Goal: Task Accomplishment & Management: Complete application form

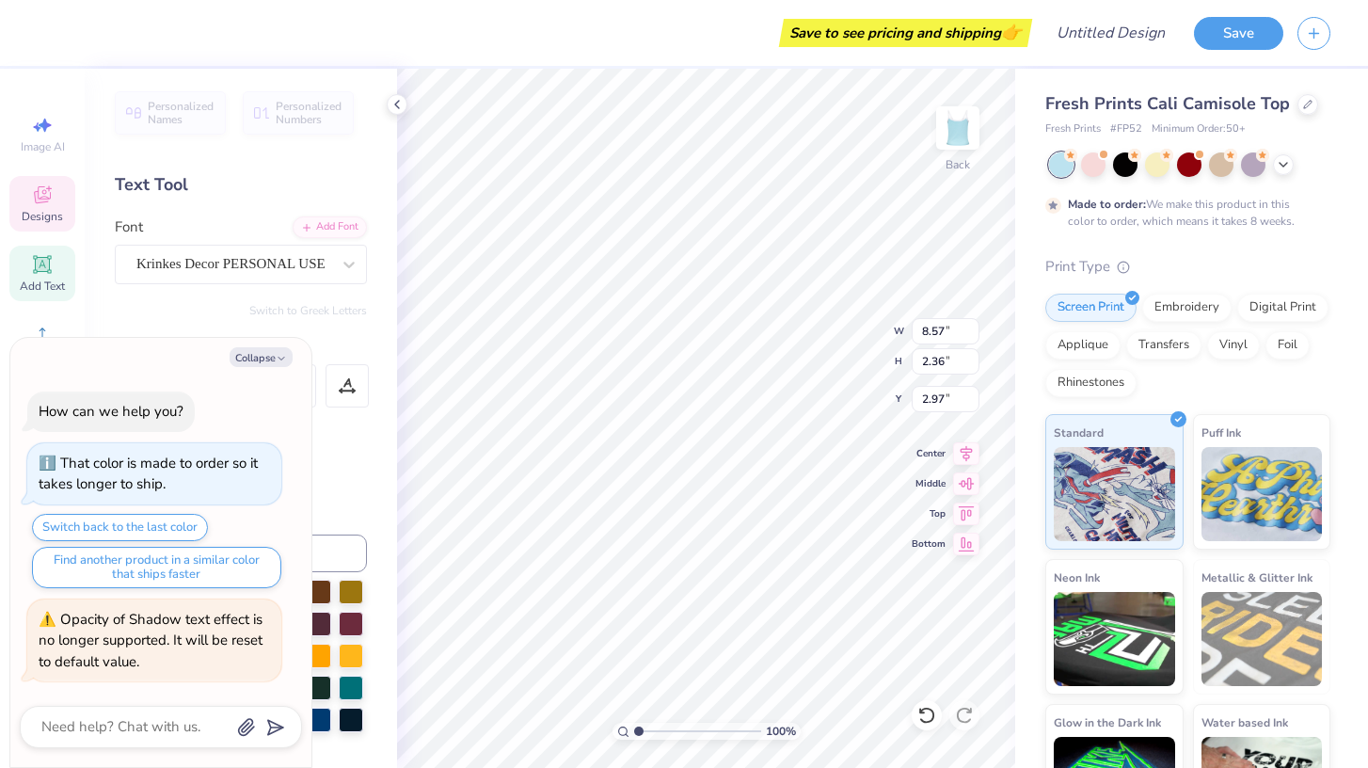
scroll to position [0, 3]
type textarea "x"
type textarea "Alpha"
type textarea "x"
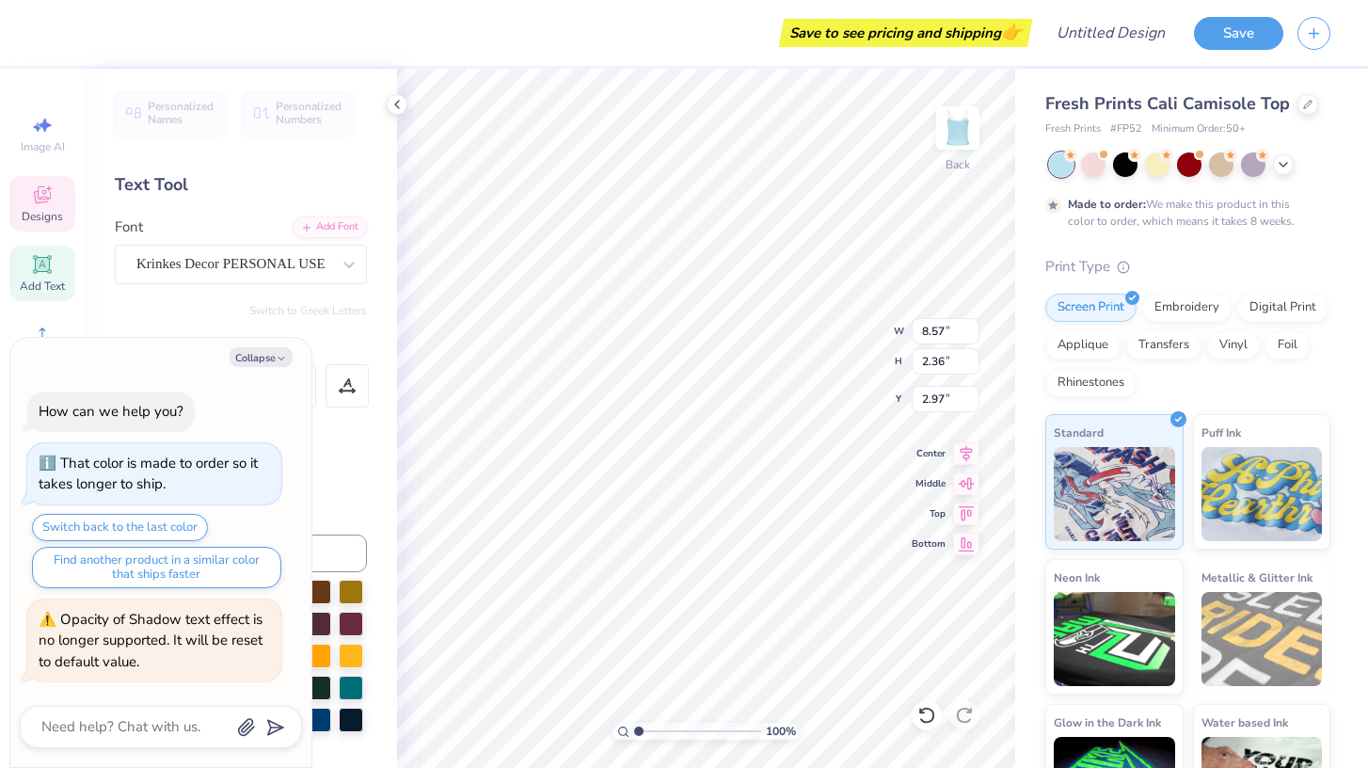
type textarea "Alpha"
type textarea "x"
type textarea "Alph"
type textarea "x"
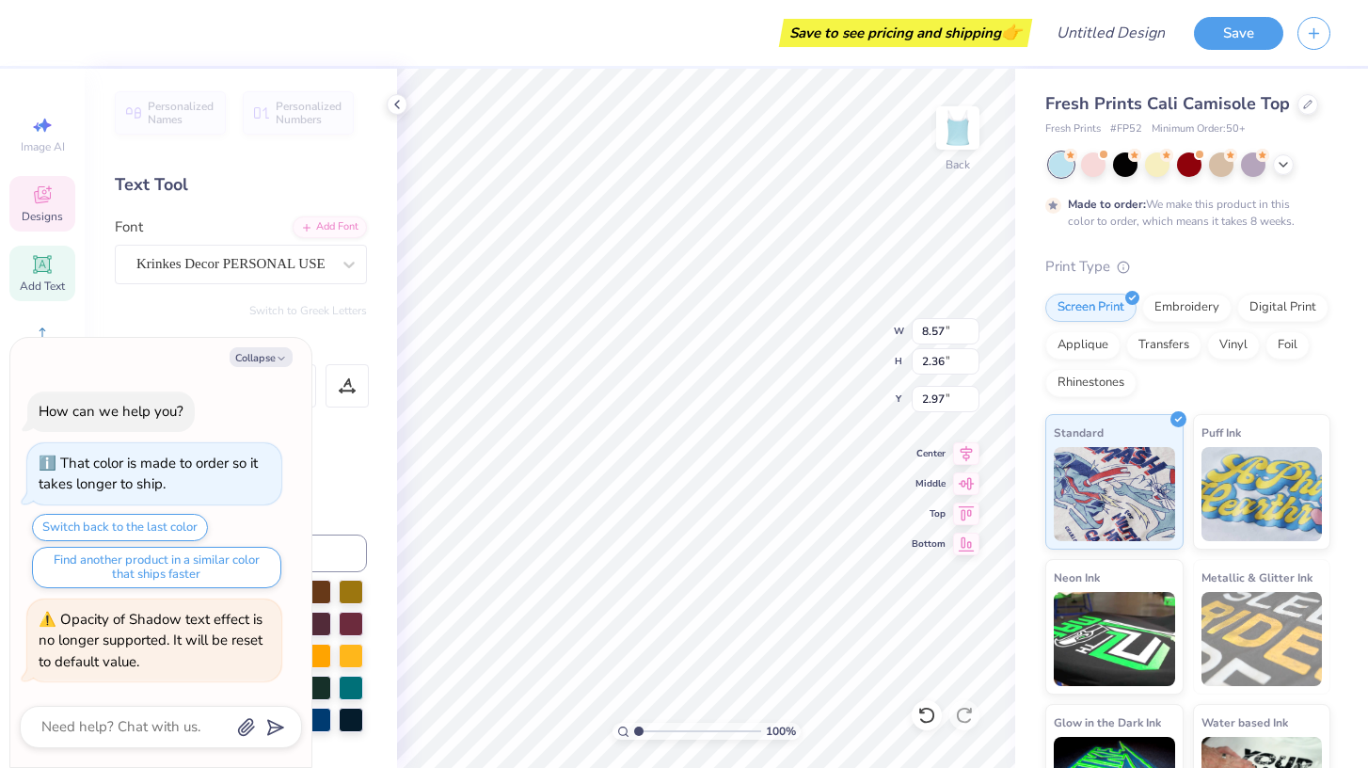
type textarea "Alp"
type textarea "x"
type textarea "Al"
type textarea "x"
type textarea "Al="
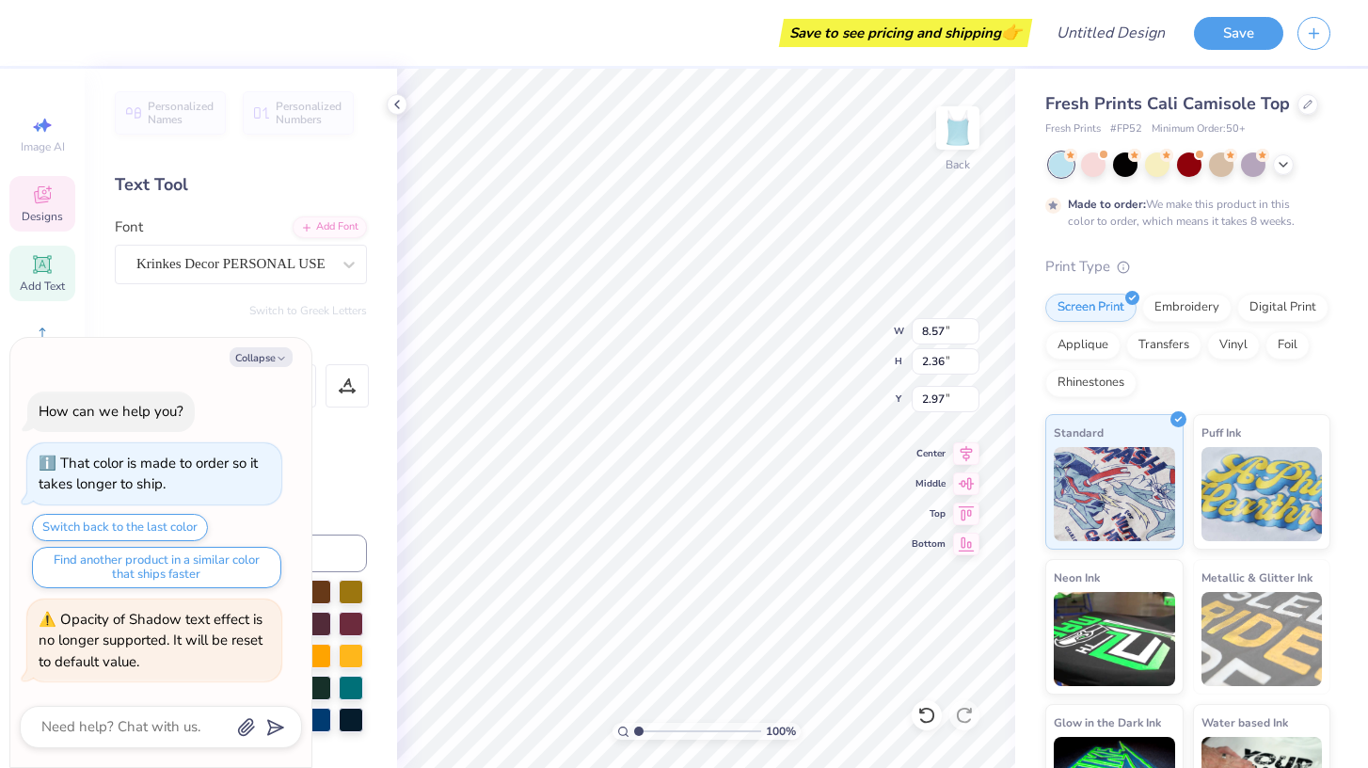
type textarea "x"
type textarea "Al"
type textarea "x"
type textarea "A"
type textarea "x"
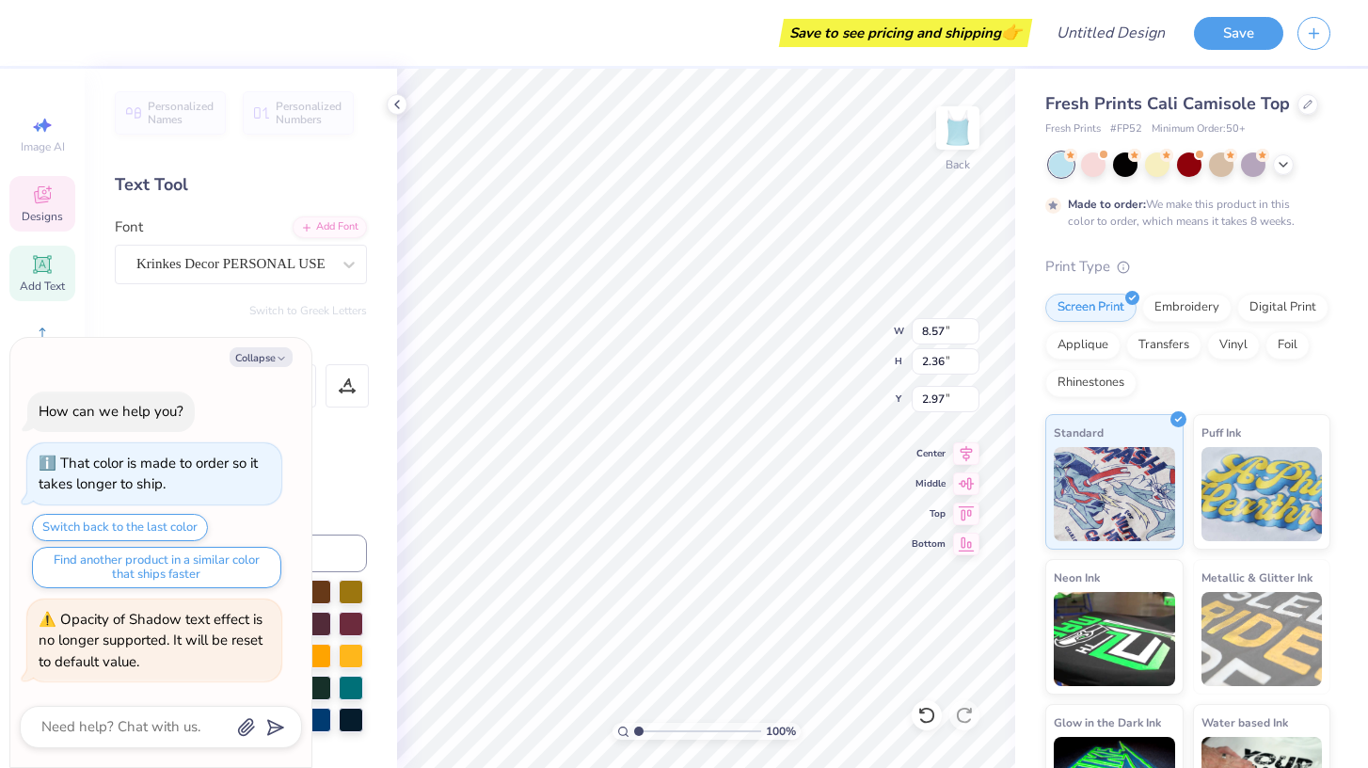
type textarea "A"
type textarea "x"
type textarea "A C"
type textarea "x"
type textarea "A Ca"
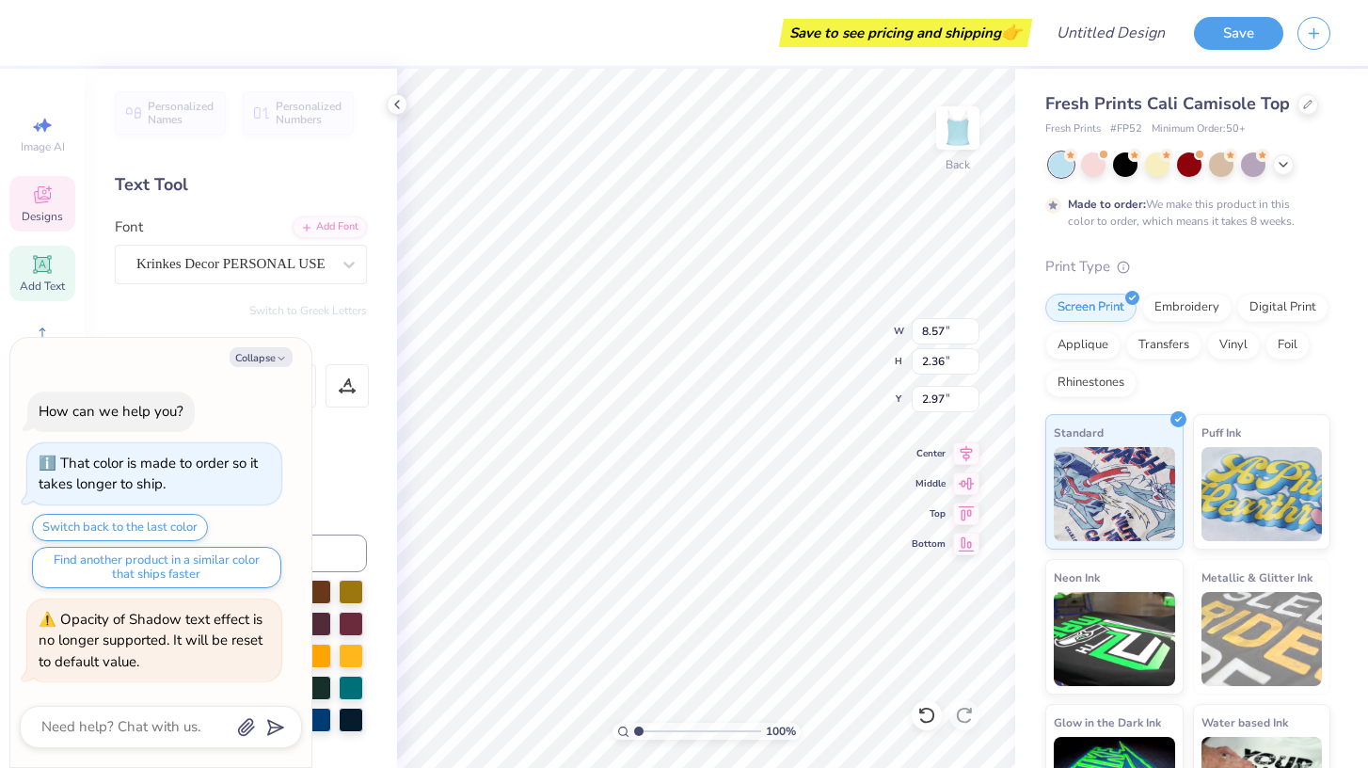
type textarea "x"
type textarea "A Cap"
type textarea "x"
type textarea "A [PERSON_NAME]"
type textarea "x"
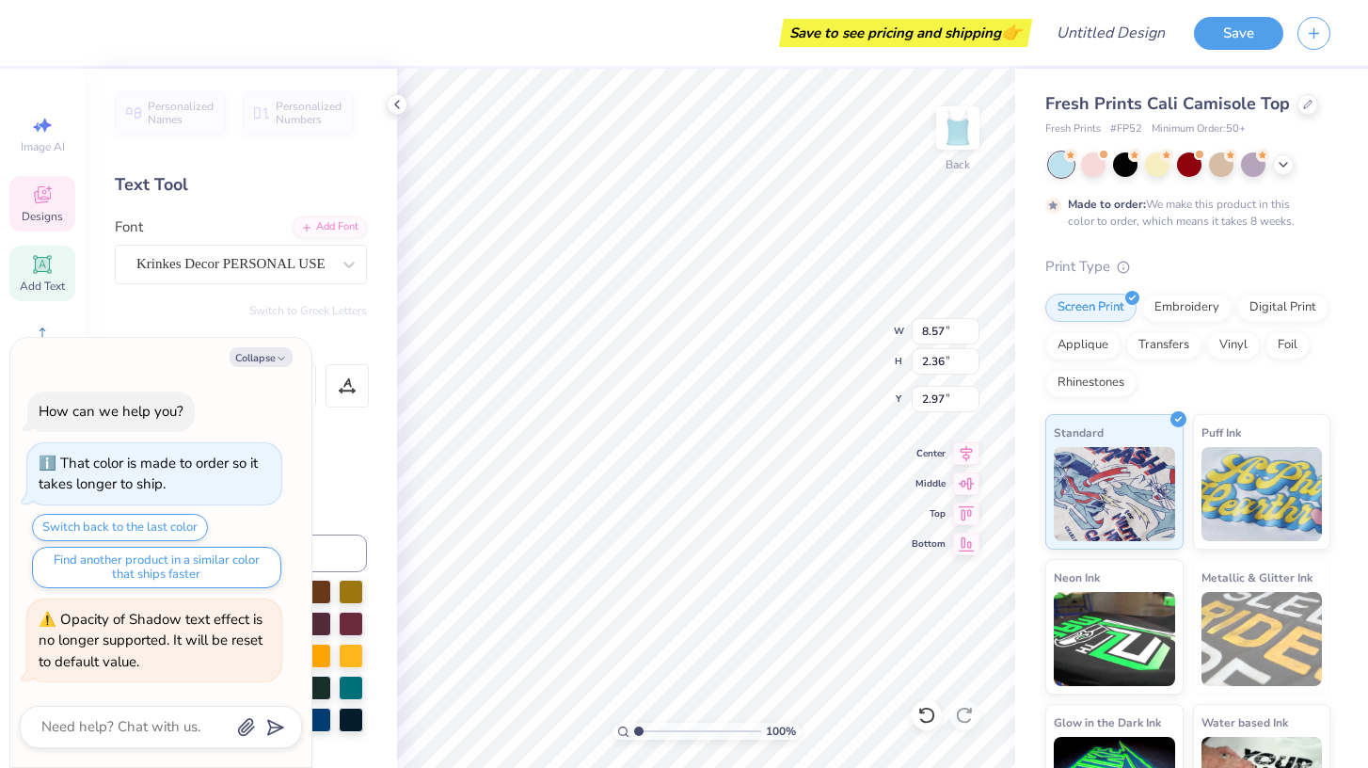
type textarea "A Cappe"
type textarea "x"
type textarea "A [PERSON_NAME]"
type textarea "x"
type textarea "A [PERSON_NAME]"
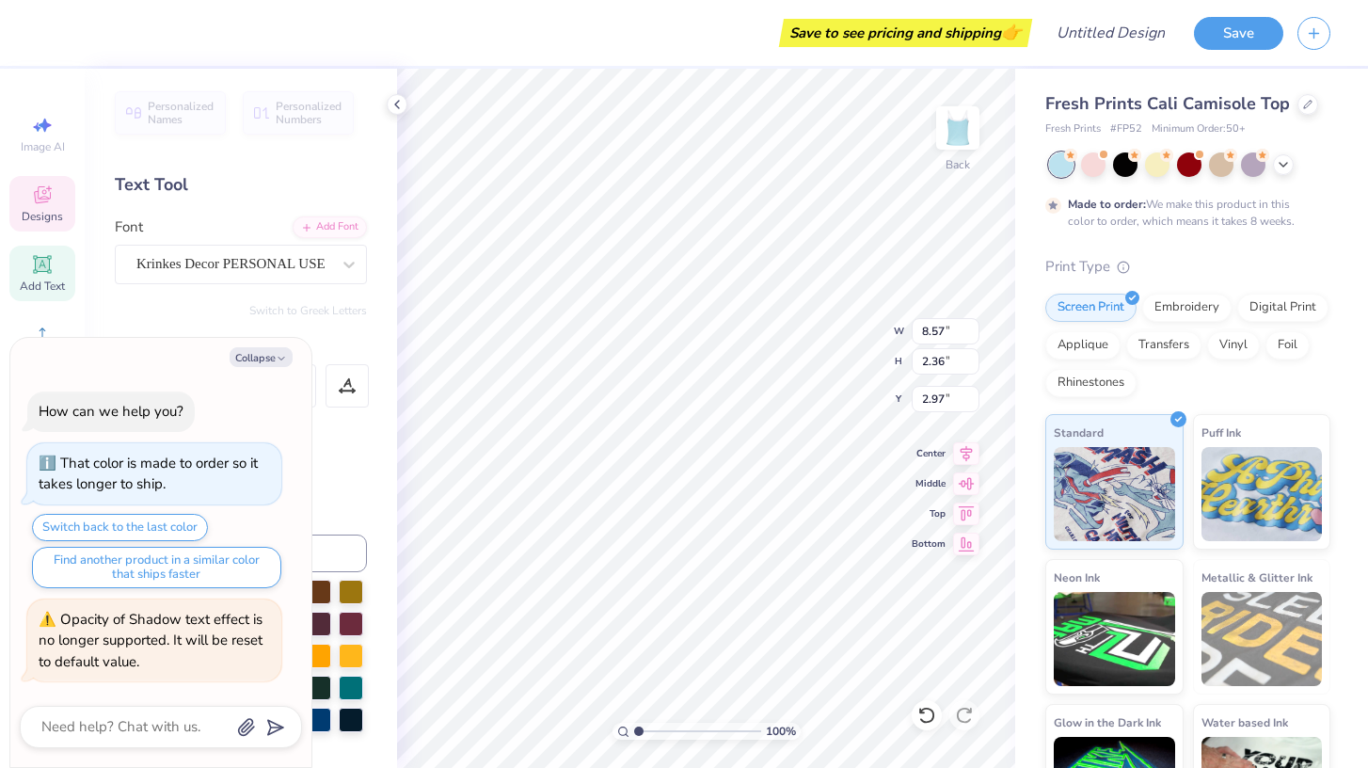
type textarea "x"
type textarea "A Cappella"
type textarea "x"
type input "1.95"
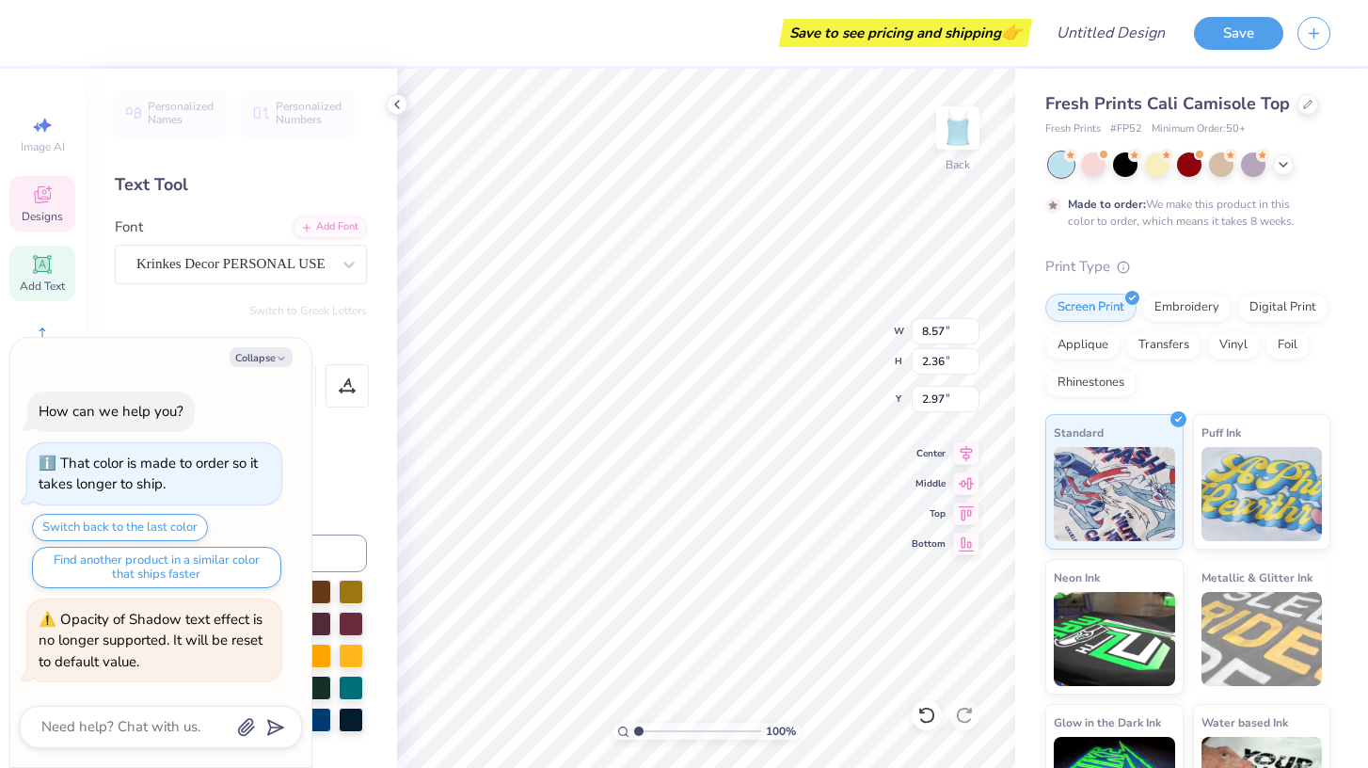
type input "0.72"
type input "4.97"
type textarea "x"
type textarea "202"
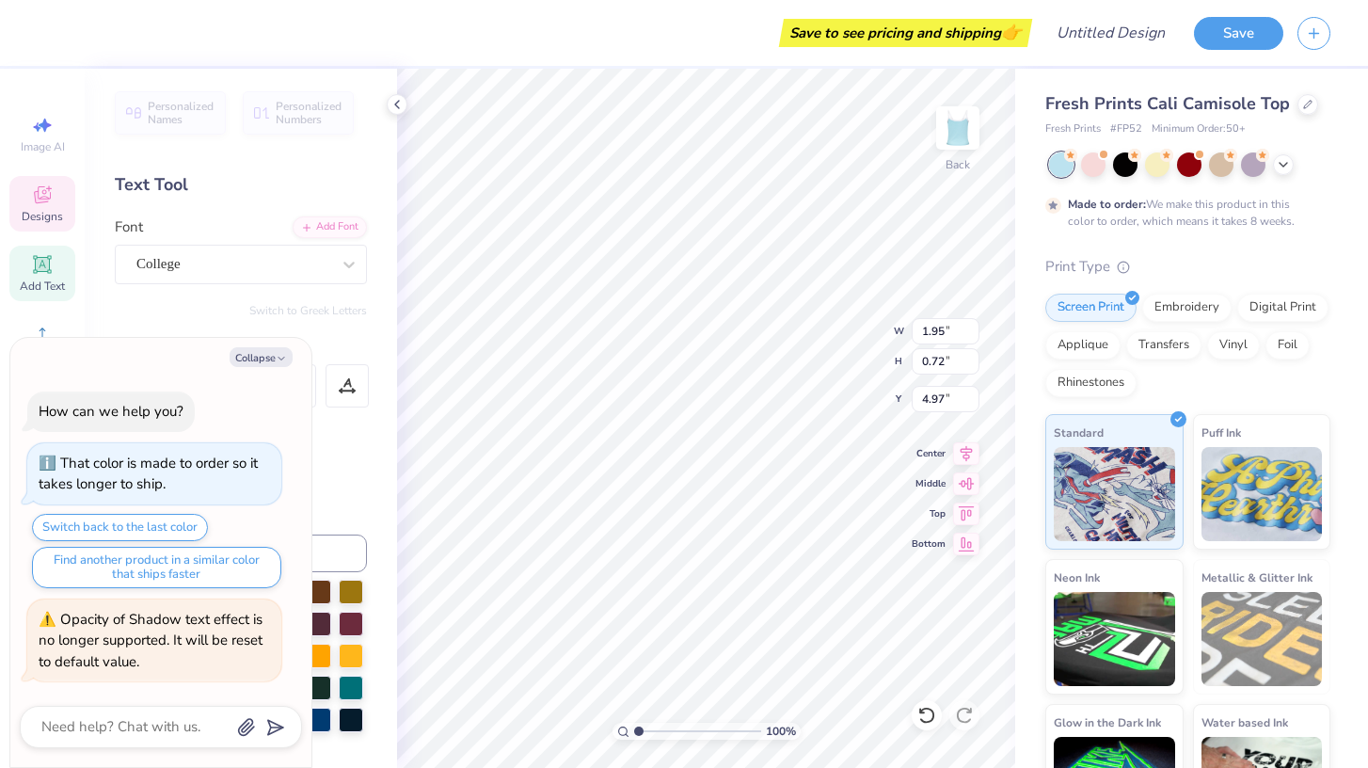
type textarea "x"
type textarea "2025"
click at [284, 358] on icon "button" at bounding box center [281, 358] width 11 height 11
type textarea "x"
type input "1.92"
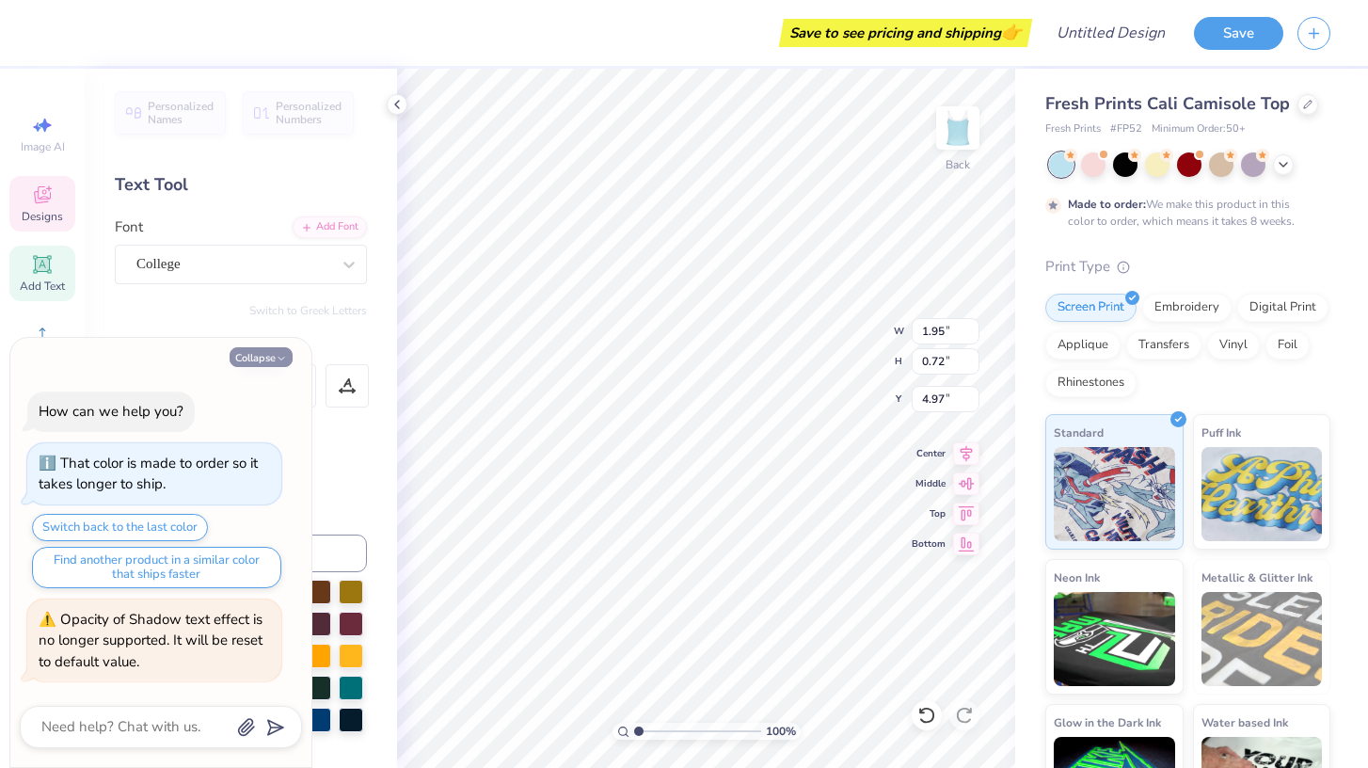
type input "0.70"
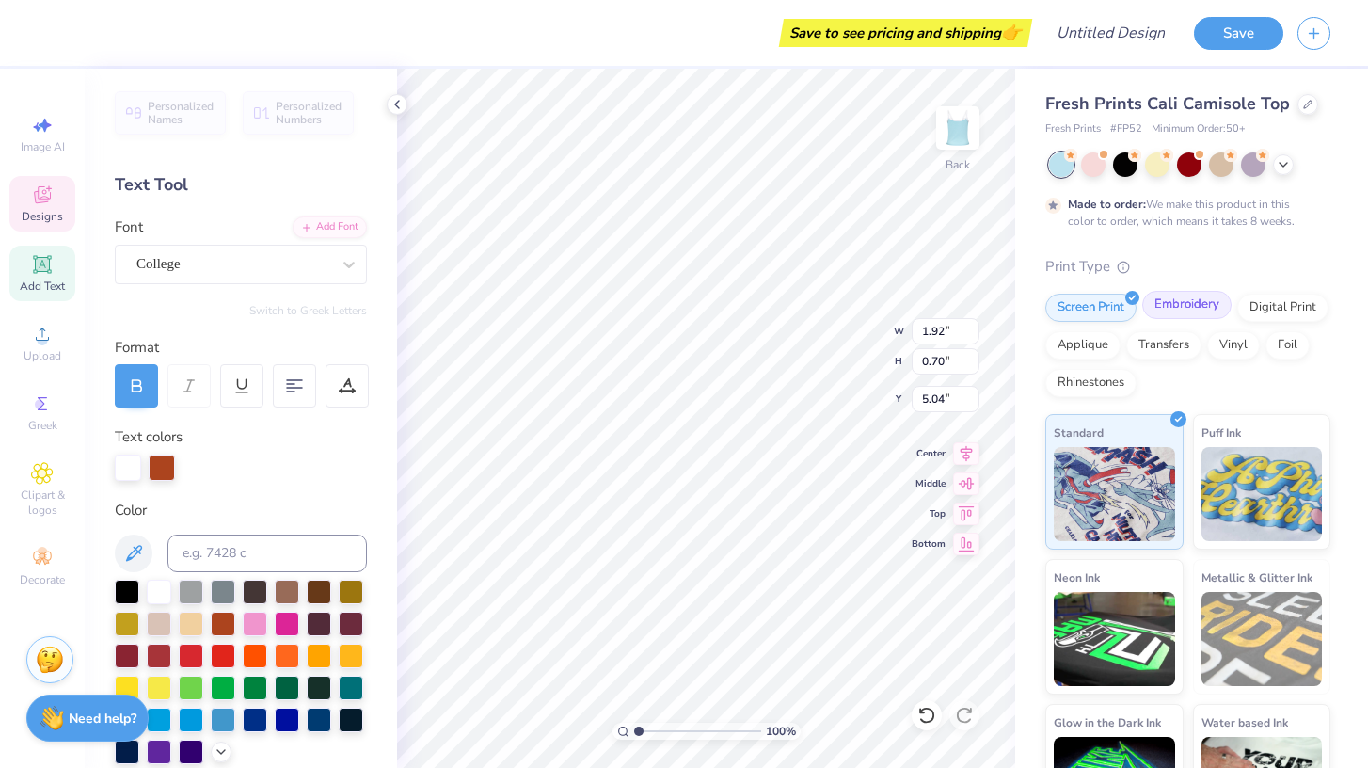
click at [1196, 311] on div "Embroidery" at bounding box center [1186, 305] width 89 height 28
type input "5.29"
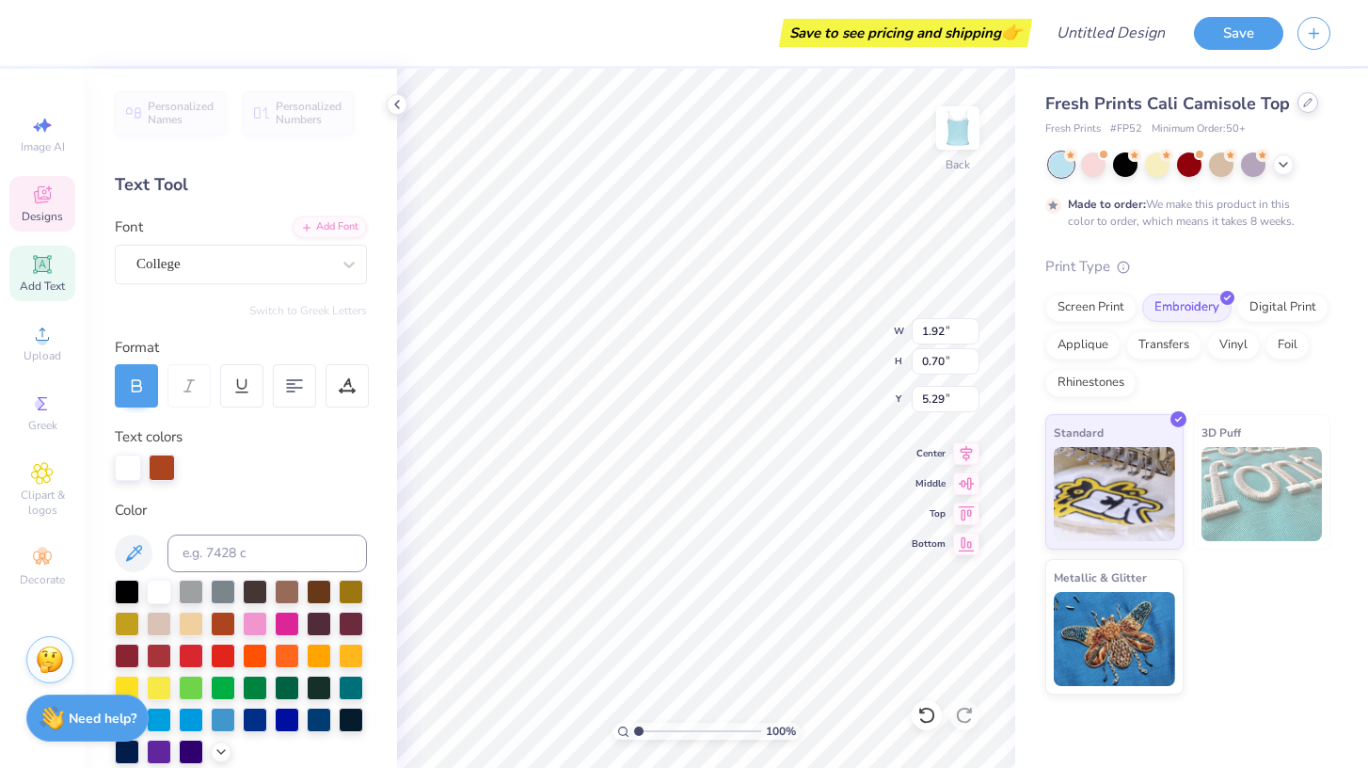
click at [1303, 101] on icon at bounding box center [1307, 102] width 9 height 9
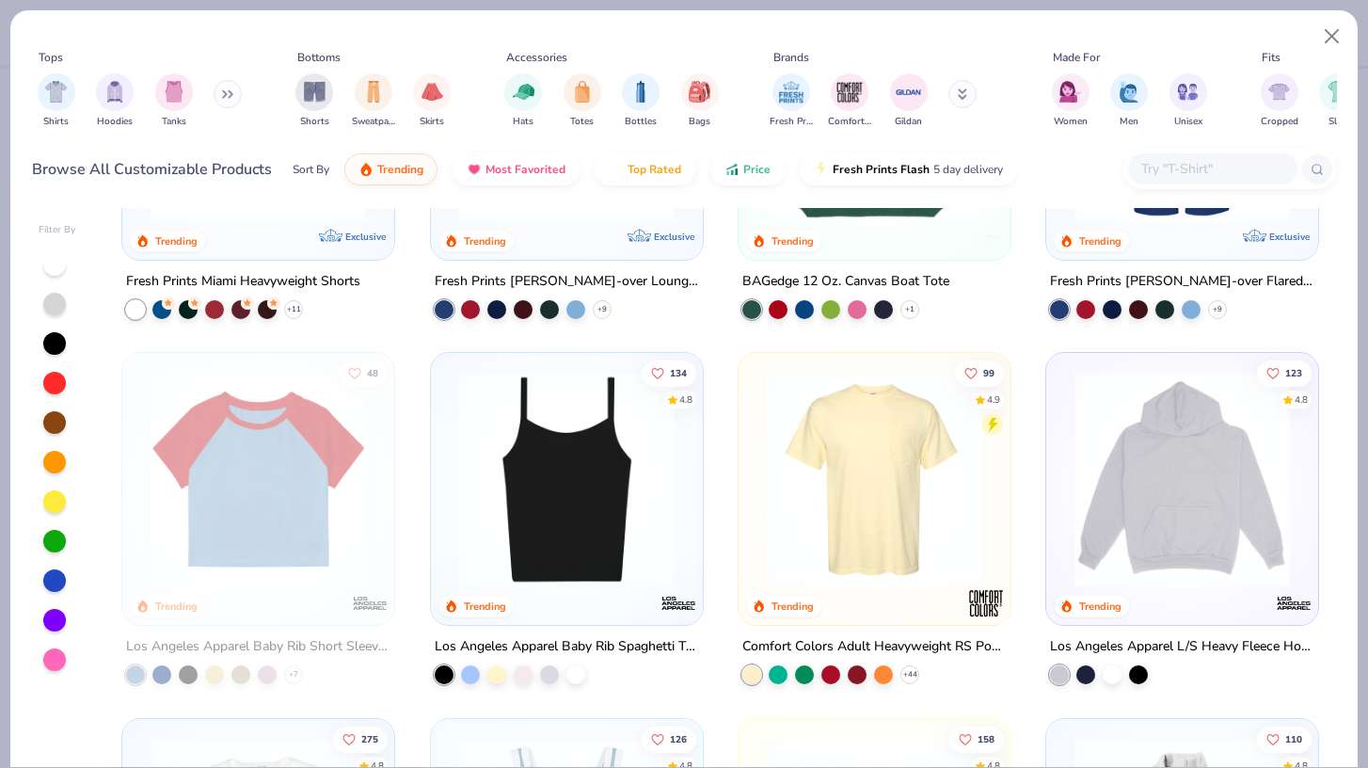
scroll to position [1384, 0]
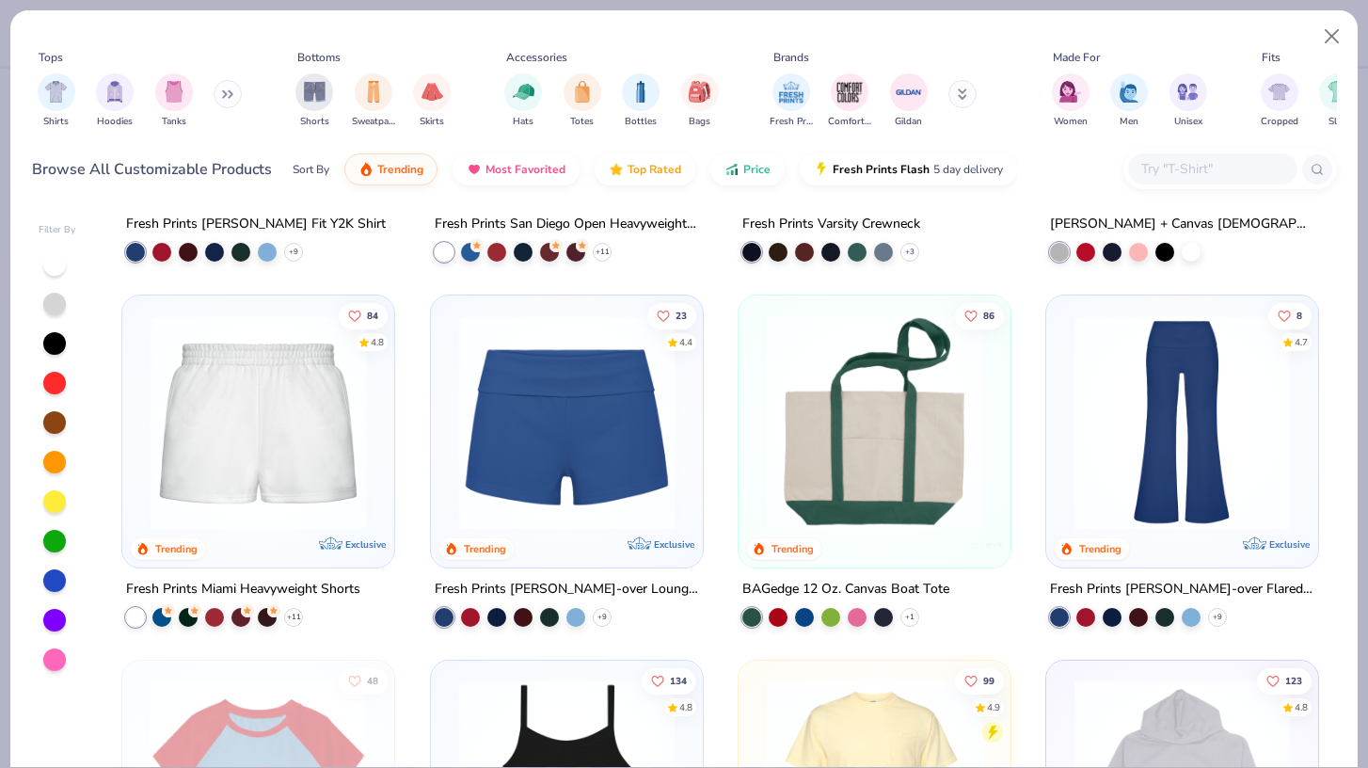
click at [870, 413] on img at bounding box center [874, 421] width 234 height 215
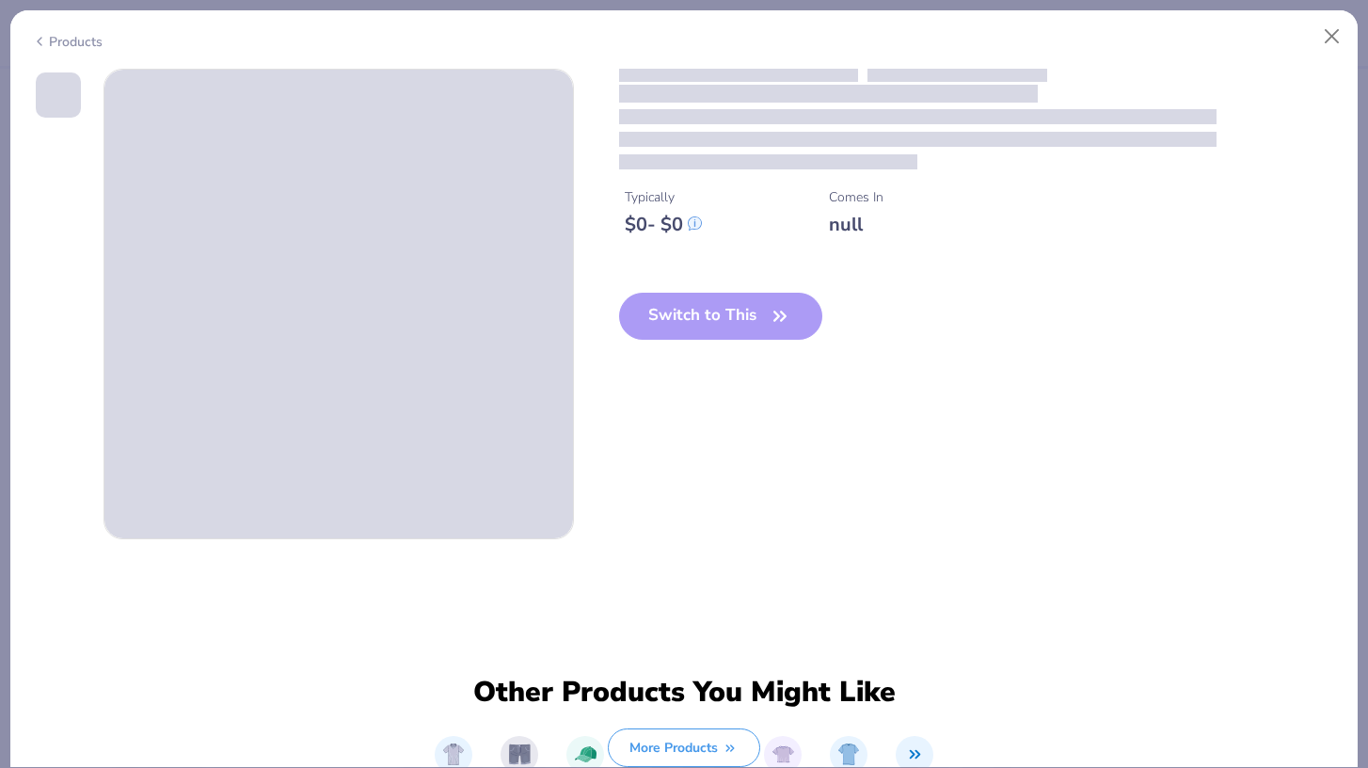
click at [870, 413] on div "Typically $ 0 - $ 0 Comes In null Switch to This" at bounding box center [684, 304] width 1305 height 470
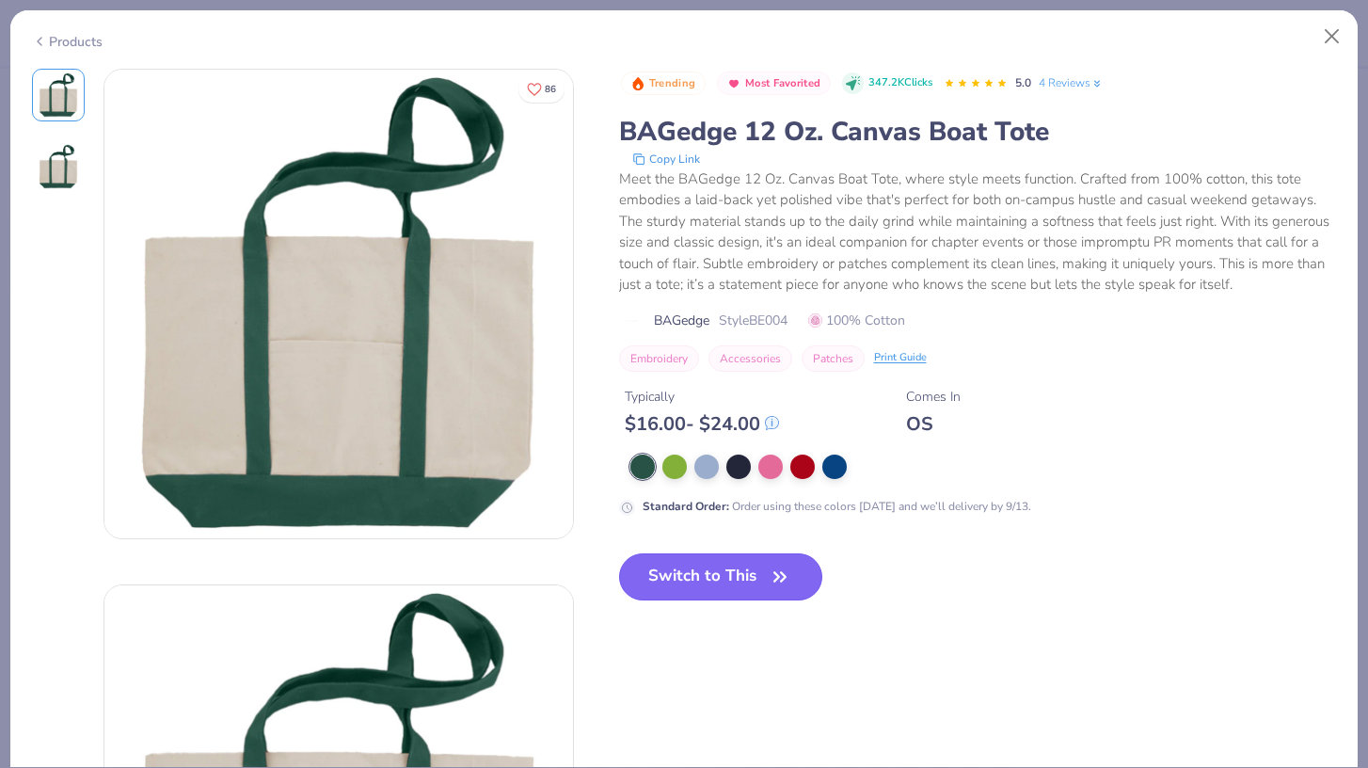
click at [712, 582] on button "Switch to This" at bounding box center [721, 576] width 204 height 47
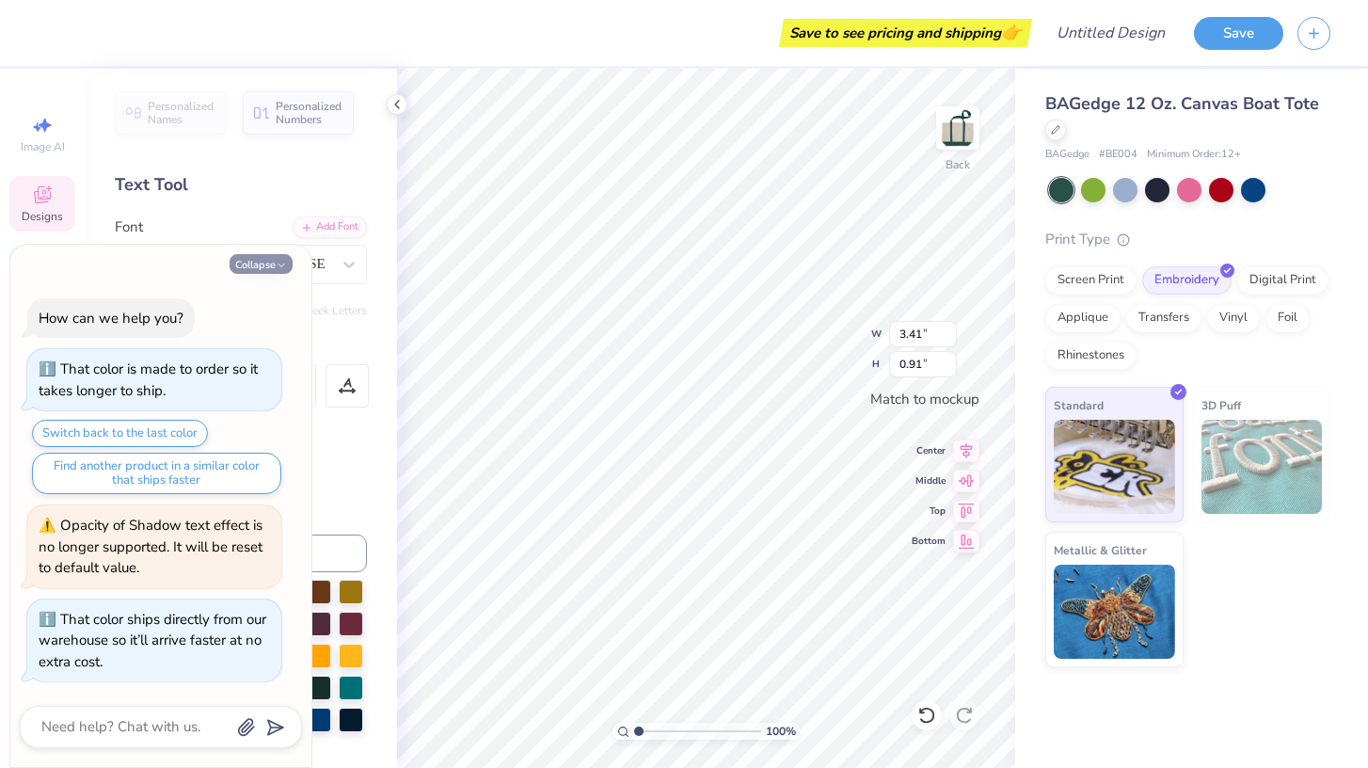
click at [263, 257] on button "Collapse" at bounding box center [261, 264] width 63 height 20
type textarea "x"
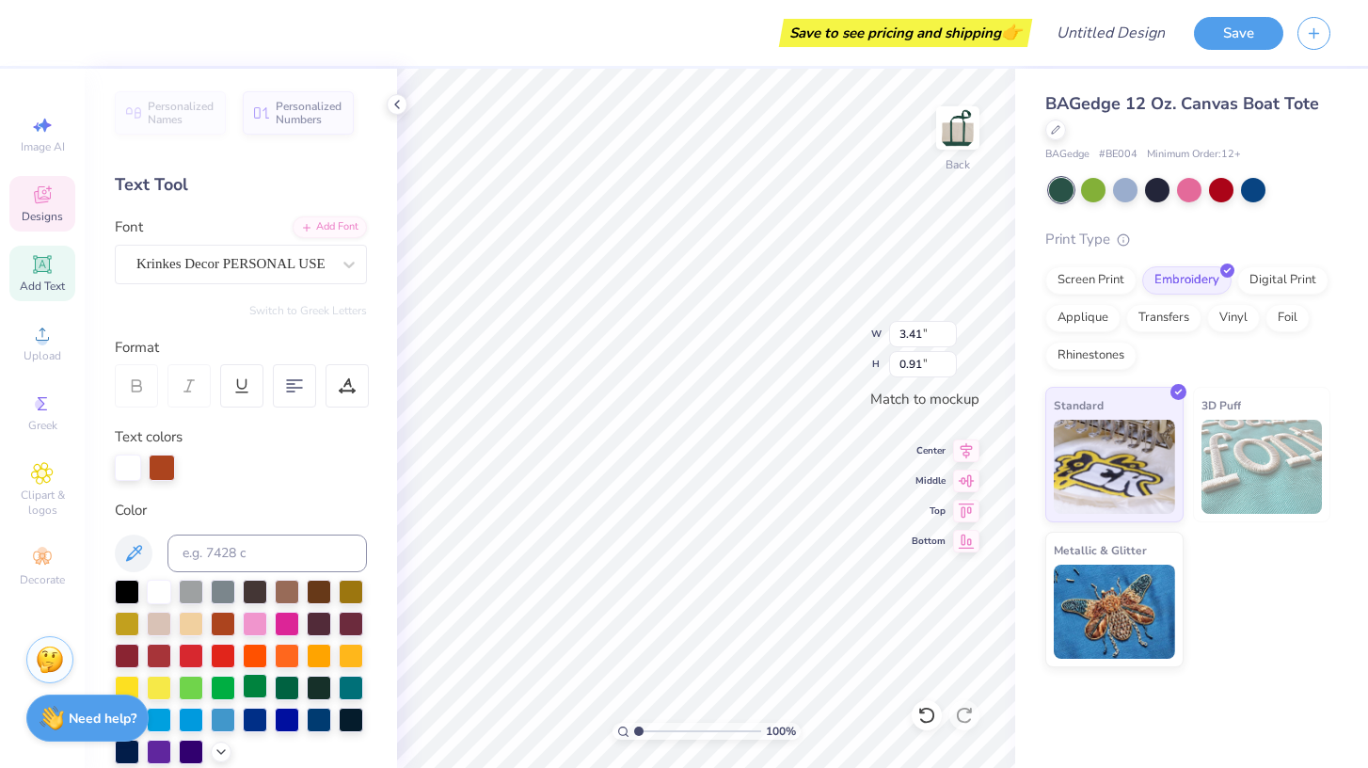
click at [266, 690] on div at bounding box center [255, 685] width 24 height 24
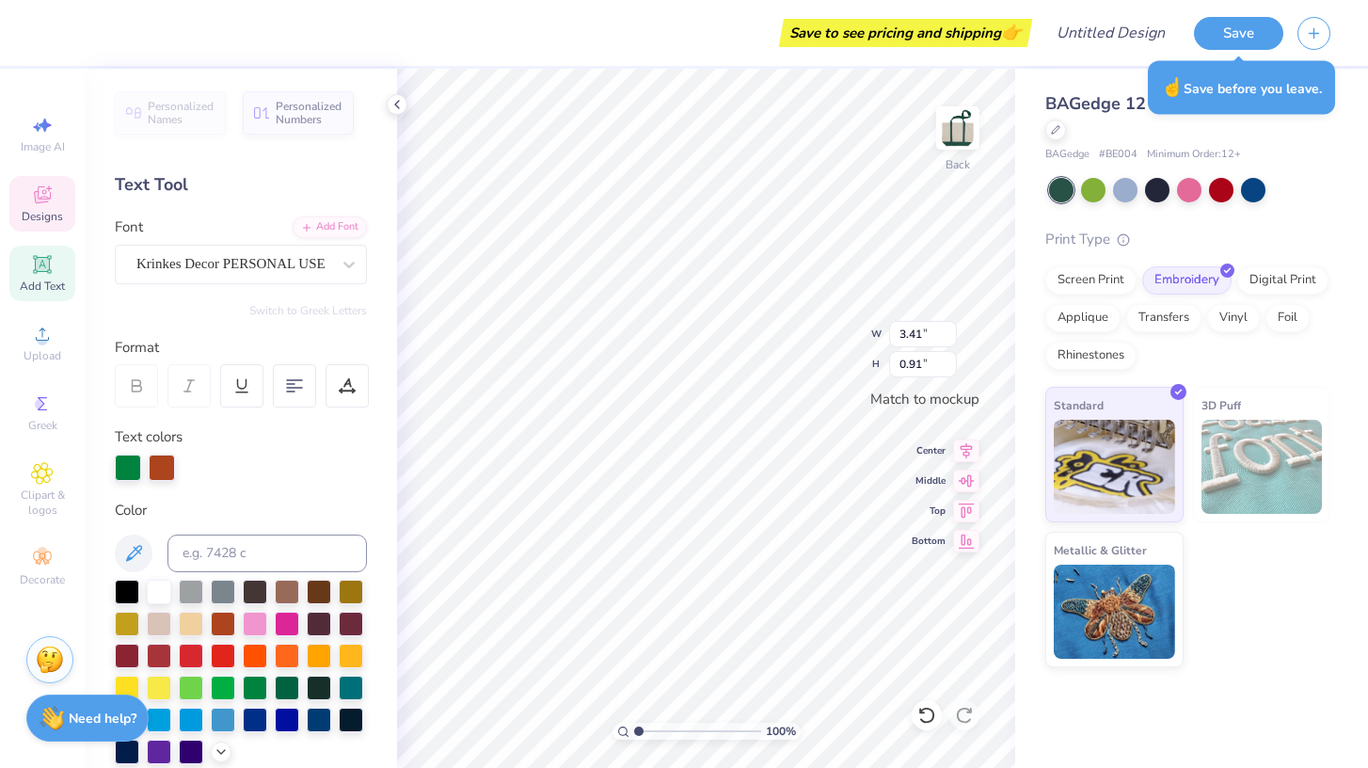
scroll to position [0, 3]
click at [159, 752] on div at bounding box center [159, 749] width 24 height 24
click at [161, 463] on div at bounding box center [162, 467] width 26 height 26
click at [161, 465] on div at bounding box center [162, 467] width 26 height 26
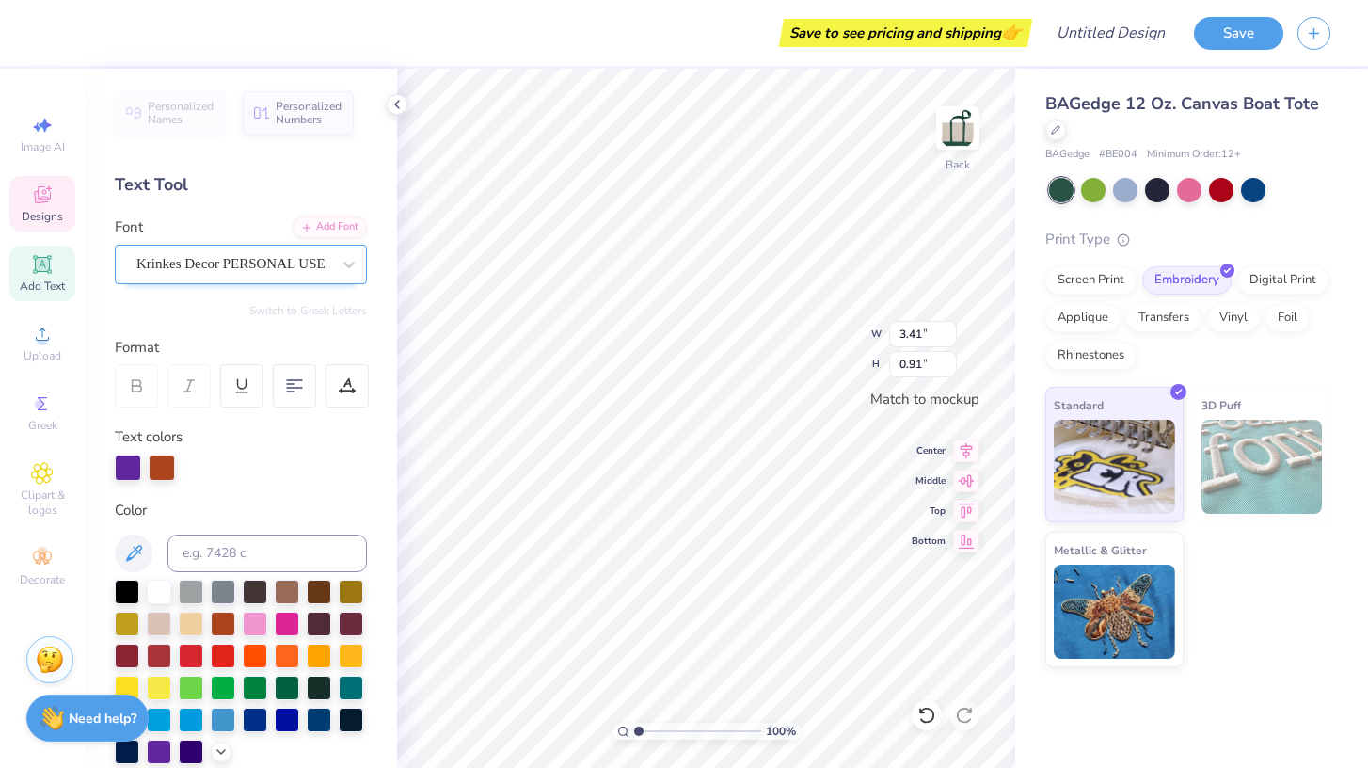
click at [264, 263] on div "Krinkes Decor PERSONAL USE" at bounding box center [234, 263] width 198 height 29
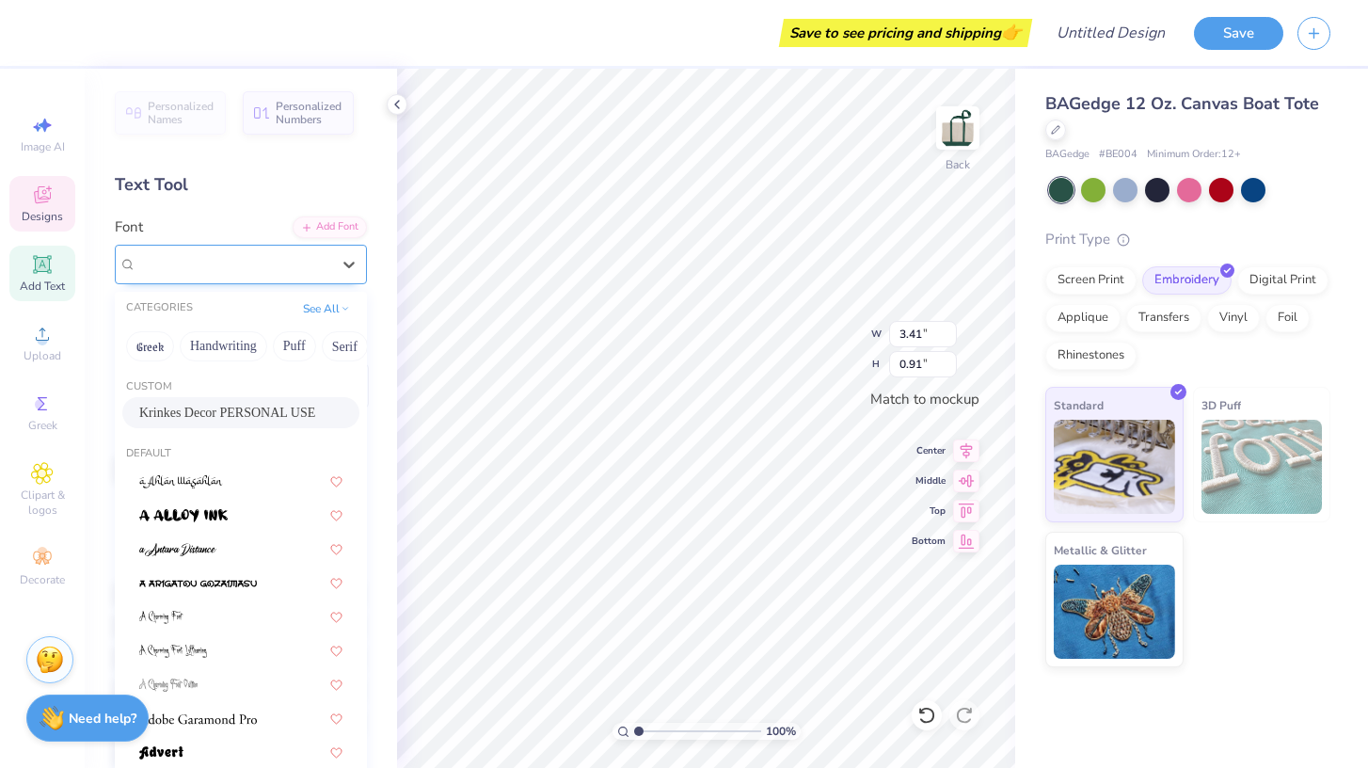
click at [264, 263] on span "Krinkes Decor PERSONAL USE" at bounding box center [230, 264] width 189 height 22
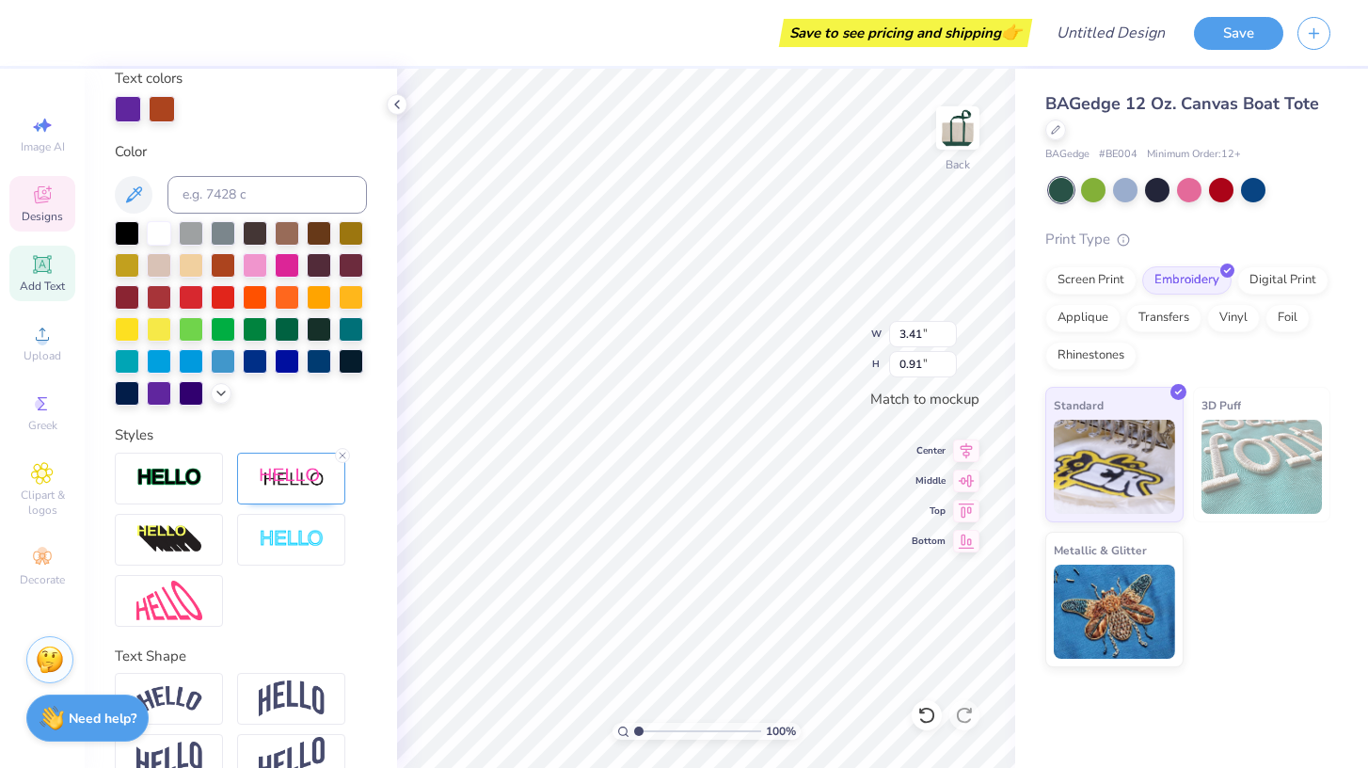
scroll to position [399, 0]
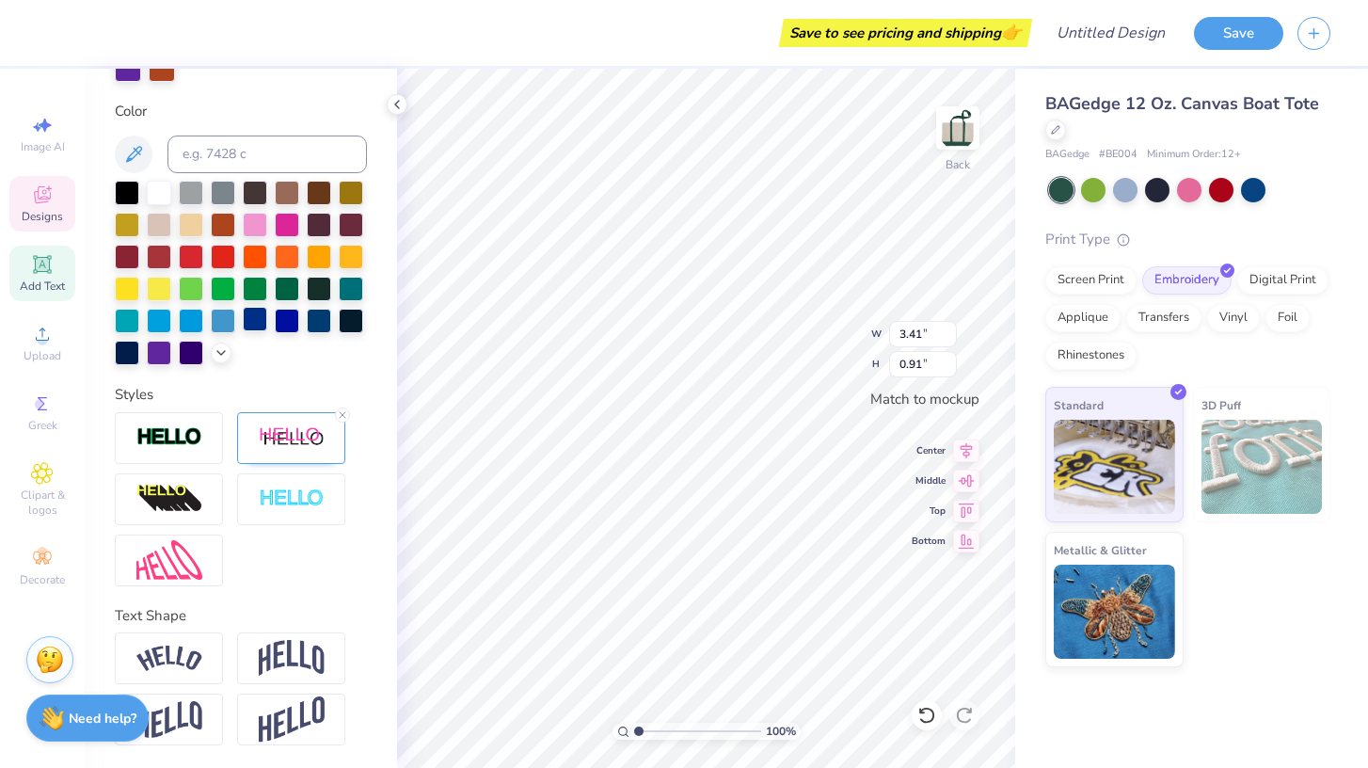
click at [255, 320] on div at bounding box center [255, 319] width 24 height 24
type input "3.13"
type input "1.43"
type input "0.80"
type input "0.29"
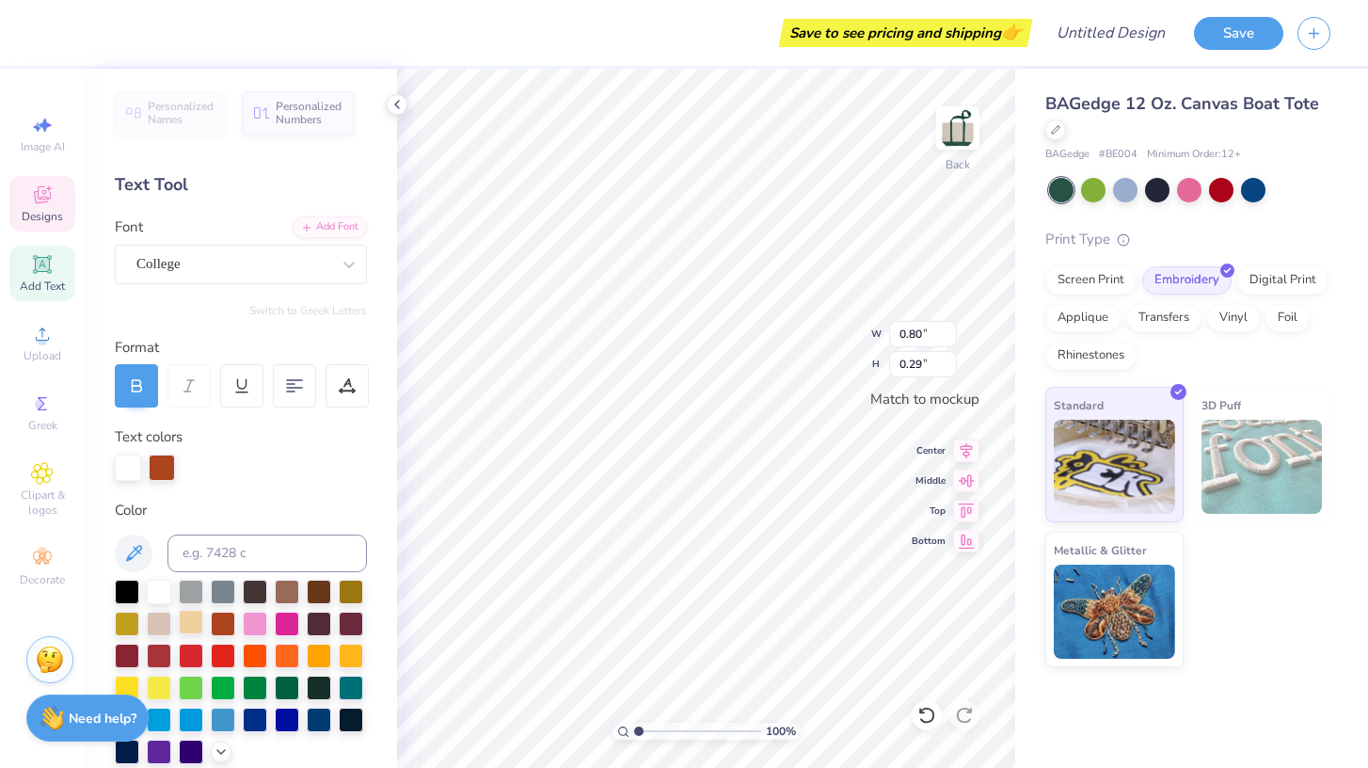
scroll to position [98, 0]
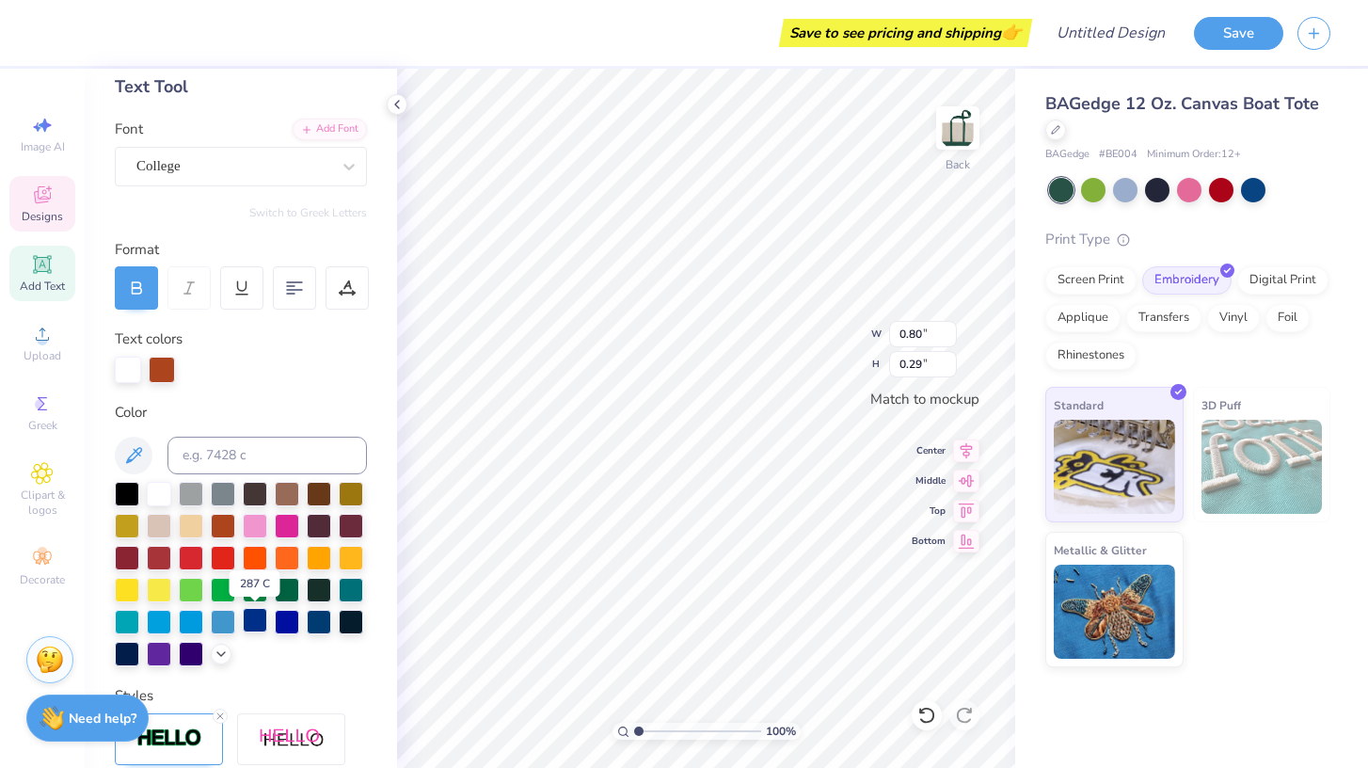
click at [251, 620] on div at bounding box center [255, 620] width 24 height 24
type input "3.41"
type input "1.66"
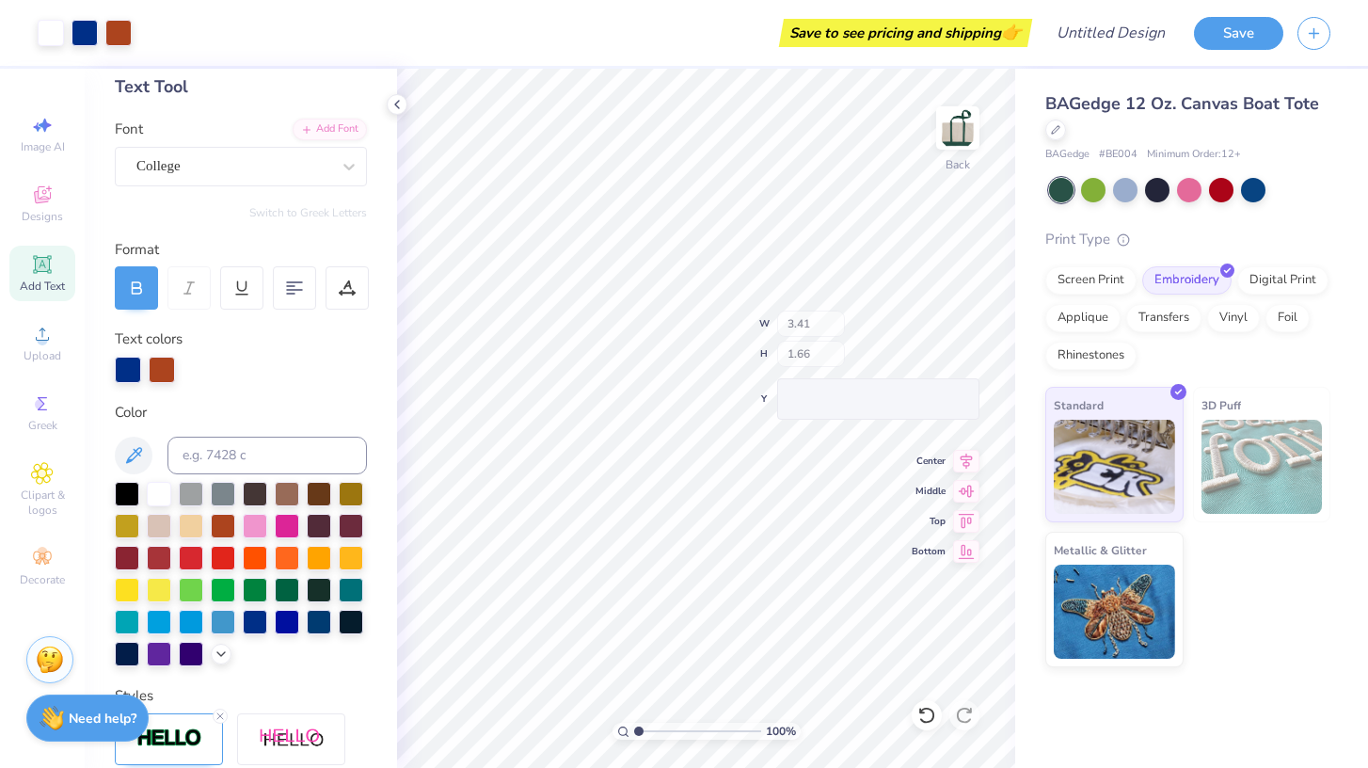
click at [820, 325] on div "100 % Back W 3.41 H 1.66 Y Center Middle Top Bottom" at bounding box center [706, 418] width 618 height 699
click at [1092, 188] on div at bounding box center [1093, 188] width 24 height 24
click at [1130, 183] on div at bounding box center [1125, 188] width 24 height 24
click at [1152, 187] on div at bounding box center [1157, 188] width 24 height 24
click at [1193, 188] on div at bounding box center [1189, 188] width 24 height 24
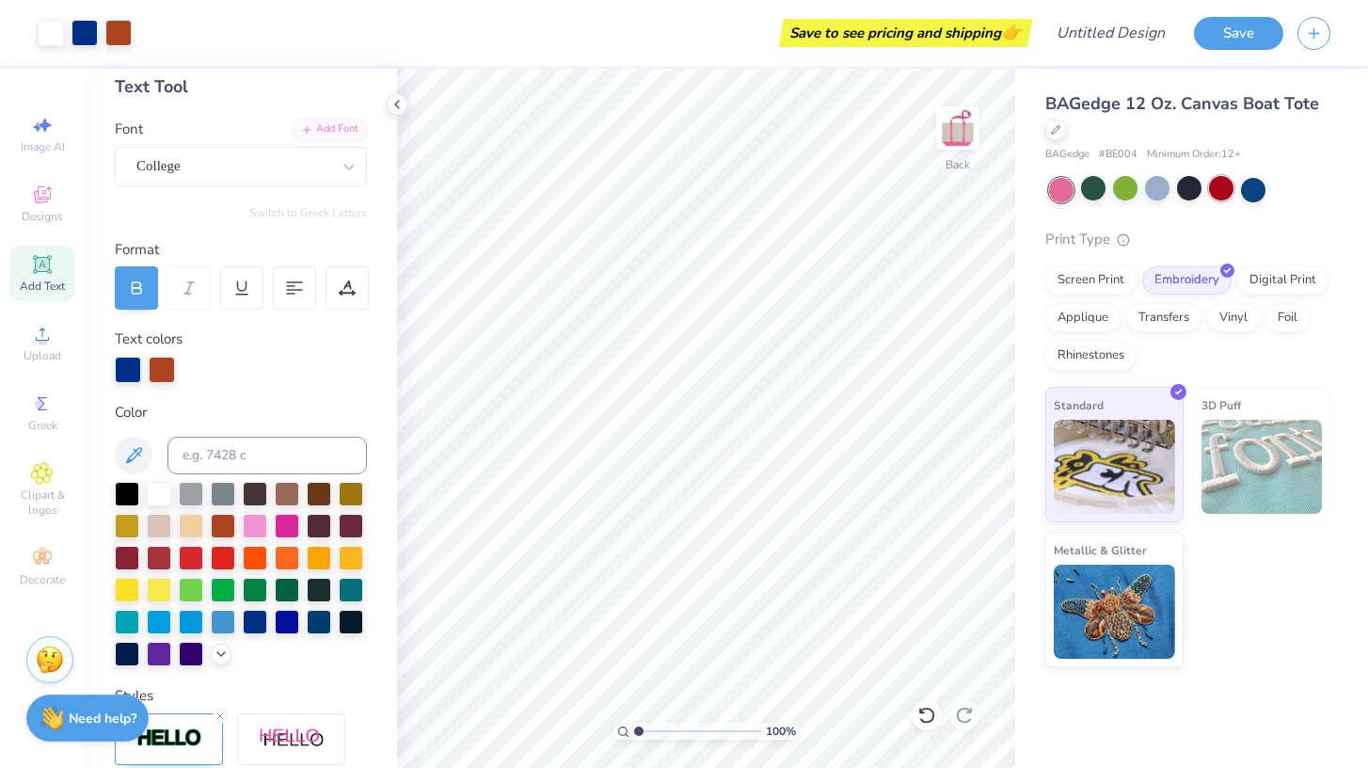
click at [1224, 190] on div at bounding box center [1221, 188] width 24 height 24
click at [1259, 191] on div at bounding box center [1253, 188] width 24 height 24
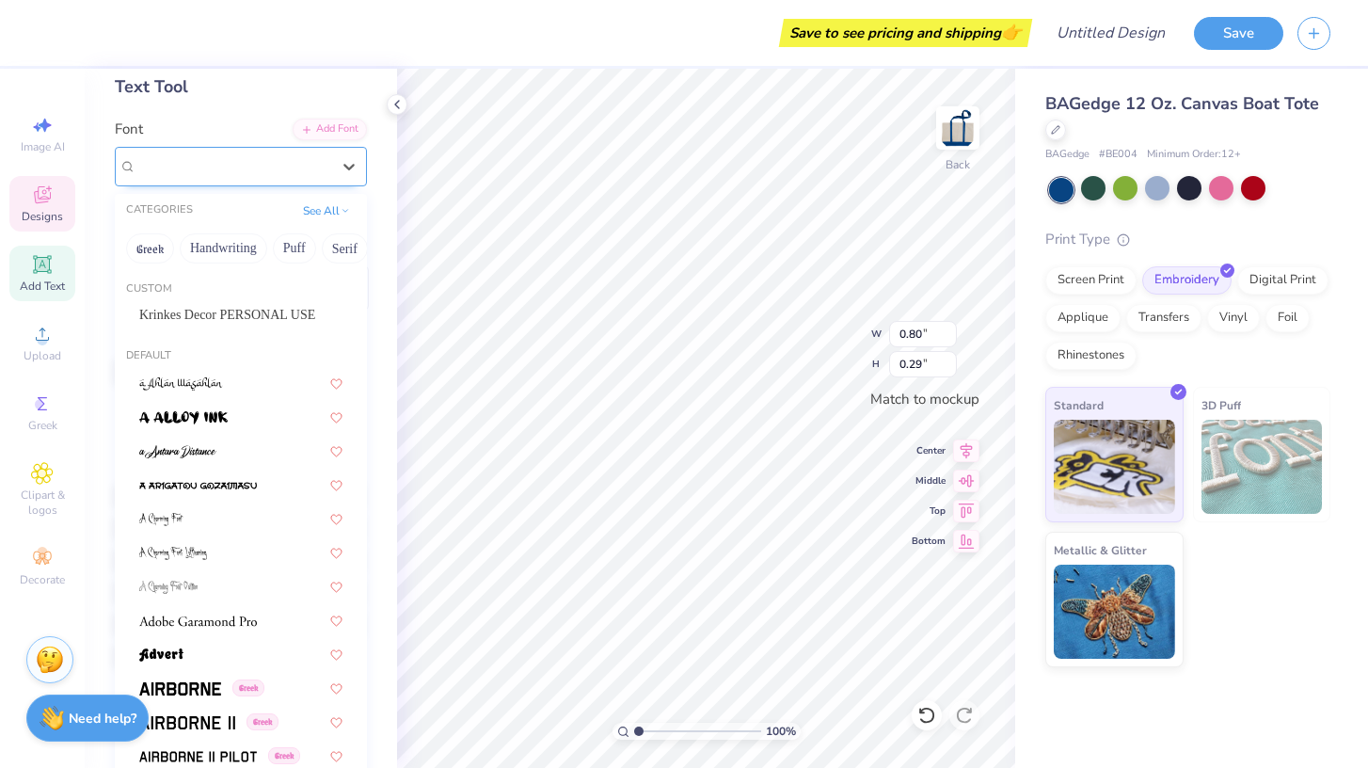
click at [201, 165] on div "College" at bounding box center [234, 165] width 198 height 29
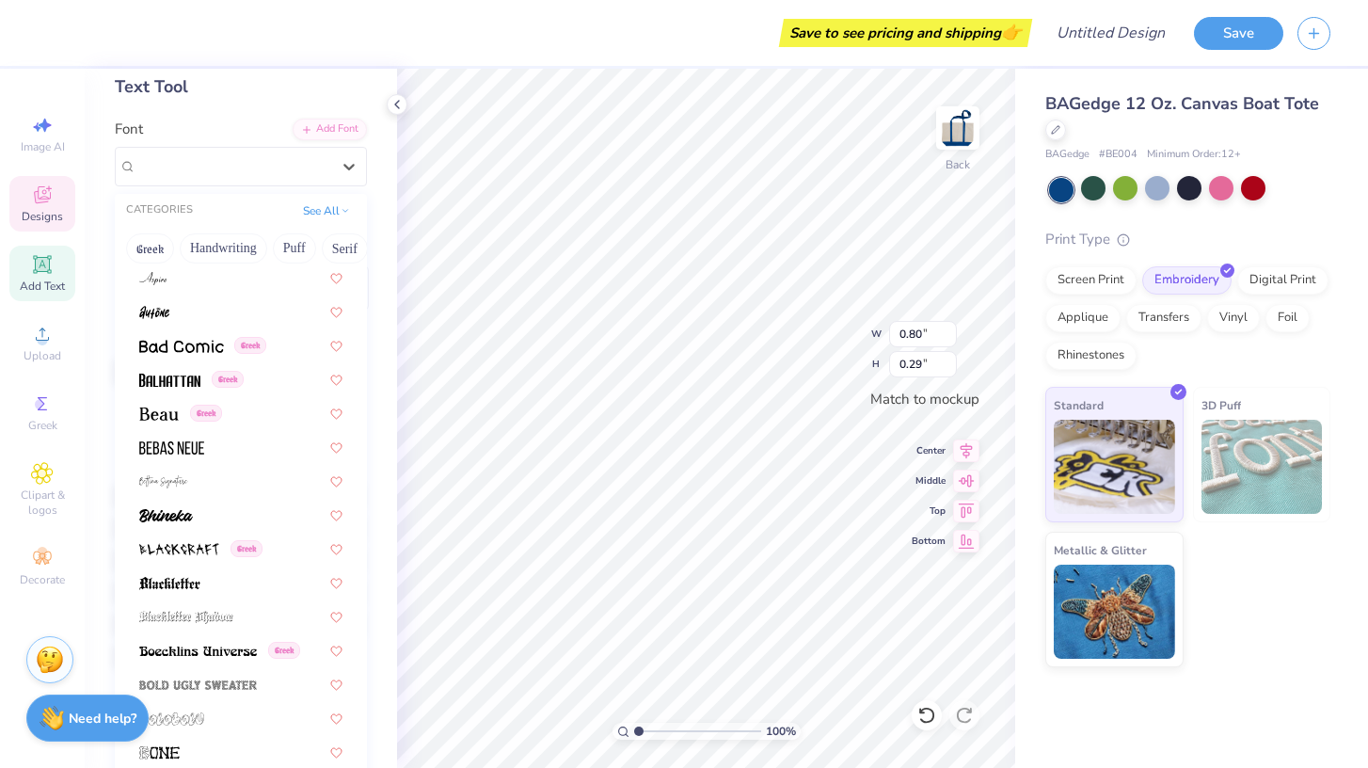
scroll to position [894, 0]
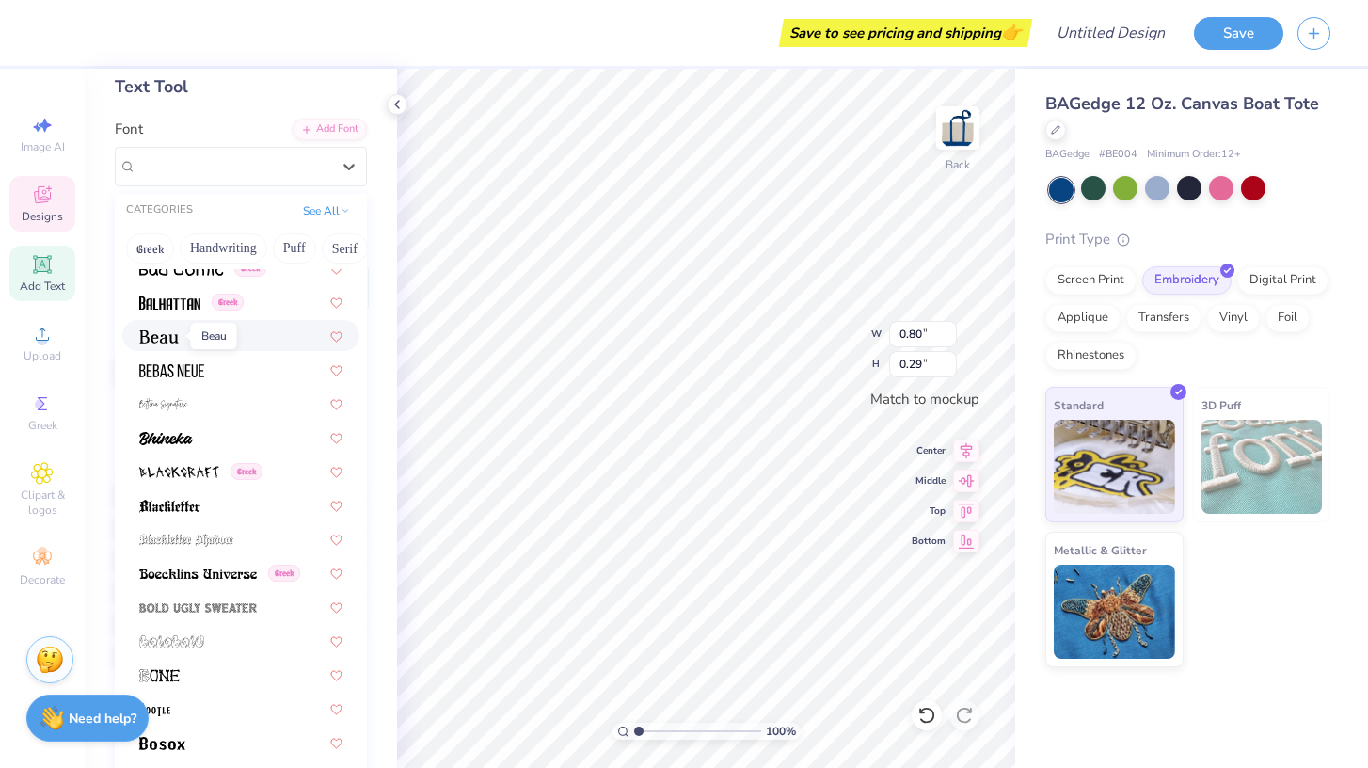
click at [166, 333] on img at bounding box center [159, 336] width 40 height 13
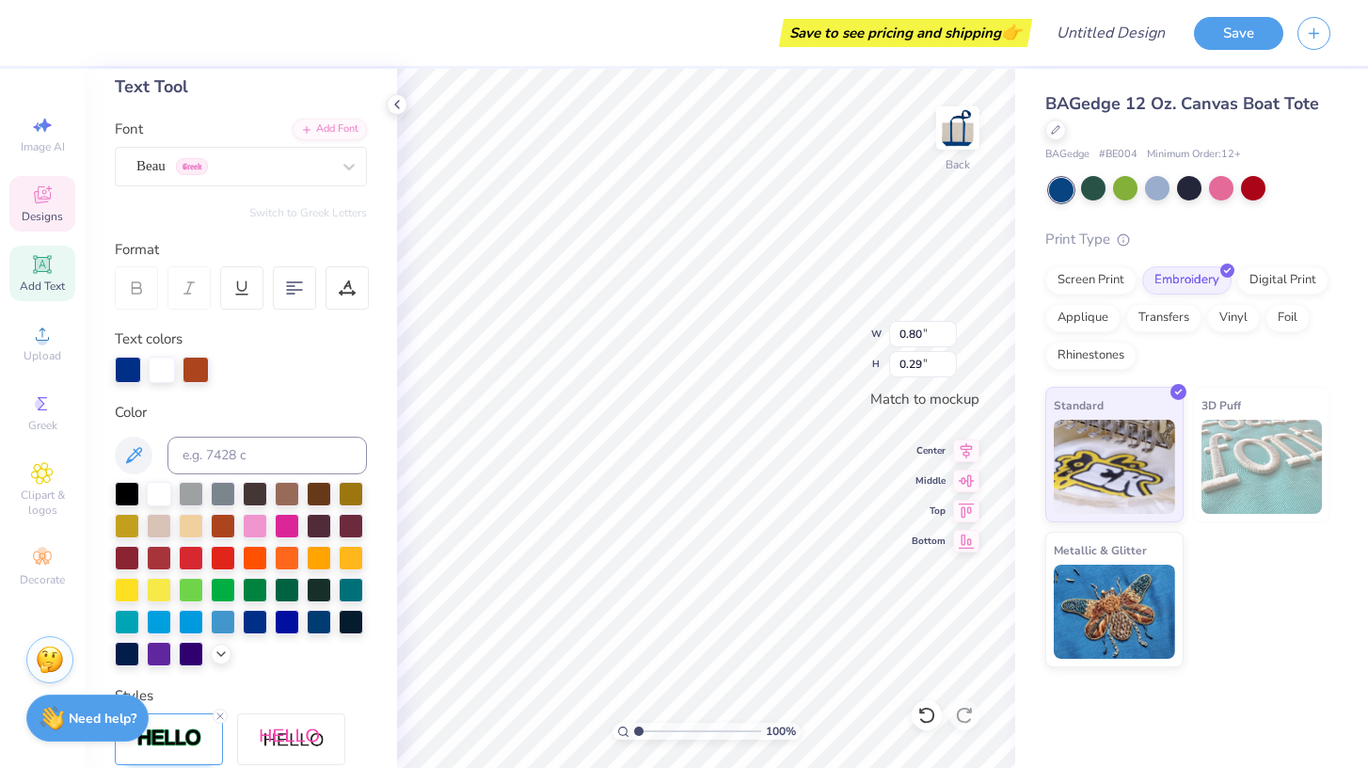
type input "0.89"
type input "0.30"
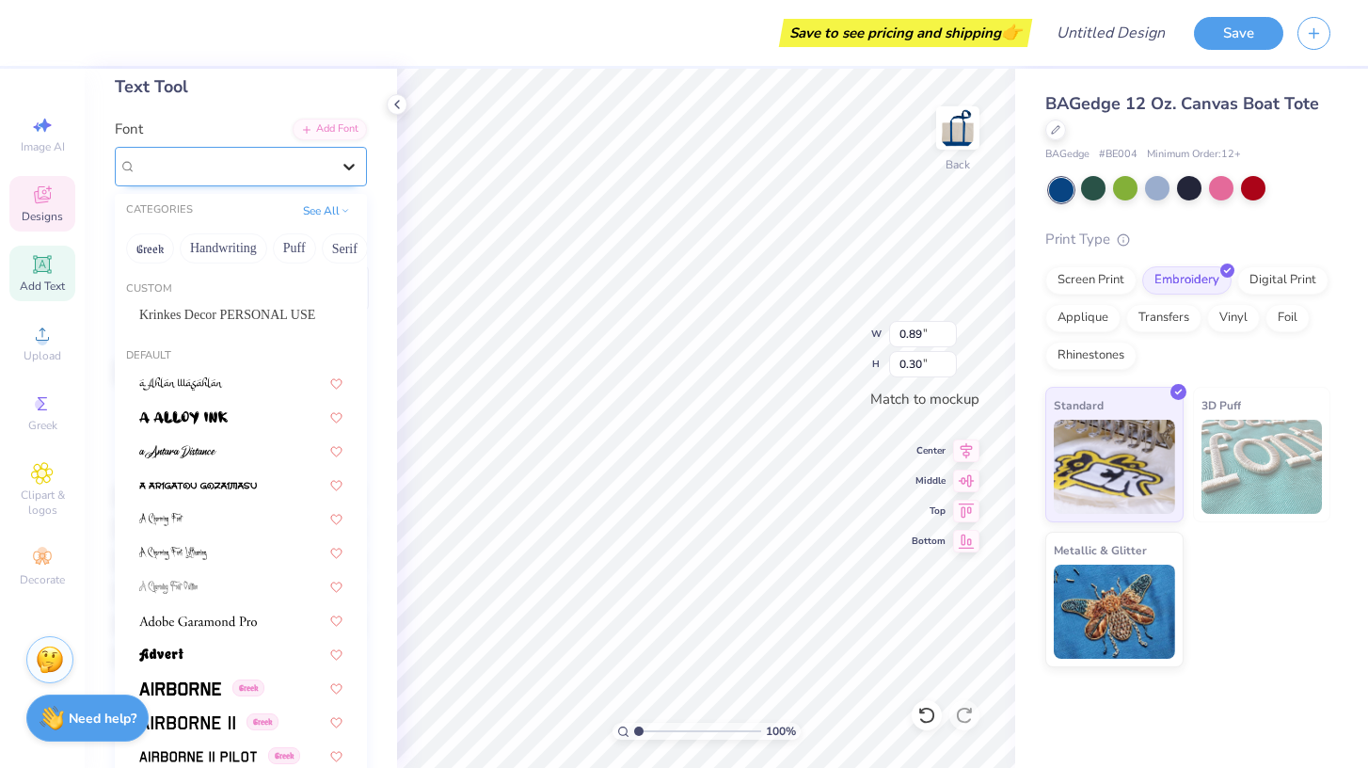
click at [332, 157] on div "Beau Greek" at bounding box center [241, 167] width 252 height 40
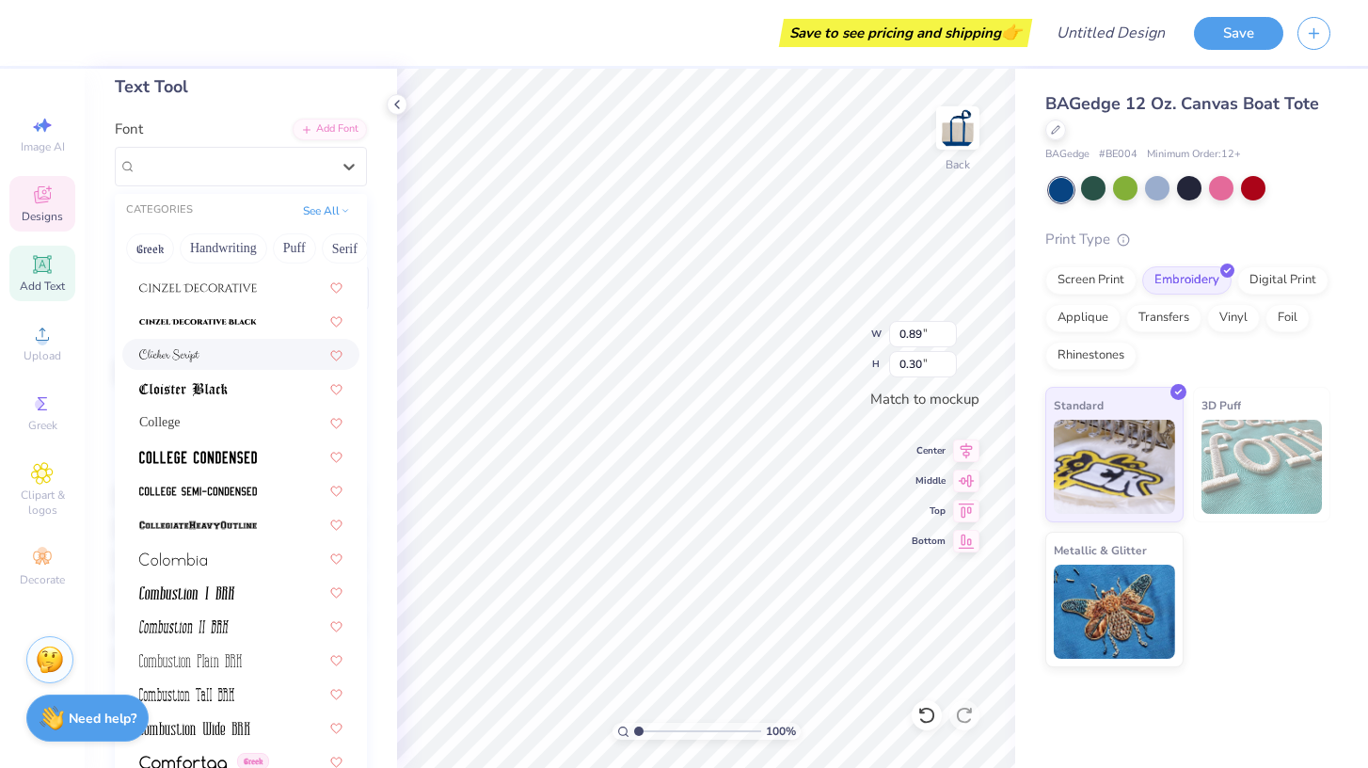
scroll to position [2411, 0]
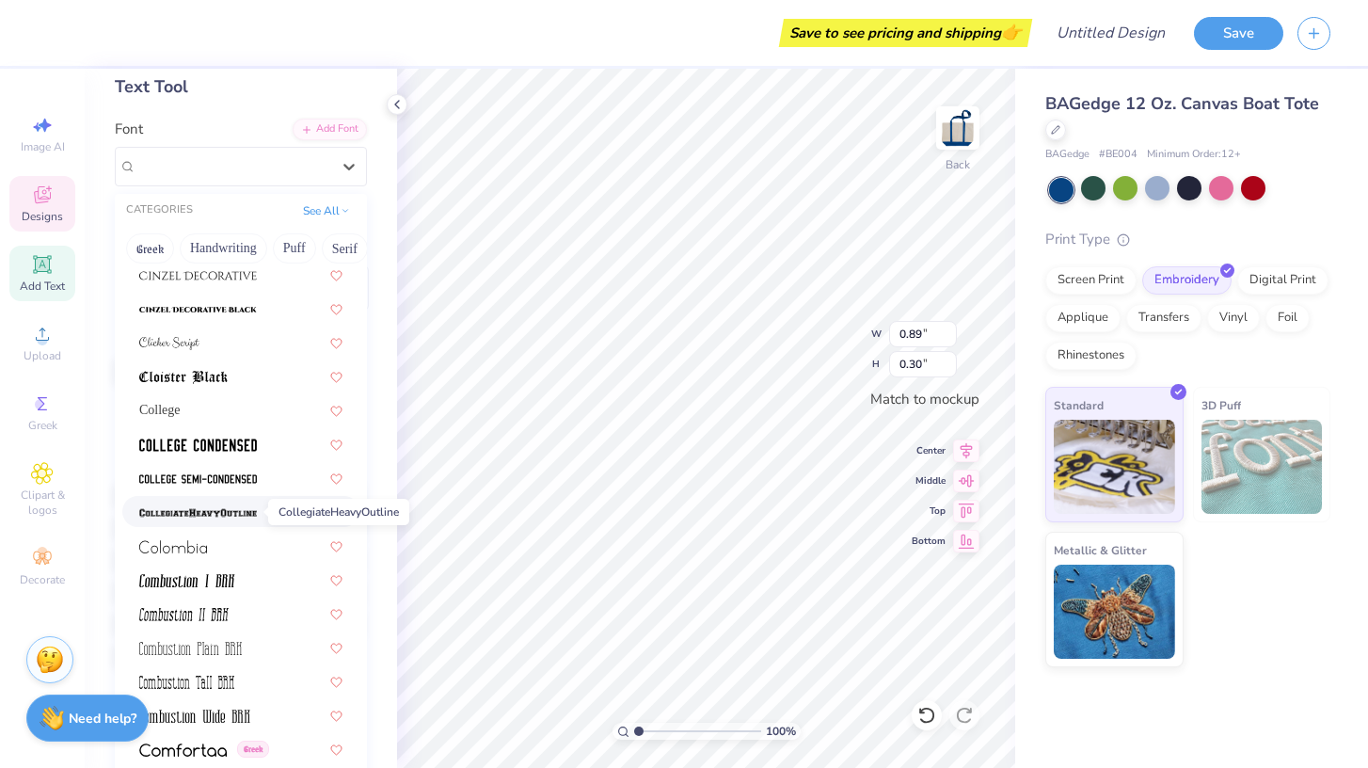
click at [221, 513] on img at bounding box center [198, 512] width 118 height 13
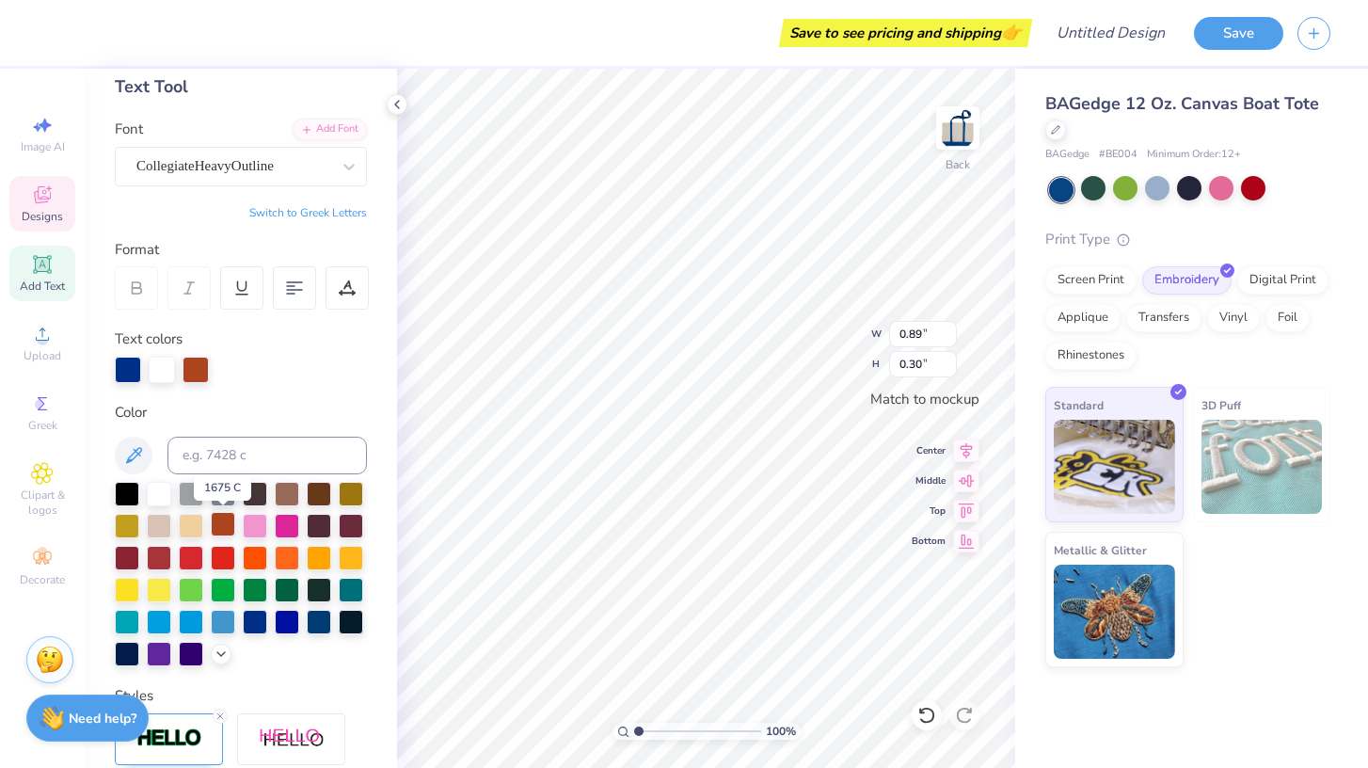
type input "0.93"
type input "0.31"
click at [203, 361] on div at bounding box center [195, 368] width 26 height 26
drag, startPoint x: 198, startPoint y: 362, endPoint x: 246, endPoint y: 511, distance: 155.9
click at [246, 511] on div "Personalized Names Personalized Numbers Text Tool Add Font Font CollegiateHeavy…" at bounding box center [241, 418] width 312 height 699
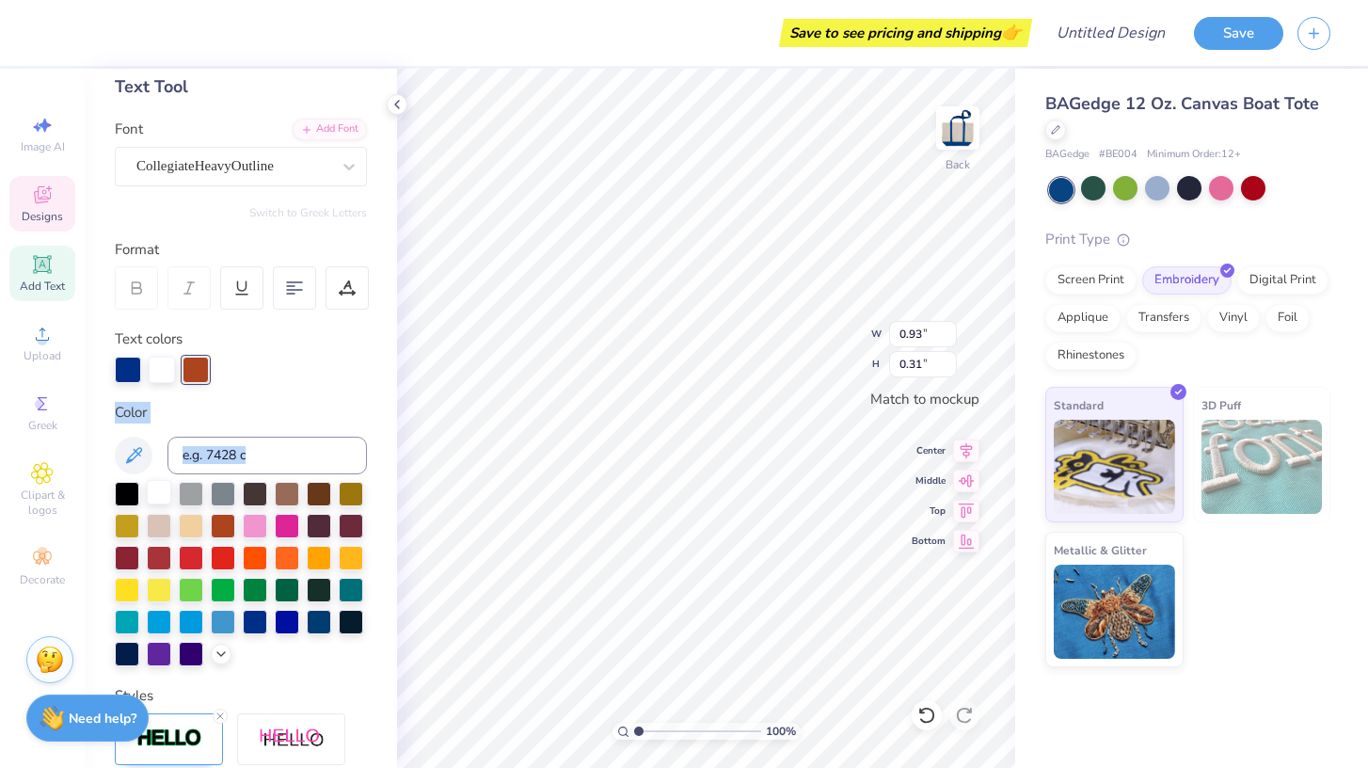
click at [161, 492] on div at bounding box center [159, 492] width 24 height 24
type input "3.41"
type input "0.91"
click at [162, 360] on div at bounding box center [162, 368] width 26 height 26
click at [166, 623] on div at bounding box center [159, 620] width 24 height 24
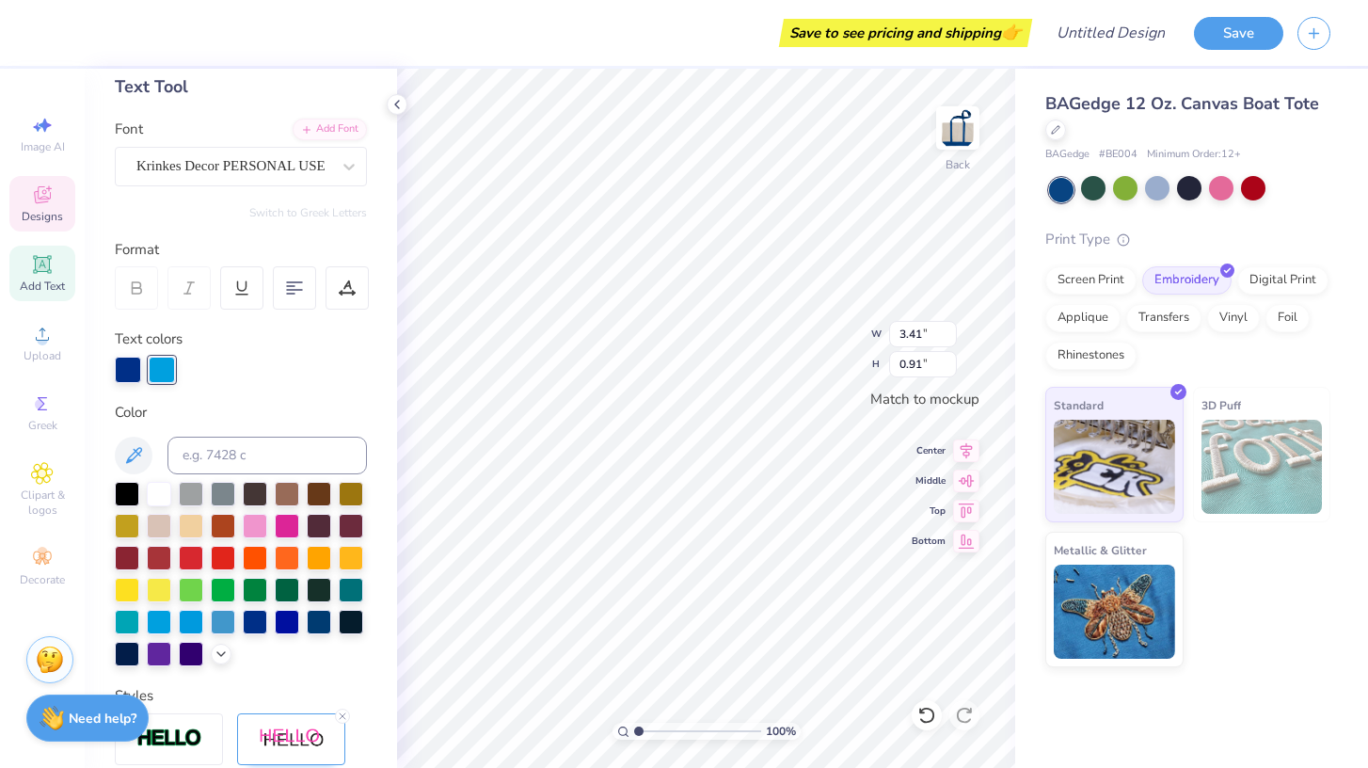
type input "0.93"
type input "0.31"
click at [159, 626] on div at bounding box center [159, 620] width 24 height 24
click at [260, 623] on div at bounding box center [255, 620] width 24 height 24
click at [287, 626] on div at bounding box center [287, 620] width 24 height 24
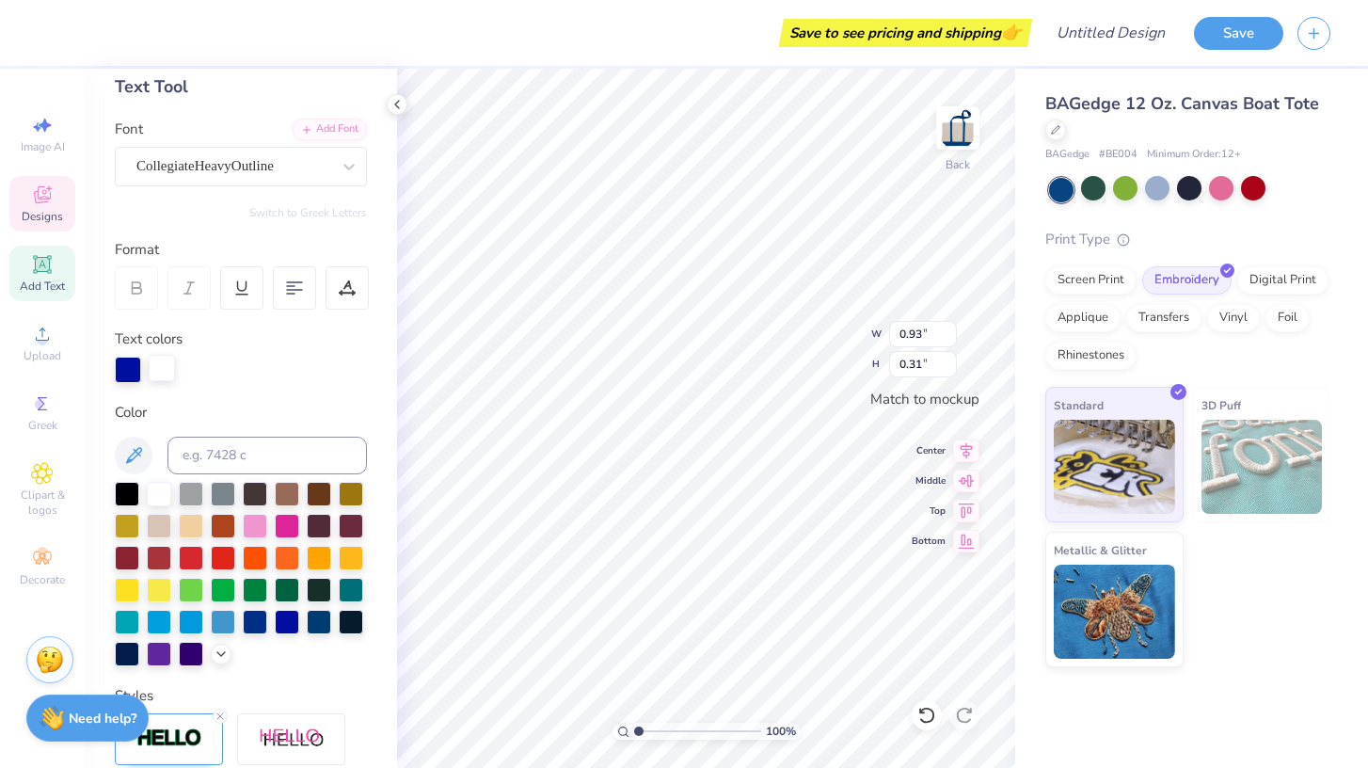
click at [161, 374] on div at bounding box center [162, 368] width 26 height 26
click at [162, 620] on div at bounding box center [159, 620] width 24 height 24
type input "3.41"
type input "0.91"
click at [134, 362] on div at bounding box center [128, 368] width 26 height 26
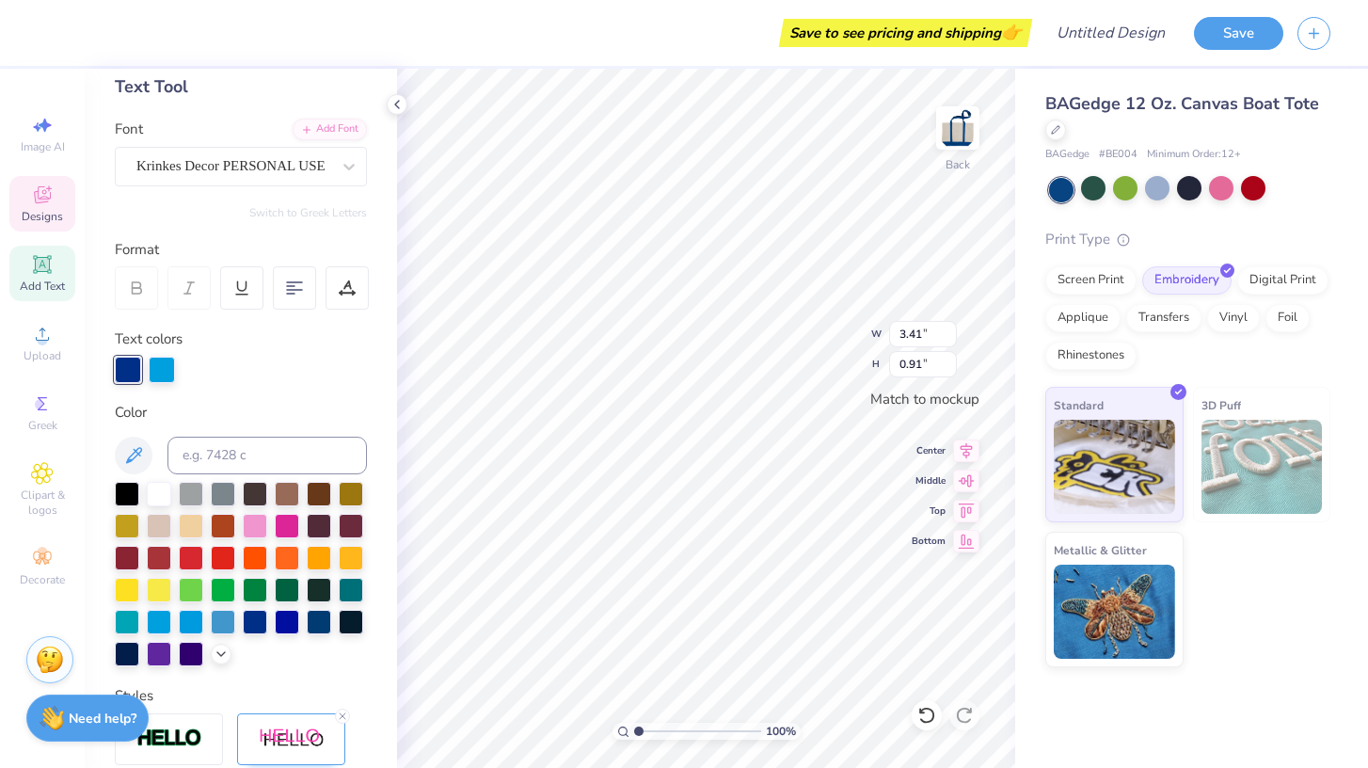
type input "0.93"
type input "0.31"
click at [249, 626] on div at bounding box center [255, 620] width 24 height 24
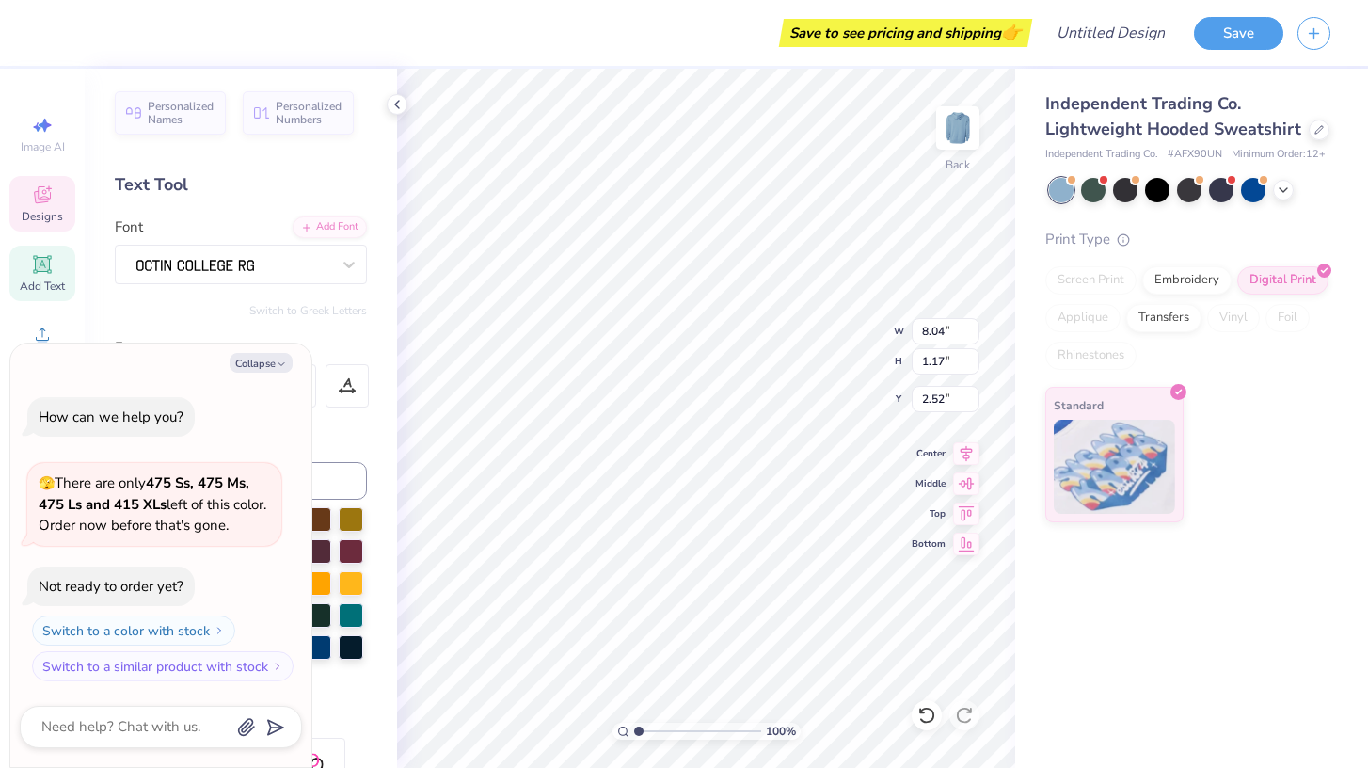
scroll to position [0, 6]
type textarea "x"
type textarea "C"
type textarea "x"
type textarea "Co"
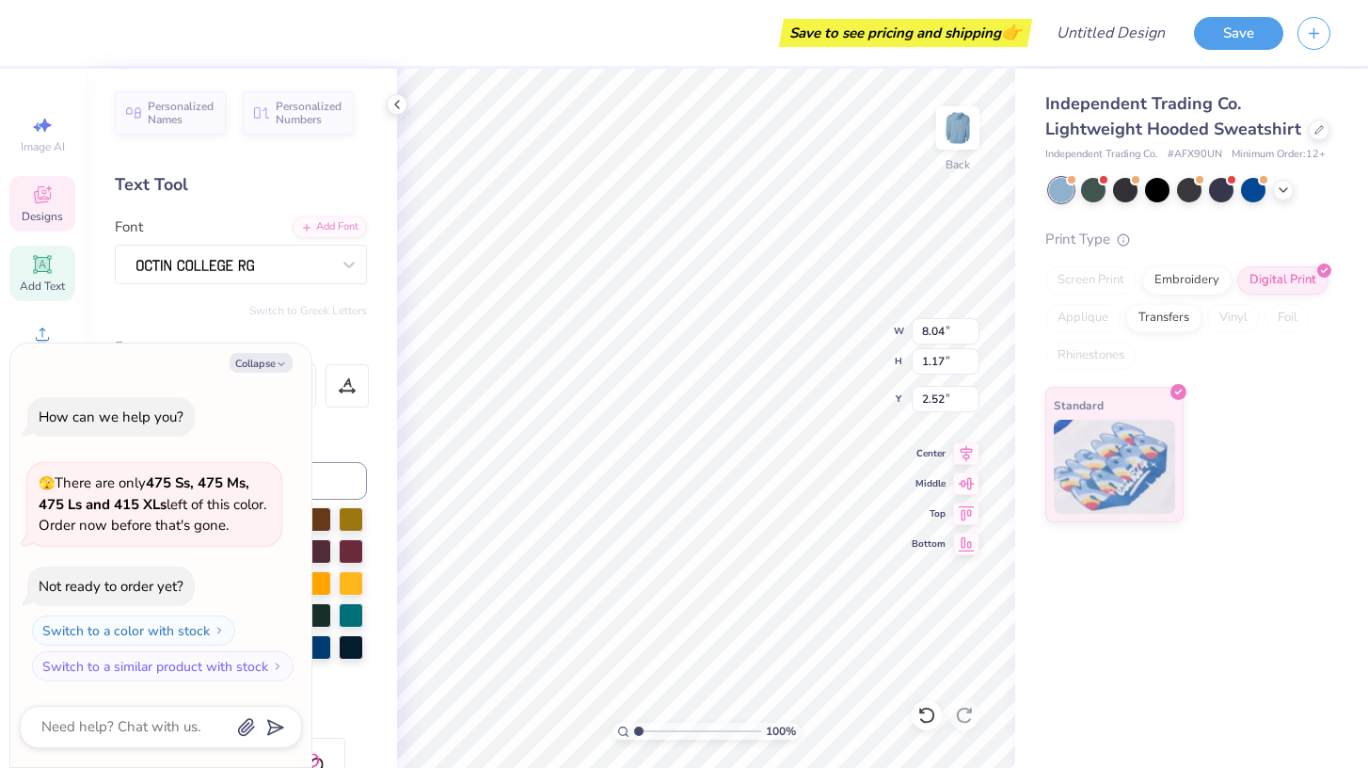
type textarea "x"
type textarea "Con"
type textarea "x"
type textarea "Conn"
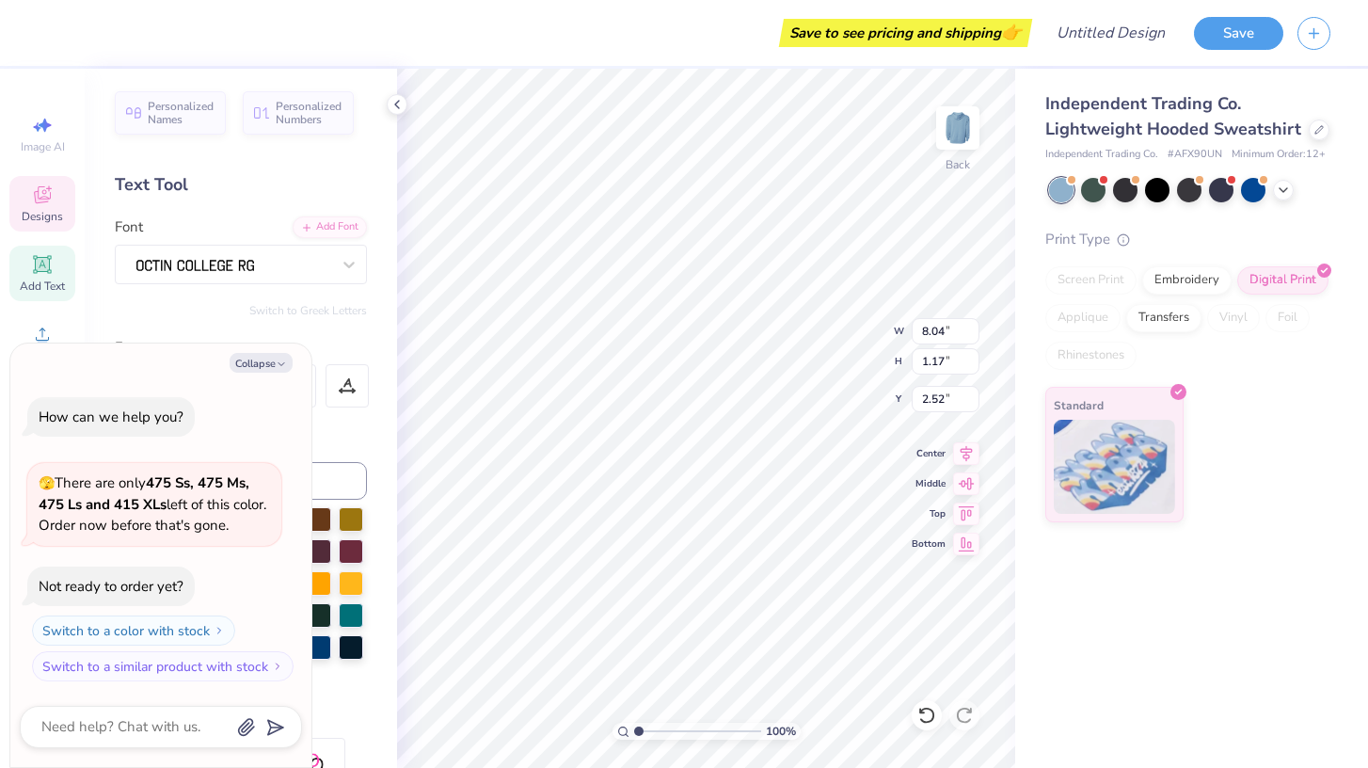
type textarea "x"
type textarea "Conne"
type textarea "x"
type textarea "Connec"
type textarea "x"
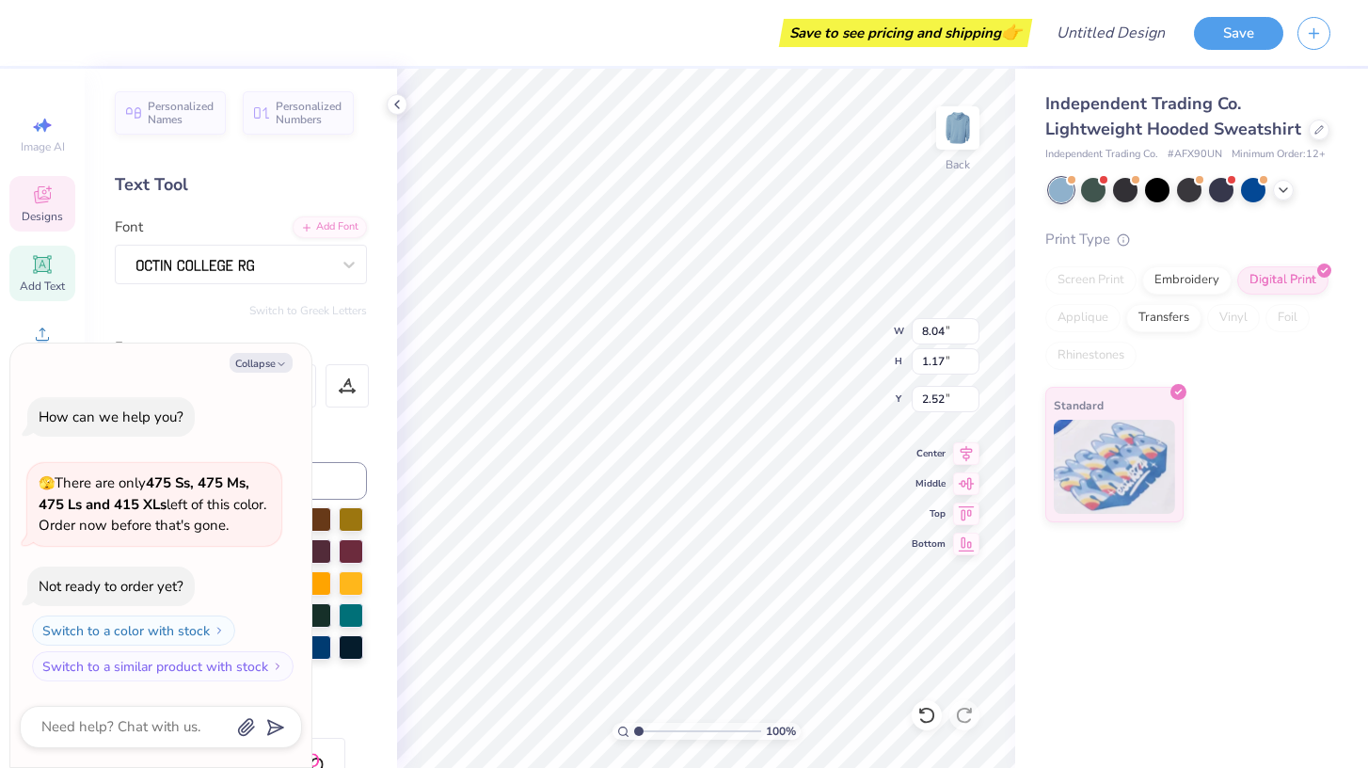
type textarea "Connect"
type textarea "x"
type textarea "Connecti"
type textarea "x"
type textarea "Connectic"
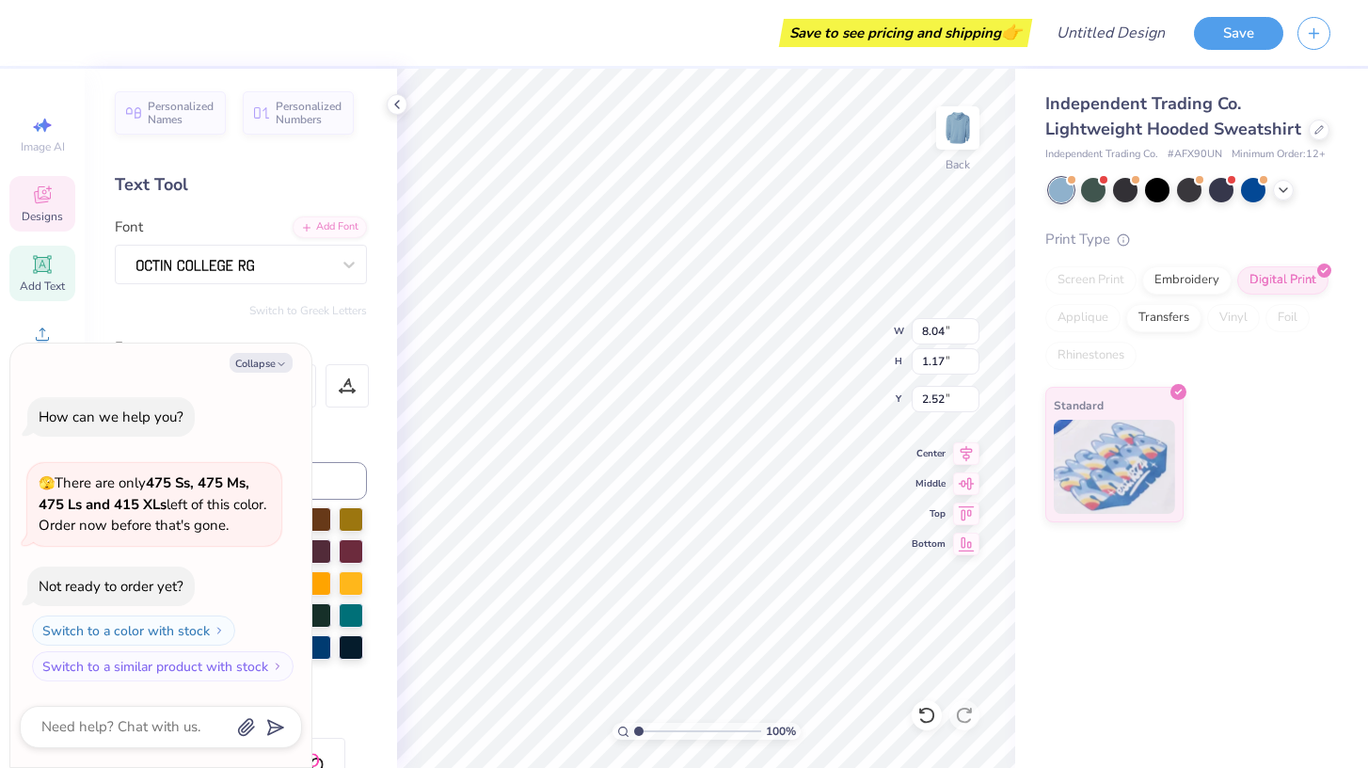
type textarea "x"
type textarea "Connecticu"
type textarea "x"
type textarea "[US_STATE]"
type textarea "x"
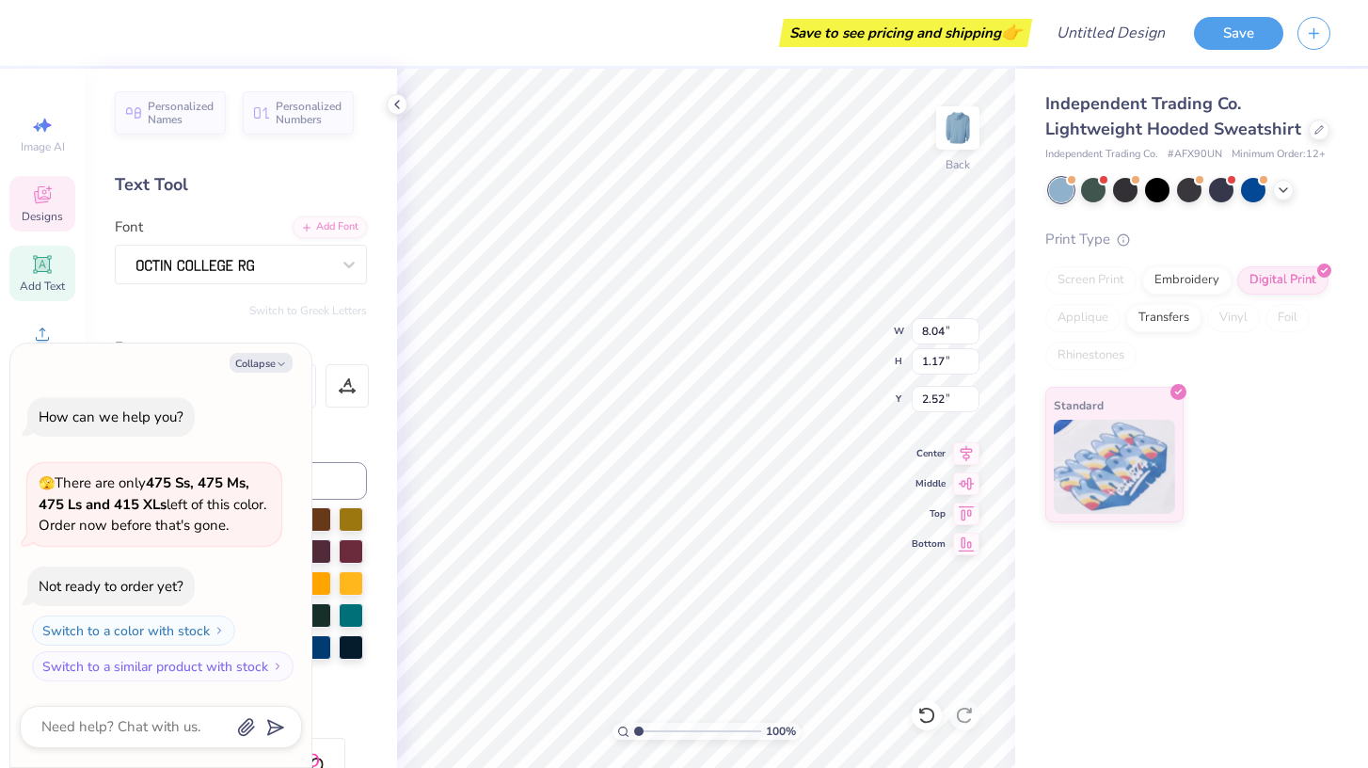
type textarea "[US_STATE]"
type textarea "x"
type textarea "[US_STATE] Co"
type textarea "x"
type textarea "[US_STATE] Col"
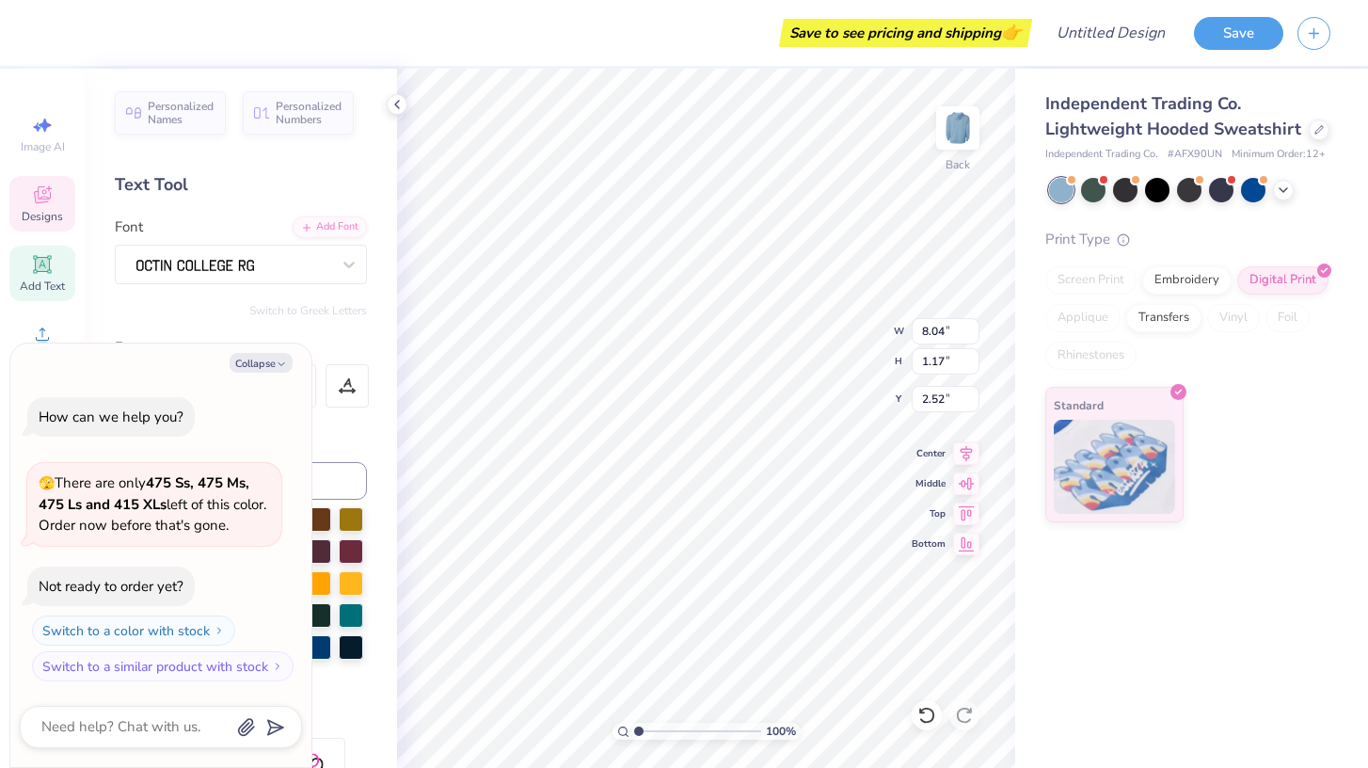
type textarea "x"
type textarea "[US_STATE] Coll"
type textarea "x"
type textarea "[US_STATE] Colle"
type textarea "x"
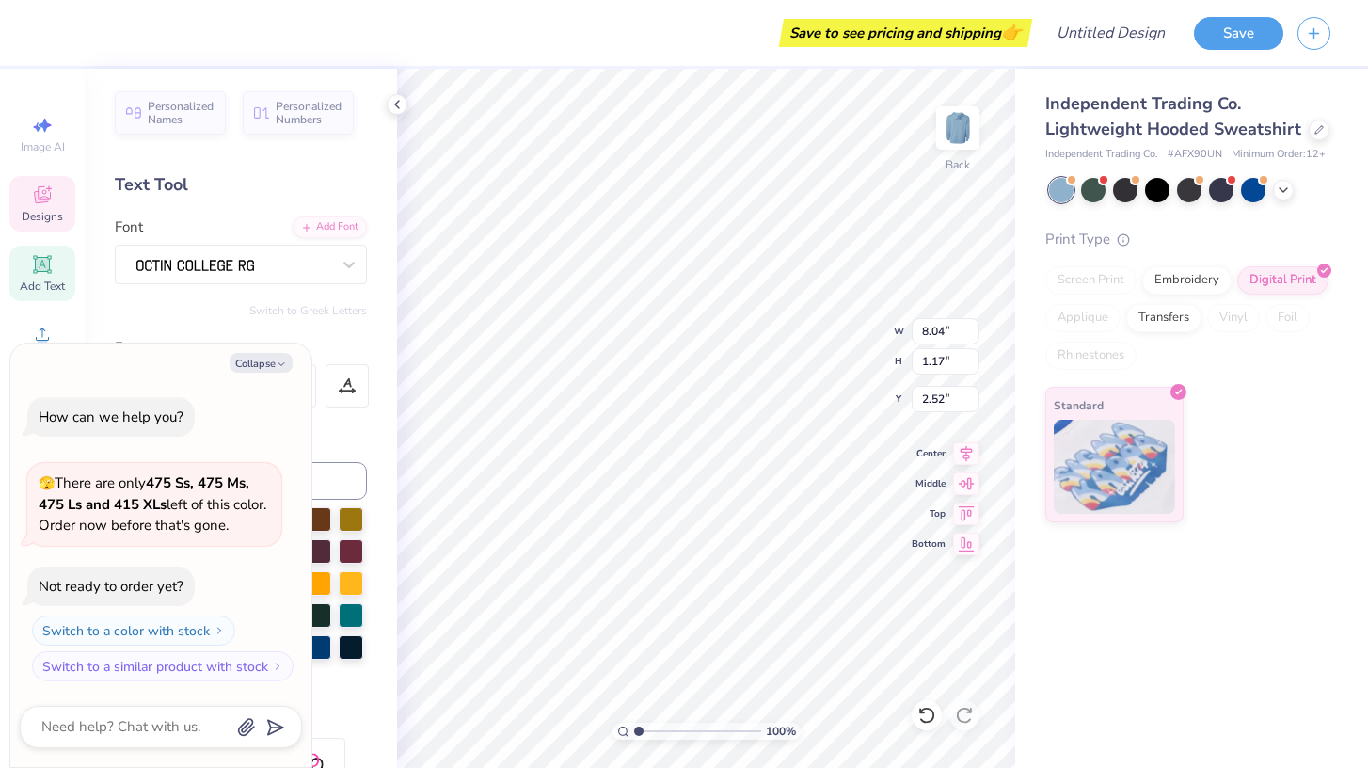
type textarea "[US_STATE] Colleg"
type textarea "x"
type textarea "[US_STATE][GEOGRAPHIC_DATA]"
type textarea "x"
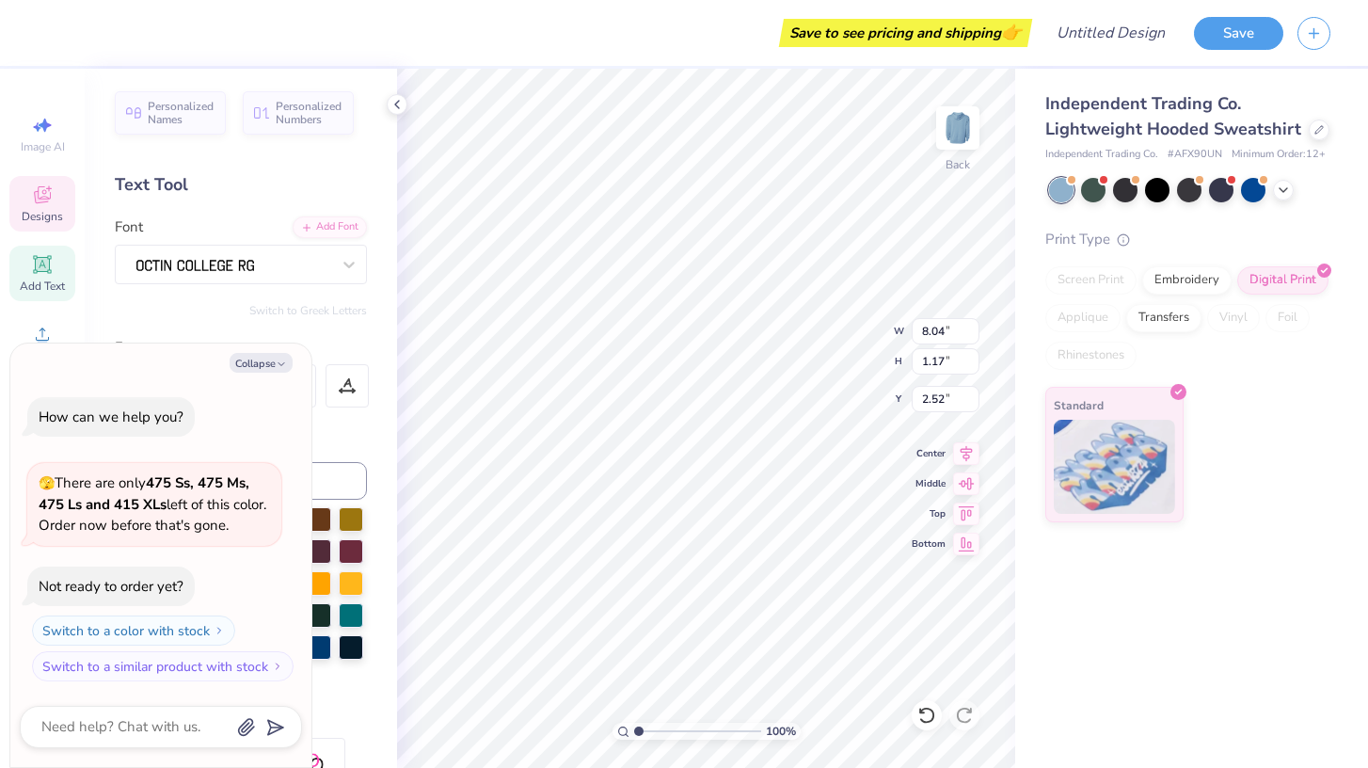
type input "10.50"
type input "7.05"
type input "3.49"
type textarea "x"
type input "3.85"
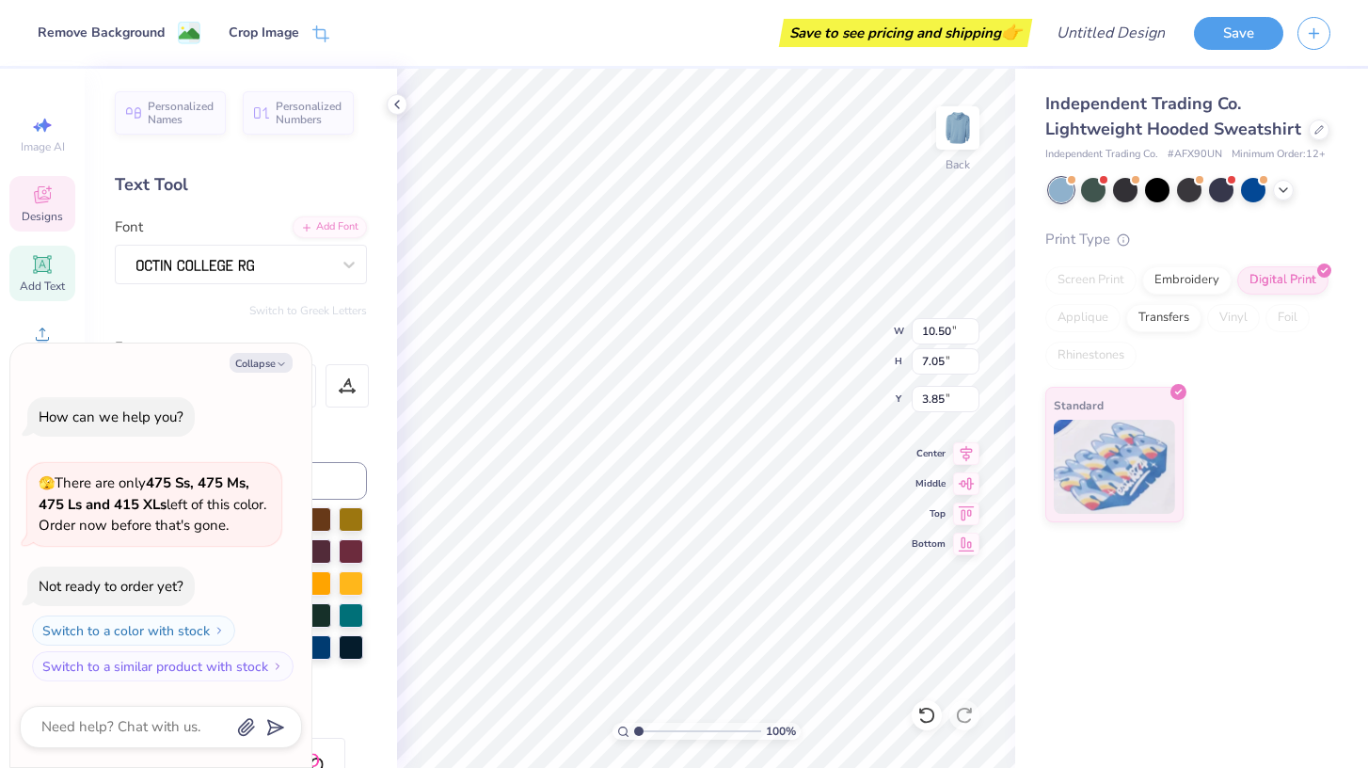
type textarea "x"
type input "3.49"
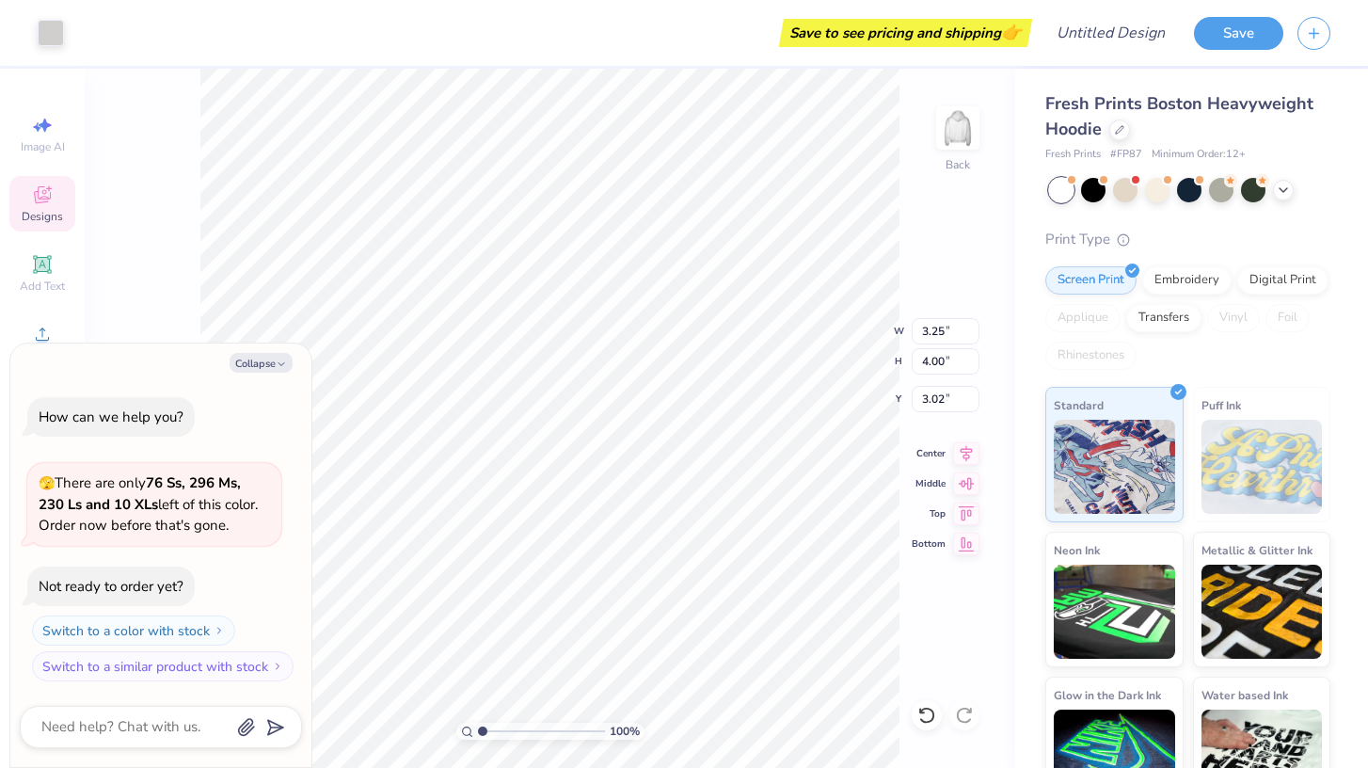
type textarea "x"
type input "3.00"
type textarea "x"
type input "2.38"
type input "3.67"
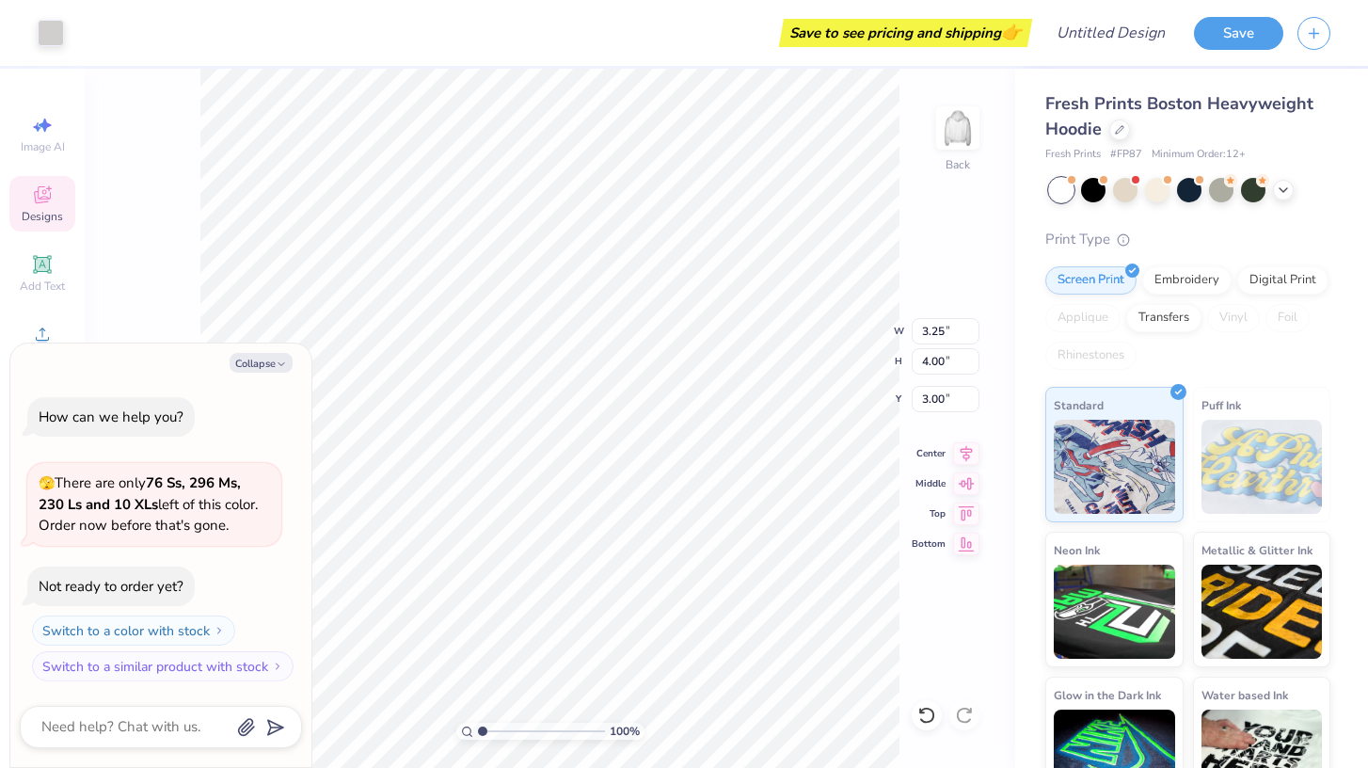
type input "3.18"
click at [272, 365] on button "Collapse" at bounding box center [261, 363] width 63 height 20
type textarea "x"
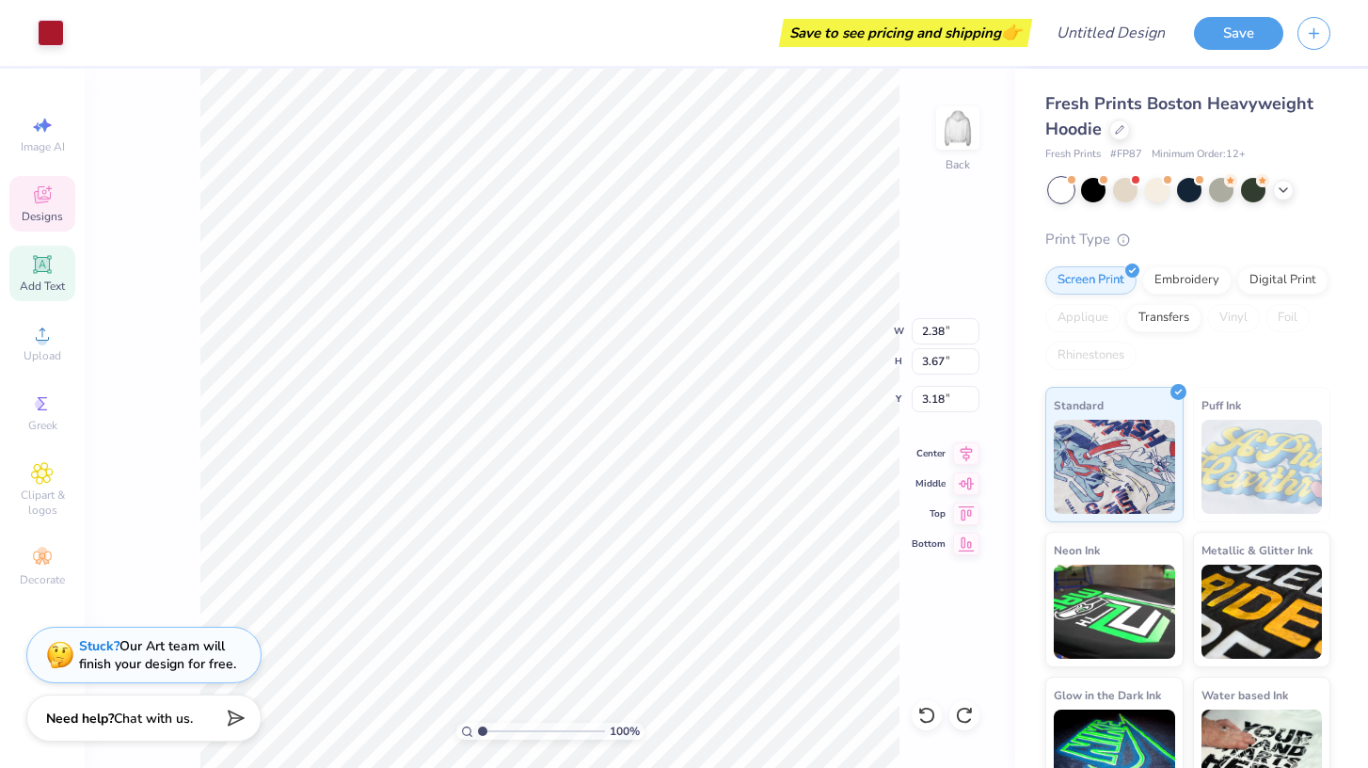
click at [44, 282] on span "Add Text" at bounding box center [42, 285] width 45 height 15
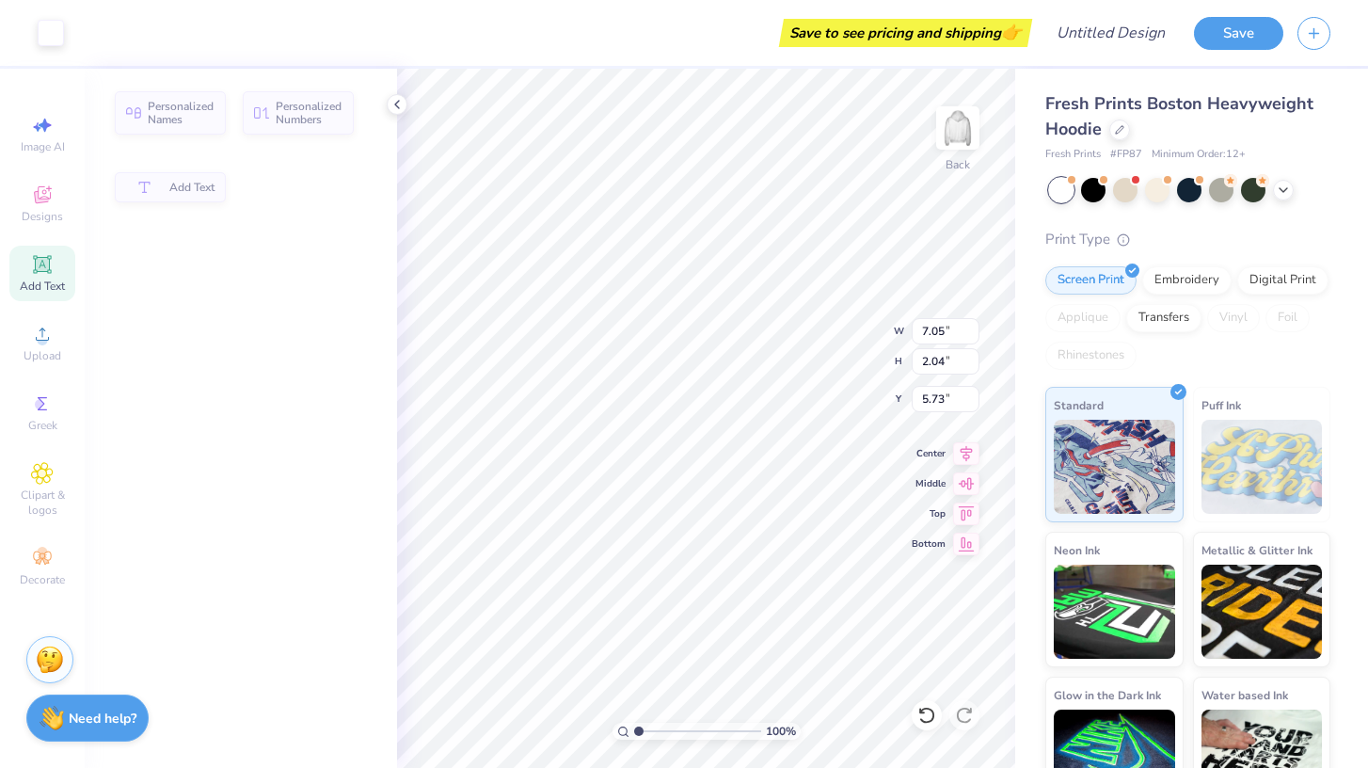
type input "7.05"
type input "2.04"
type input "5.73"
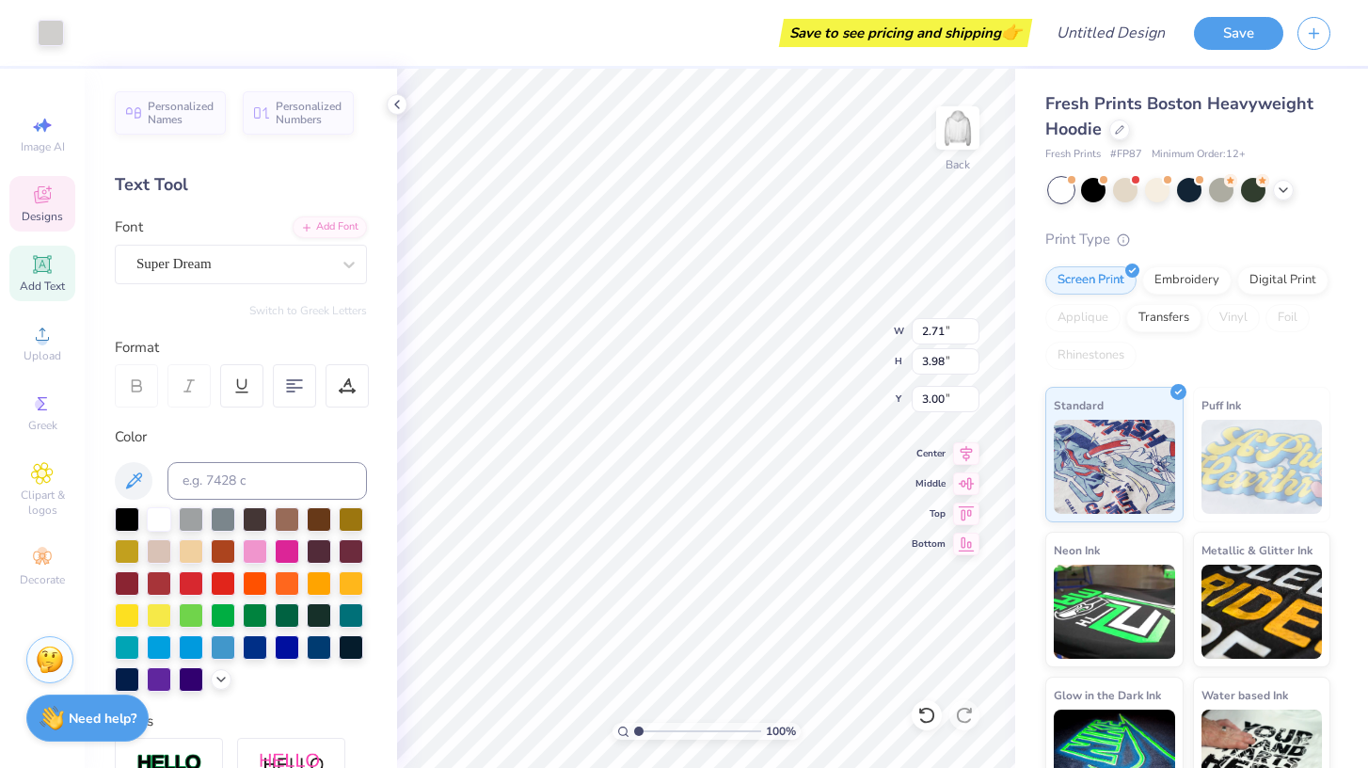
type input "4.00"
type input "3.00"
click at [211, 265] on div "Super Dream" at bounding box center [234, 263] width 198 height 29
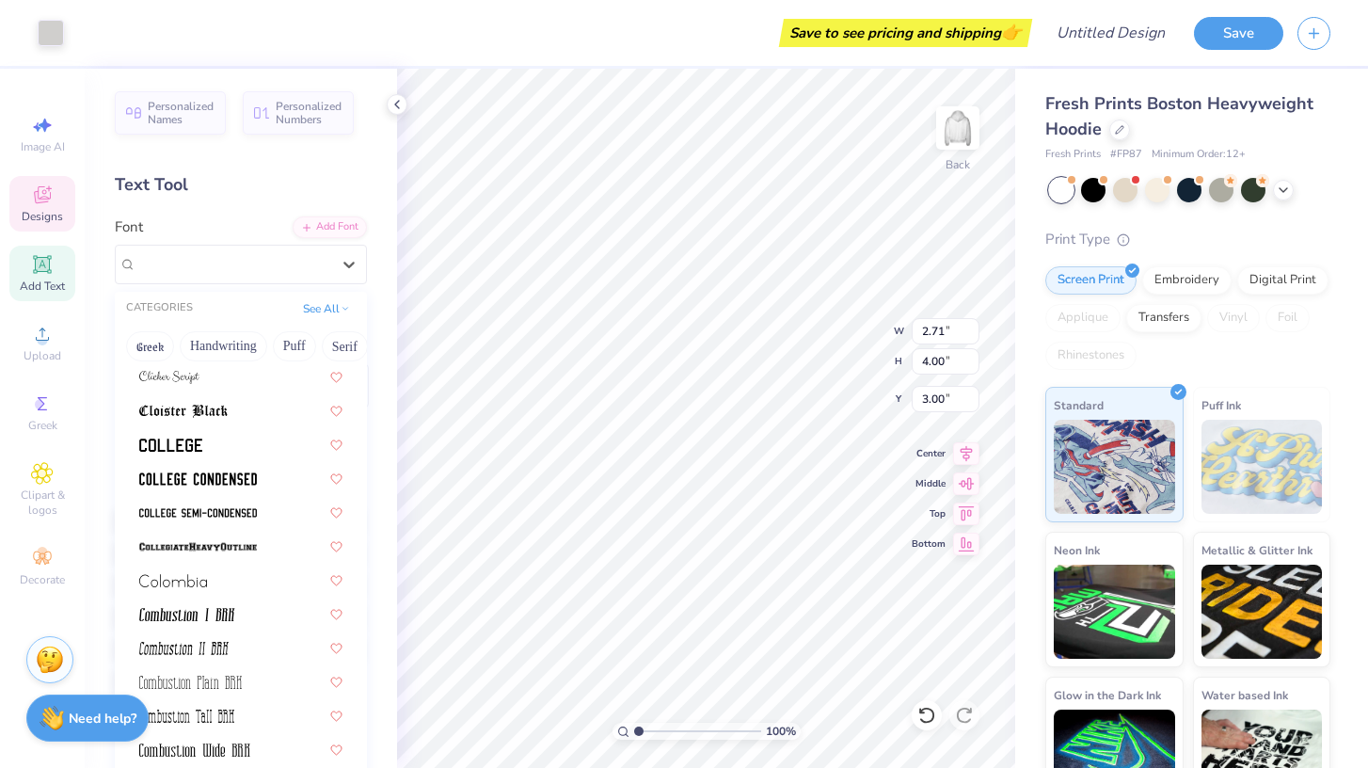
scroll to position [2470, 0]
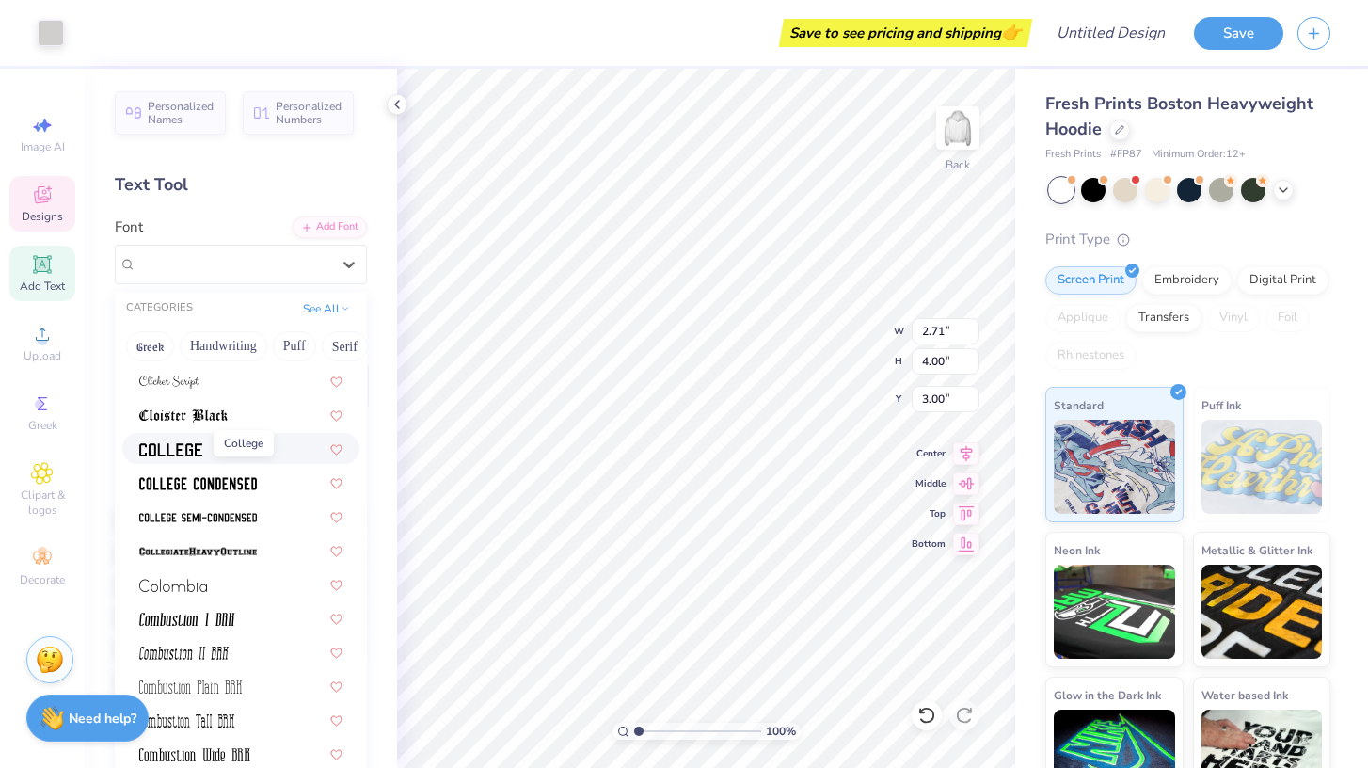
click at [176, 449] on img at bounding box center [170, 449] width 63 height 13
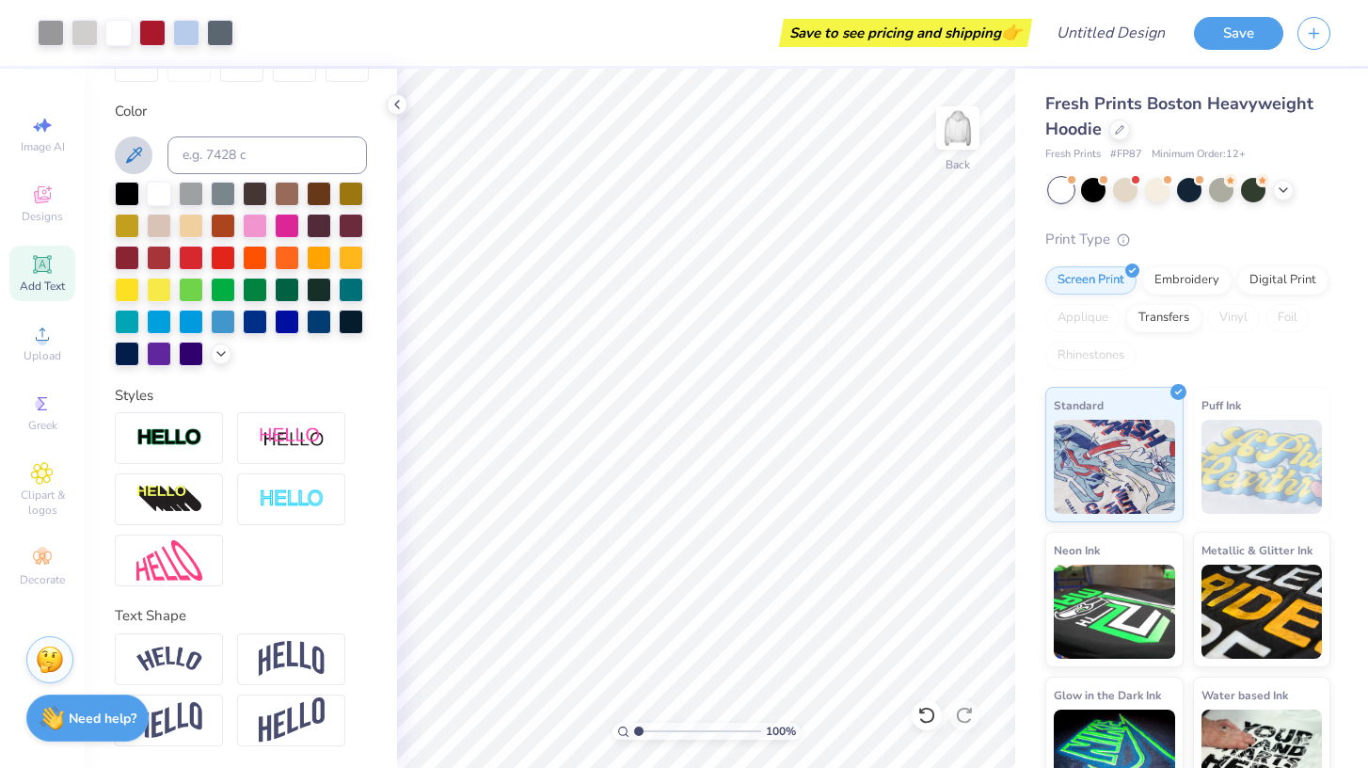
scroll to position [0, 0]
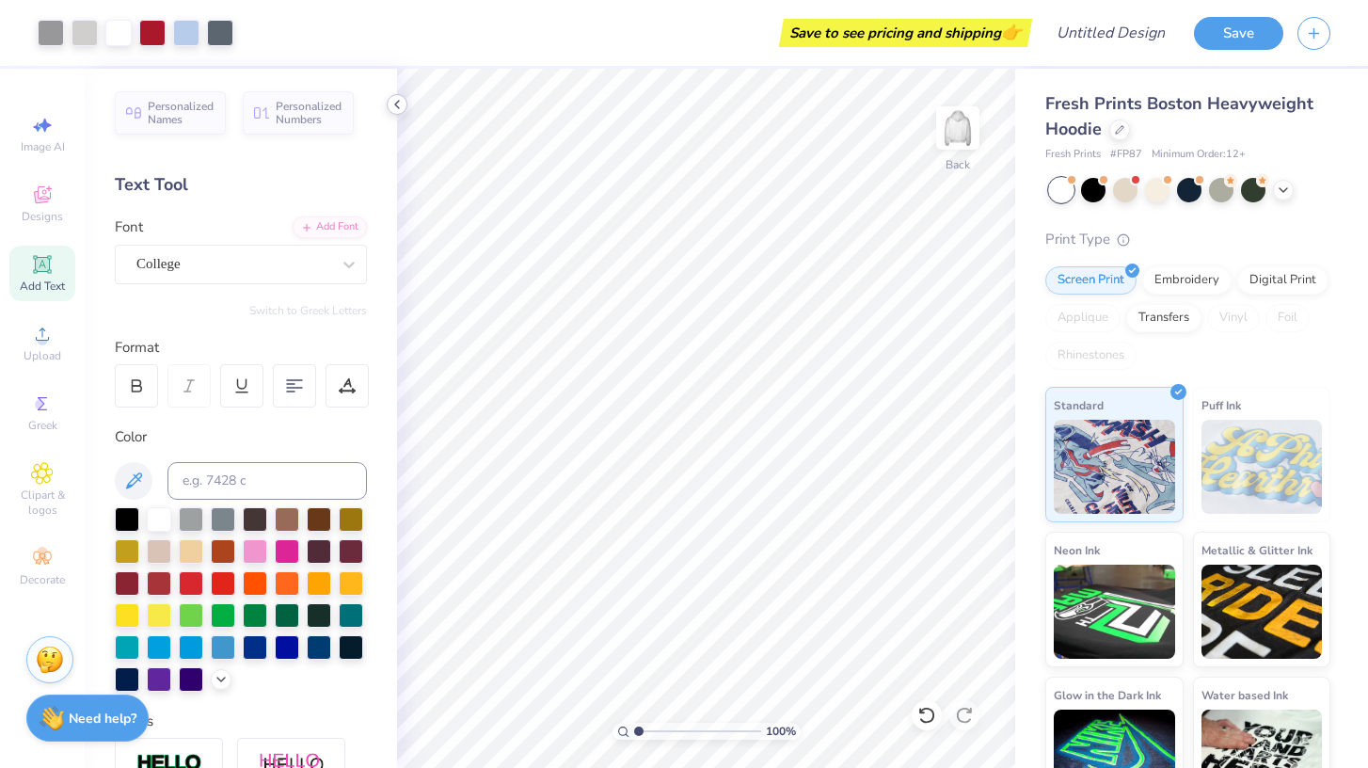
click at [397, 108] on icon at bounding box center [396, 104] width 15 height 15
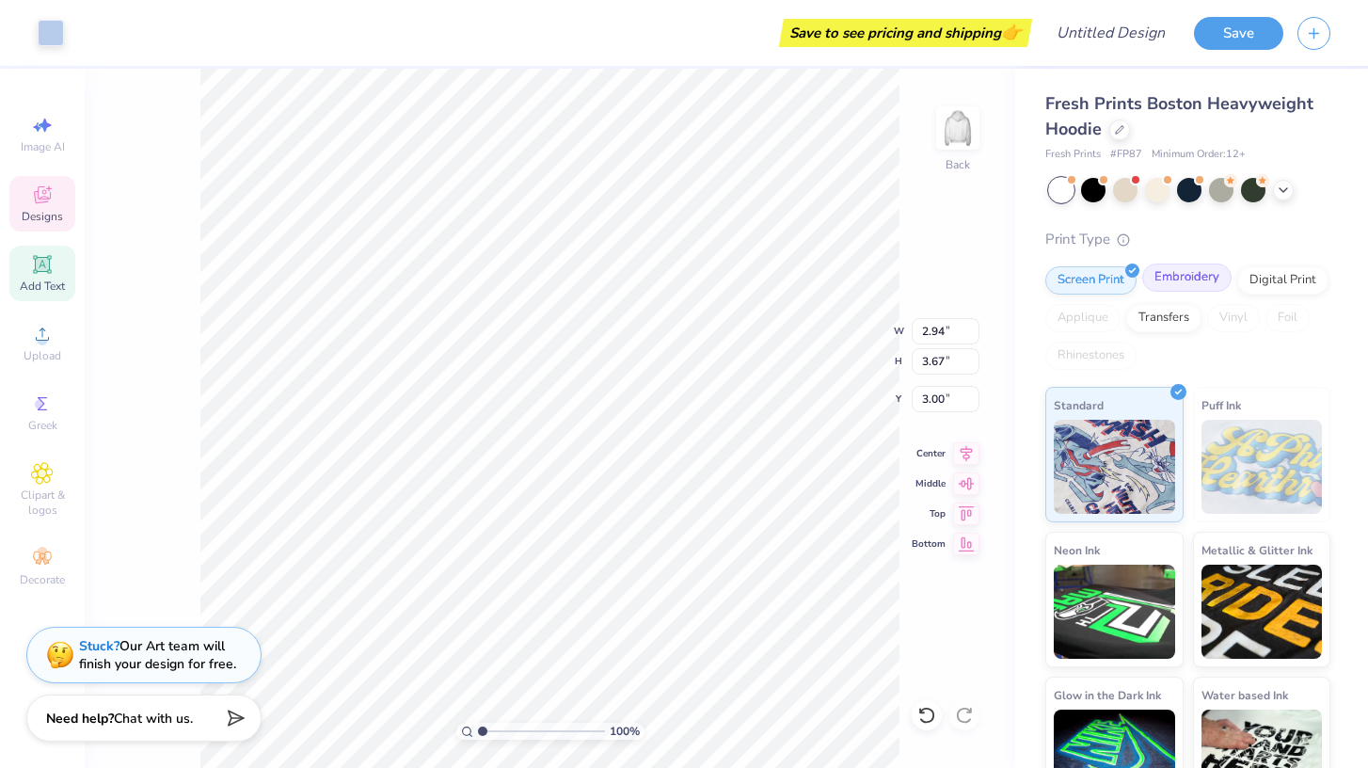
scroll to position [44, 0]
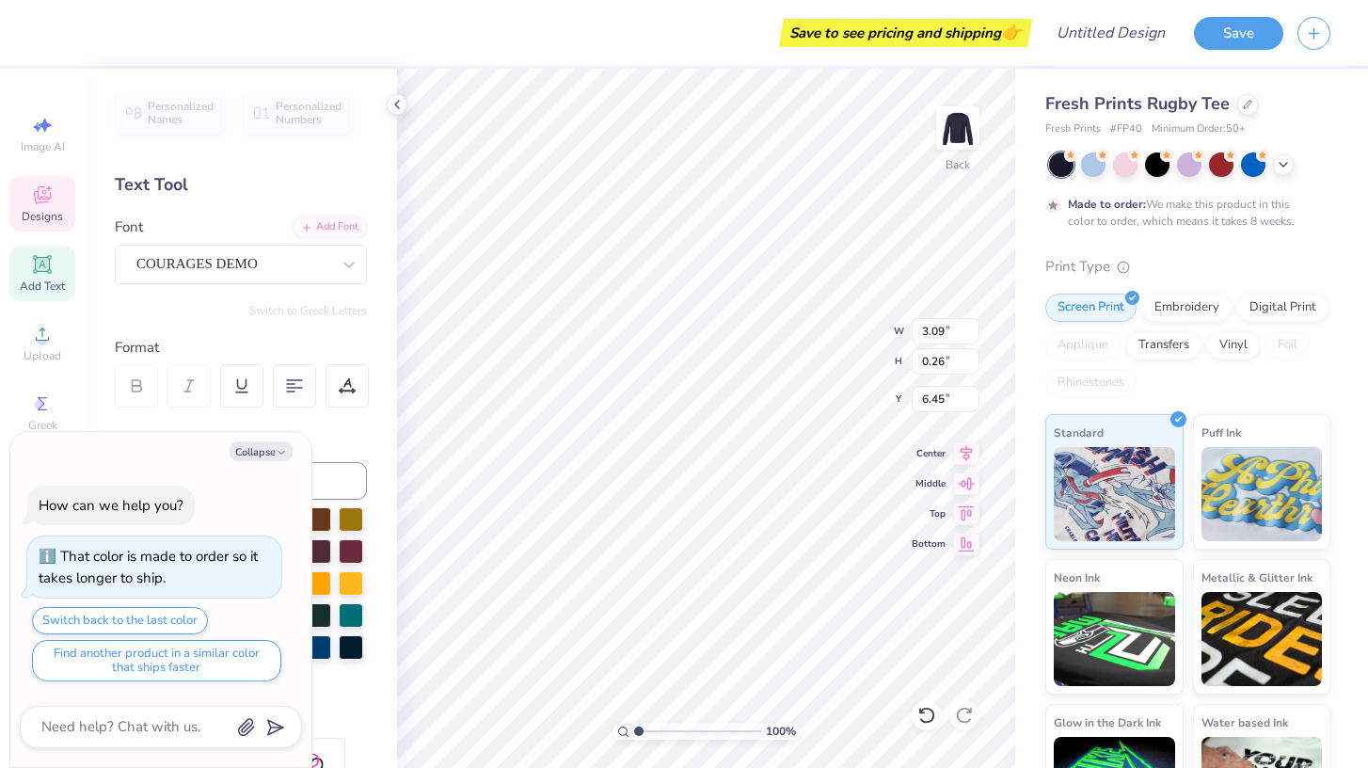
scroll to position [0, 1]
type textarea "x"
type textarea "C"
type textarea "x"
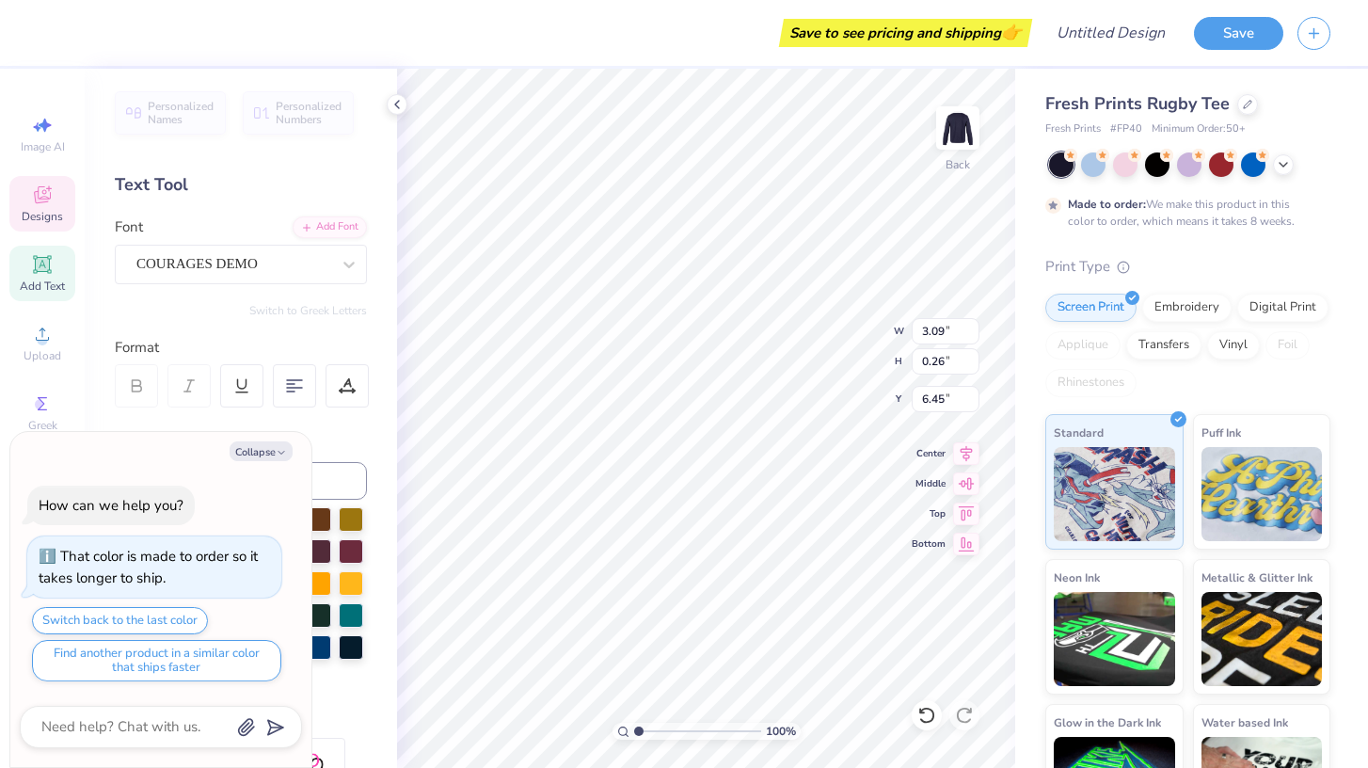
type textarea "Co"
type textarea "x"
type textarea "Con"
type textarea "x"
type textarea "Conn"
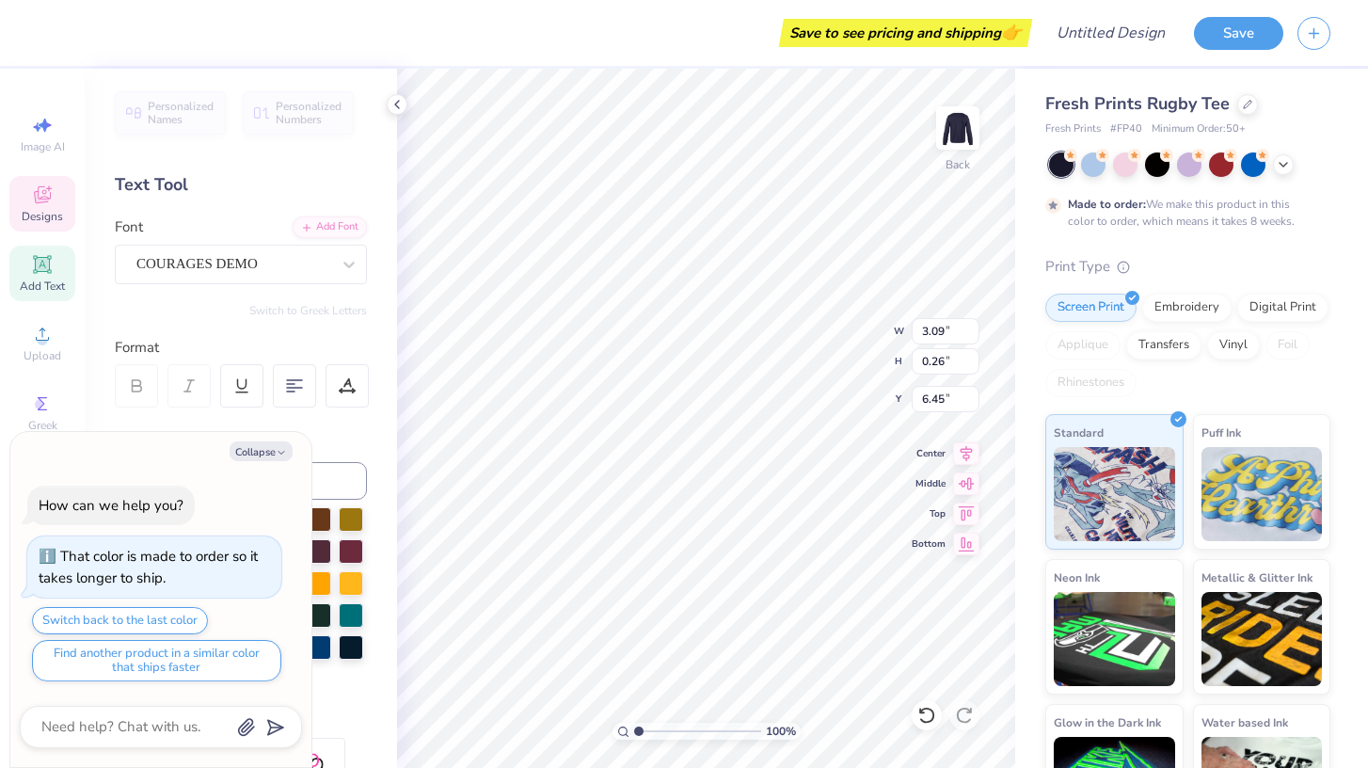
type textarea "x"
type textarea "Conne"
type textarea "x"
type textarea "Connec"
type textarea "x"
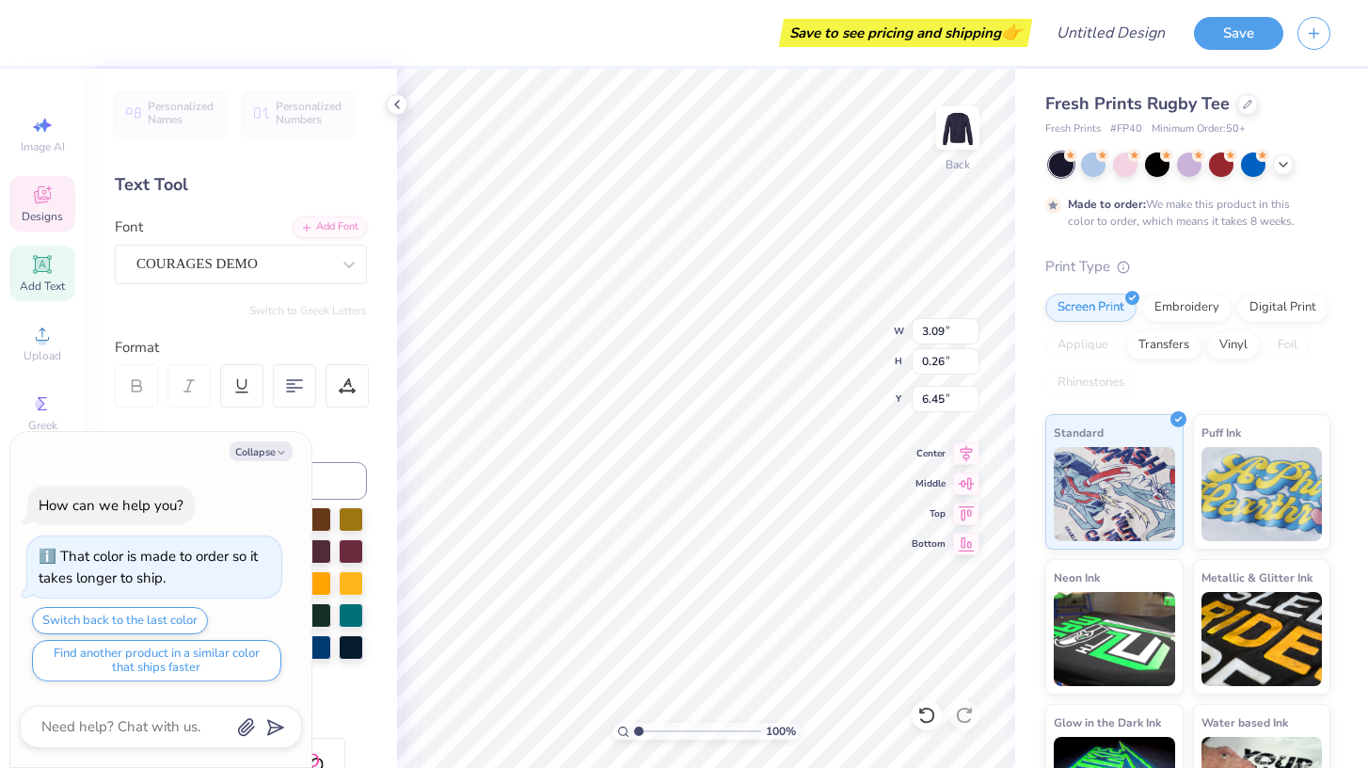
type textarea "Connect"
type textarea "x"
type textarea "Connecti"
type textarea "x"
type textarea "Connectic"
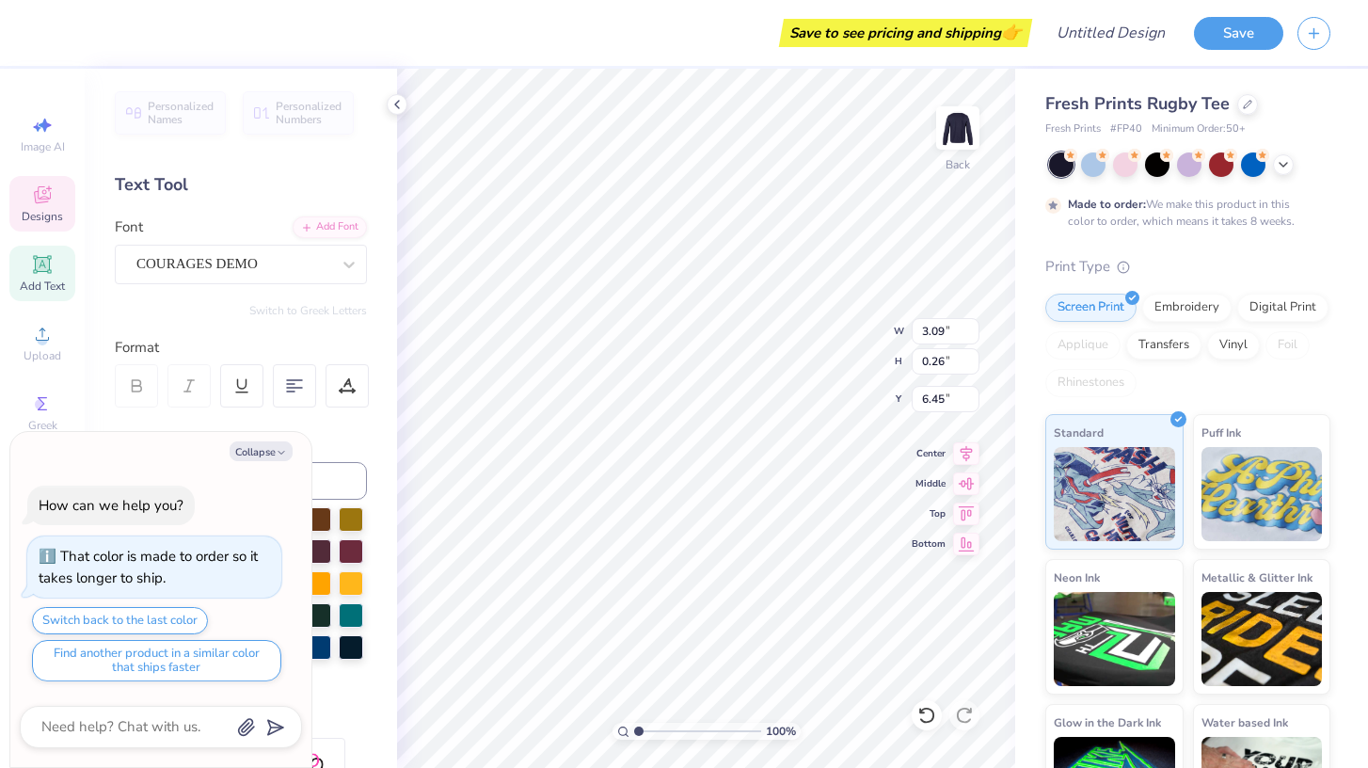
type textarea "x"
type textarea "Connecticu"
type textarea "x"
type textarea "[US_STATE]"
type textarea "x"
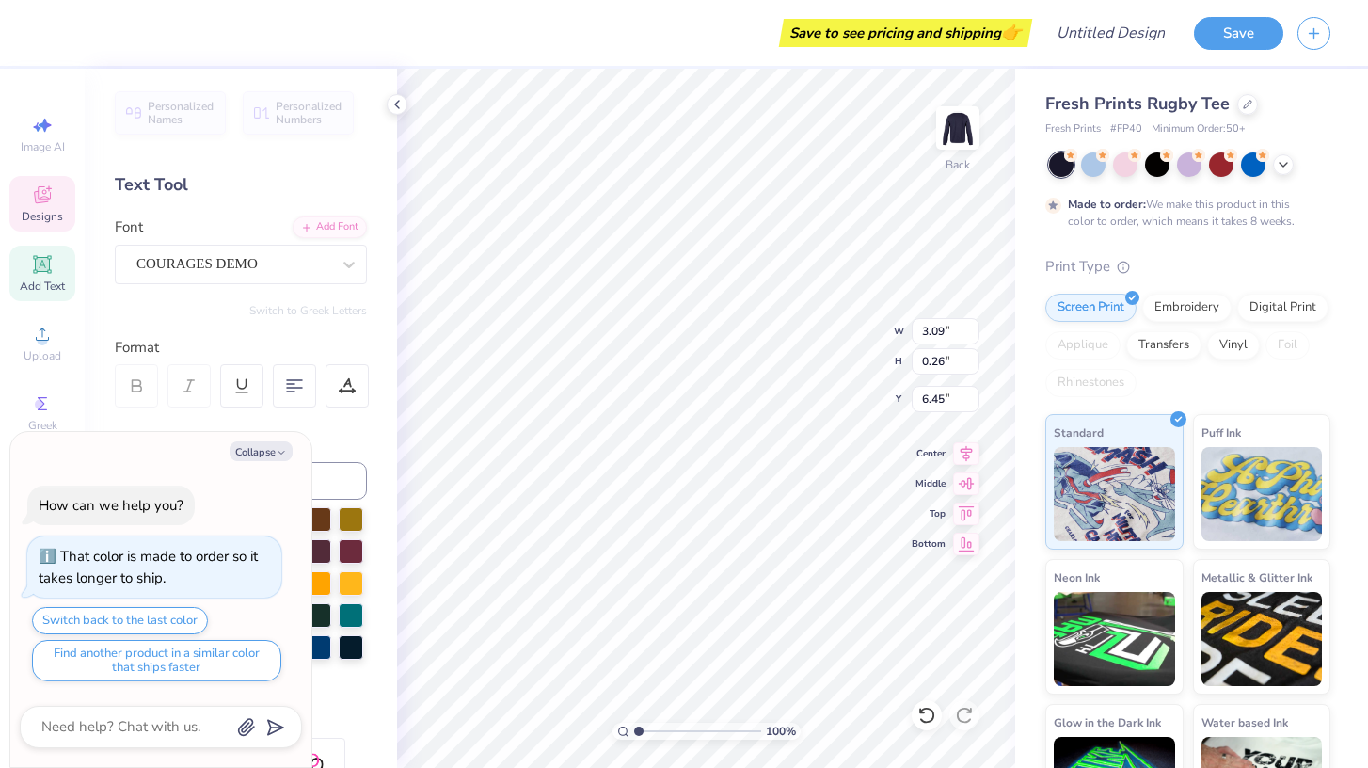
type textarea "[US_STATE]"
type textarea "x"
type textarea "[US_STATE] C"
type textarea "x"
type textarea "[US_STATE] Co"
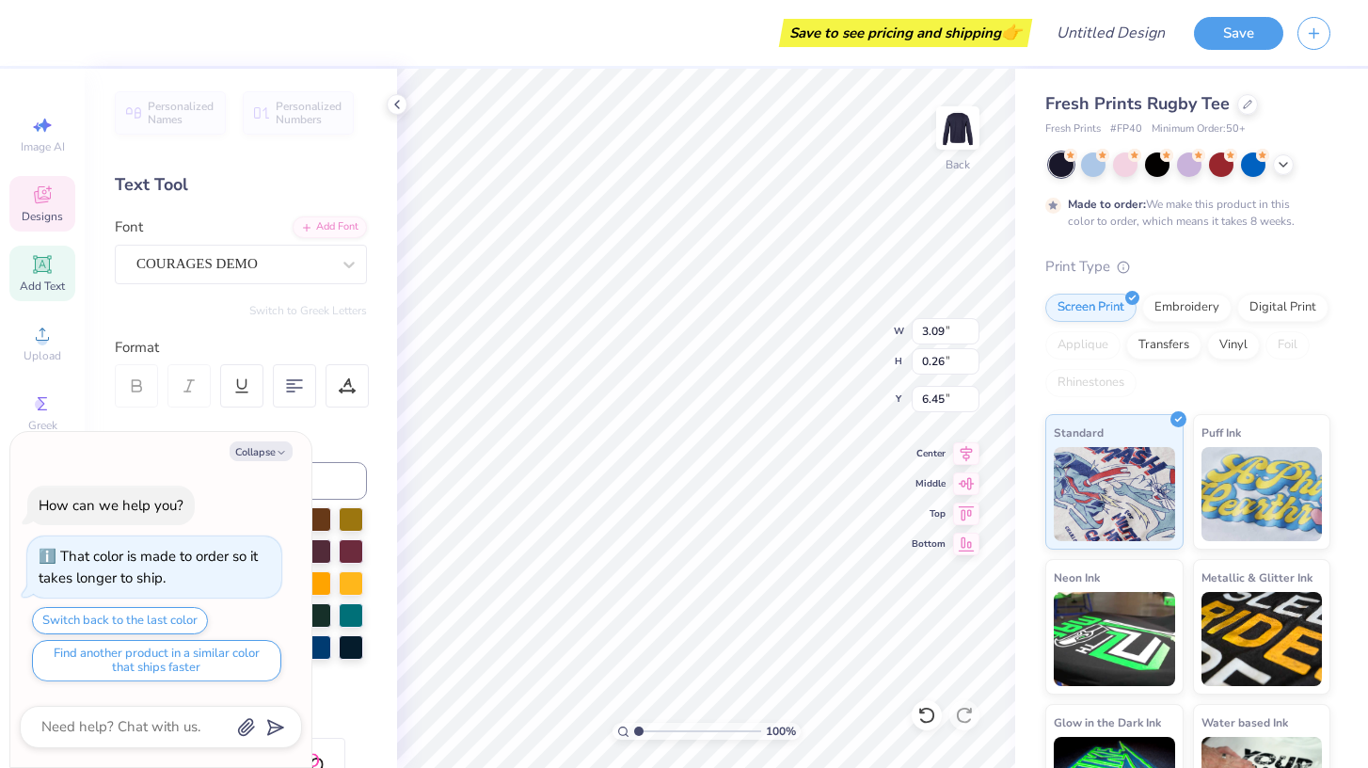
type textarea "x"
type textarea "[US_STATE] Col"
type textarea "x"
type textarea "[US_STATE] Colle"
type textarea "x"
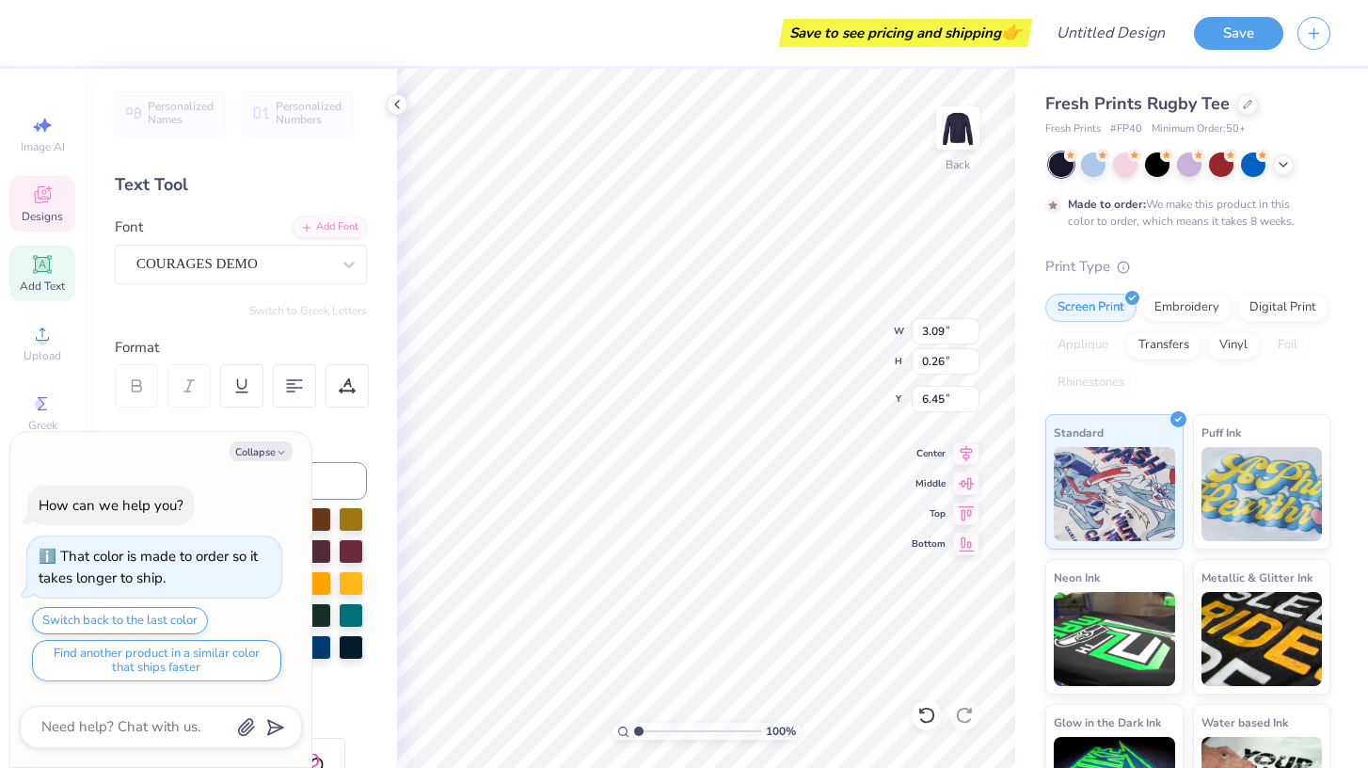
type textarea "[US_STATE][GEOGRAPHIC_DATA]"
type textarea "x"
type input "11.00"
type input "1.51"
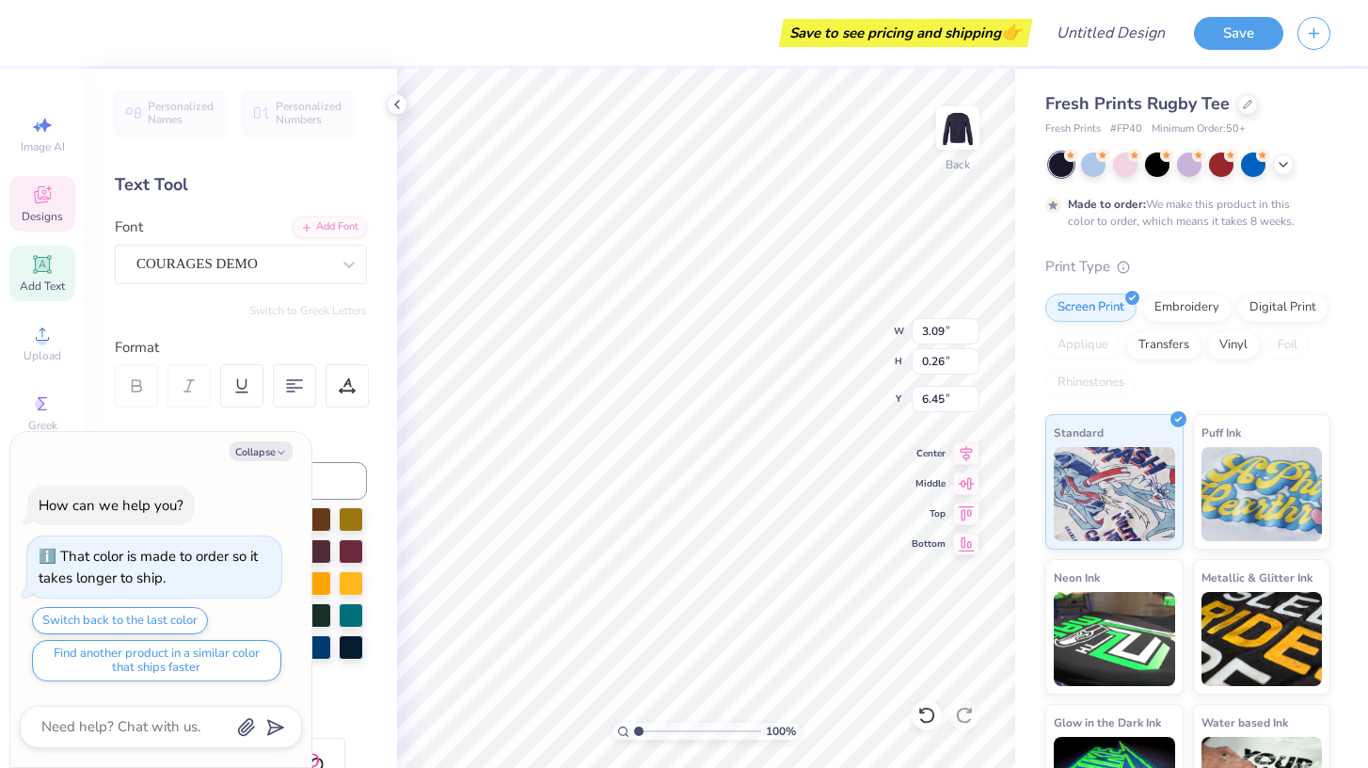
type input "6.91"
type textarea "x"
type textarea "A"
type textarea "x"
type textarea "A"
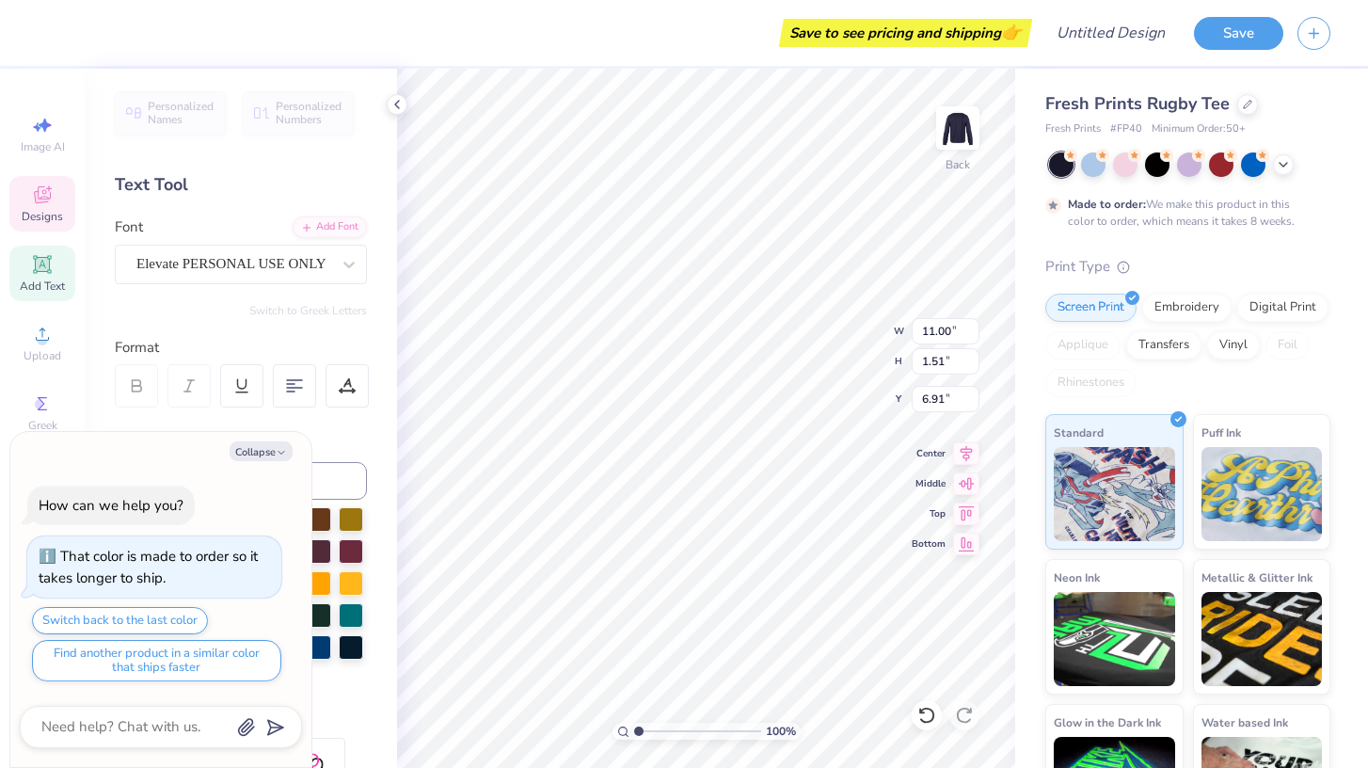
type textarea "x"
type textarea "A C"
type textarea "x"
type textarea "A Ca"
type textarea "x"
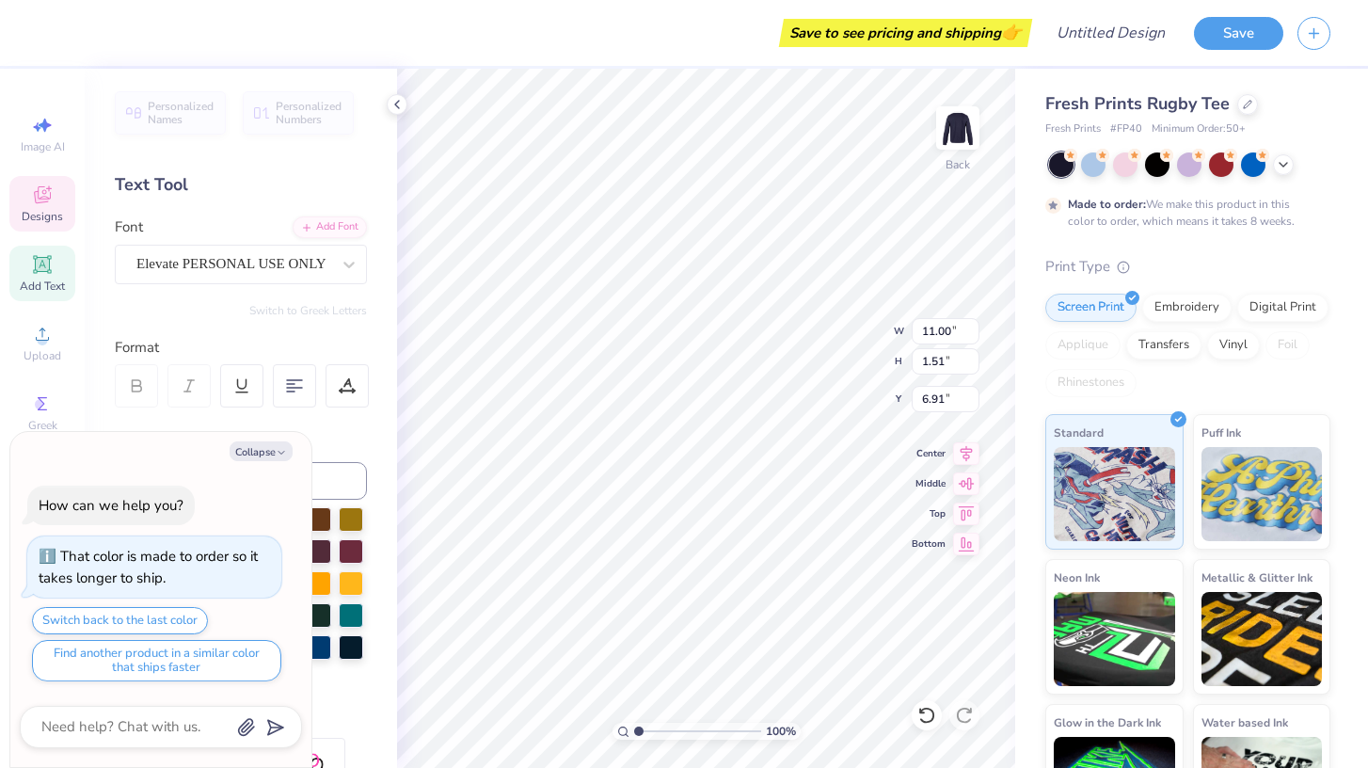
type textarea "A Cap"
type textarea "x"
type textarea "A [PERSON_NAME]"
type textarea "x"
type textarea "A Cappe"
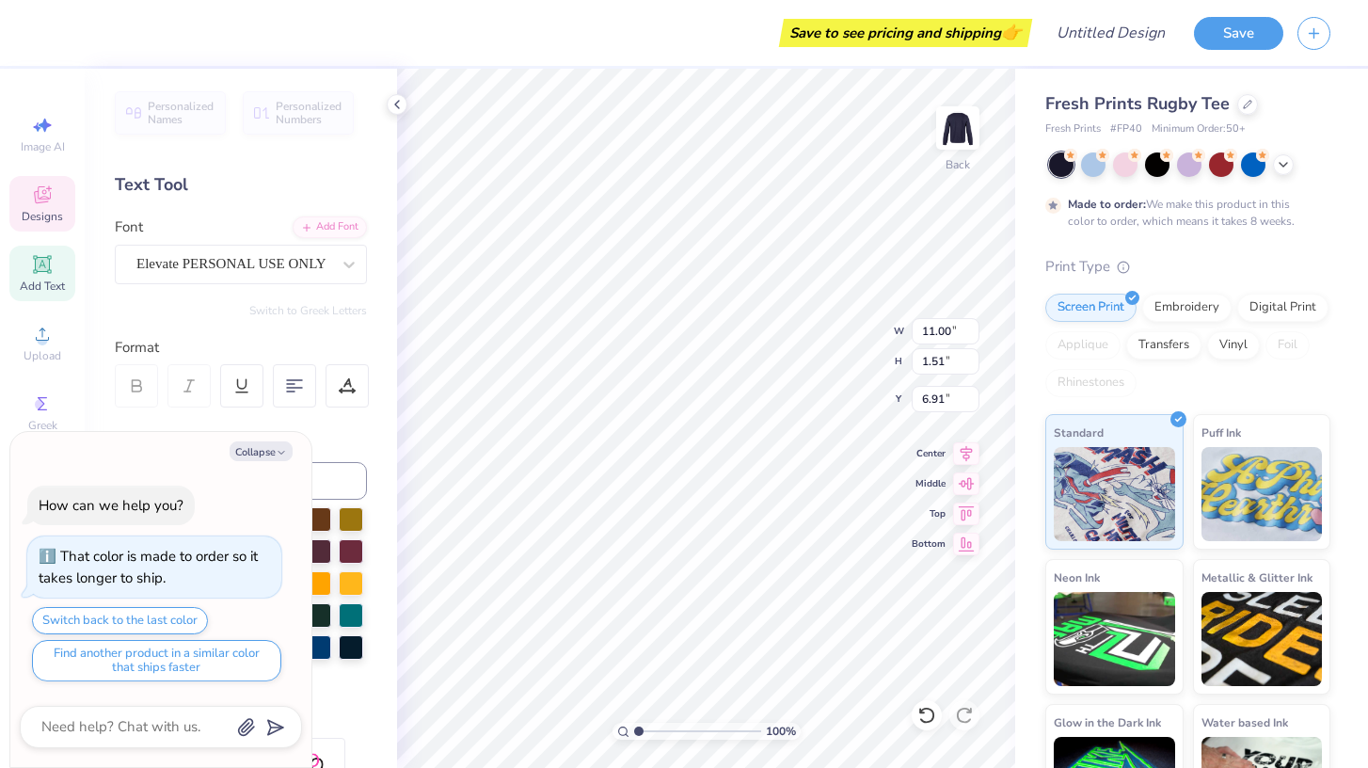
type textarea "x"
type textarea "A [PERSON_NAME]"
type textarea "x"
type textarea "A [PERSON_NAME]"
type textarea "x"
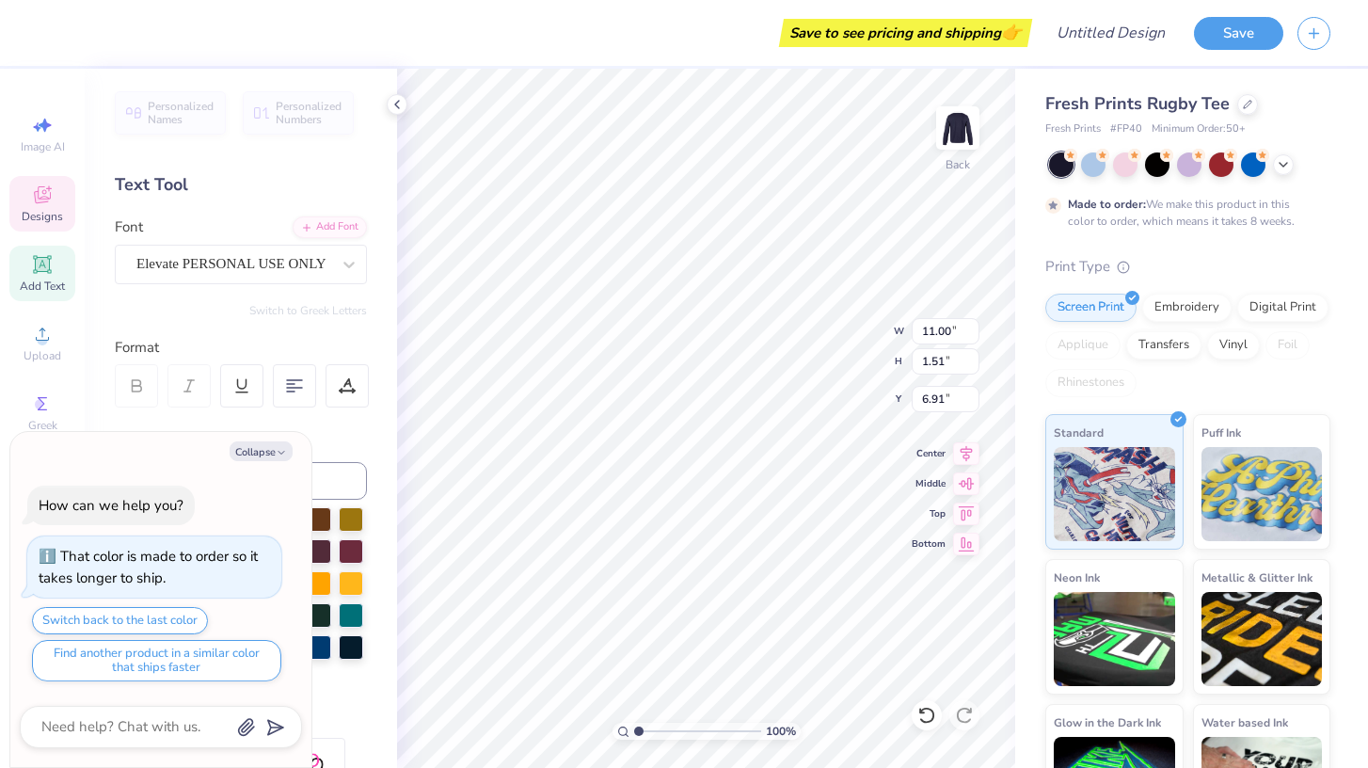
type textarea "A Cappella"
type textarea "x"
type input "3.42"
type input "0.25"
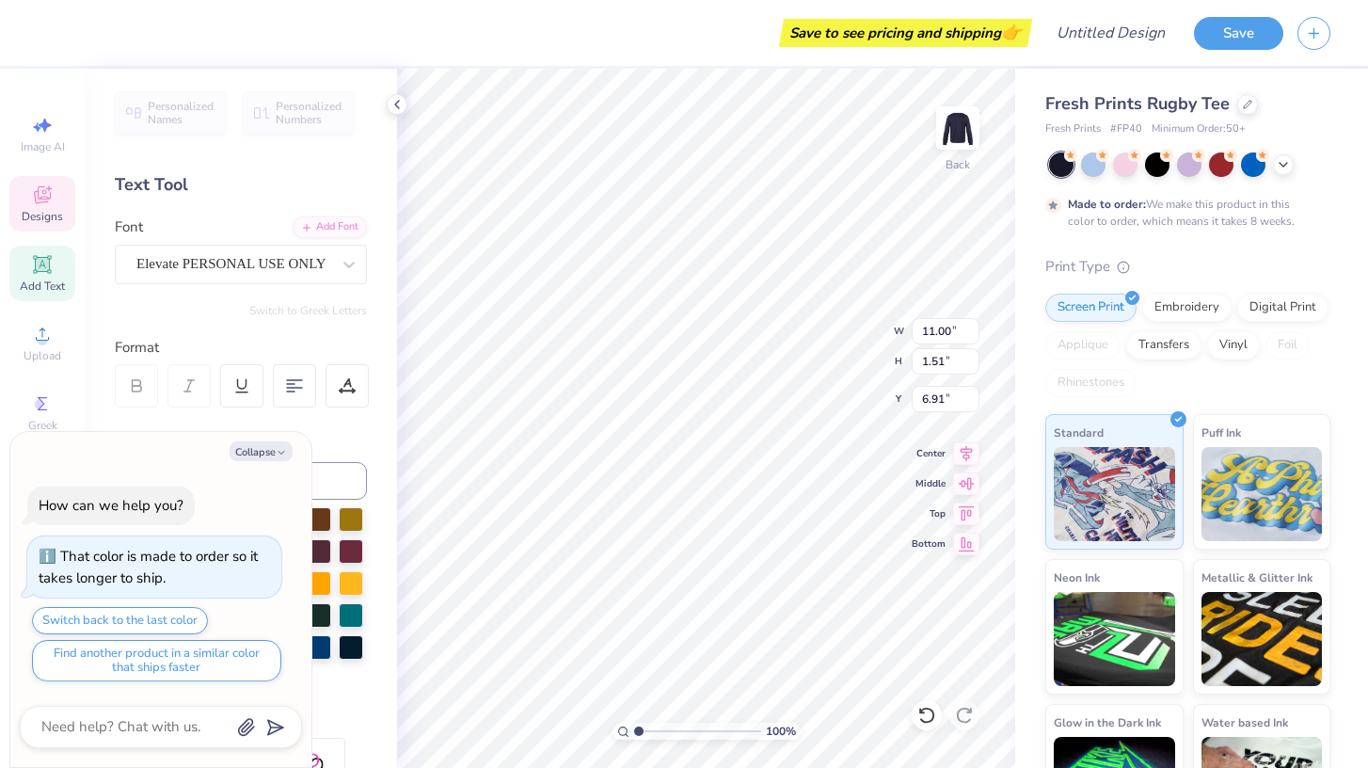
type input "8.69"
type textarea "x"
type input "6.98"
click at [1244, 103] on icon at bounding box center [1248, 103] width 8 height 8
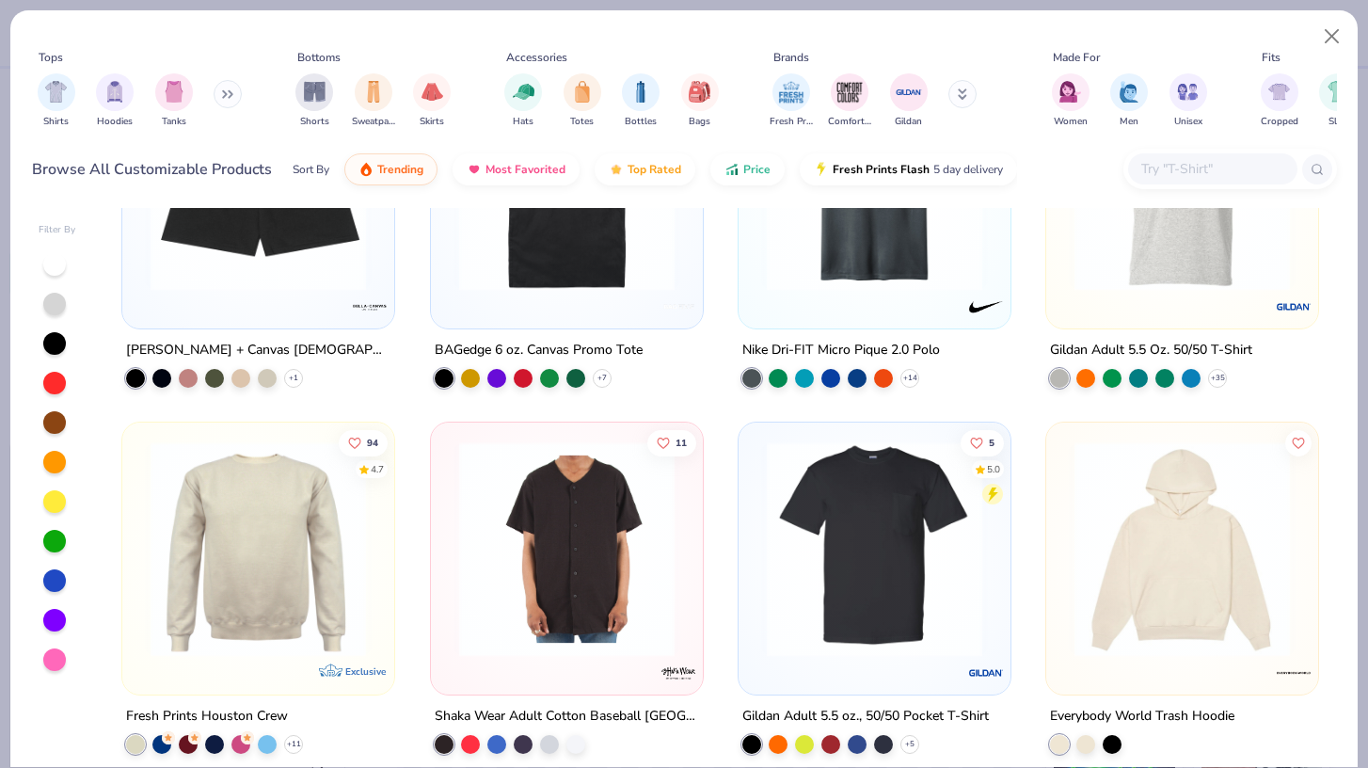
scroll to position [7833, 0]
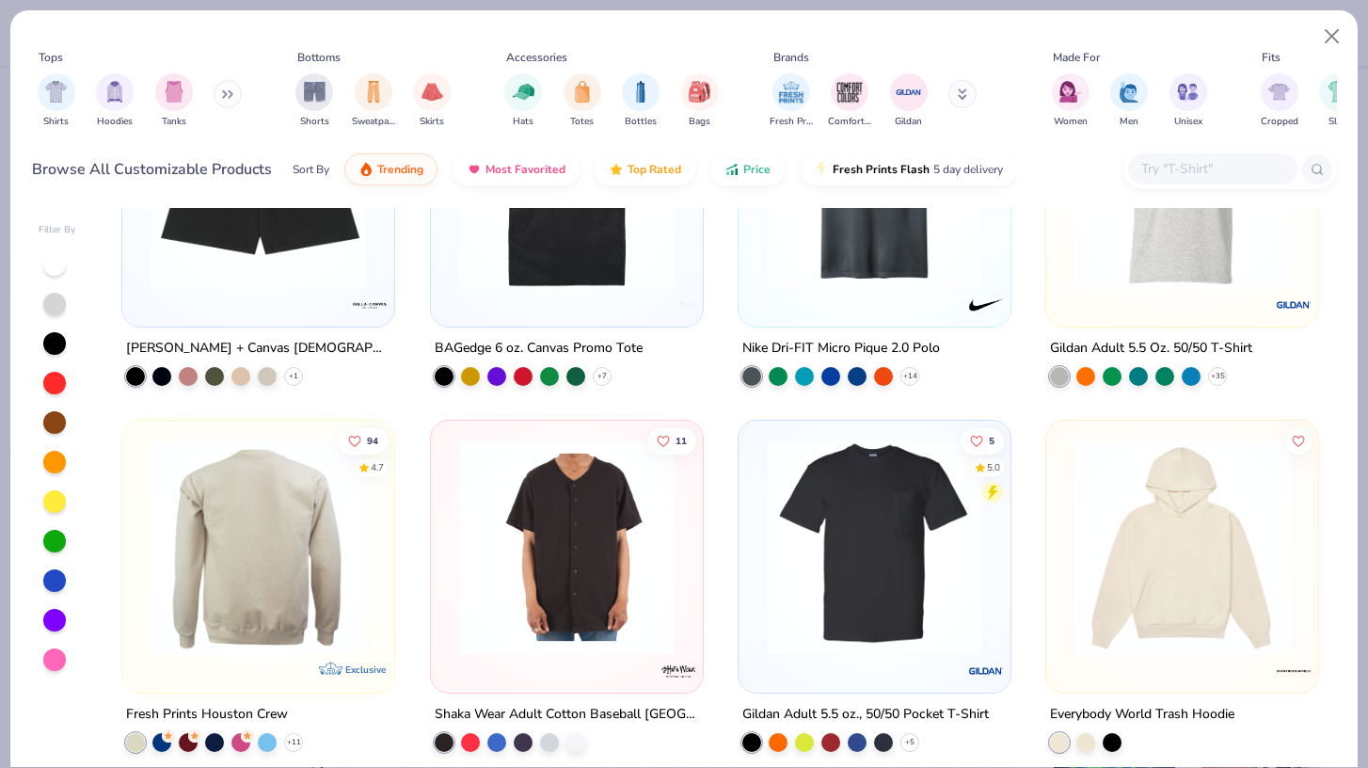
click at [253, 566] on img at bounding box center [258, 545] width 234 height 215
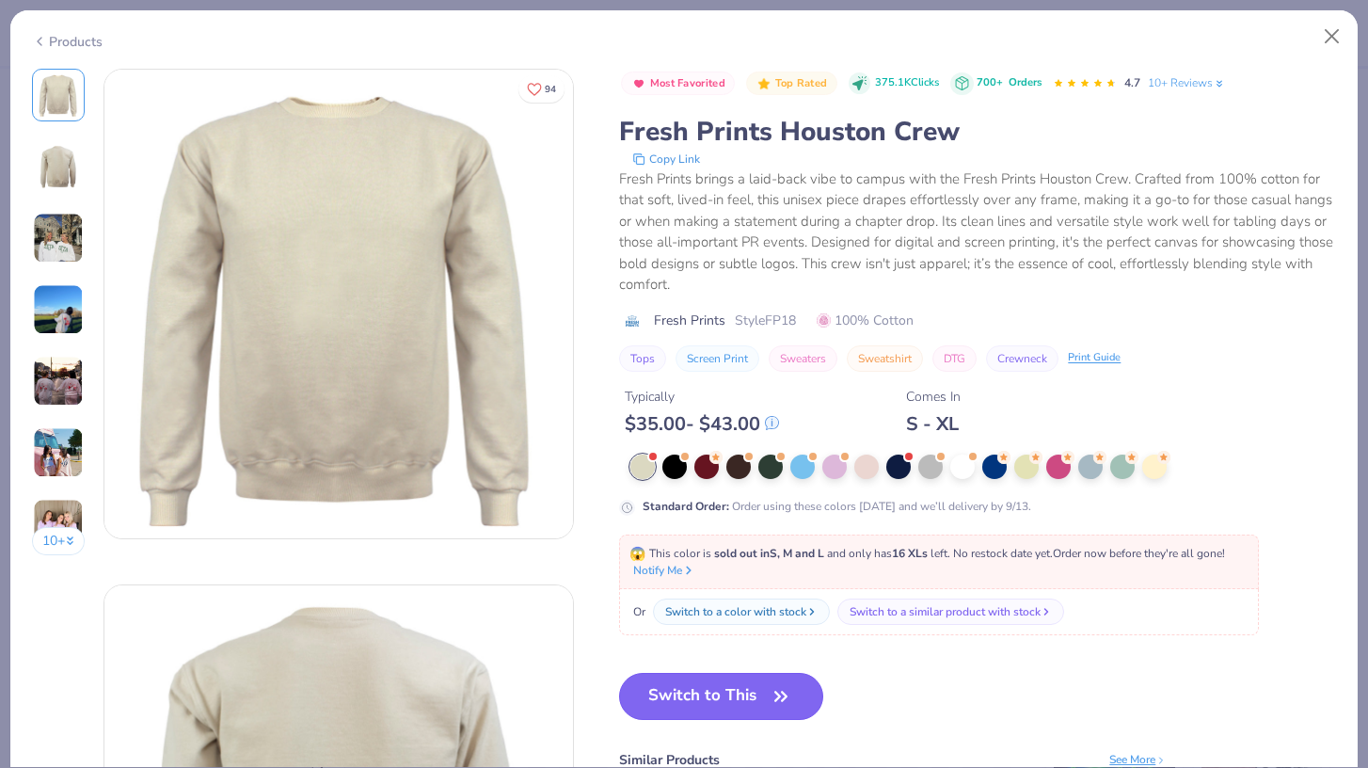
click at [742, 694] on button "Switch to This" at bounding box center [721, 696] width 204 height 47
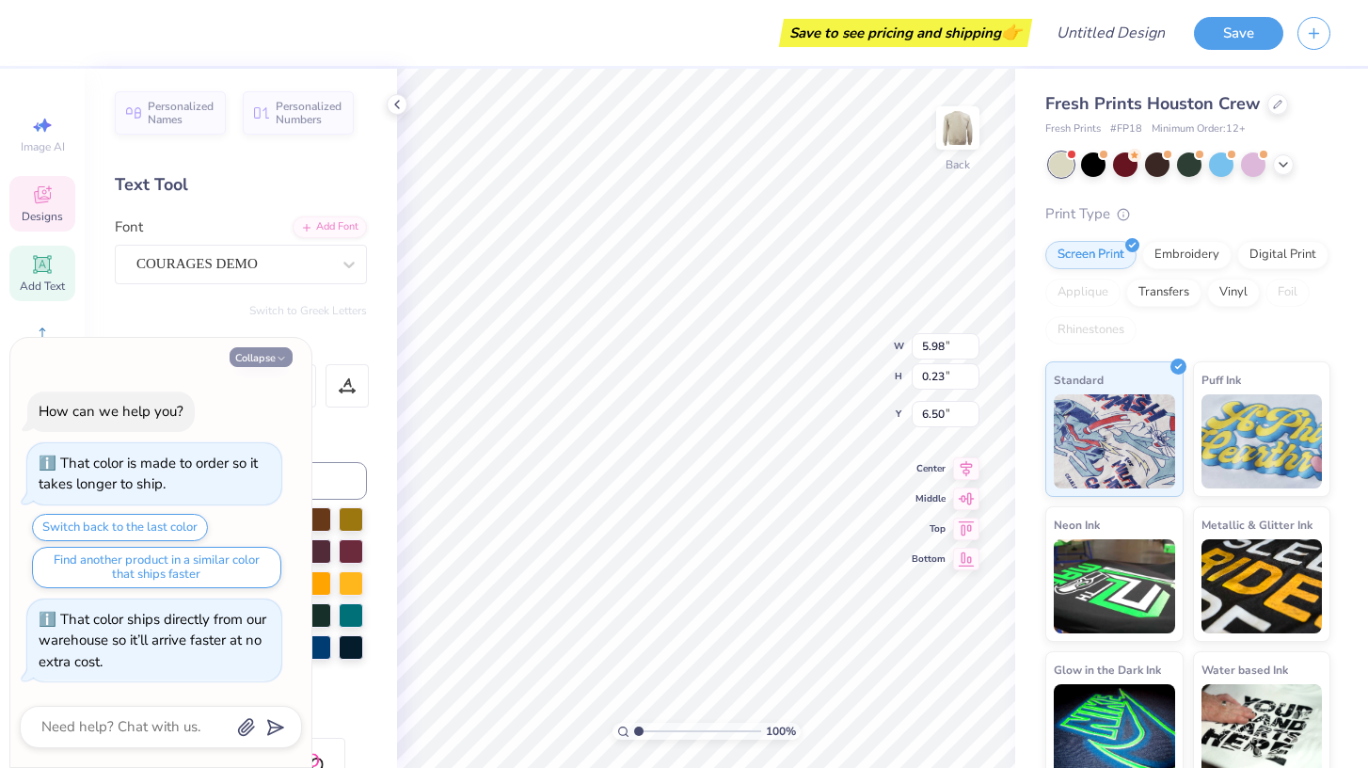
click at [268, 356] on button "Collapse" at bounding box center [261, 357] width 63 height 20
type textarea "x"
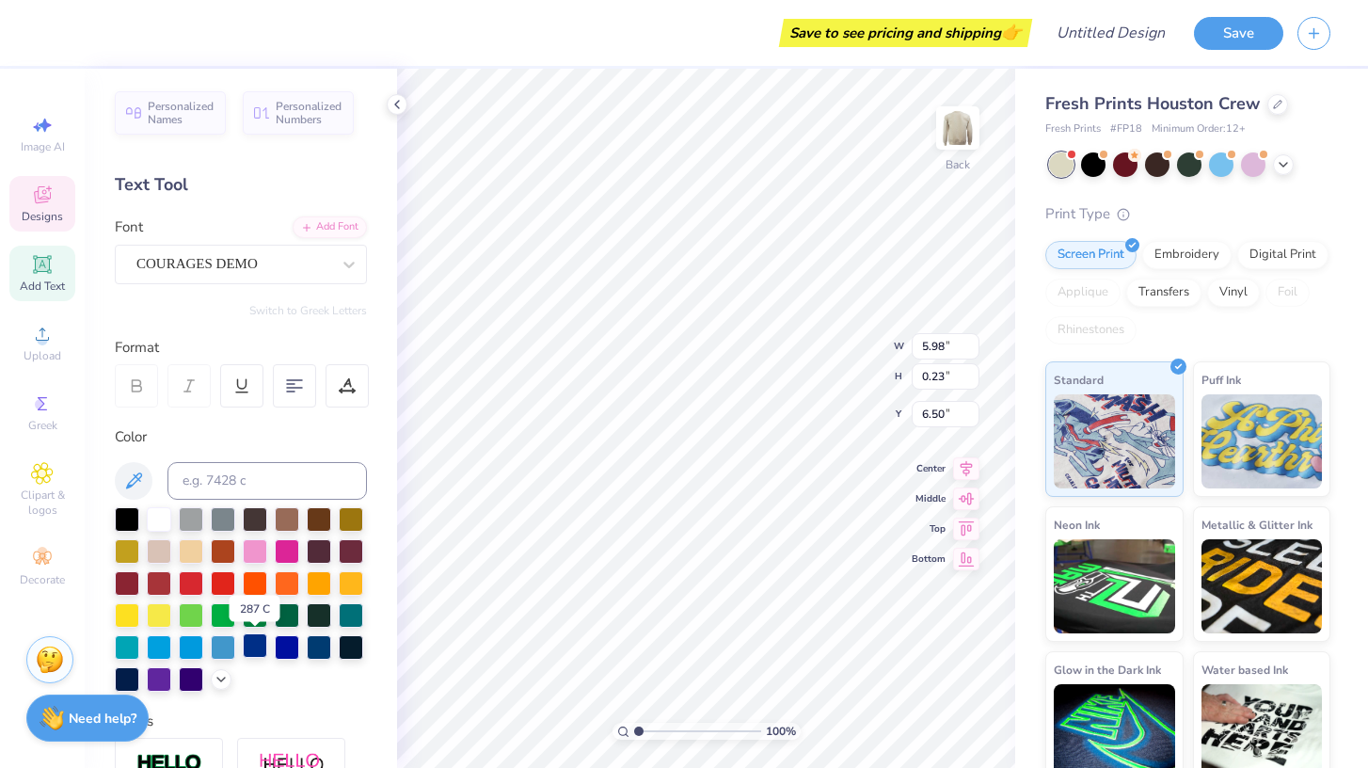
click at [254, 643] on div at bounding box center [255, 645] width 24 height 24
type input "11.21"
type input "1.59"
type input "7.03"
click at [246, 646] on div at bounding box center [255, 645] width 24 height 24
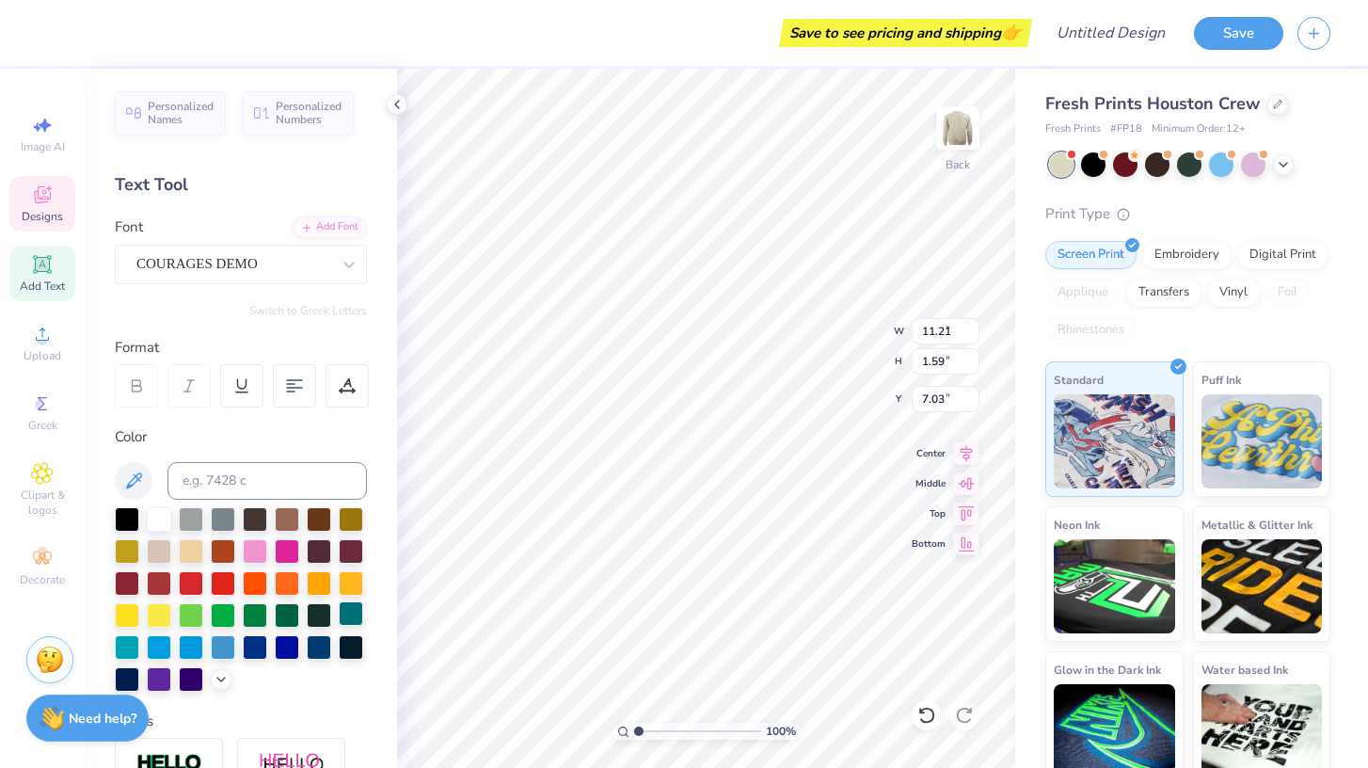
type input "2.10"
type input "0.26"
type input "3.55"
type textarea "2025"
click at [253, 640] on div at bounding box center [255, 645] width 24 height 24
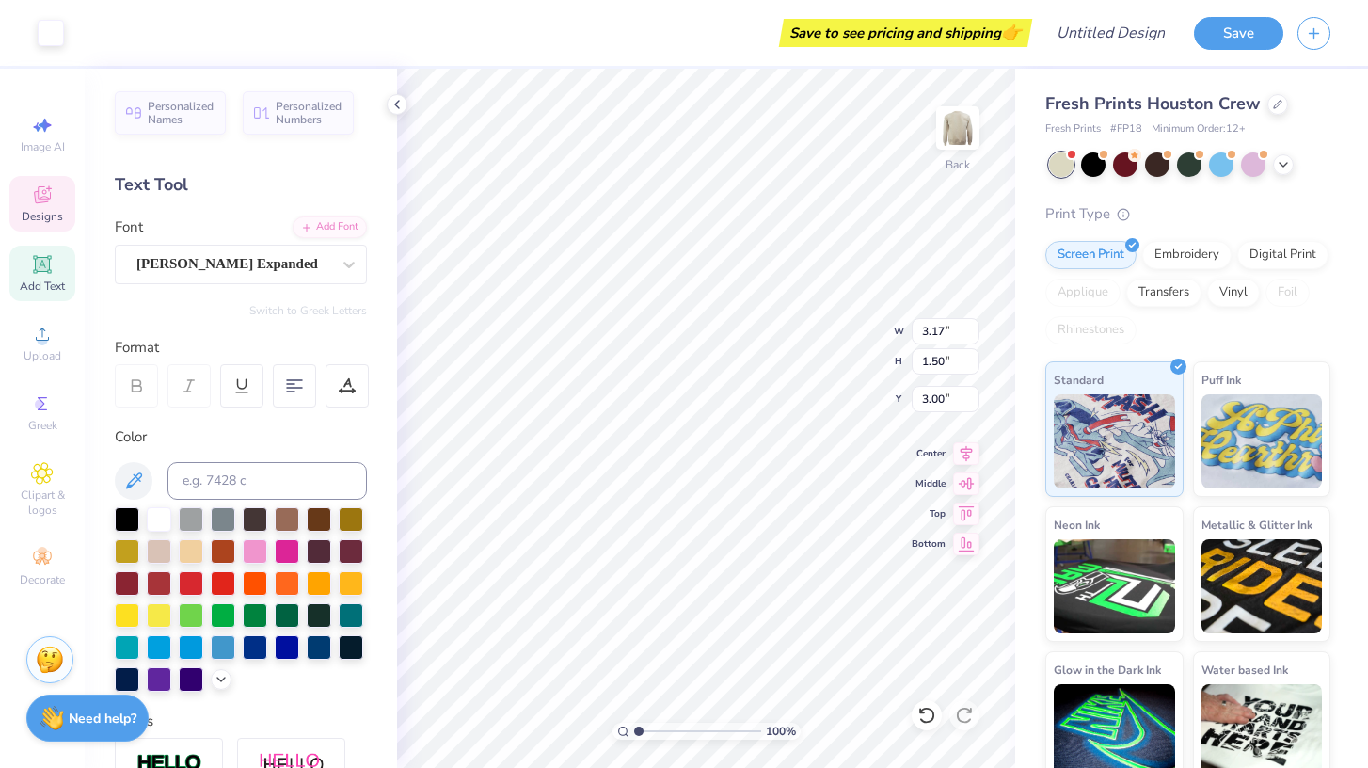
type input "3.17"
type input "1.50"
type input "3.00"
click at [261, 651] on div at bounding box center [255, 645] width 24 height 24
click at [255, 645] on div at bounding box center [255, 645] width 24 height 24
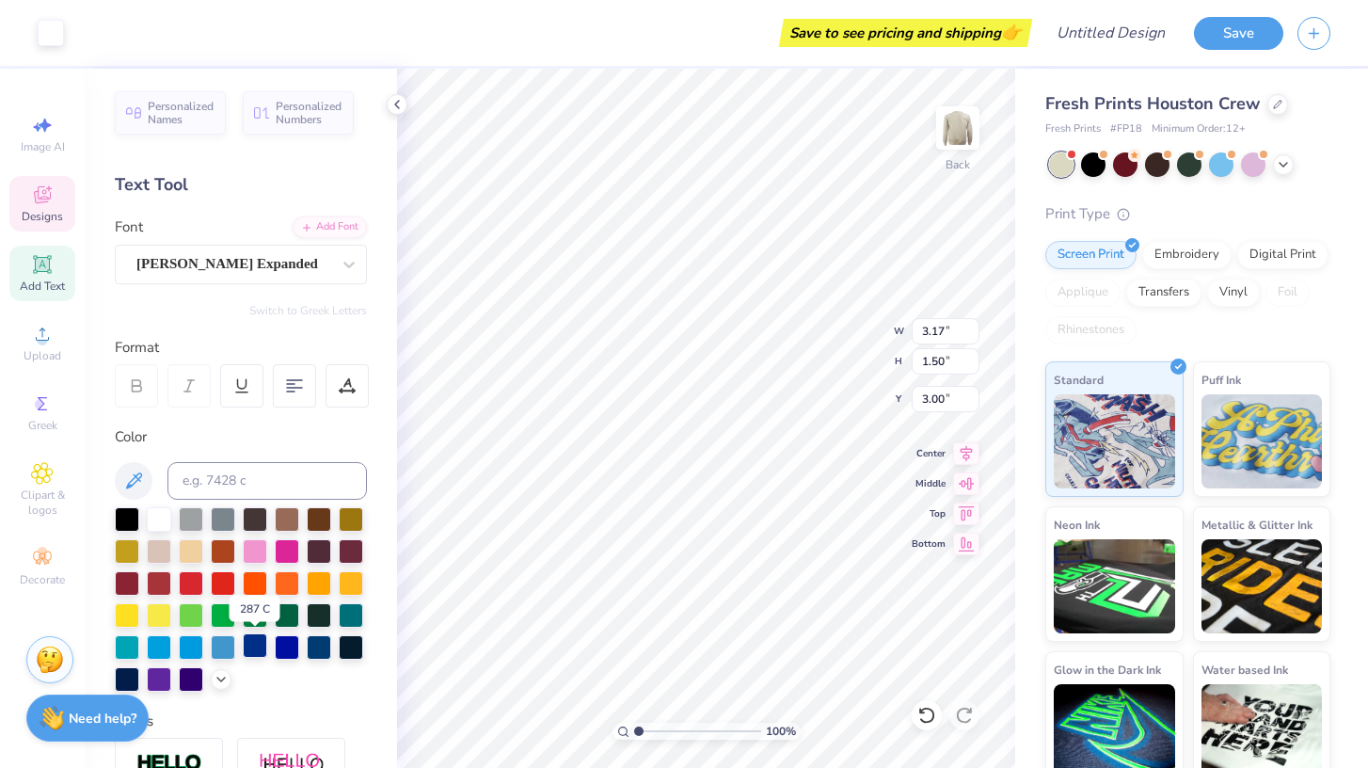
click at [258, 640] on div at bounding box center [255, 645] width 24 height 24
click at [1285, 165] on icon at bounding box center [1282, 162] width 15 height 15
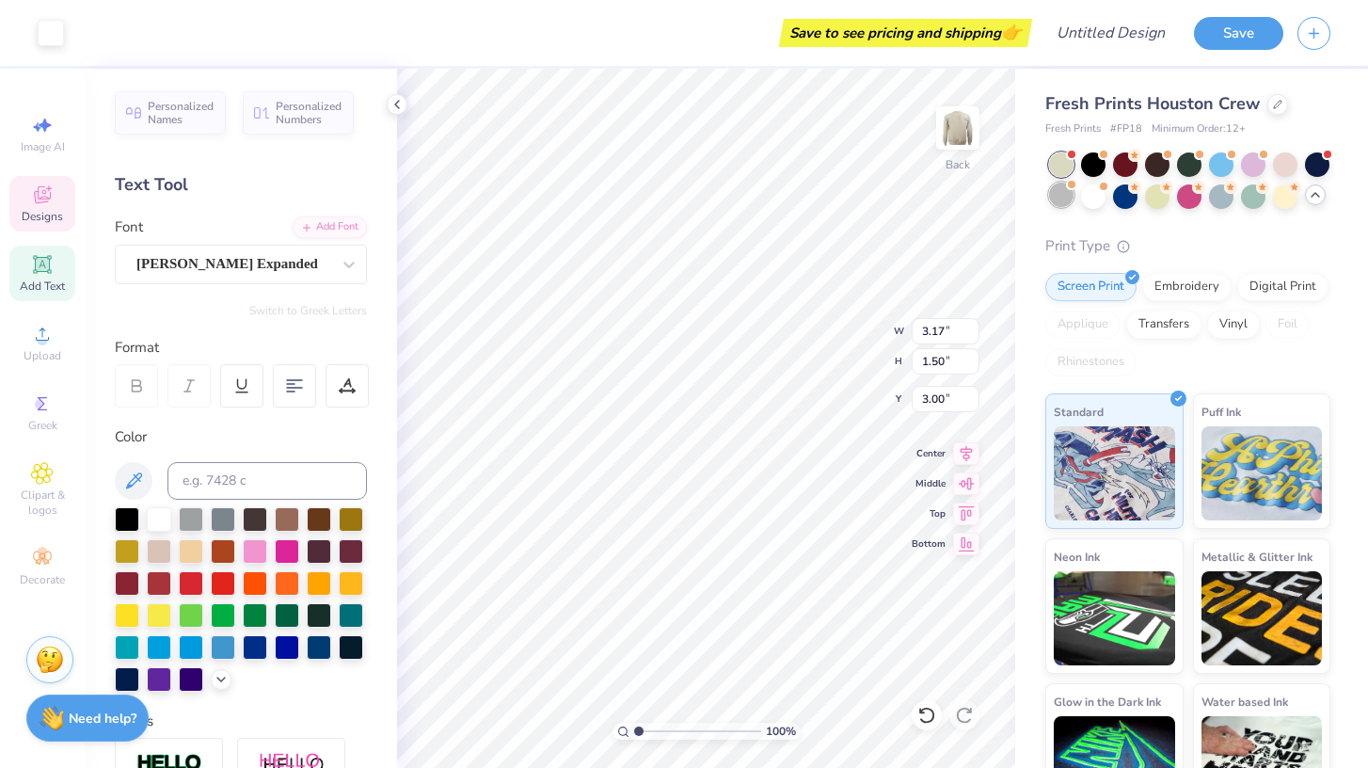
click at [1069, 199] on div at bounding box center [1061, 194] width 24 height 24
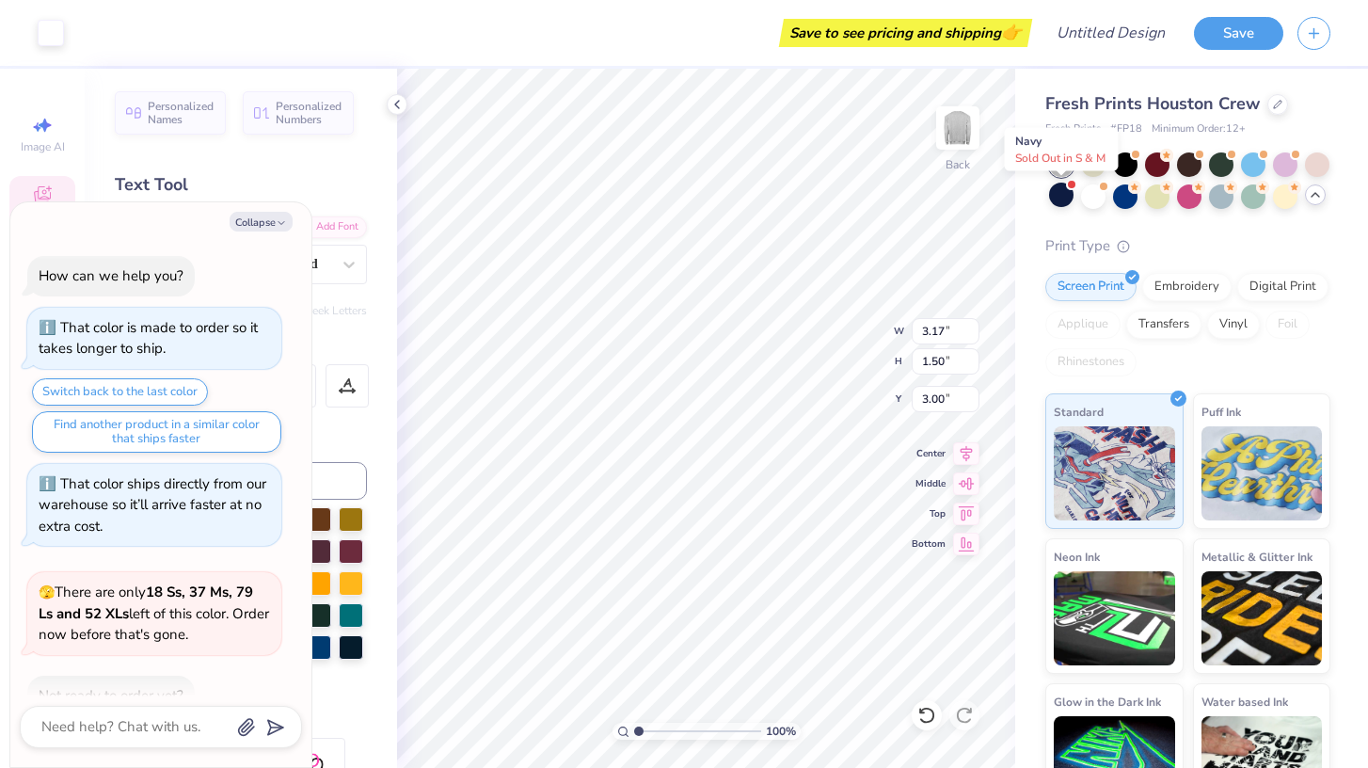
scroll to position [109, 0]
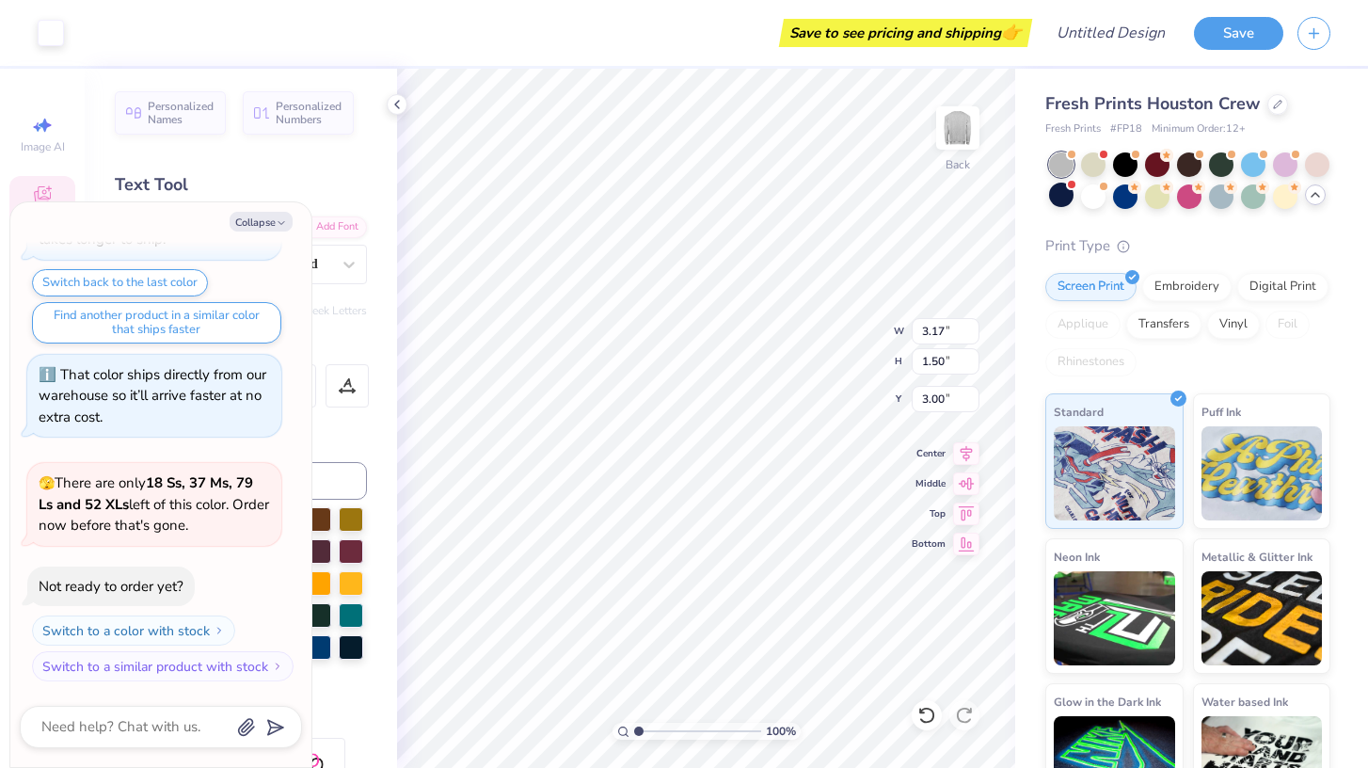
type textarea "x"
type input "2.13"
type input "0.26"
type input "3.87"
type textarea "x"
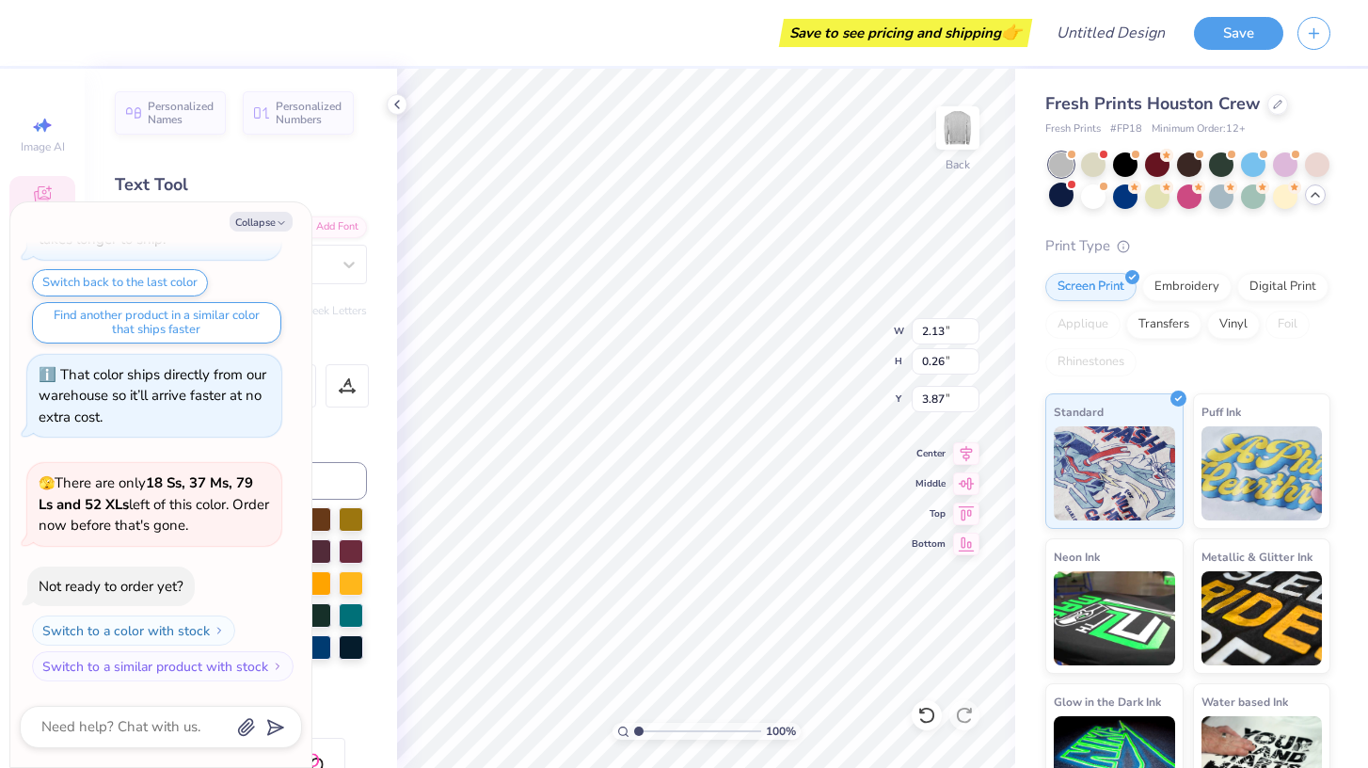
type input "0.94"
type input "0.24"
type input "3.35"
type textarea "x"
type input "4.30"
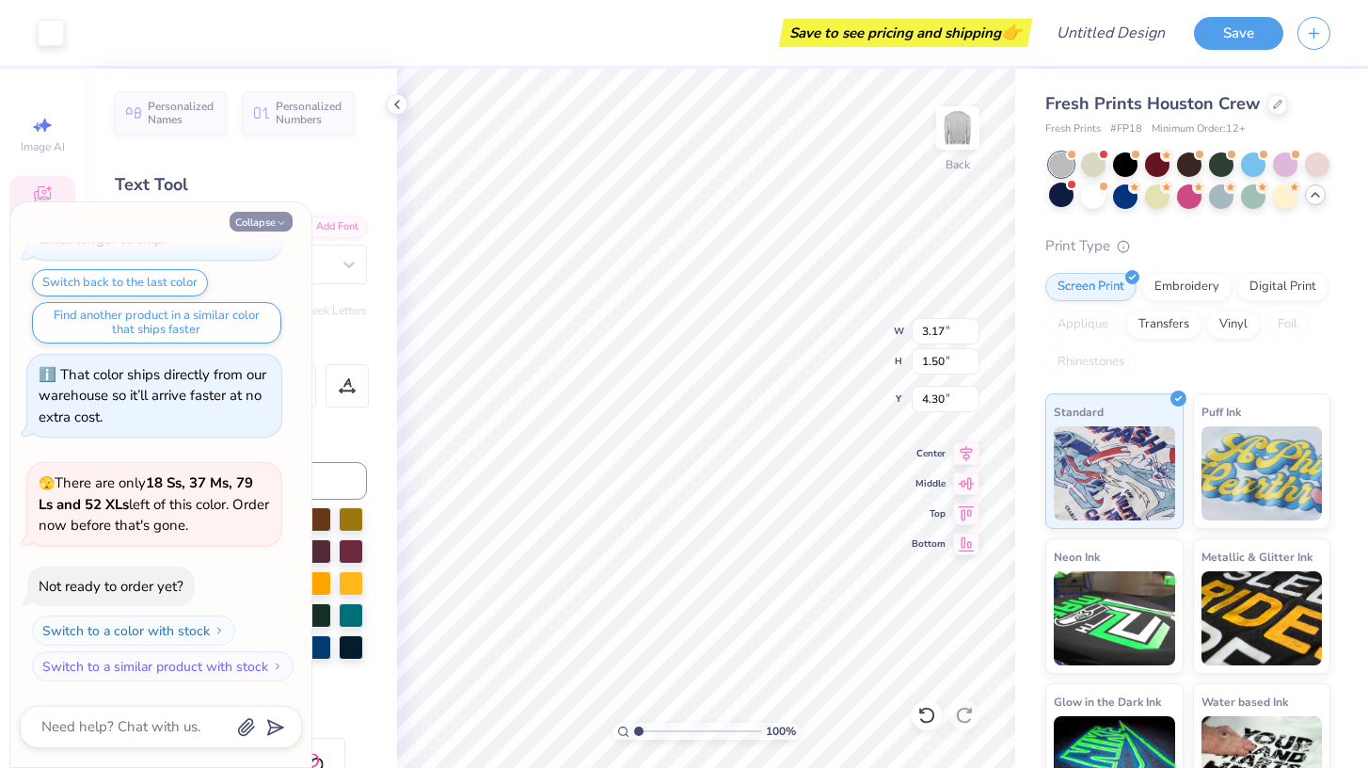
click at [258, 227] on button "Collapse" at bounding box center [261, 222] width 63 height 20
type textarea "x"
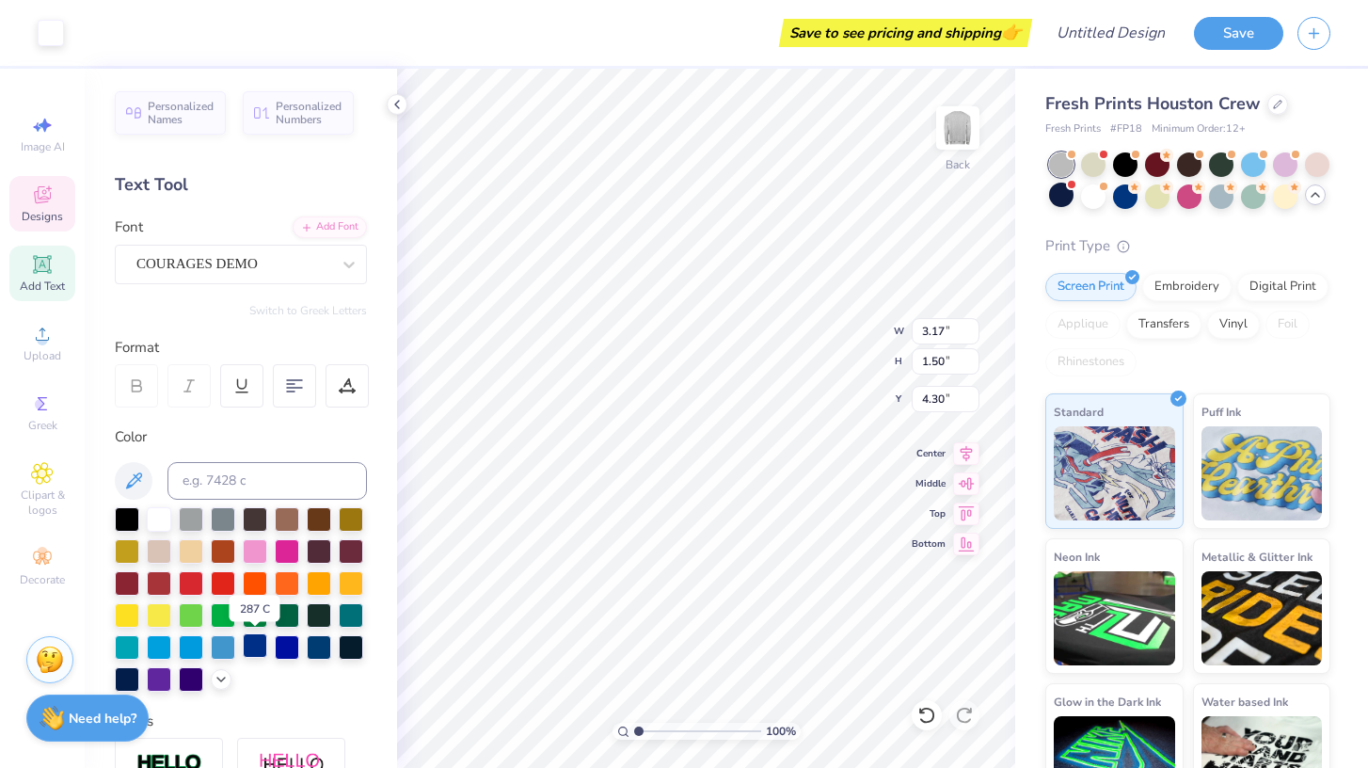
click at [261, 642] on div at bounding box center [255, 645] width 24 height 24
click at [257, 642] on div at bounding box center [255, 645] width 24 height 24
type input "4.29"
click at [257, 649] on div at bounding box center [255, 645] width 24 height 24
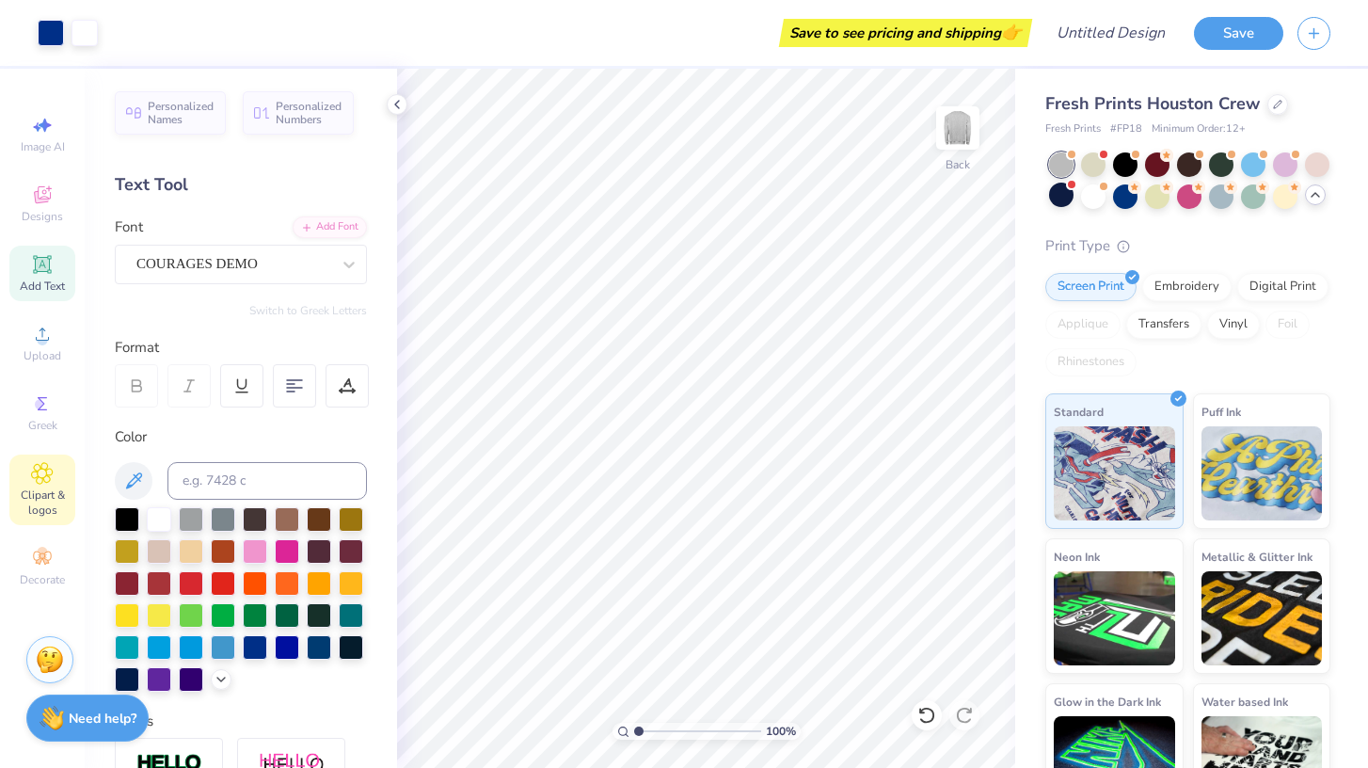
click at [49, 509] on span "Clipart & logos" at bounding box center [42, 502] width 66 height 30
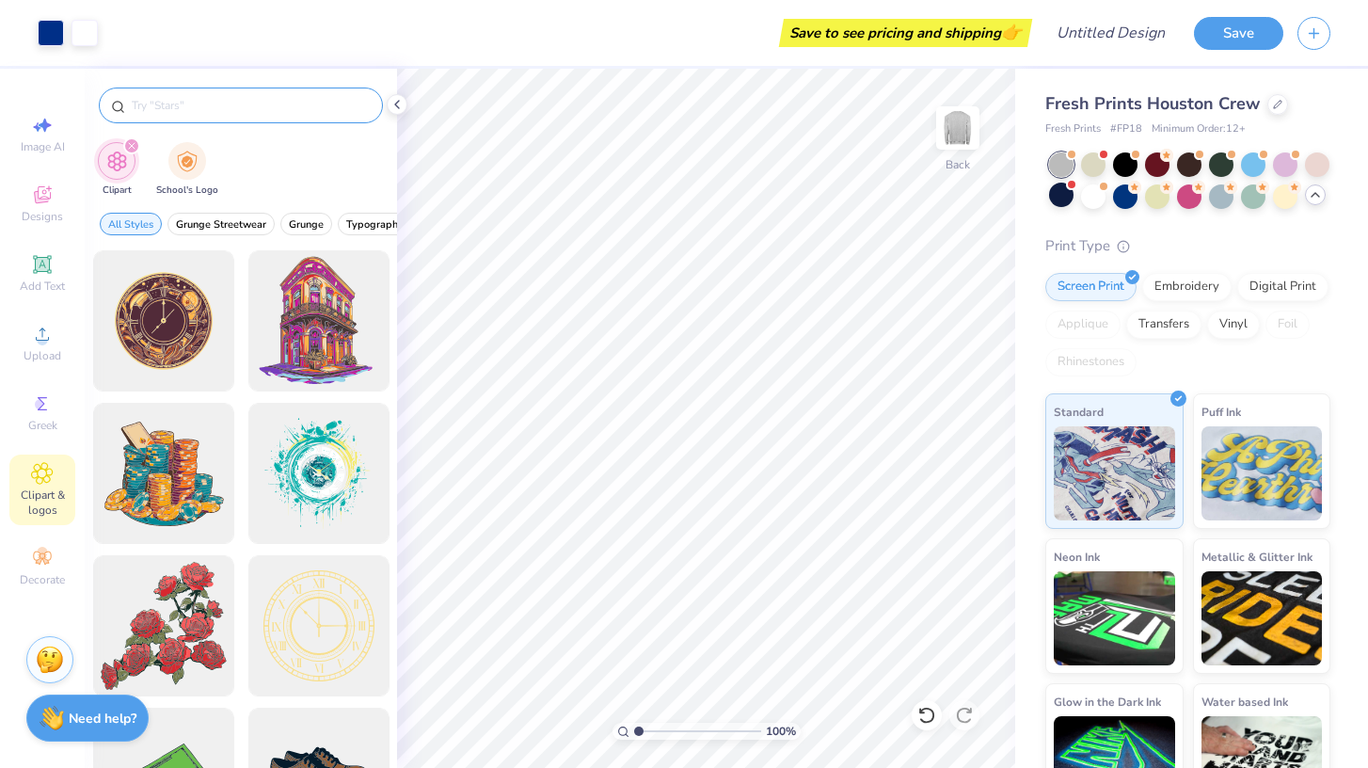
click at [230, 113] on input "text" at bounding box center [250, 105] width 241 height 19
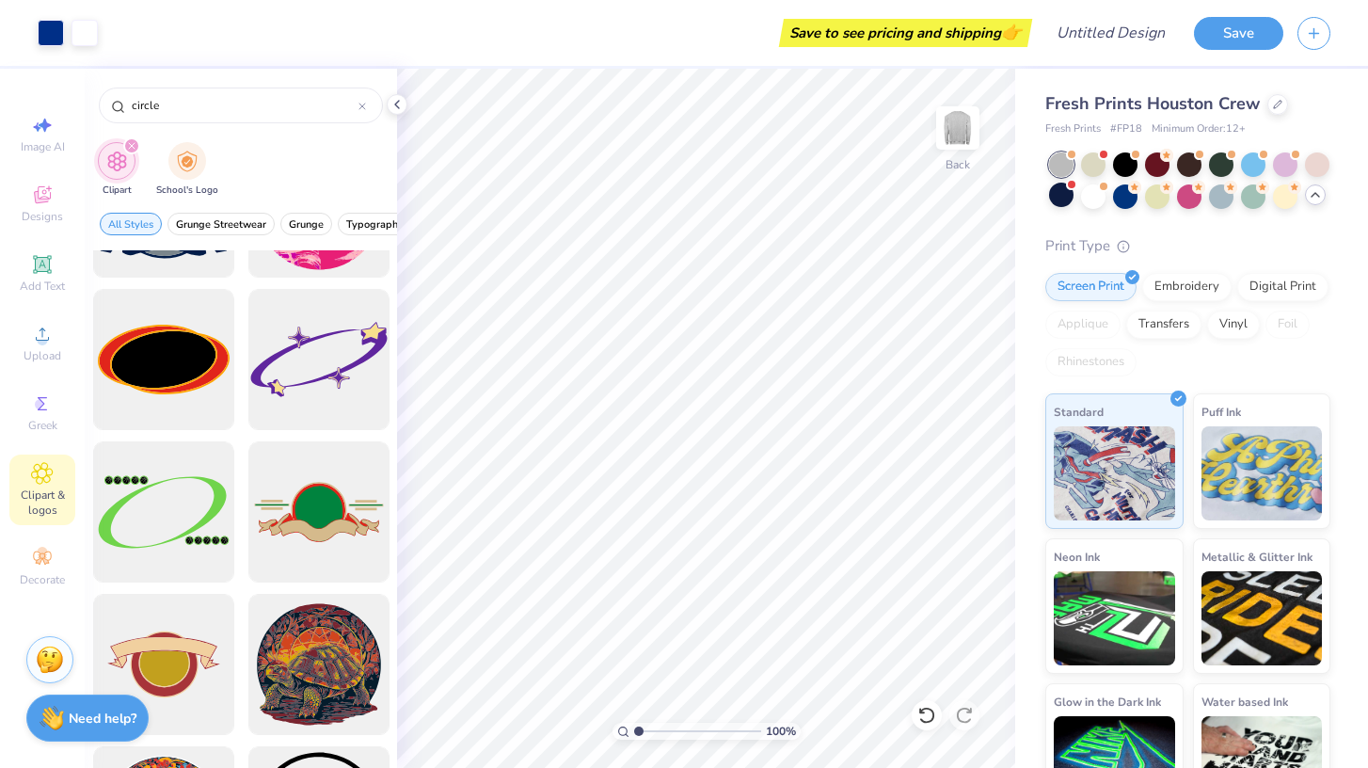
scroll to position [0, 0]
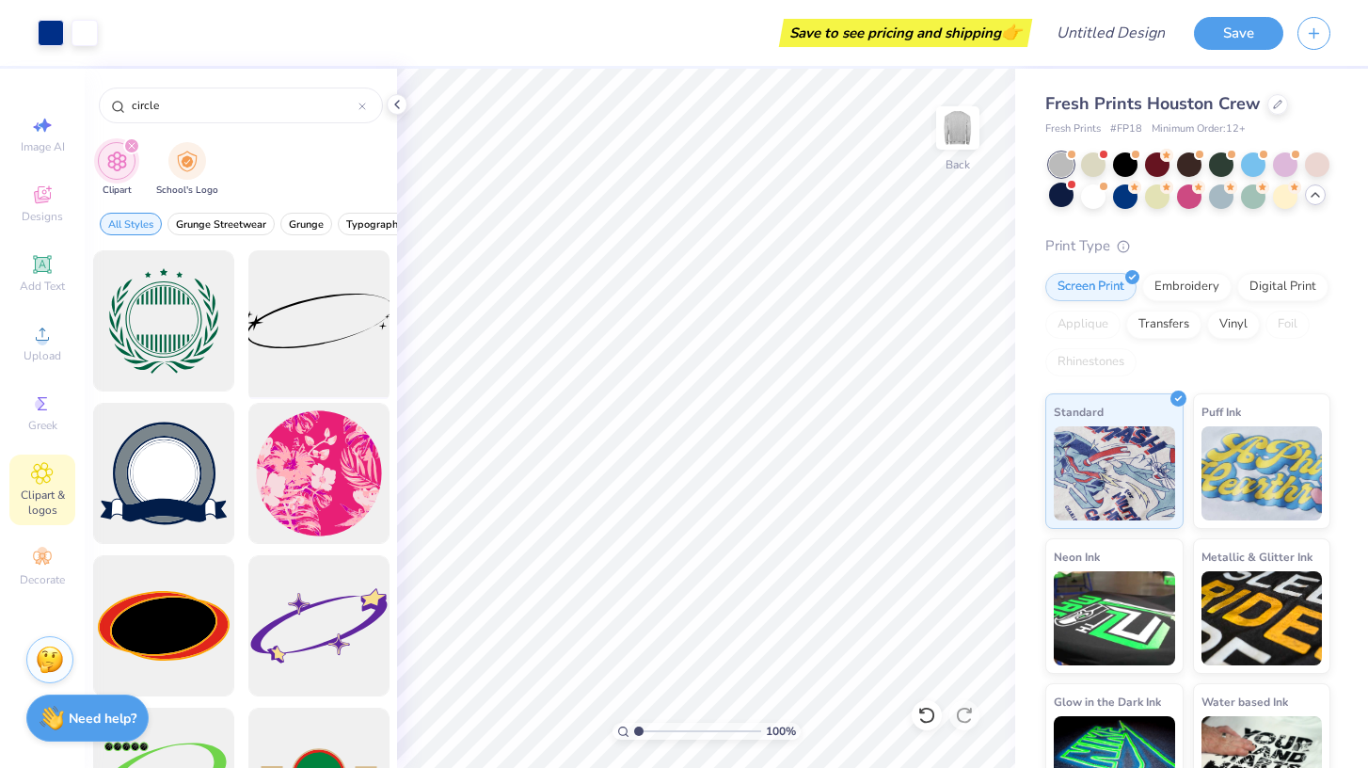
type input "circle"
click at [333, 329] on div at bounding box center [318, 321] width 155 height 155
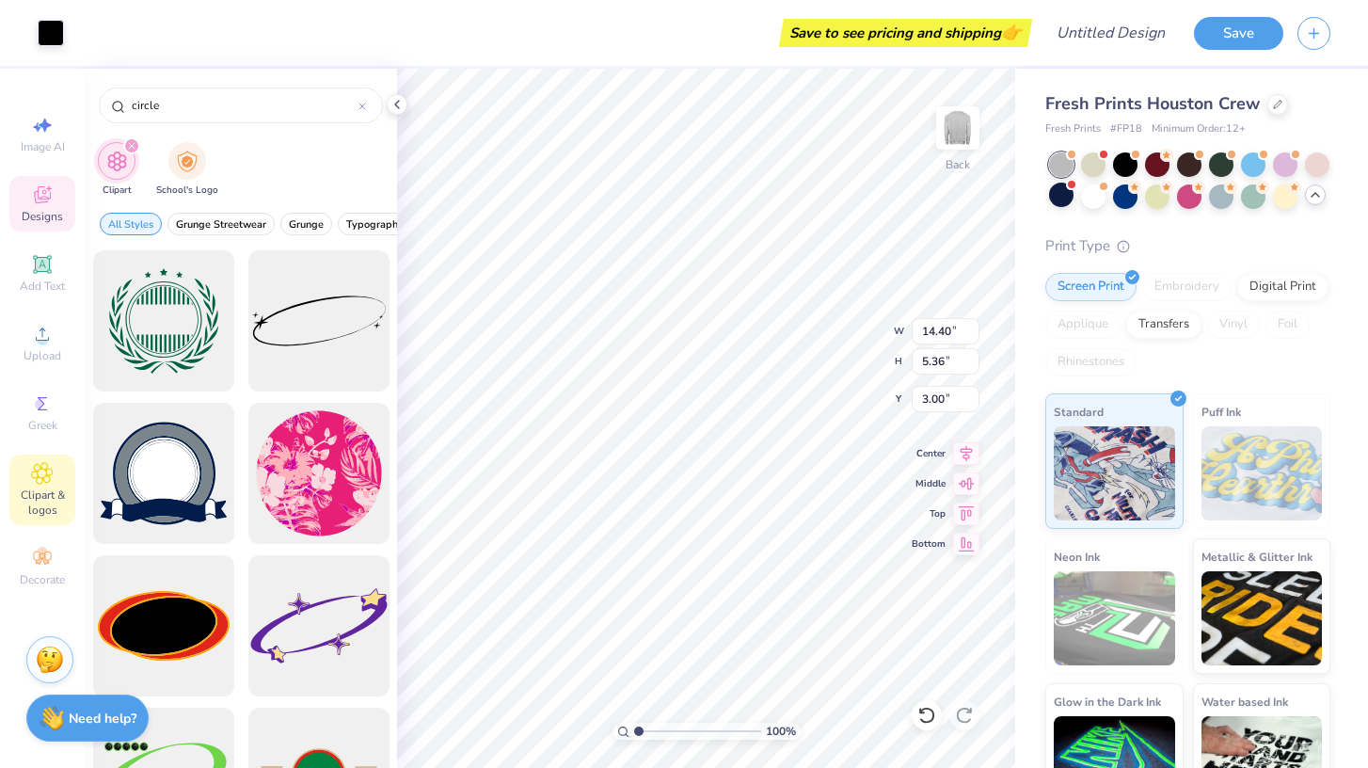
click at [39, 191] on icon at bounding box center [42, 194] width 23 height 23
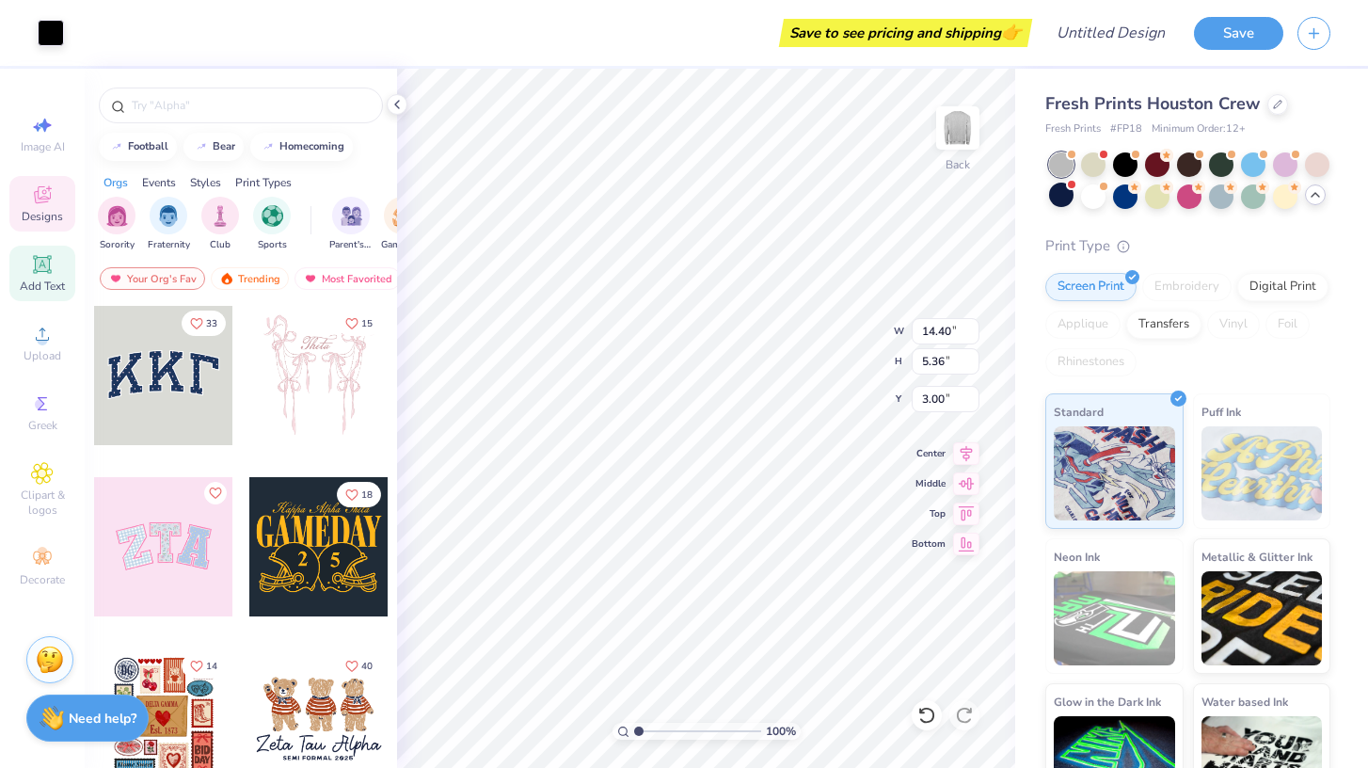
click at [33, 291] on span "Add Text" at bounding box center [42, 285] width 45 height 15
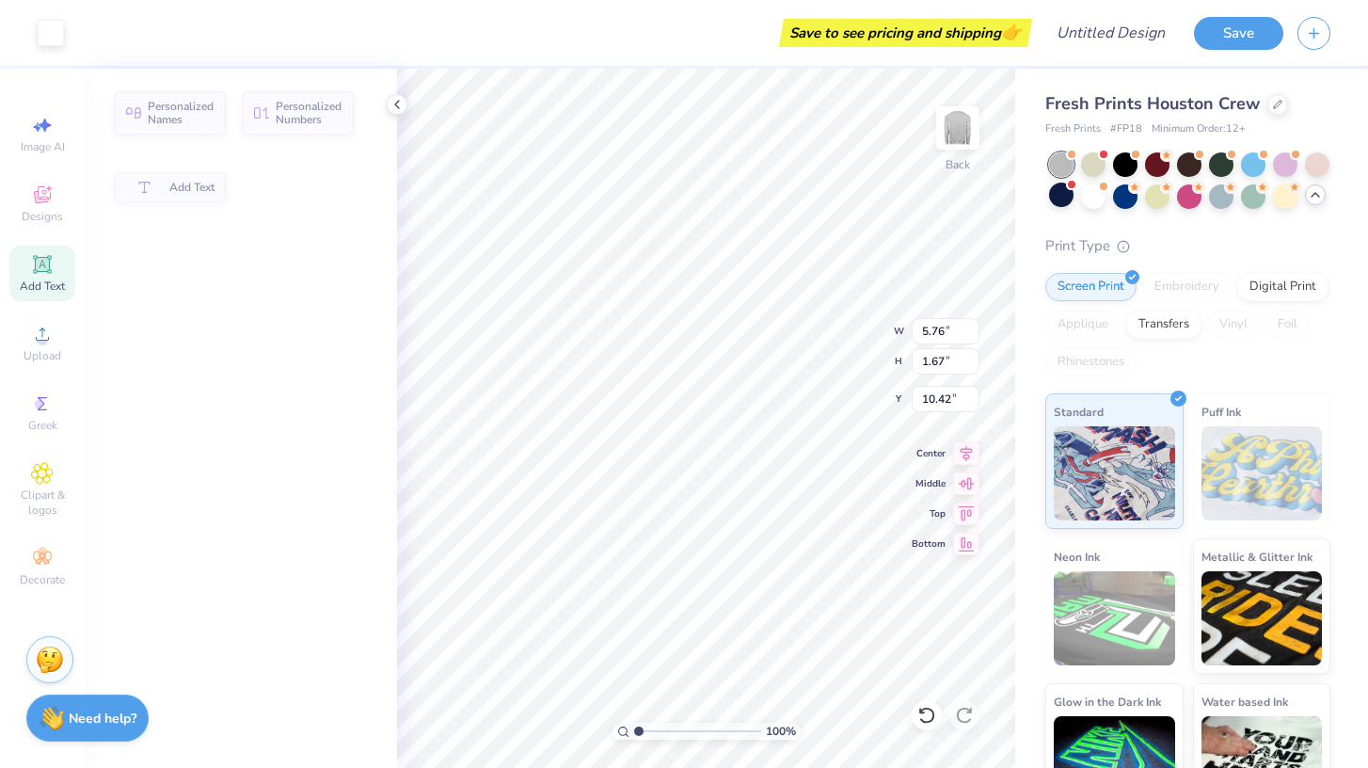
type input "5.76"
type input "1.67"
type input "10.42"
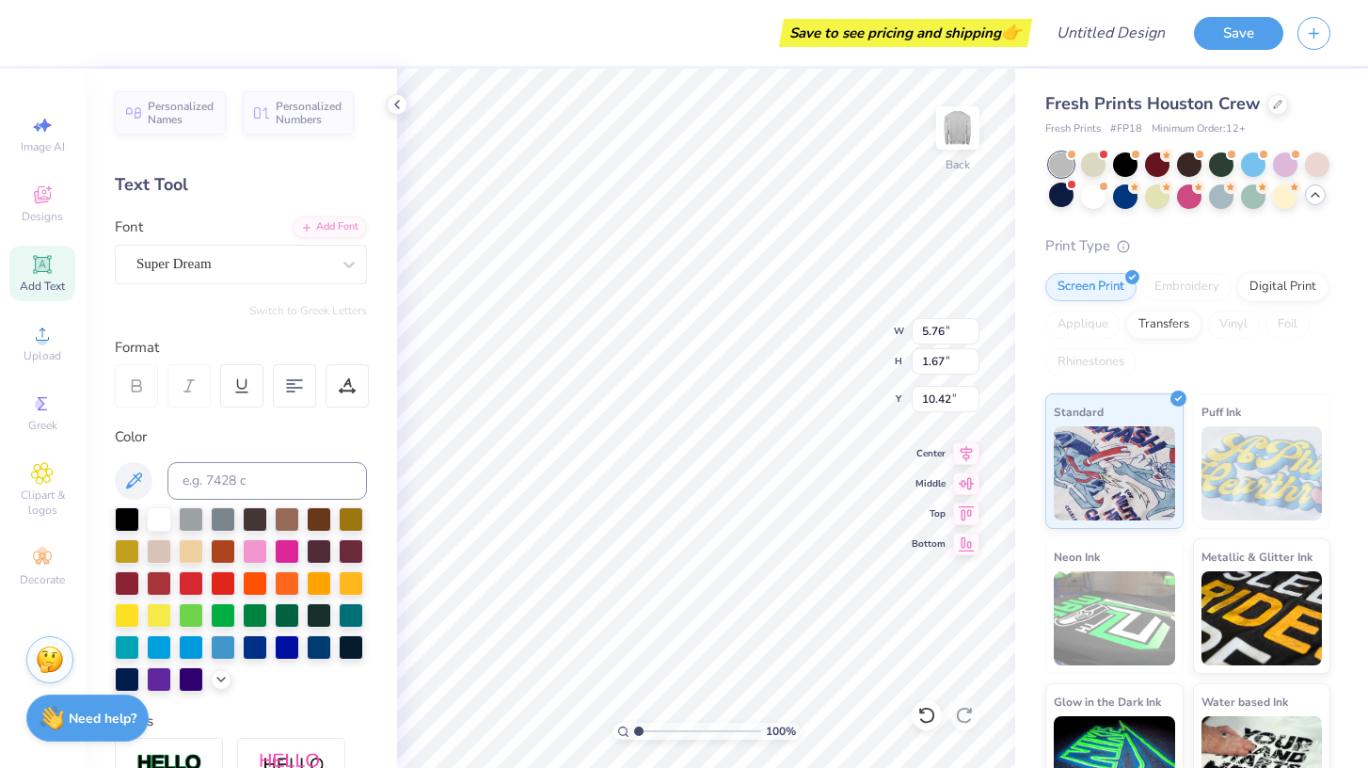
type input "14.40"
type input "5.36"
type input "3.00"
type input "14.40"
type input "5.36"
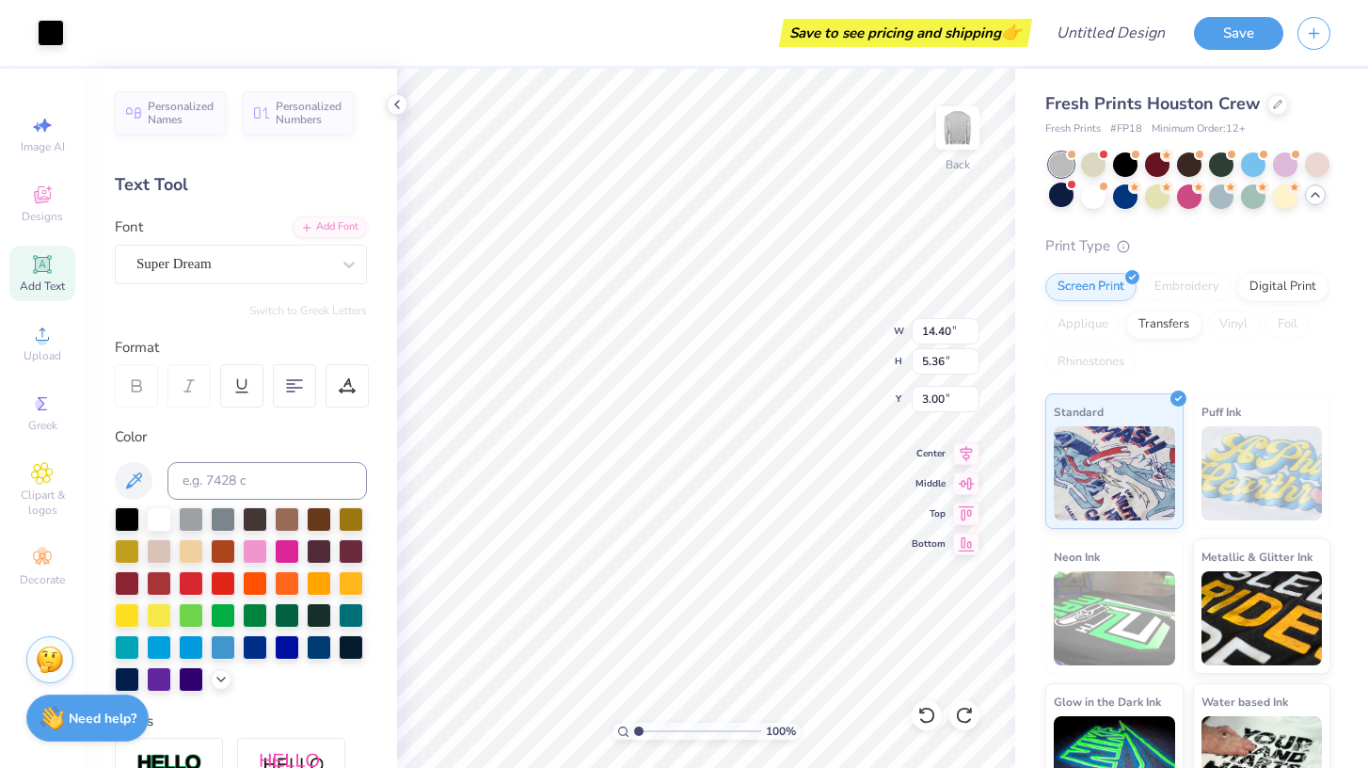
type input "3.00"
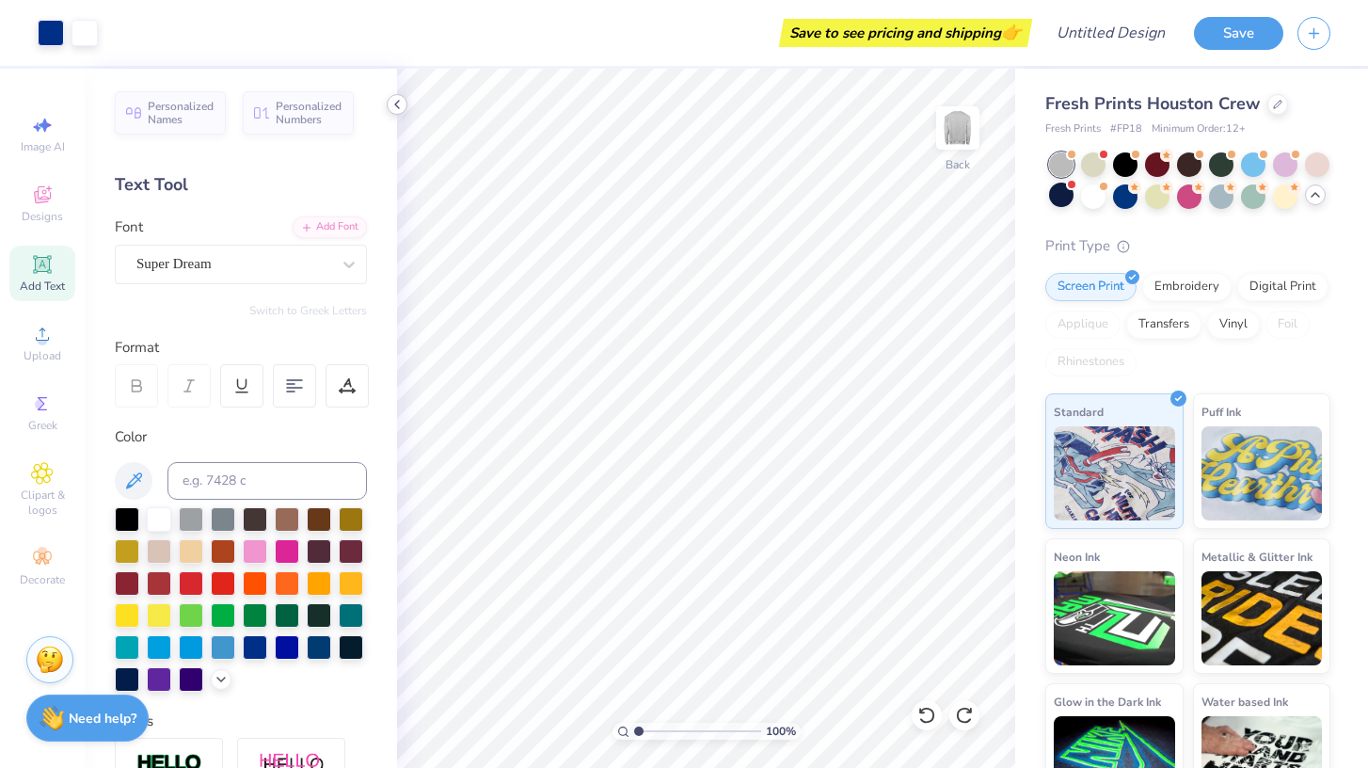
click at [394, 99] on icon at bounding box center [396, 104] width 15 height 15
type input "3.17"
type input "1.50"
type input "3.00"
type input "11.21"
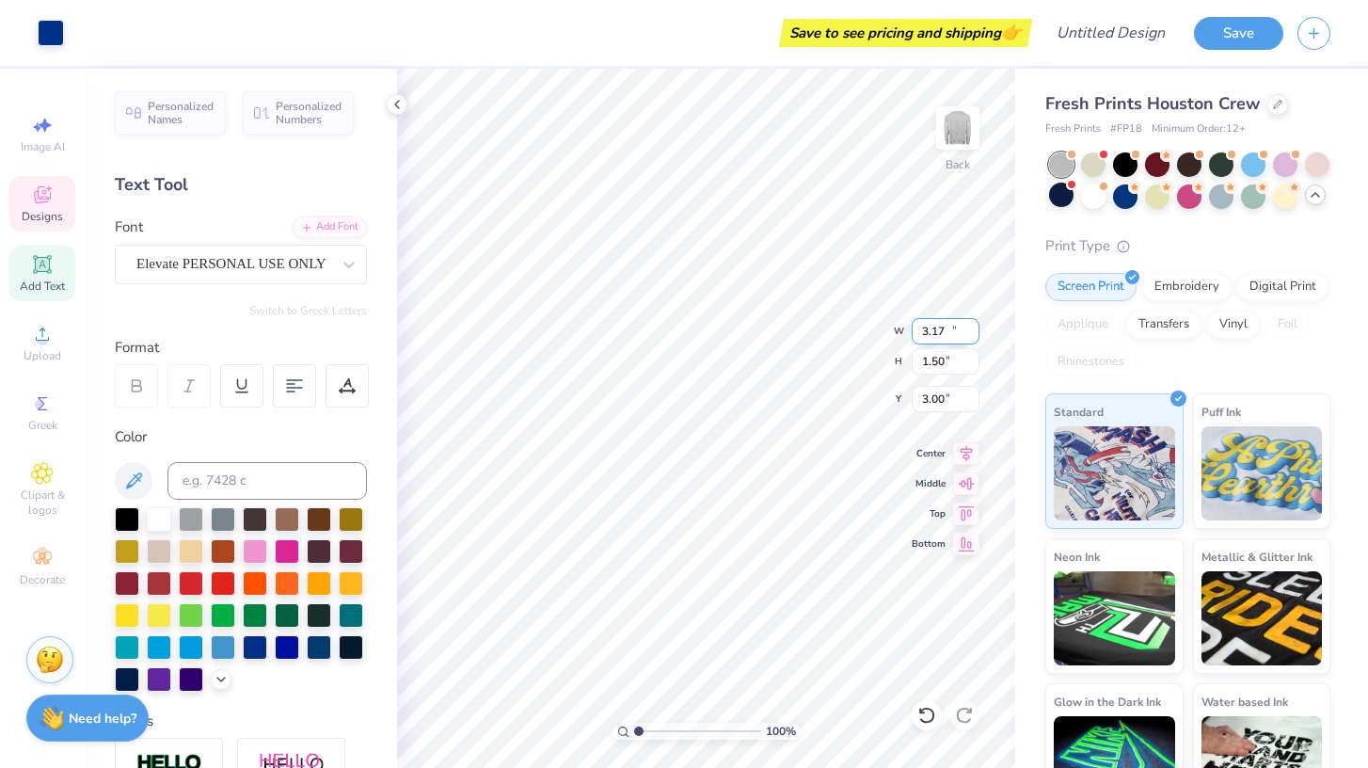
type input "1.59"
type input "7.03"
type input "5.79"
type input "11.21"
type input "1.59"
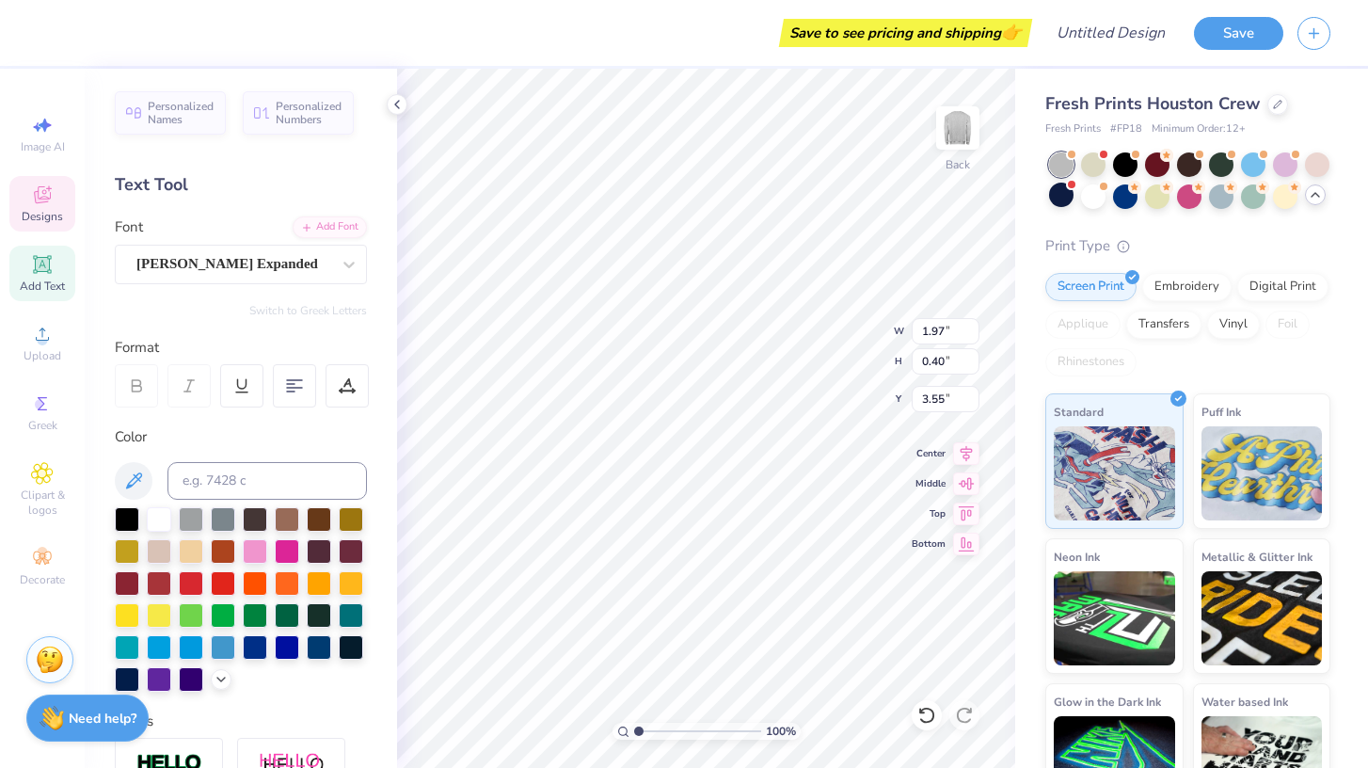
type input "6.32"
click at [972, 452] on icon at bounding box center [966, 450] width 26 height 23
click at [963, 484] on icon at bounding box center [966, 480] width 26 height 23
click at [969, 448] on icon at bounding box center [966, 450] width 26 height 23
click at [960, 455] on icon at bounding box center [966, 450] width 26 height 23
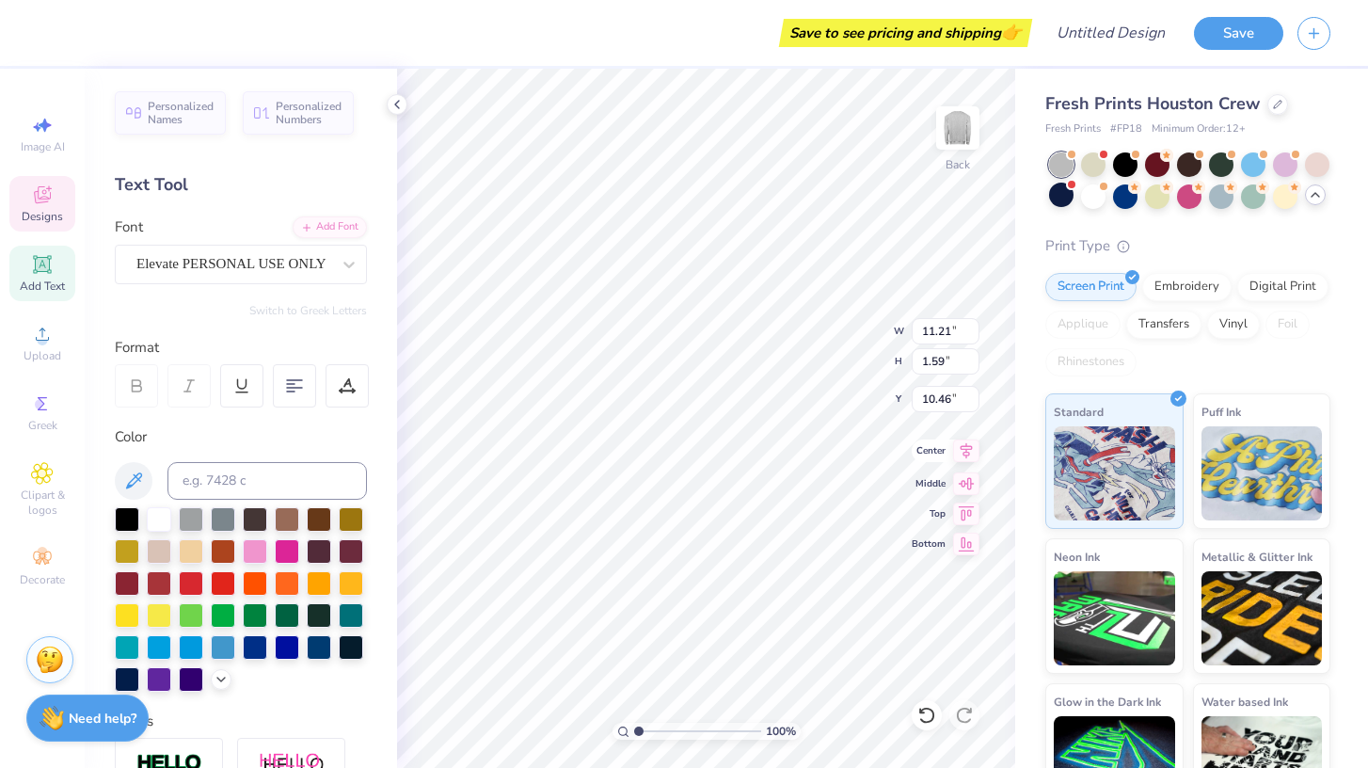
click at [967, 453] on icon at bounding box center [966, 450] width 26 height 23
click at [959, 516] on icon at bounding box center [966, 510] width 26 height 23
type input "6.54"
click at [347, 388] on icon at bounding box center [347, 385] width 17 height 17
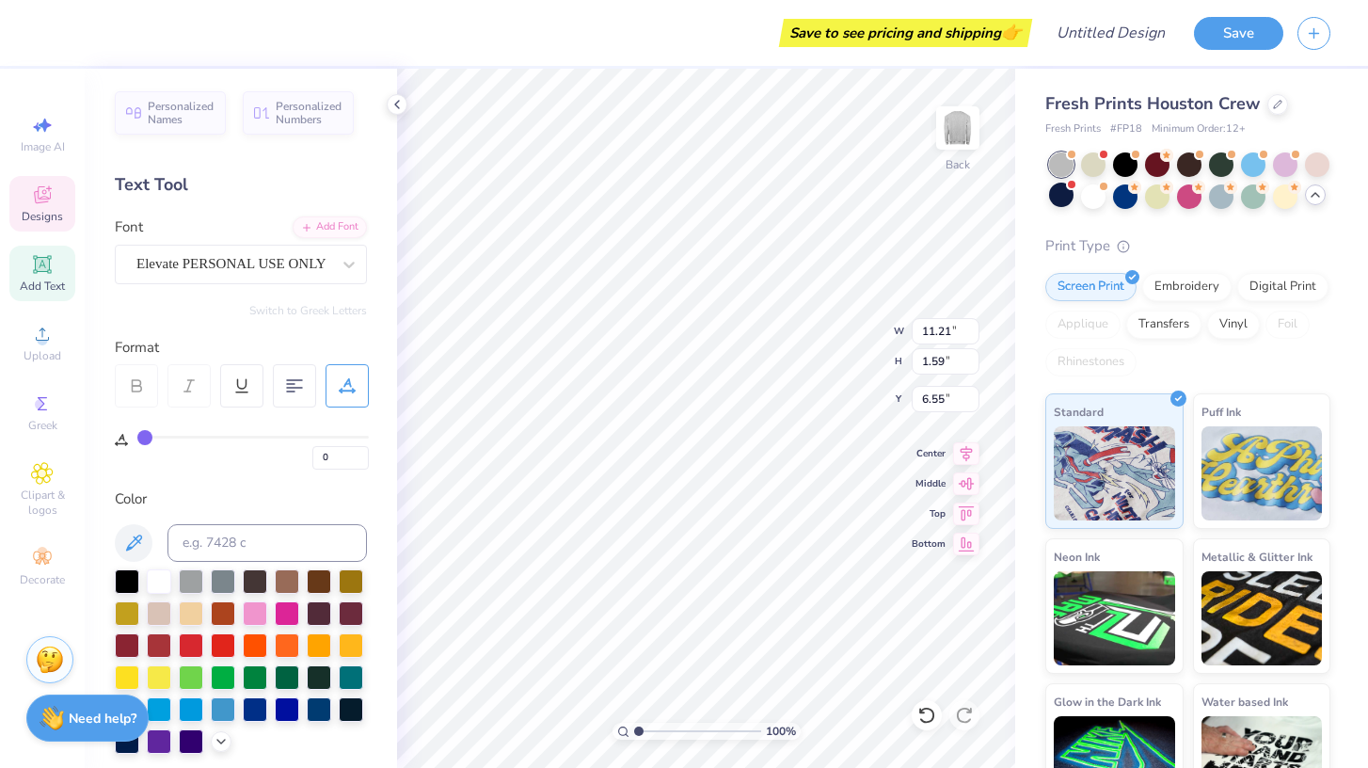
type input "2"
type input "3"
type input "4"
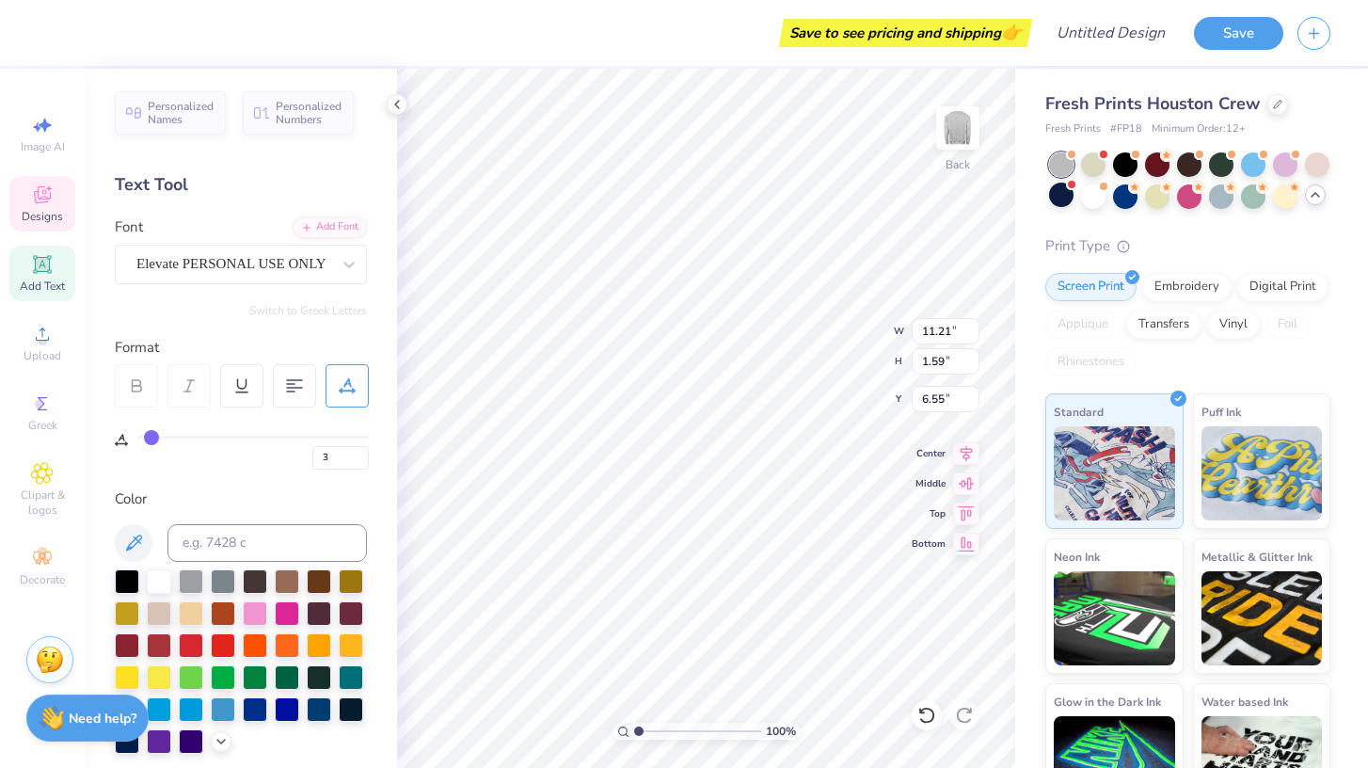
type input "4"
type input "5"
type input "7"
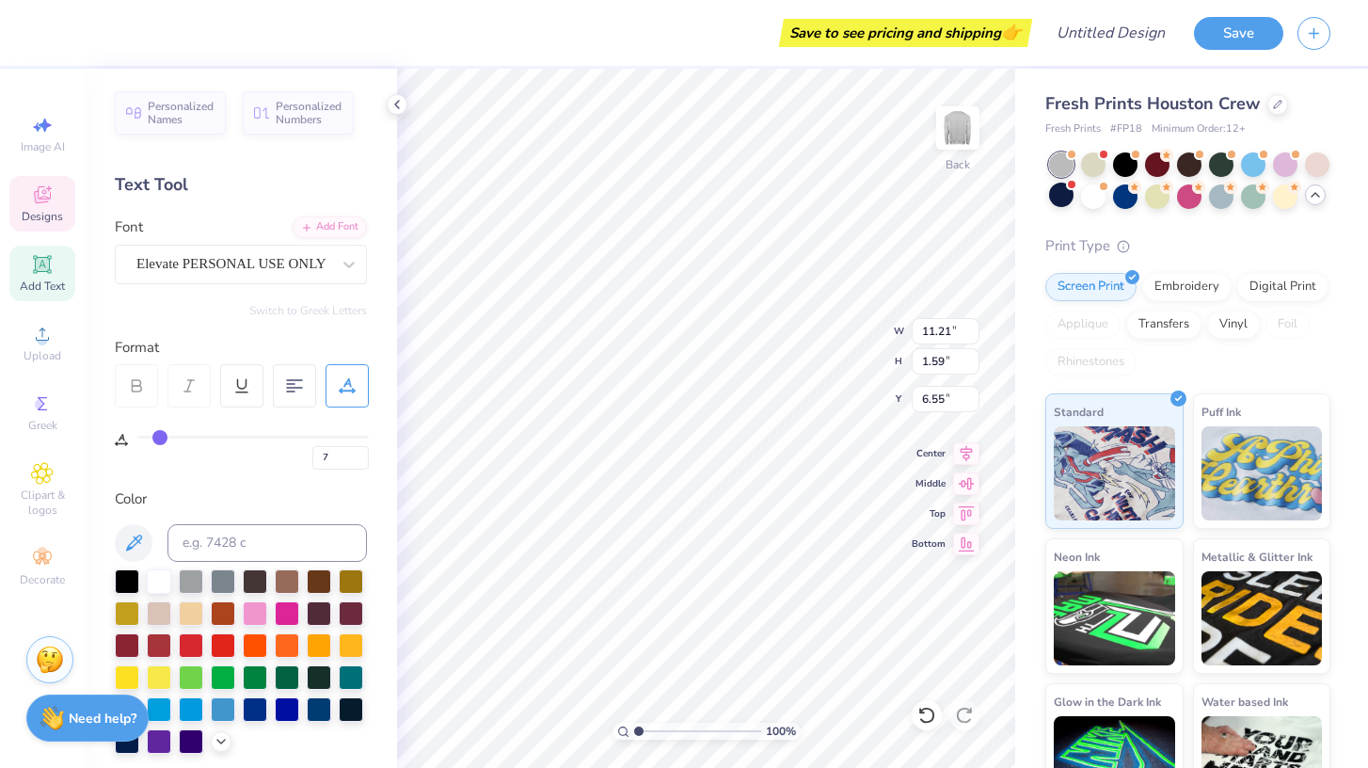
type input "8"
type input "9"
type input "10"
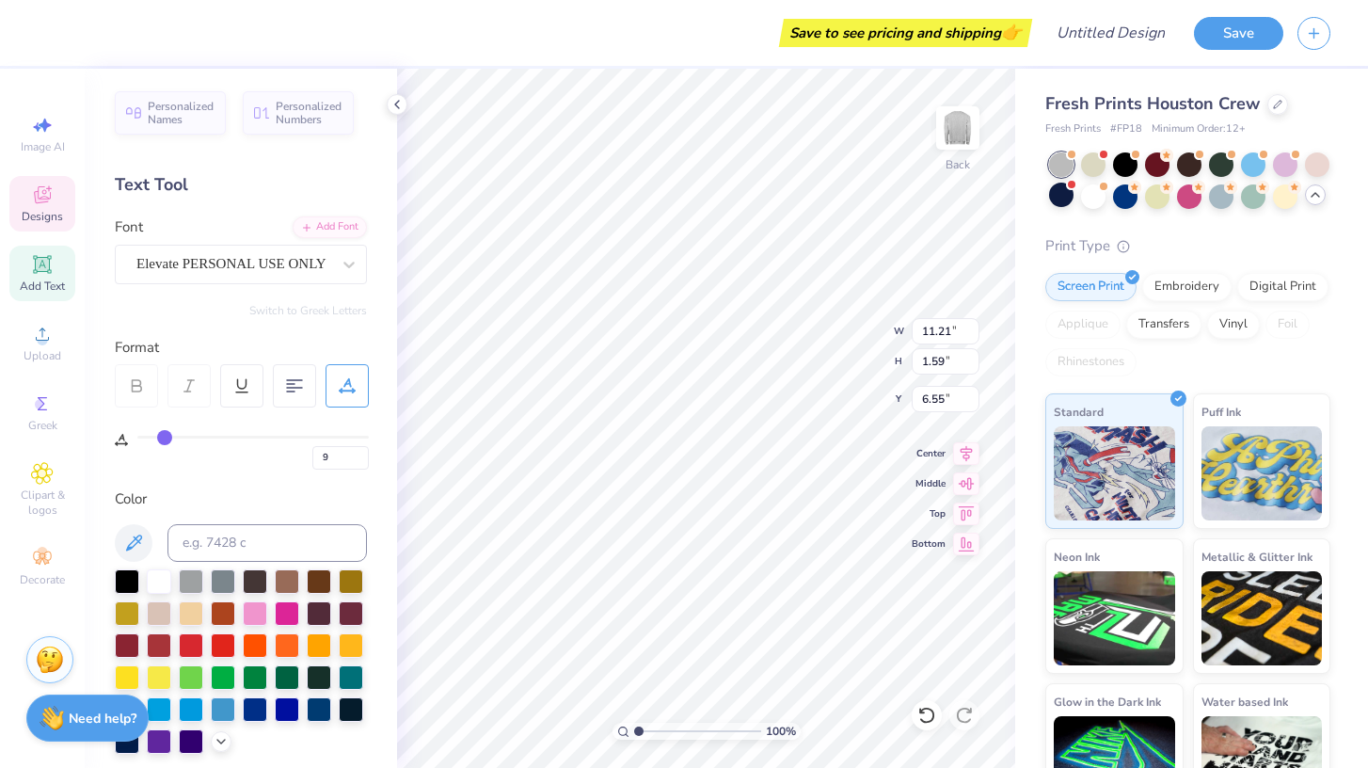
type input "10"
type input "12"
type input "13"
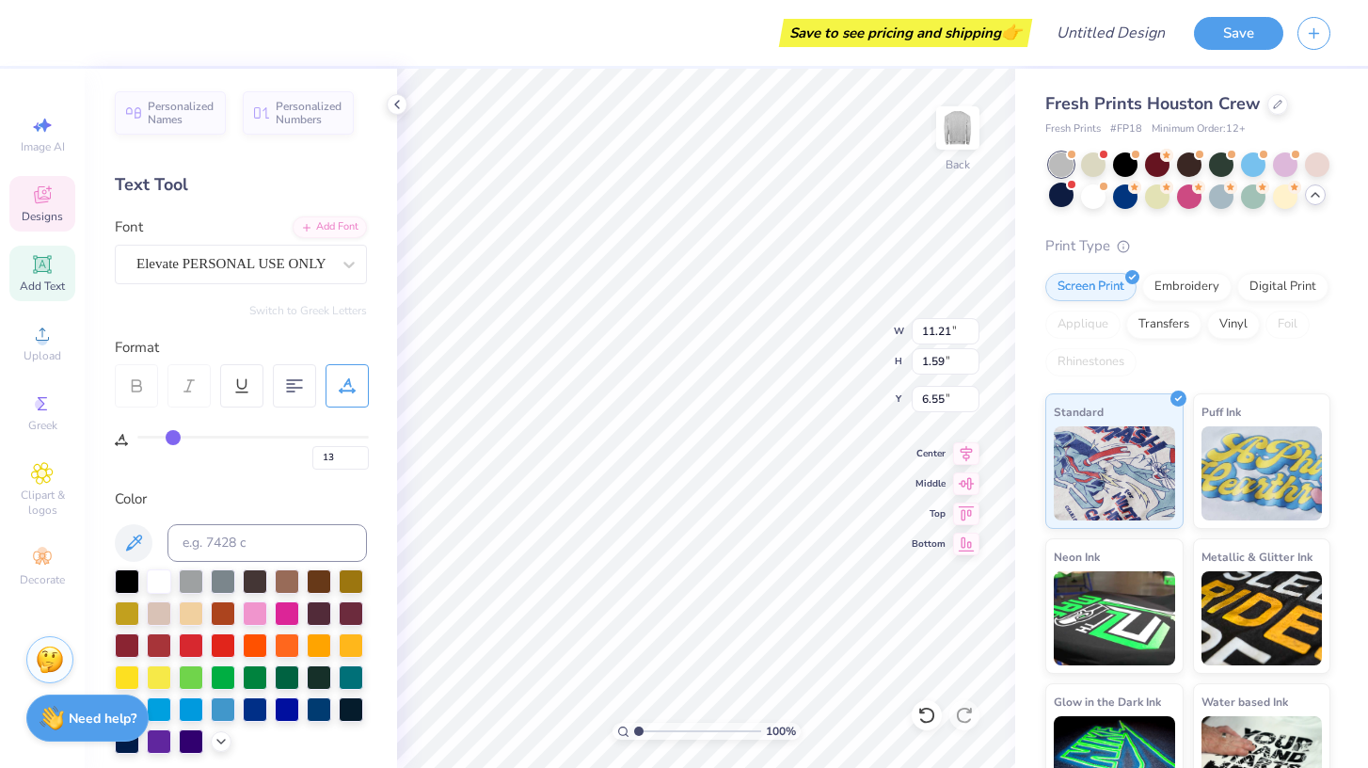
type input "14"
type input "15"
type input "16"
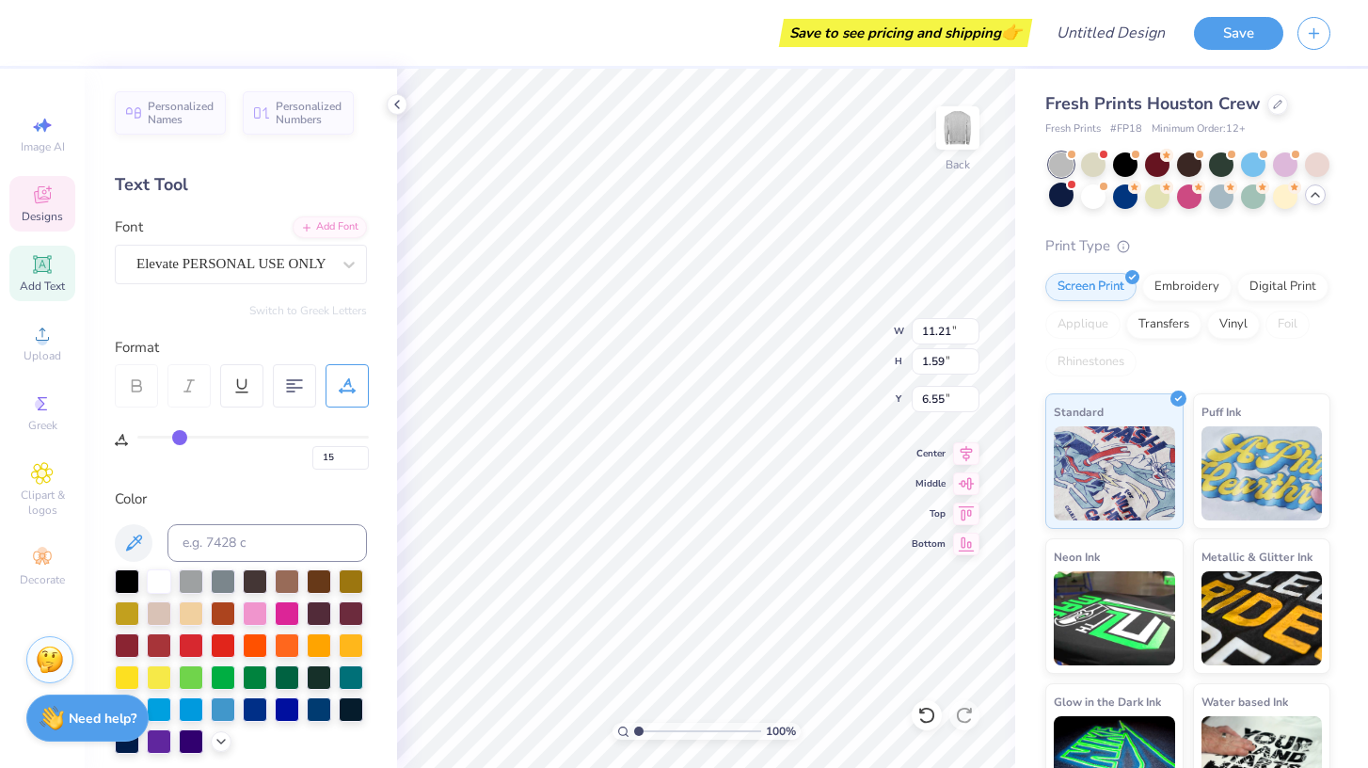
type input "16"
type input "17"
type input "18"
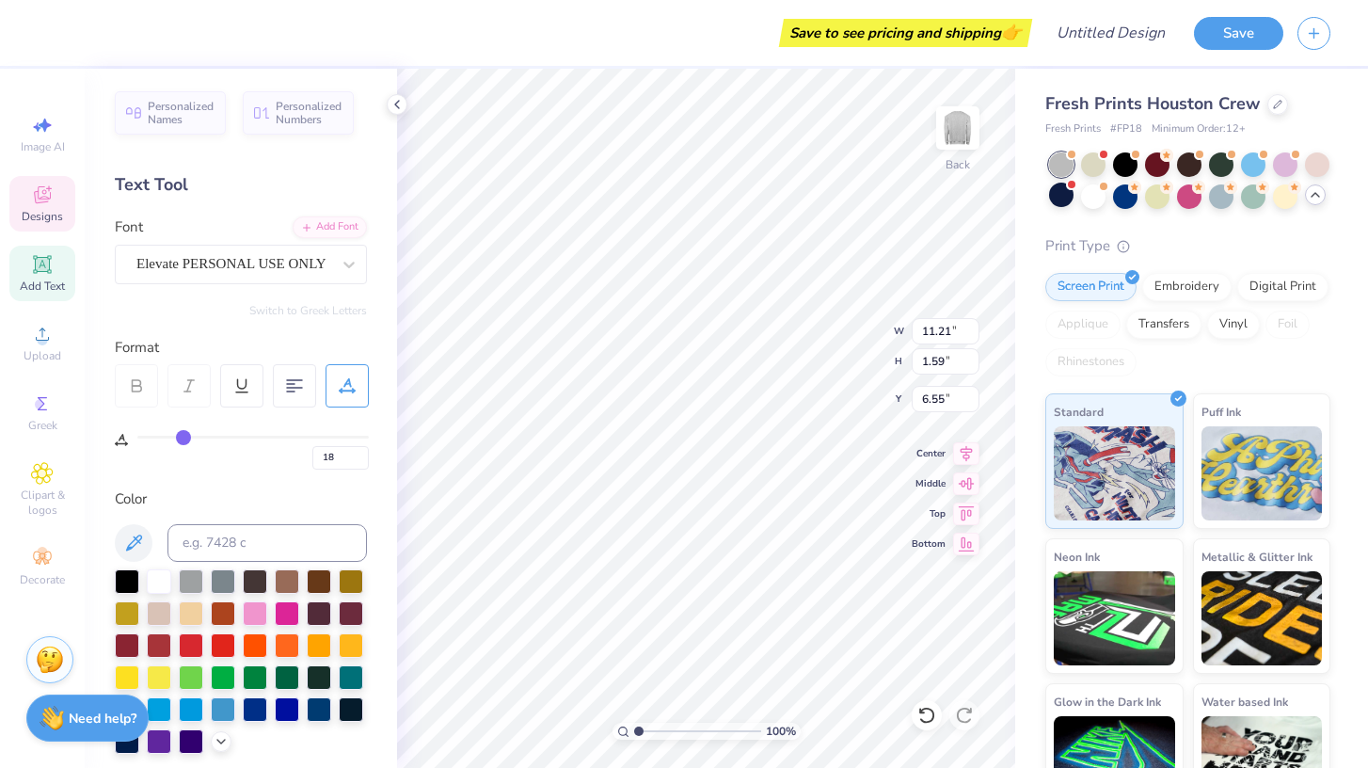
type input "19"
type input "20"
type input "21"
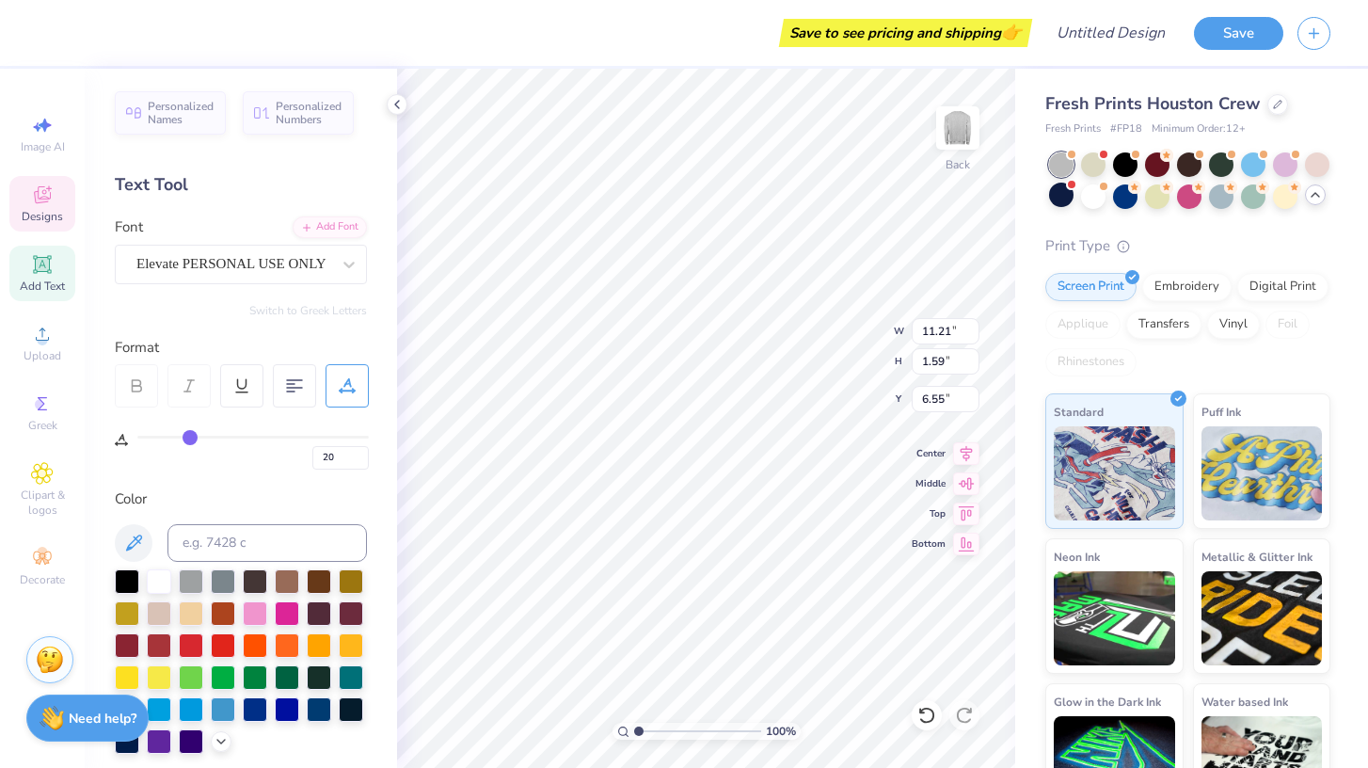
type input "21"
type input "22"
type input "23"
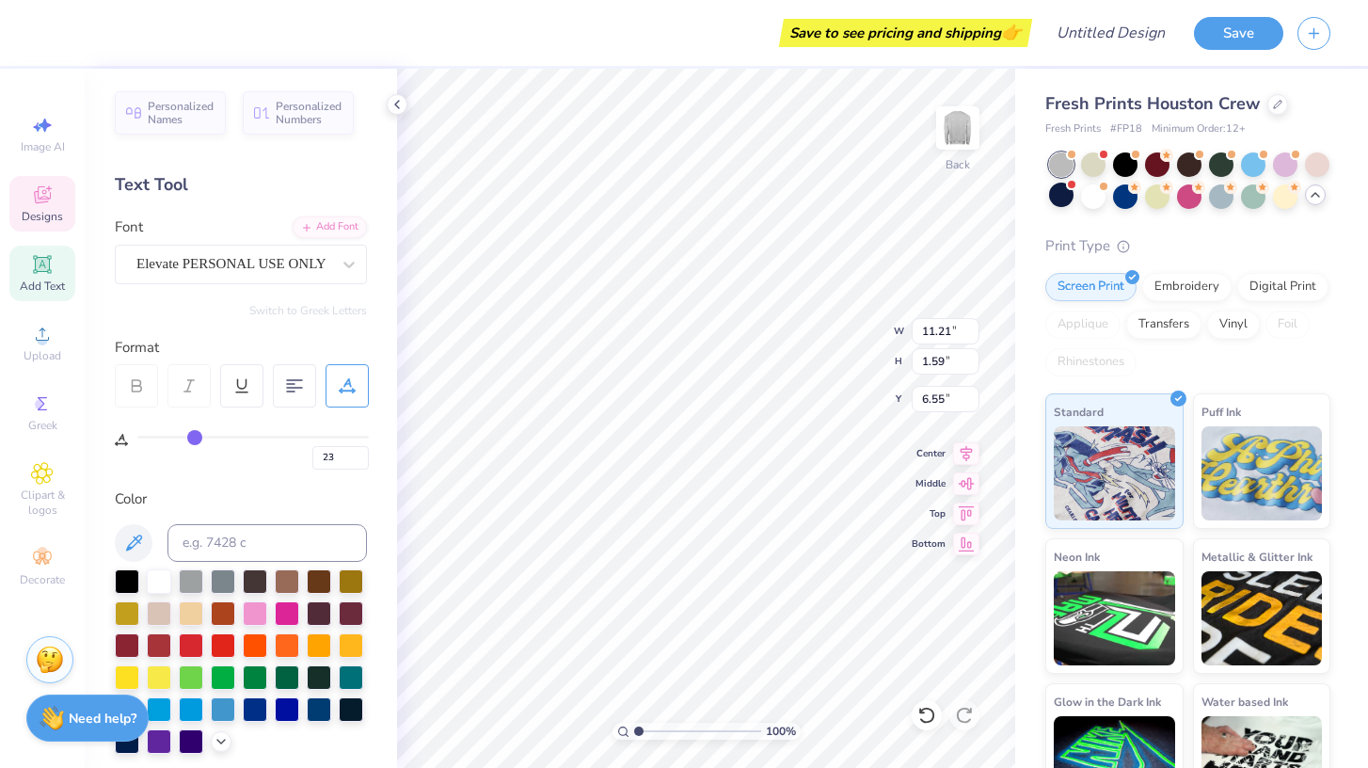
type input "24"
type input "25"
type input "26"
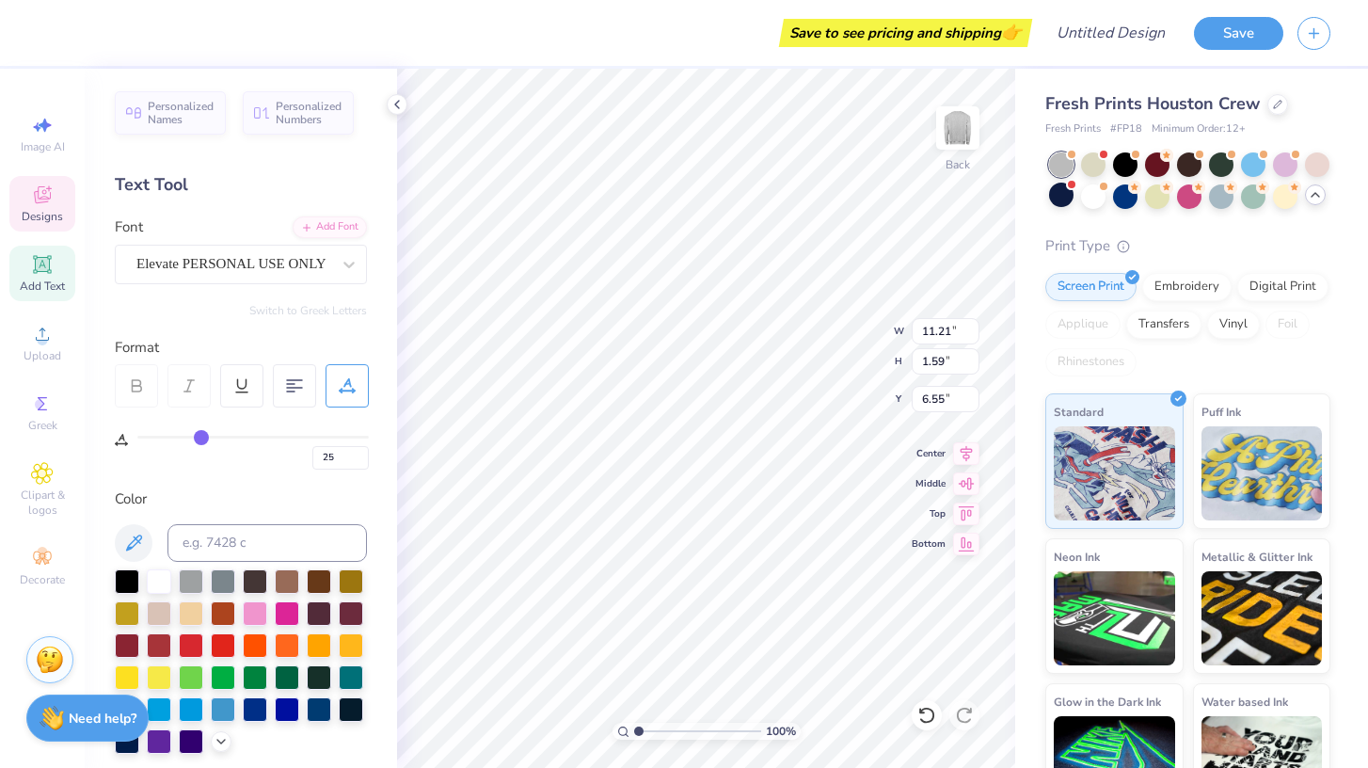
type input "26"
type input "27"
type input "28"
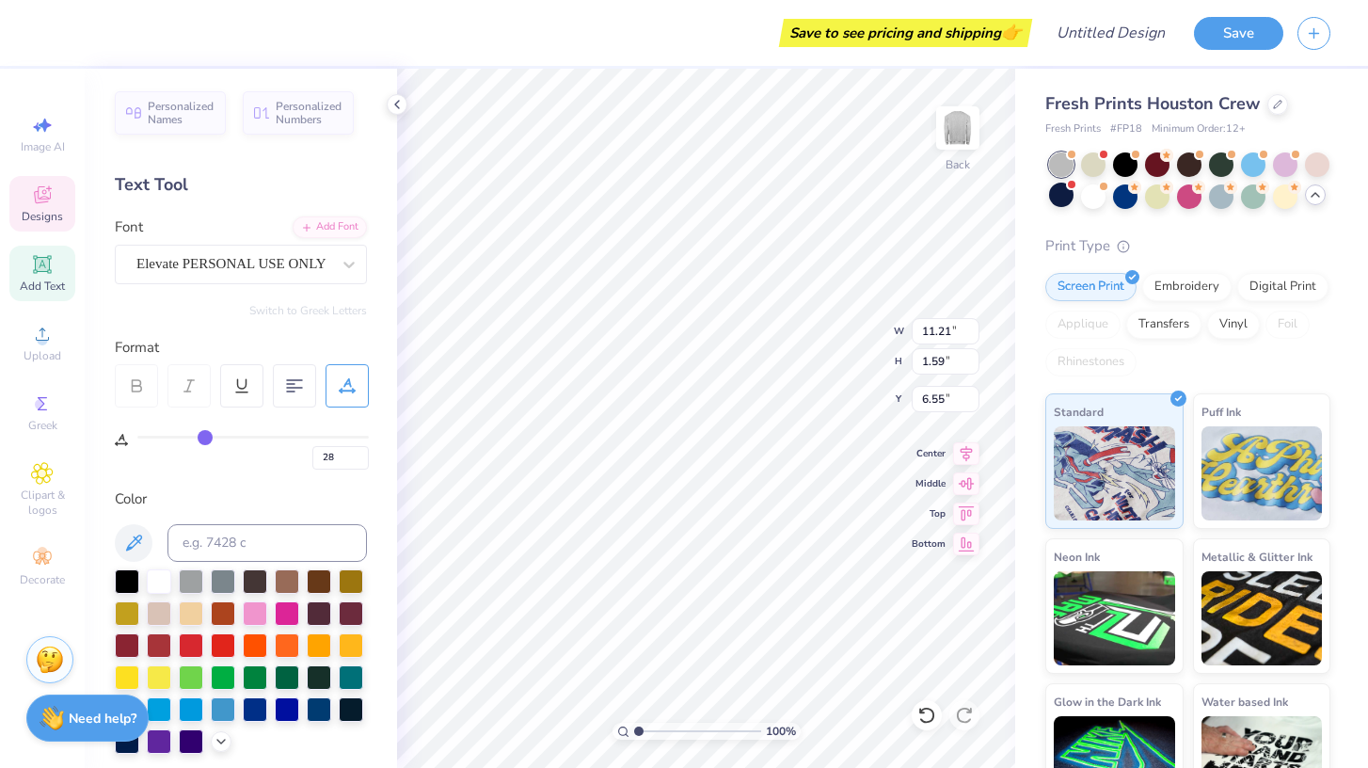
type input "29"
type input "30"
type input "32"
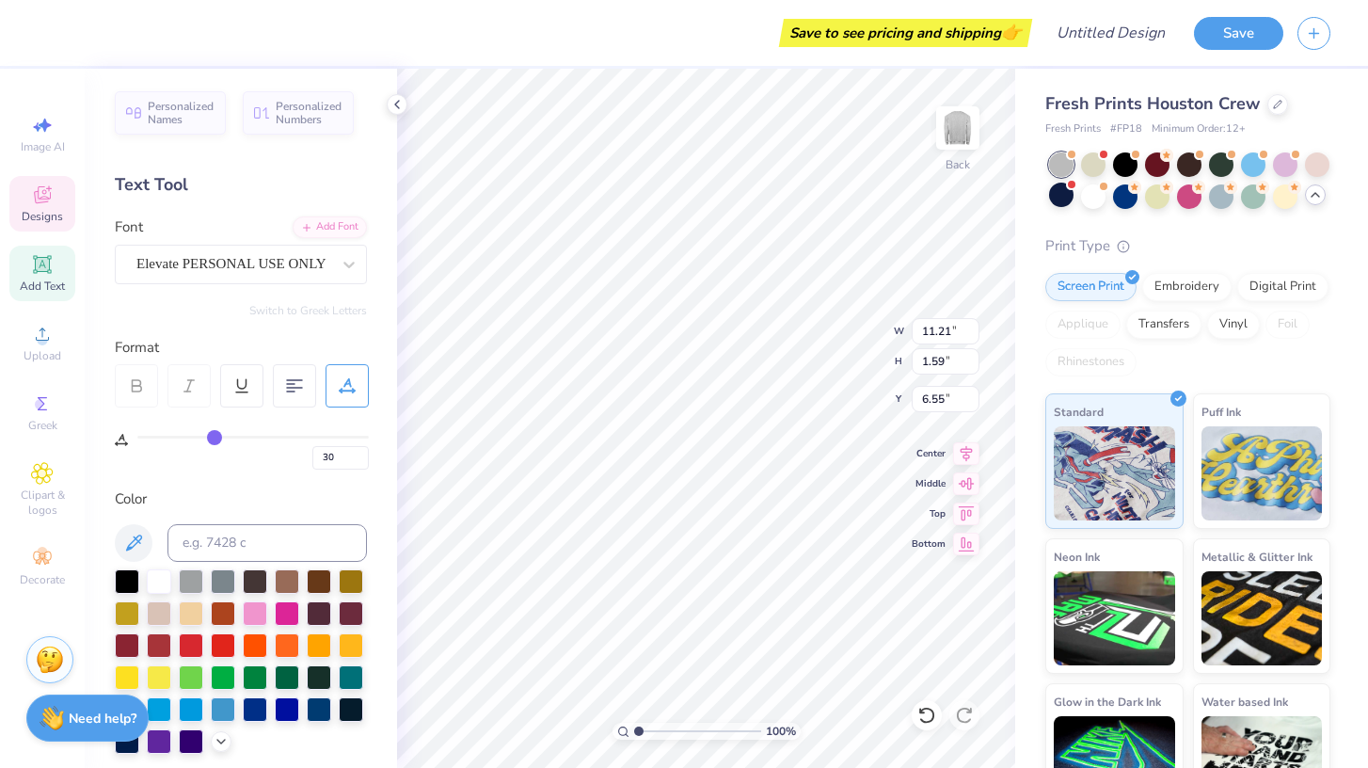
type input "32"
type input "33"
type input "35"
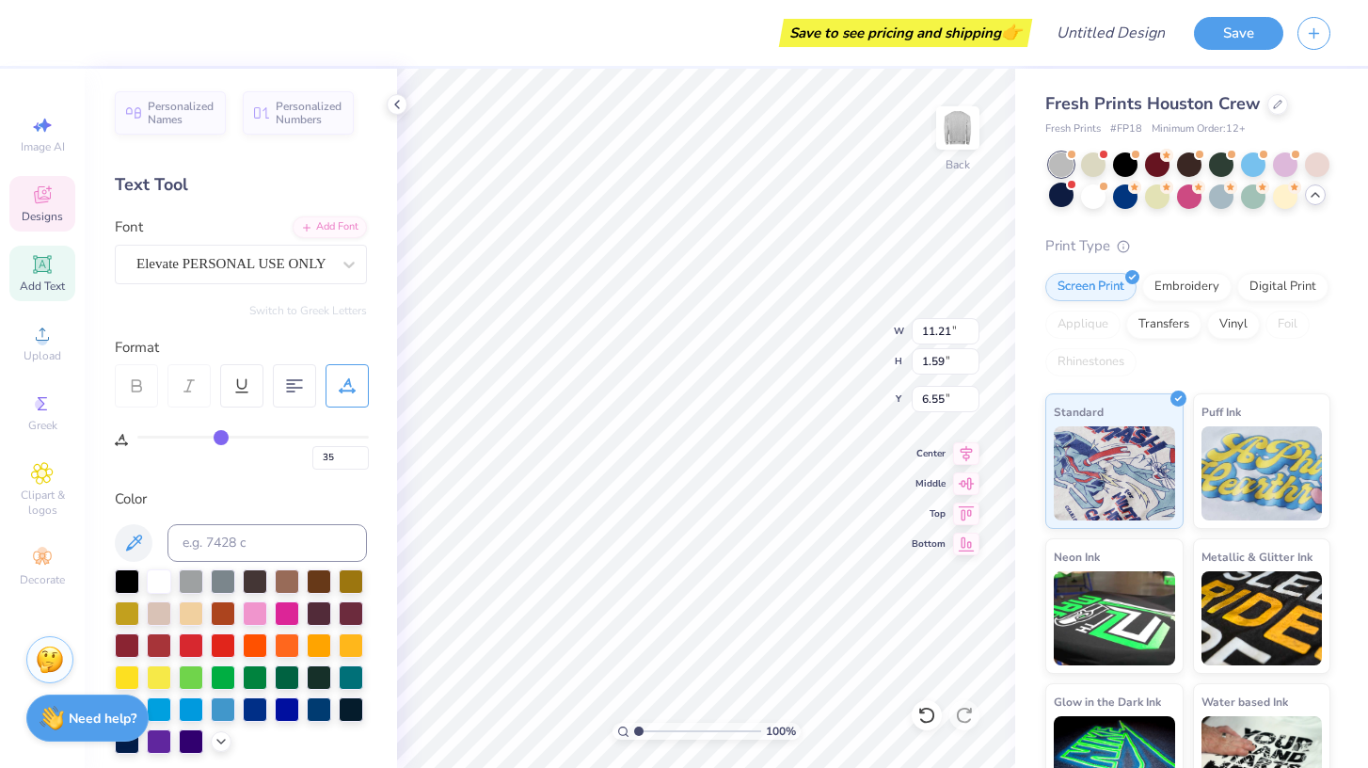
type input "36"
type input "37"
type input "38"
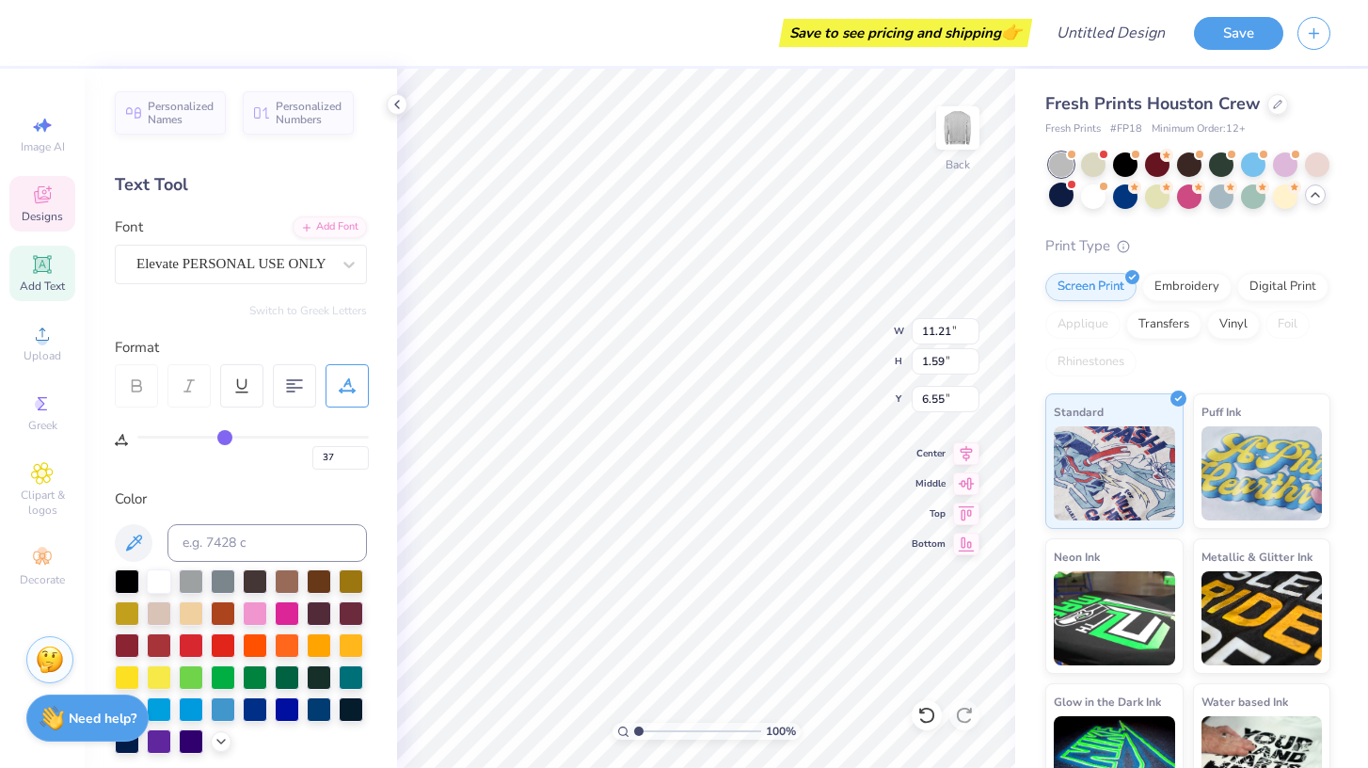
type input "38"
type input "40"
type input "42"
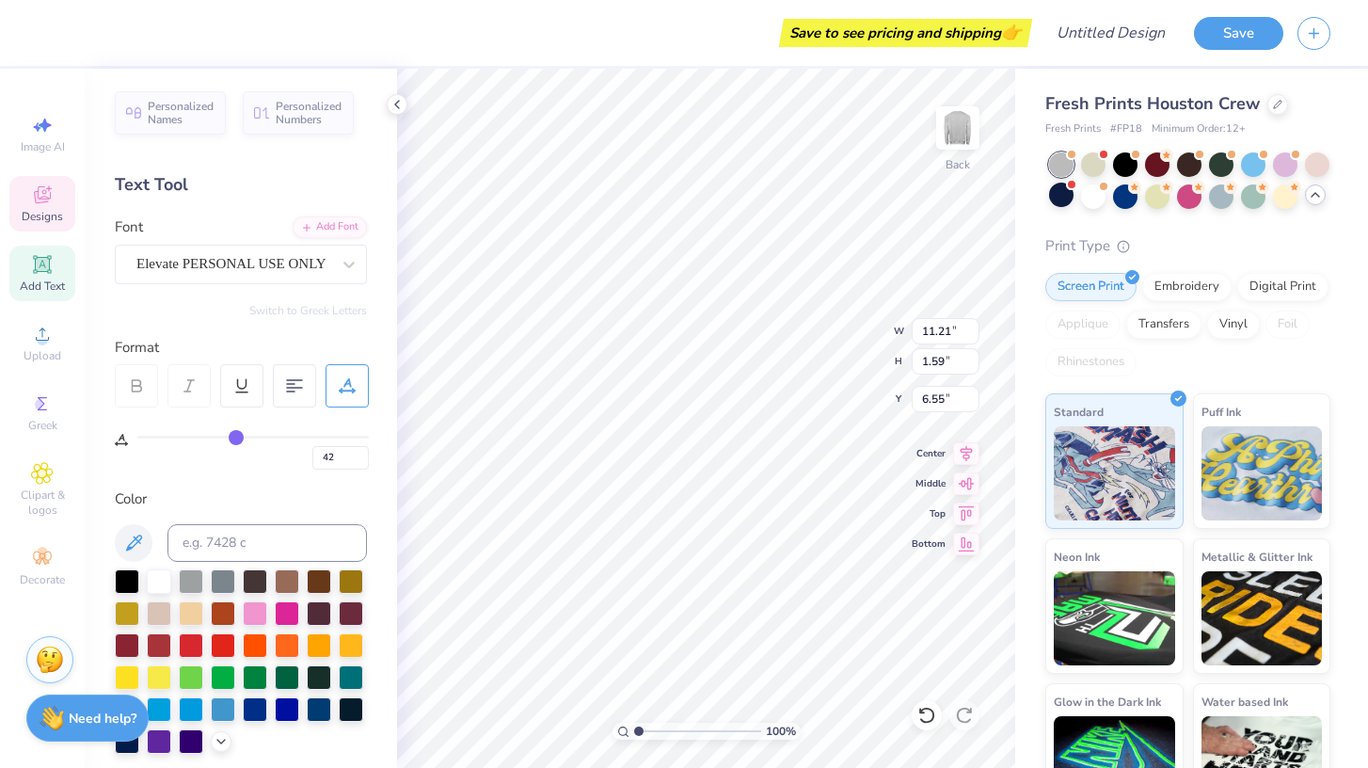
type input "43"
type input "45"
type input "47"
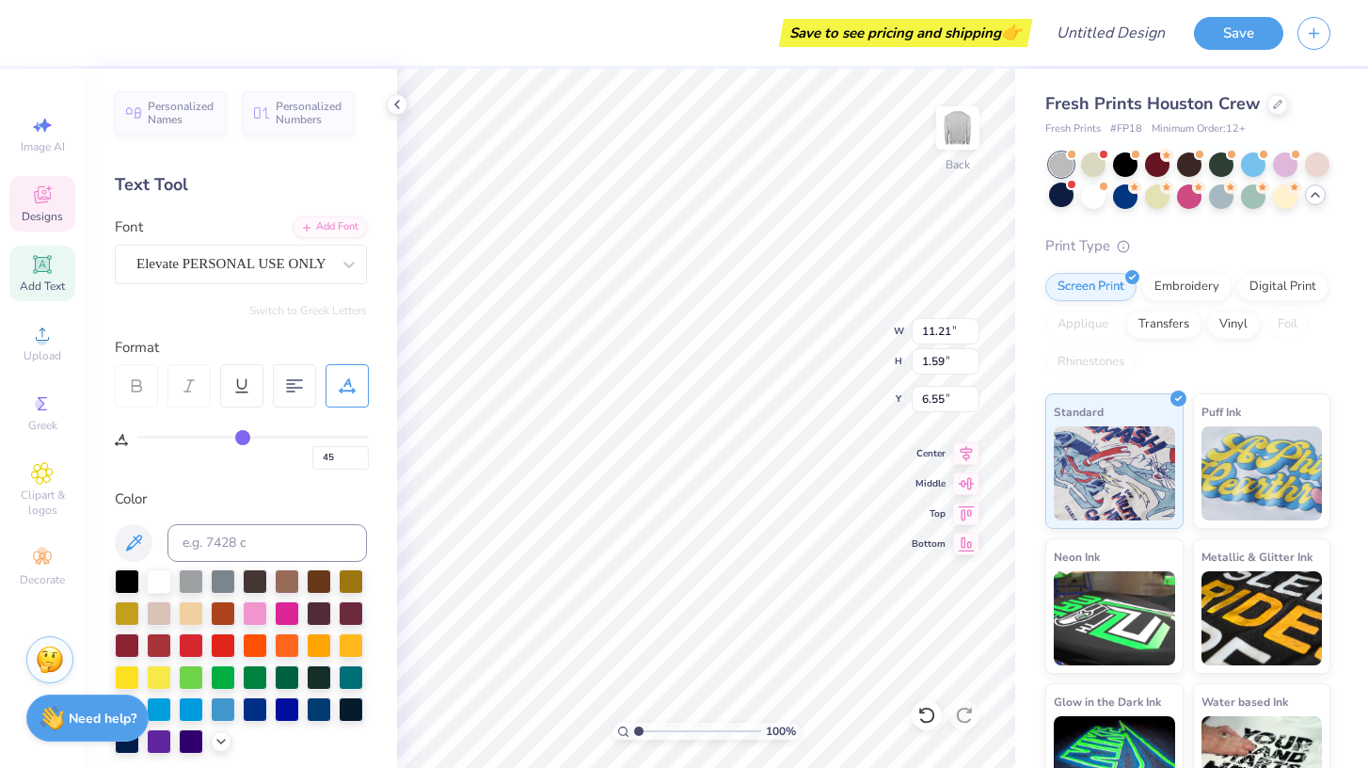
type input "47"
type input "49"
type input "52"
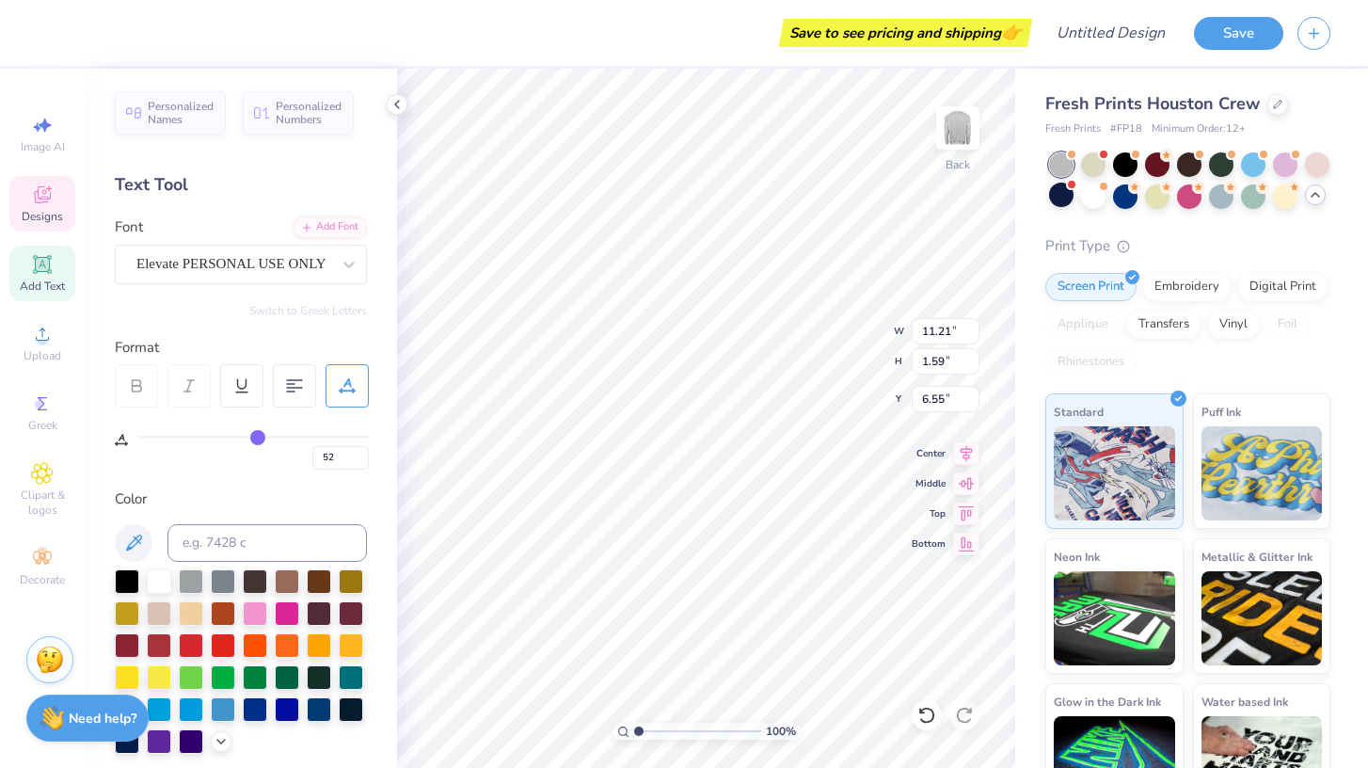
type input "56"
type input "59"
type input "62"
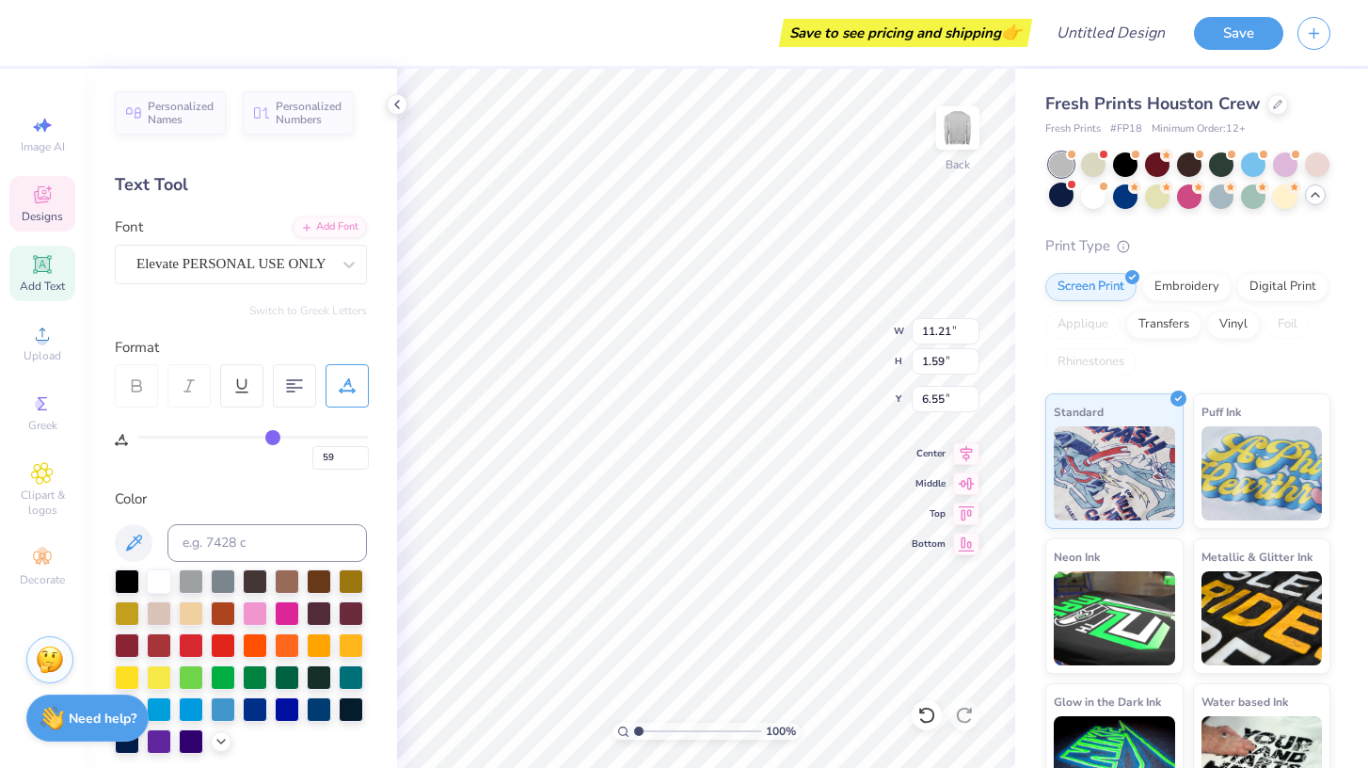
type input "62"
type input "65"
type input "68"
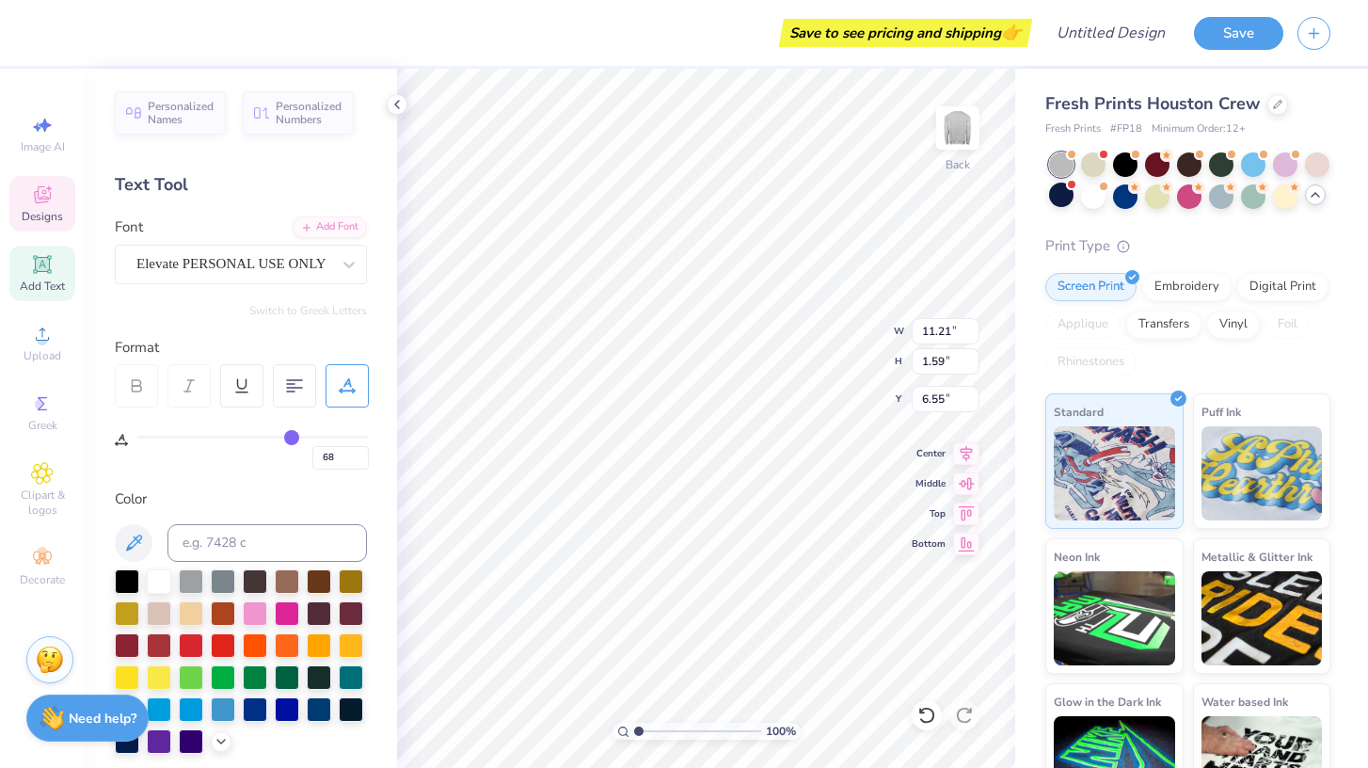
type input "71"
drag, startPoint x: 148, startPoint y: 433, endPoint x: 175, endPoint y: 456, distance: 36.0
click at [176, 438] on input "range" at bounding box center [252, 437] width 231 height 3
drag, startPoint x: 177, startPoint y: 436, endPoint x: 149, endPoint y: 435, distance: 28.3
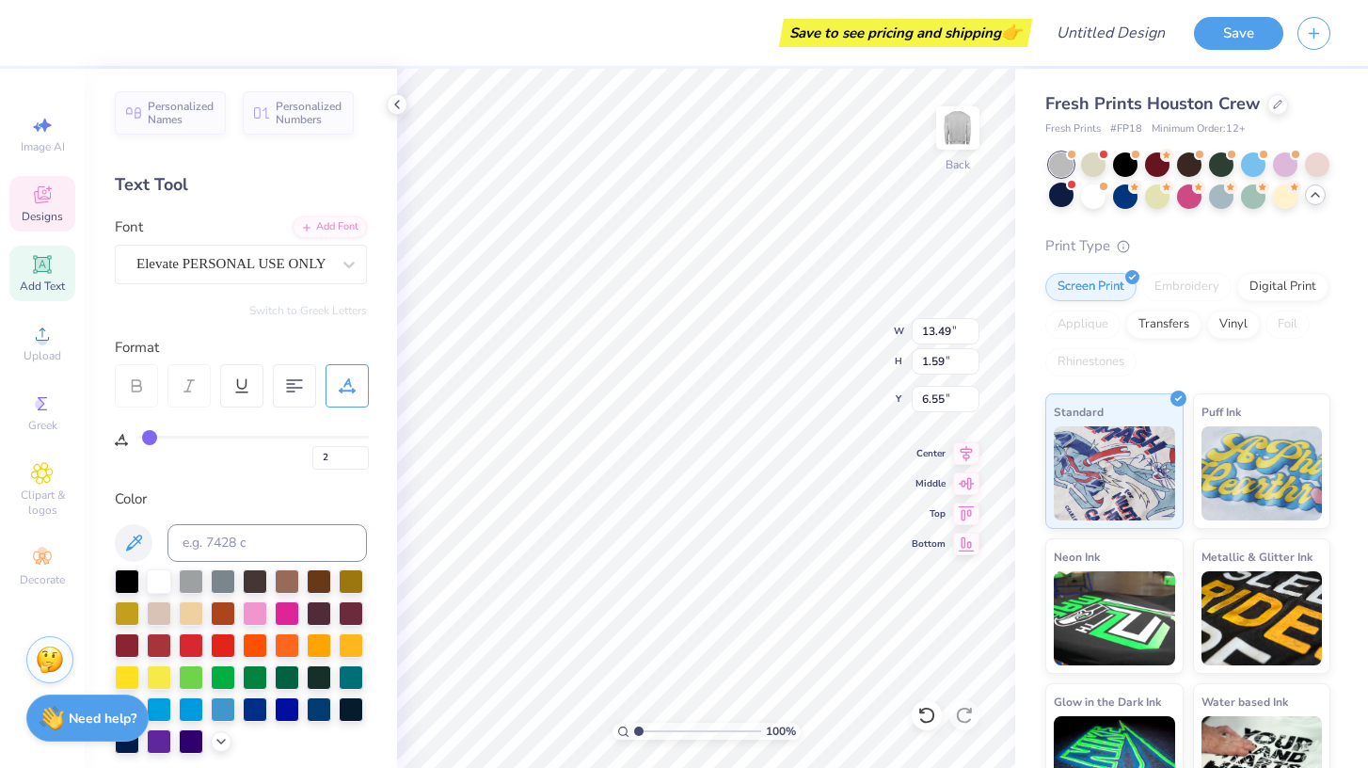
click at [149, 436] on input "range" at bounding box center [252, 437] width 231 height 3
click at [155, 436] on input "range" at bounding box center [252, 437] width 231 height 3
click at [301, 385] on icon at bounding box center [294, 385] width 17 height 17
click at [230, 394] on div at bounding box center [241, 385] width 43 height 43
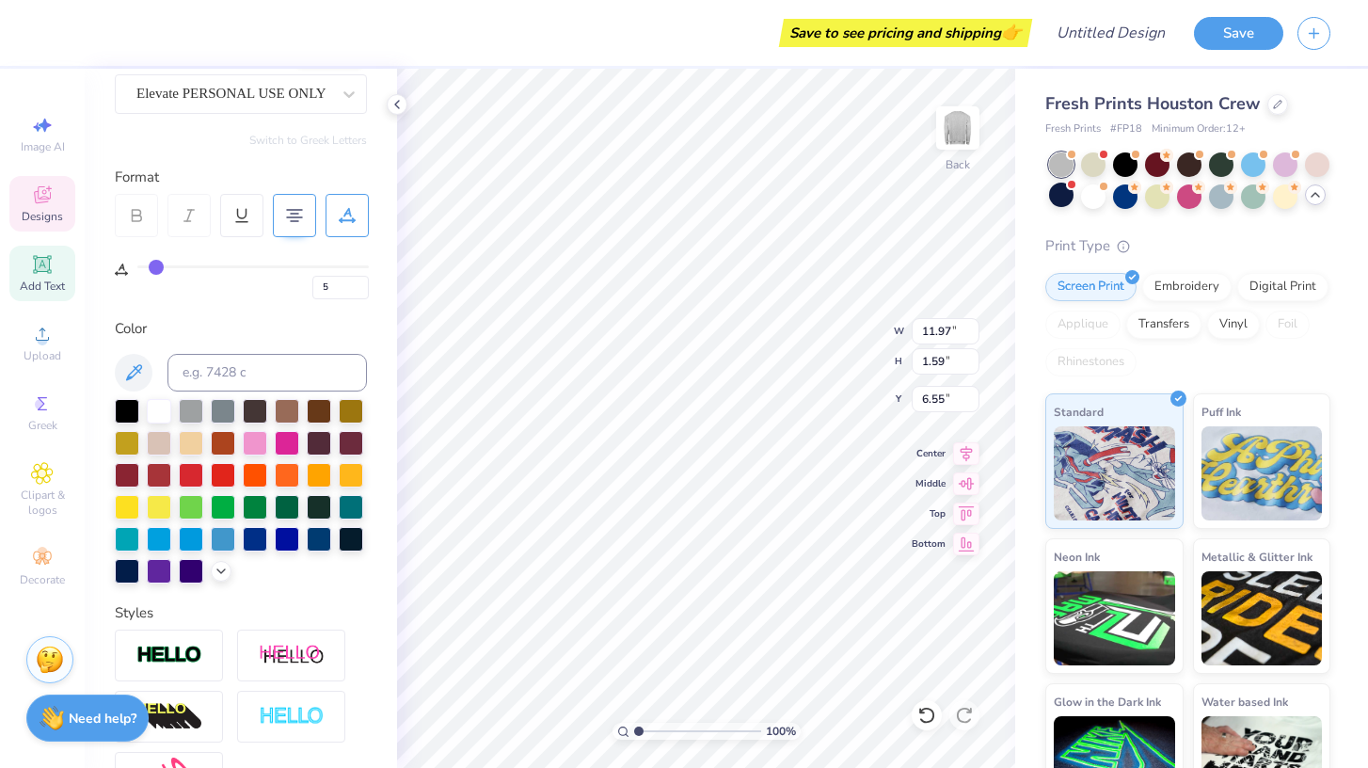
scroll to position [169, 0]
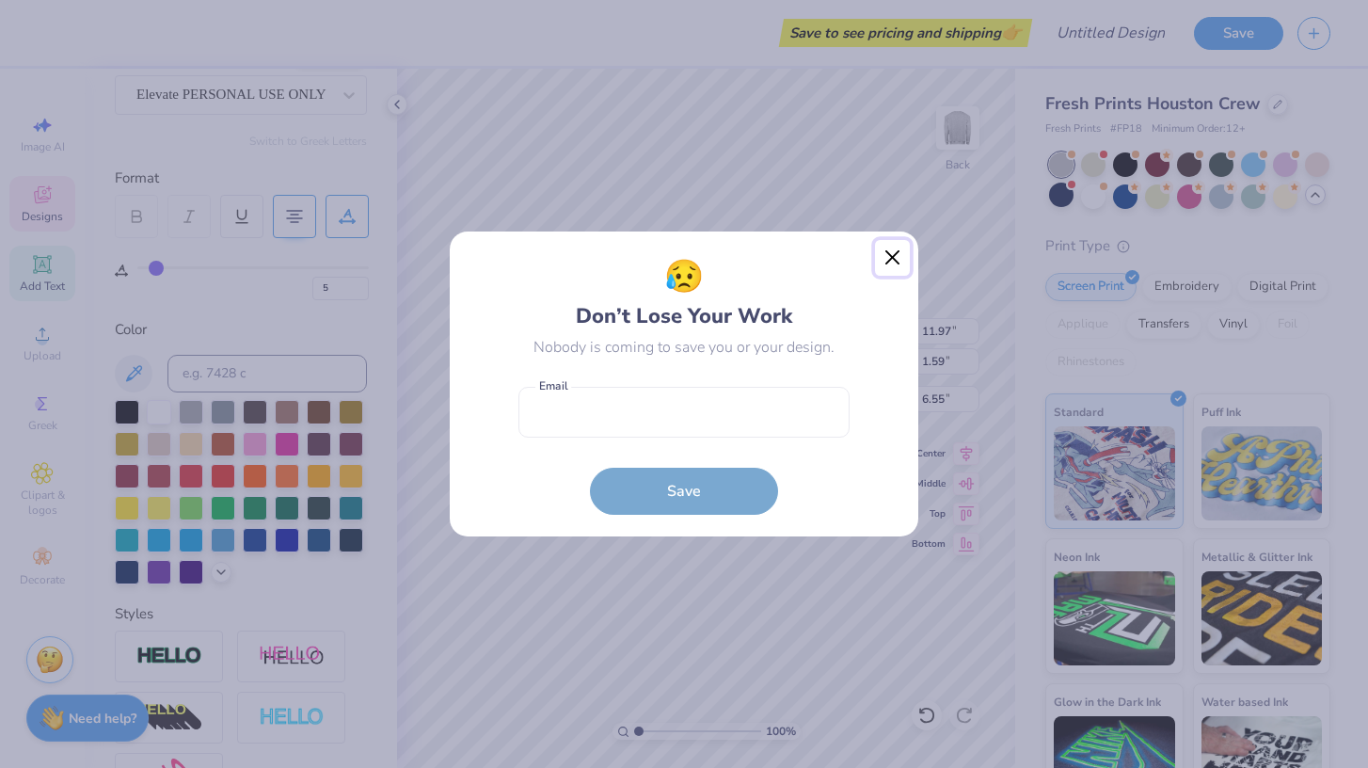
click at [889, 248] on button "Close" at bounding box center [893, 258] width 36 height 36
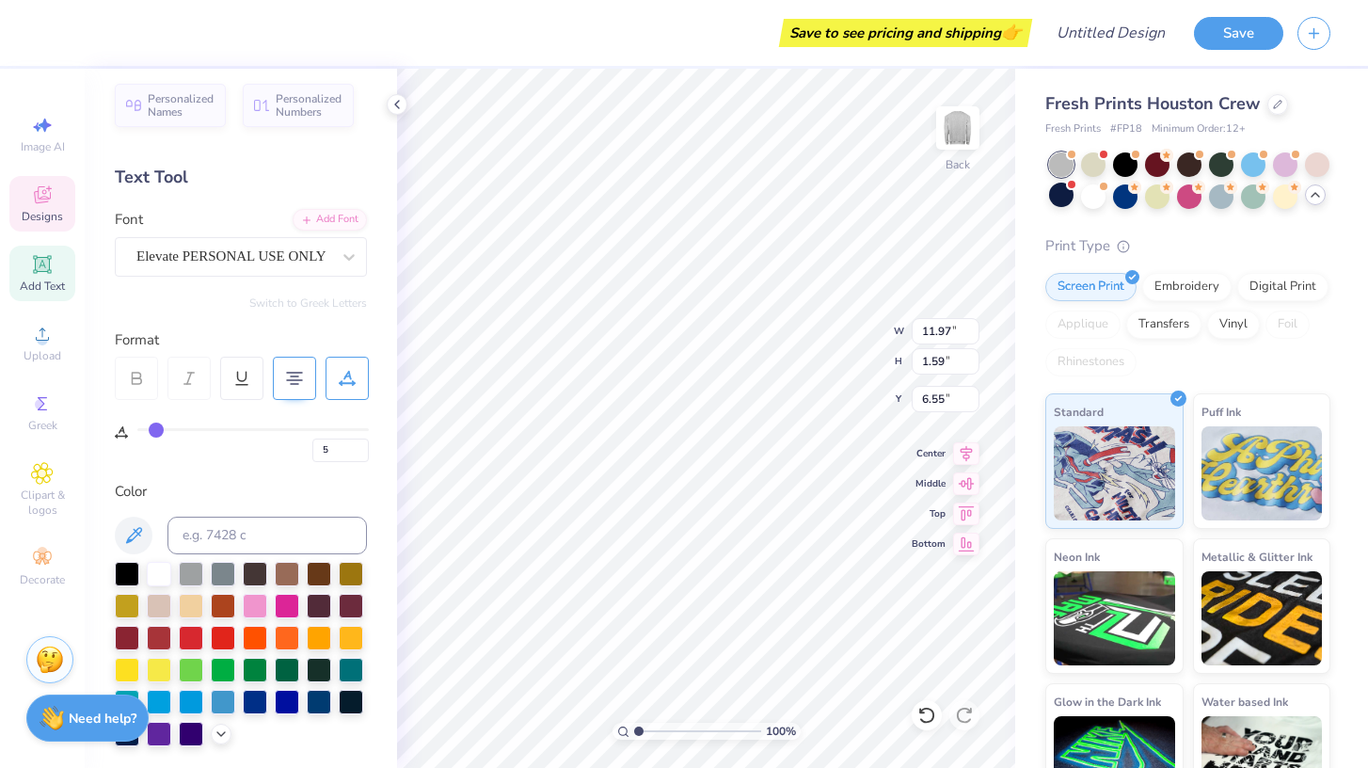
scroll to position [0, 0]
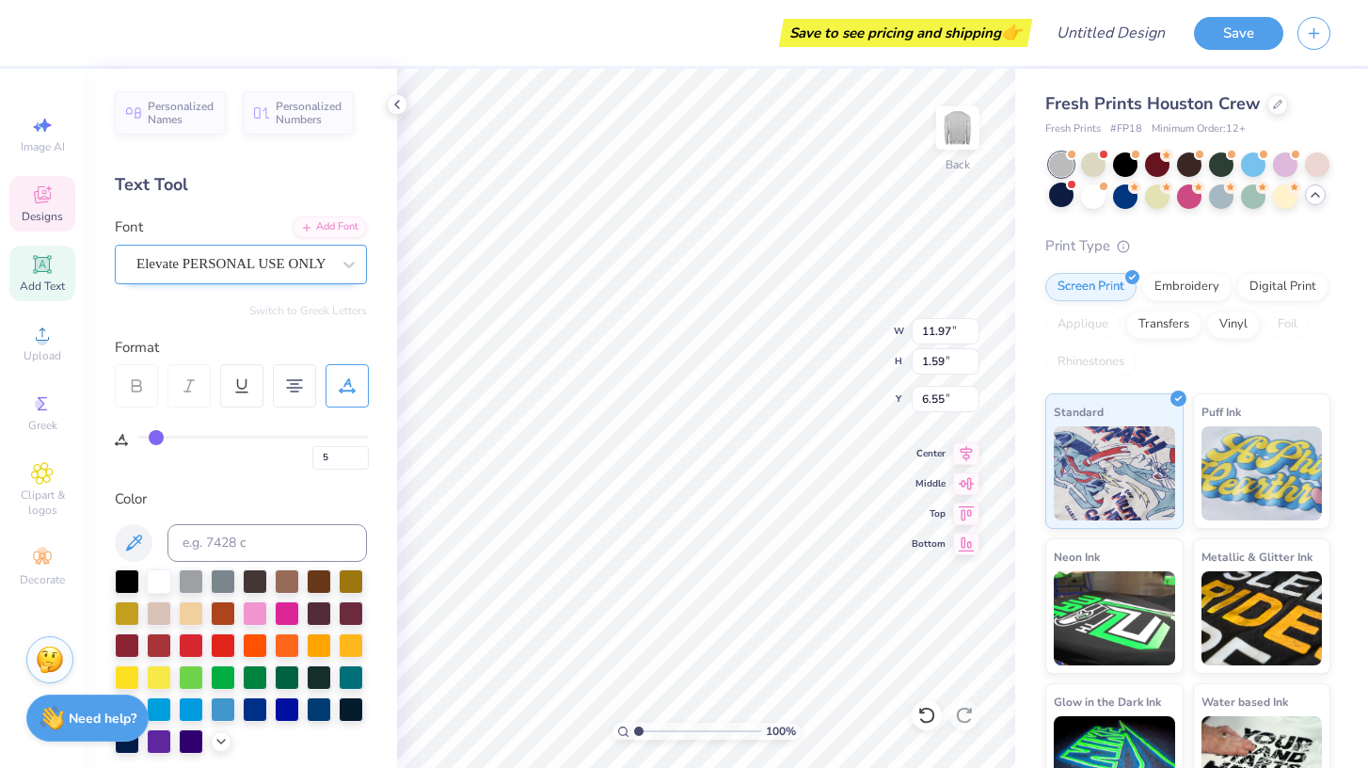
click at [287, 265] on div "Elevate PERSONAL USE ONLY" at bounding box center [234, 263] width 198 height 29
click at [287, 265] on span "Elevate PERSONAL USE ONLY" at bounding box center [231, 264] width 190 height 22
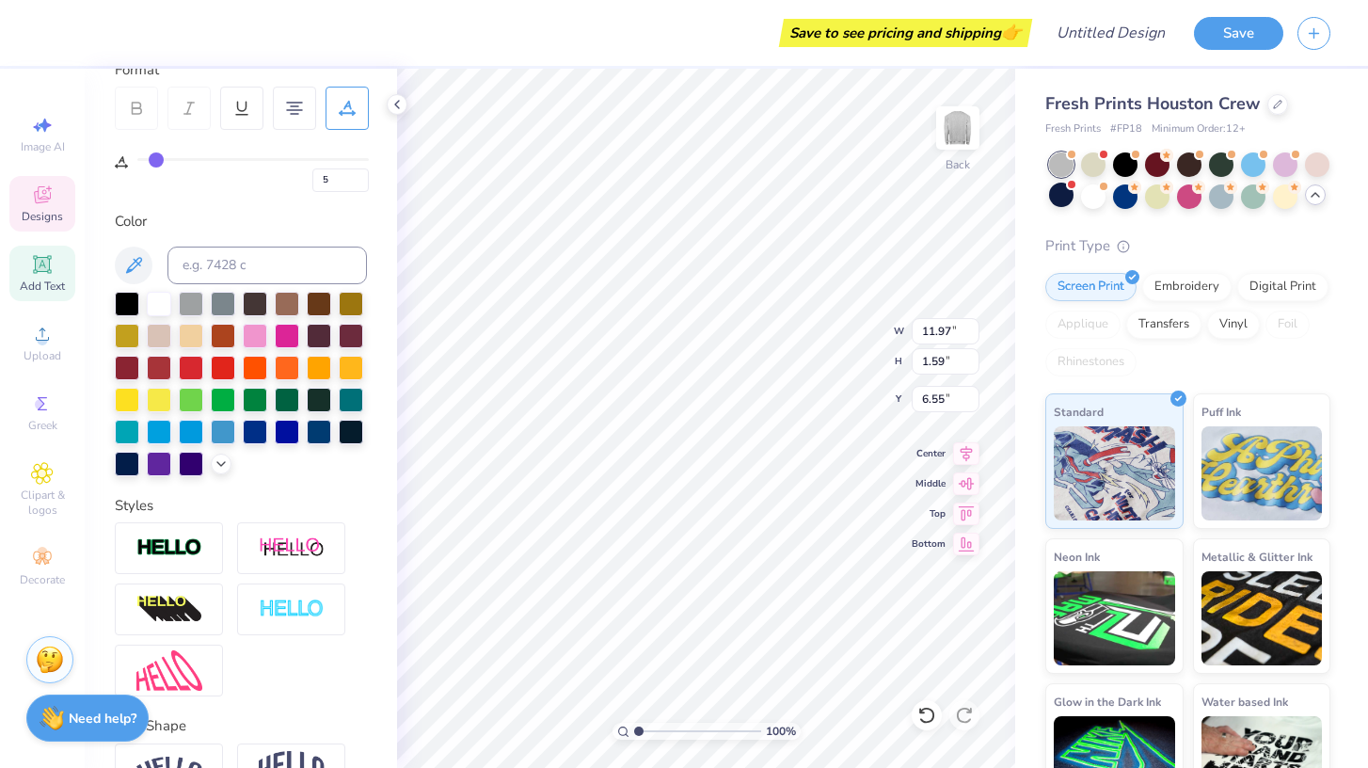
scroll to position [388, 0]
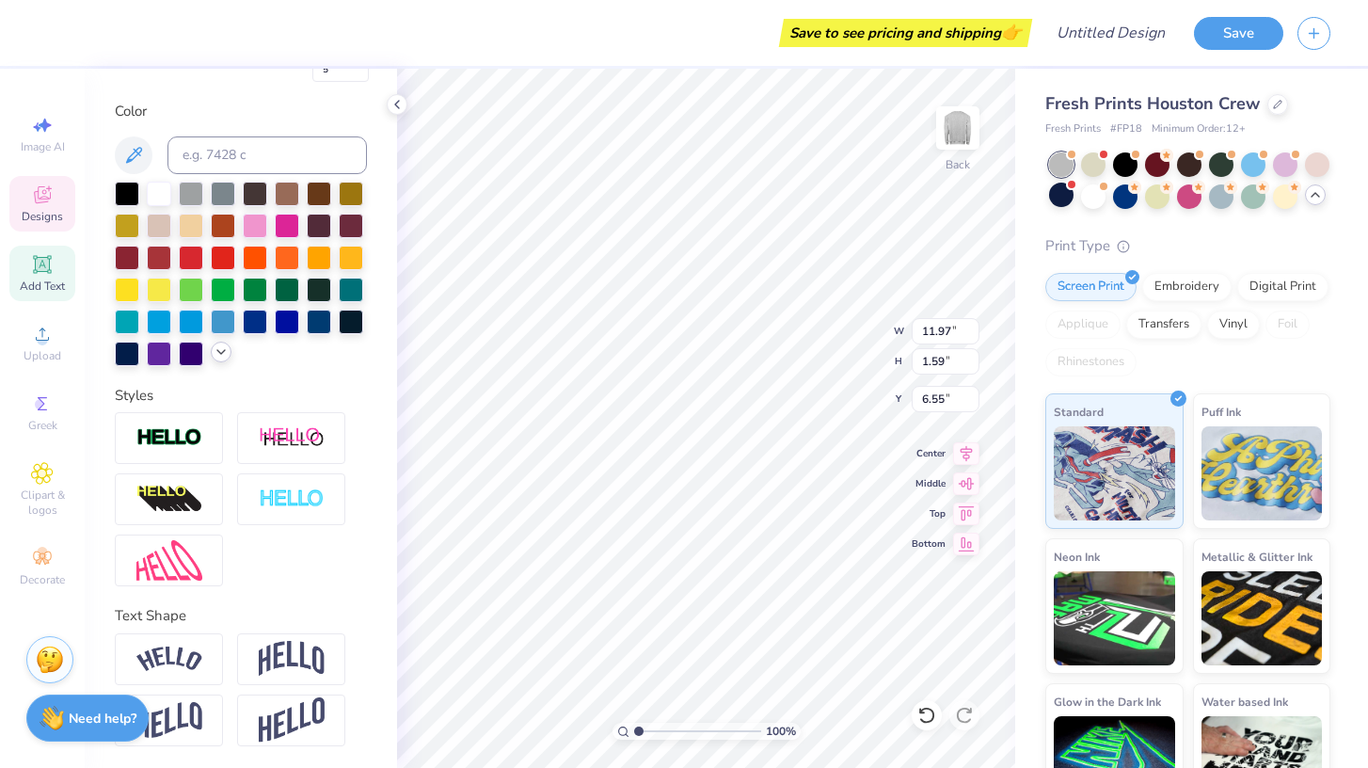
click at [218, 355] on icon at bounding box center [221, 351] width 15 height 15
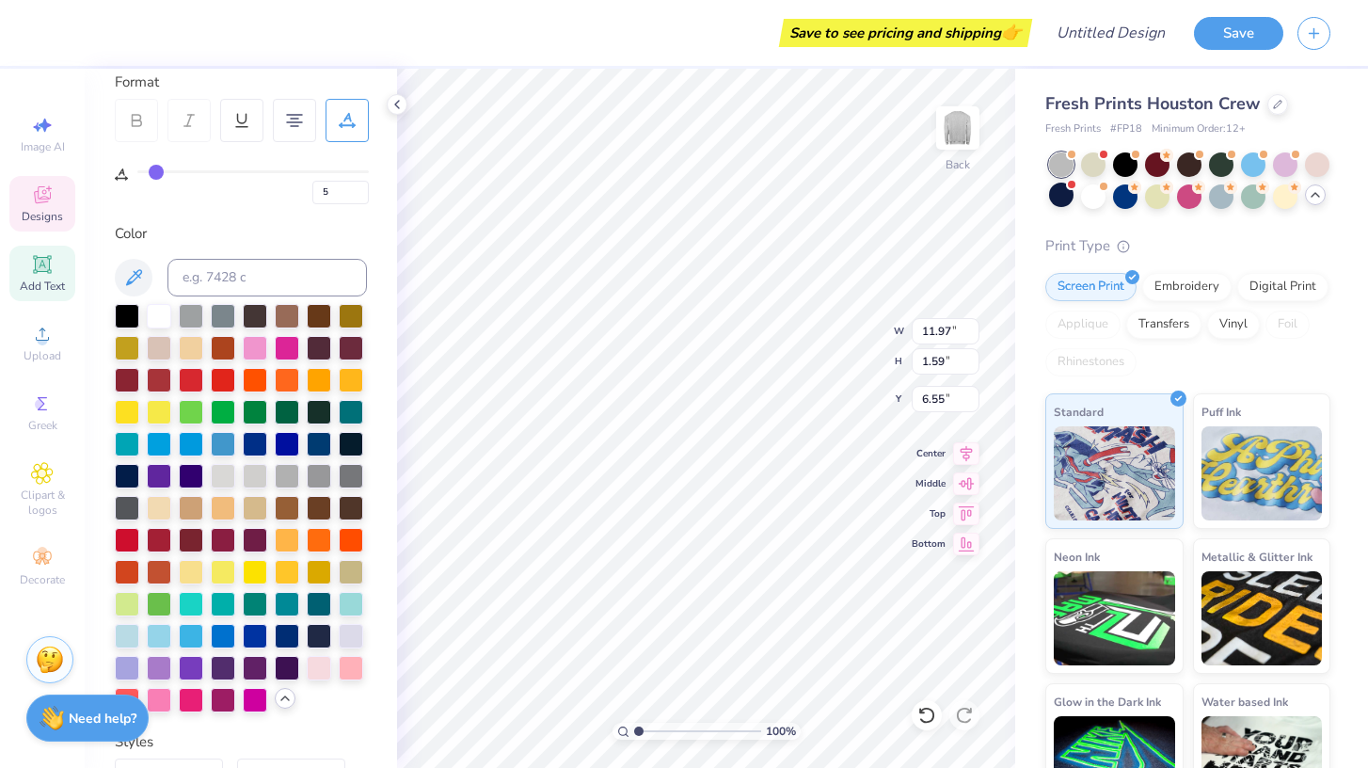
scroll to position [261, 0]
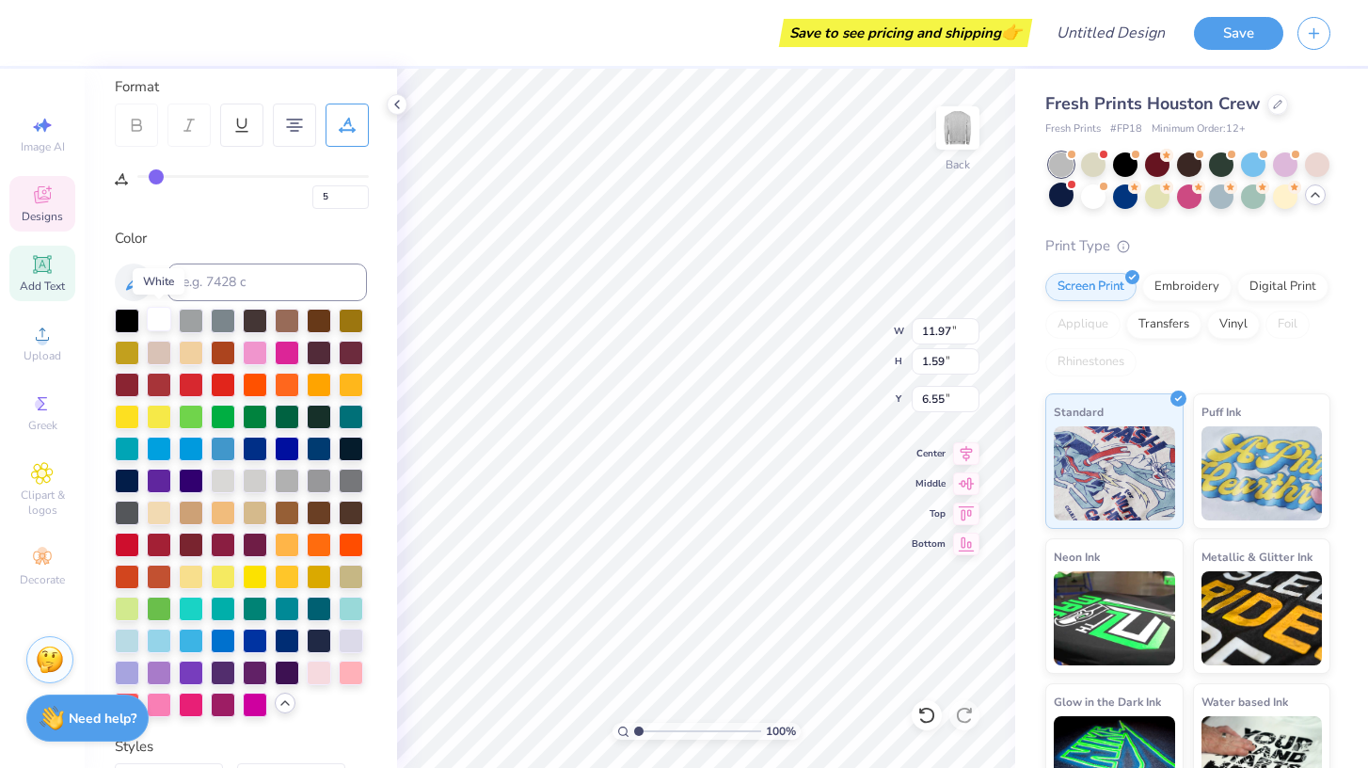
click at [155, 316] on div at bounding box center [159, 319] width 24 height 24
click at [260, 632] on div at bounding box center [255, 638] width 24 height 24
click at [287, 637] on div at bounding box center [287, 638] width 24 height 24
click at [255, 447] on div at bounding box center [255, 447] width 24 height 24
click at [217, 239] on div "Color" at bounding box center [241, 239] width 252 height 22
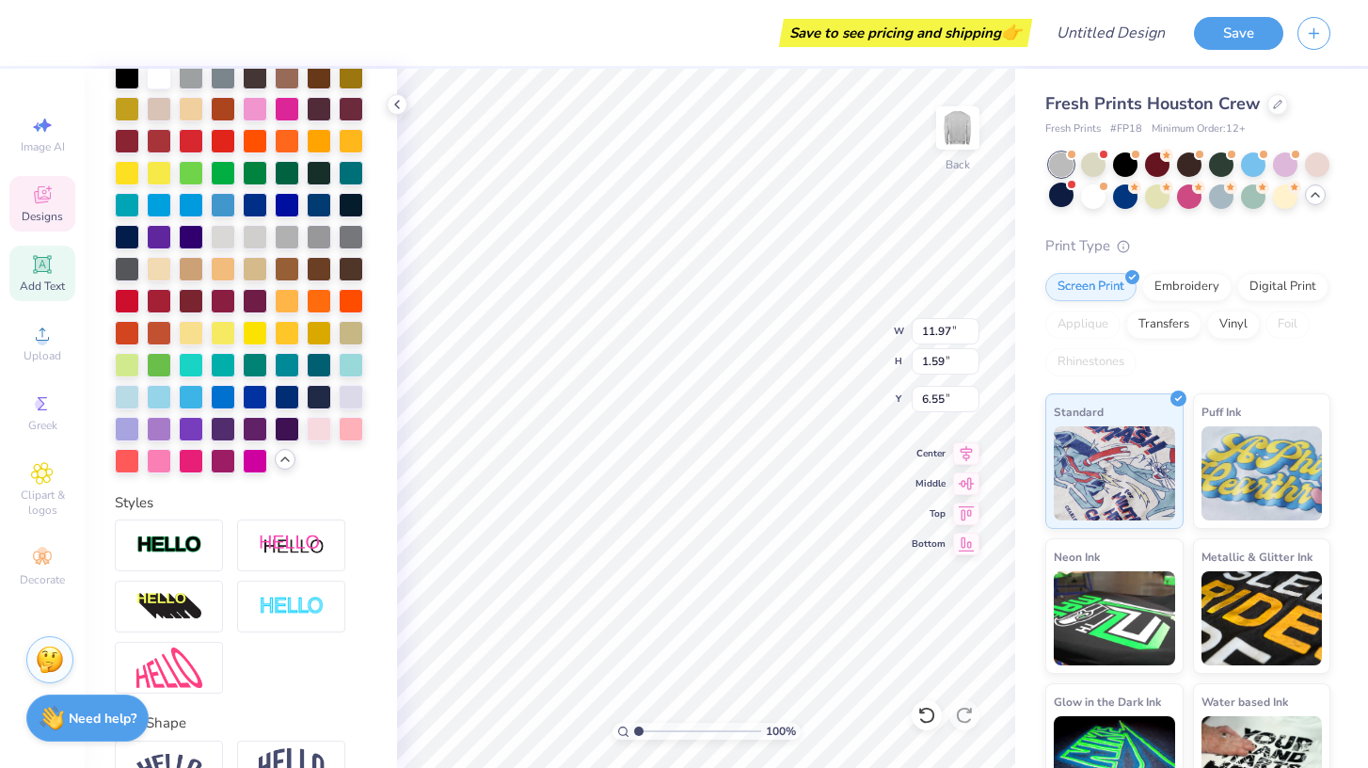
scroll to position [611, 0]
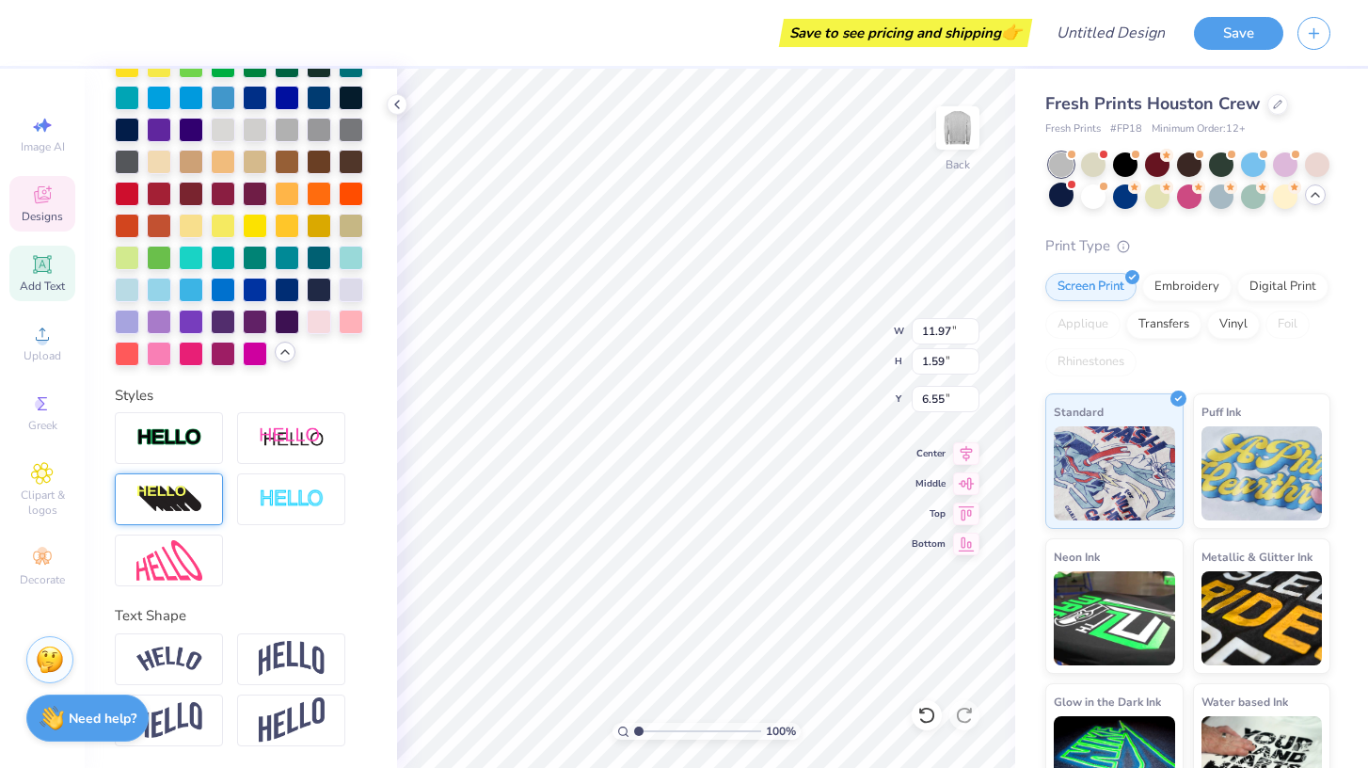
click at [182, 513] on img at bounding box center [169, 499] width 66 height 30
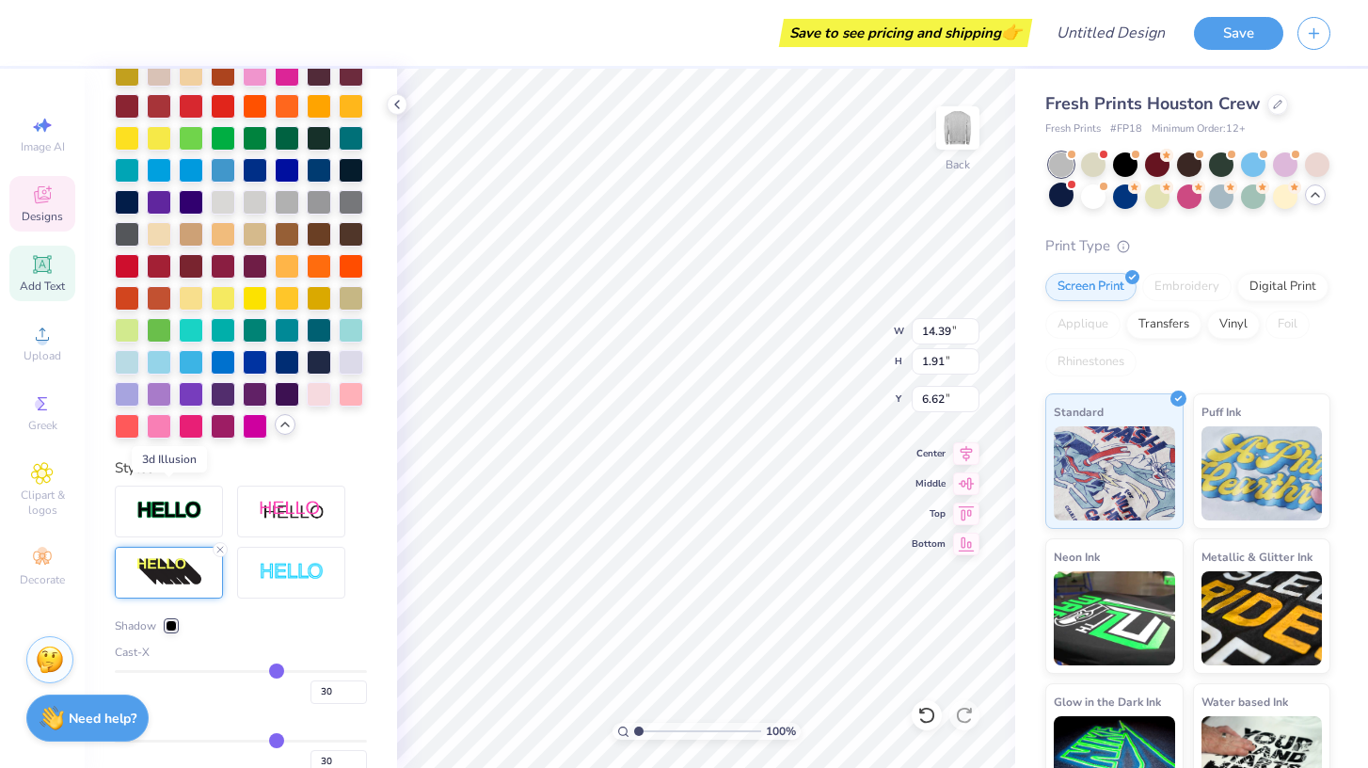
scroll to position [685, 0]
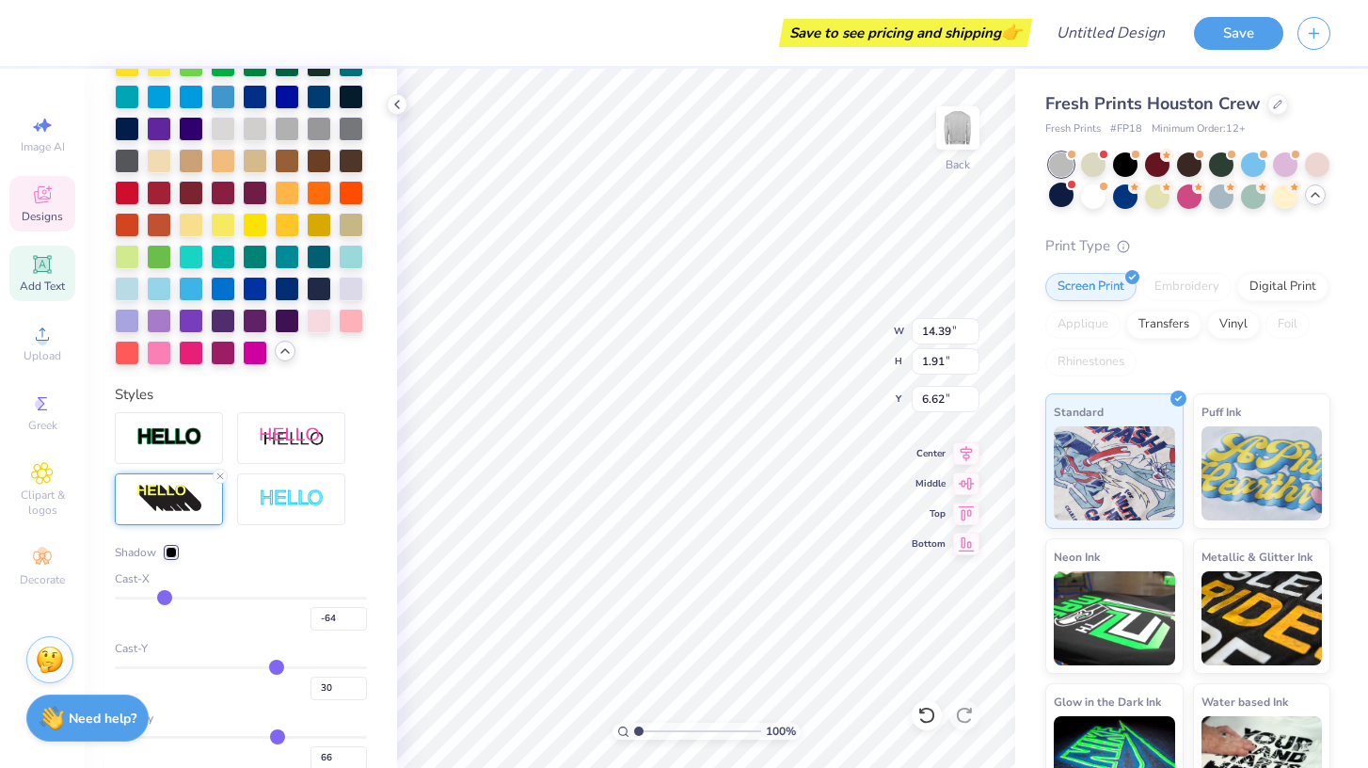
drag, startPoint x: 277, startPoint y: 596, endPoint x: 165, endPoint y: 597, distance: 111.9
click at [165, 597] on input "range" at bounding box center [241, 597] width 252 height 3
drag, startPoint x: 165, startPoint y: 597, endPoint x: 179, endPoint y: 596, distance: 14.1
click at [167, 596] on input "range" at bounding box center [241, 597] width 252 height 3
drag, startPoint x: 182, startPoint y: 594, endPoint x: 276, endPoint y: 601, distance: 94.4
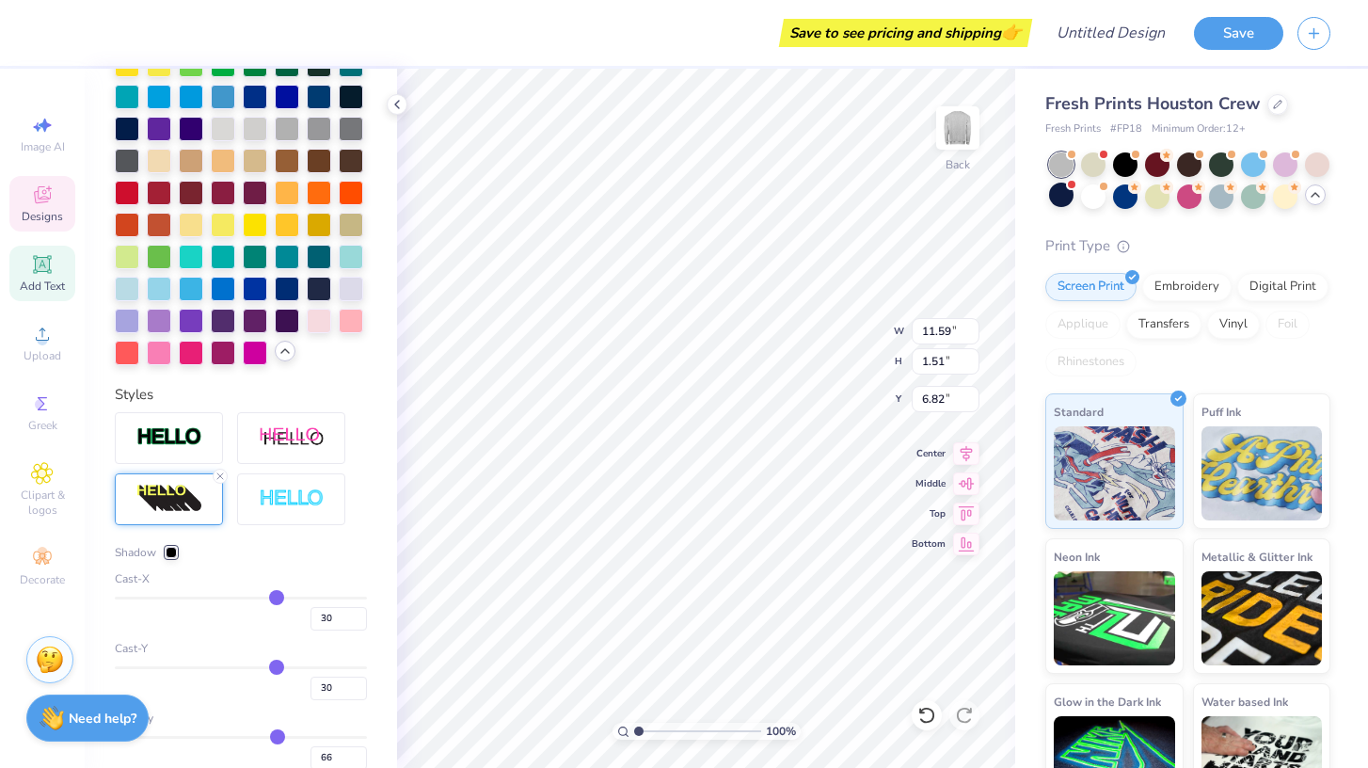
click at [276, 599] on input "range" at bounding box center [241, 597] width 252 height 3
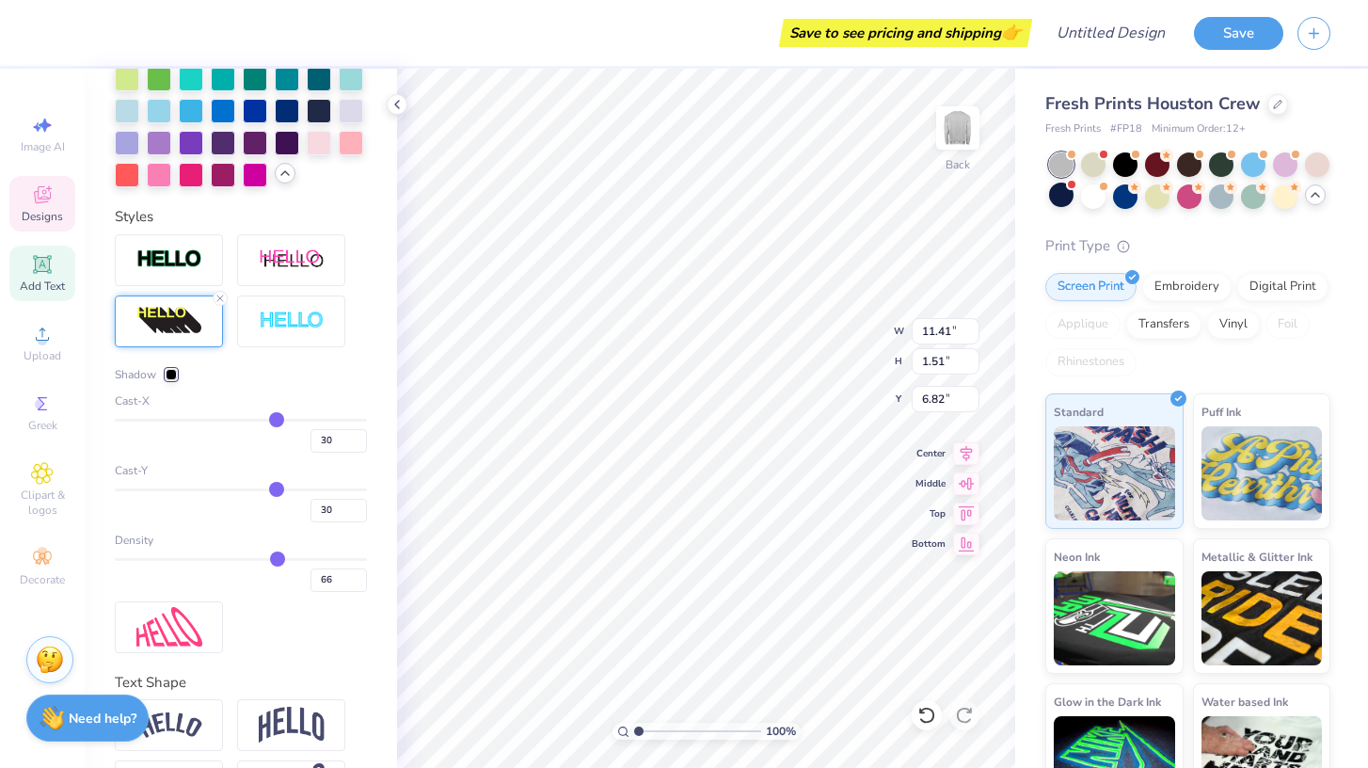
scroll to position [866, 0]
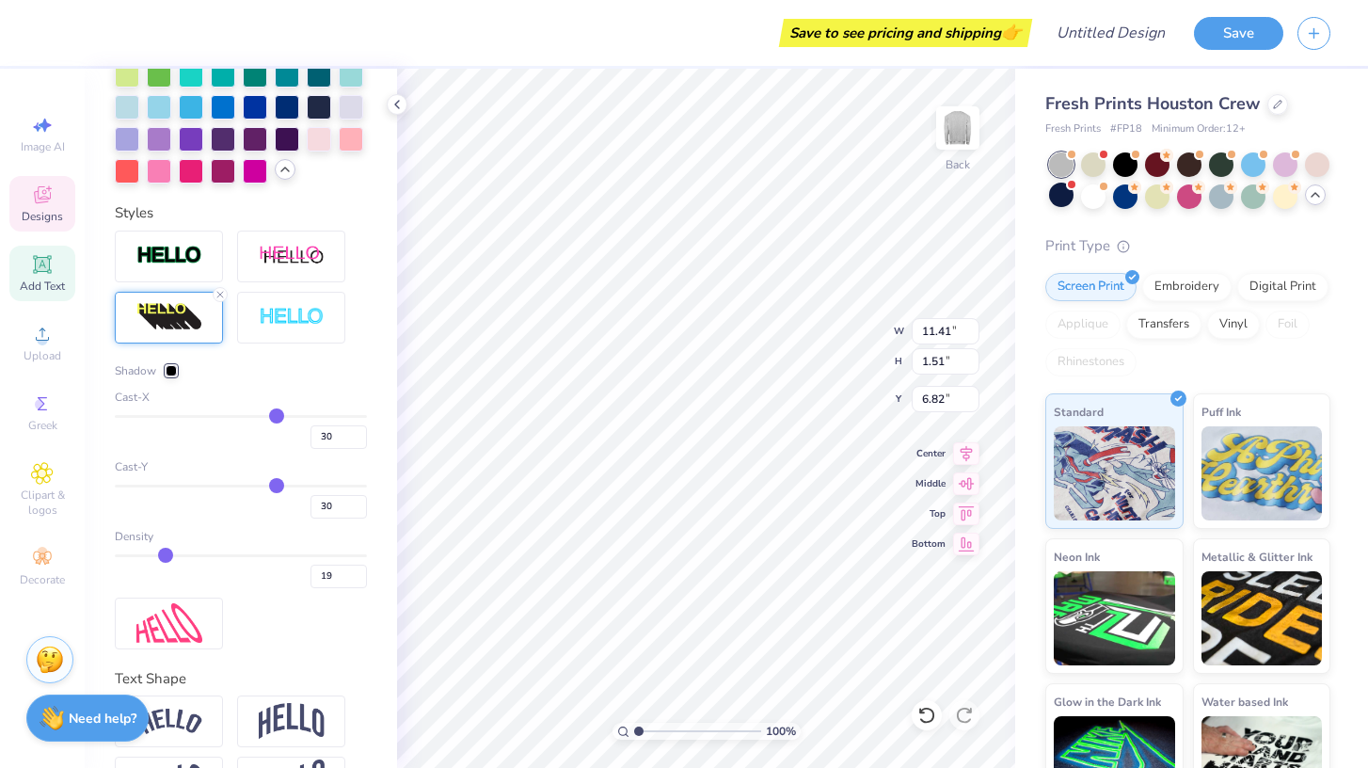
drag, startPoint x: 277, startPoint y: 554, endPoint x: 165, endPoint y: 543, distance: 113.4
click at [165, 554] on input "range" at bounding box center [241, 555] width 252 height 3
drag, startPoint x: 164, startPoint y: 555, endPoint x: 112, endPoint y: 549, distance: 52.0
click at [115, 554] on input "range" at bounding box center [241, 555] width 252 height 3
click at [220, 293] on line at bounding box center [220, 295] width 6 height 6
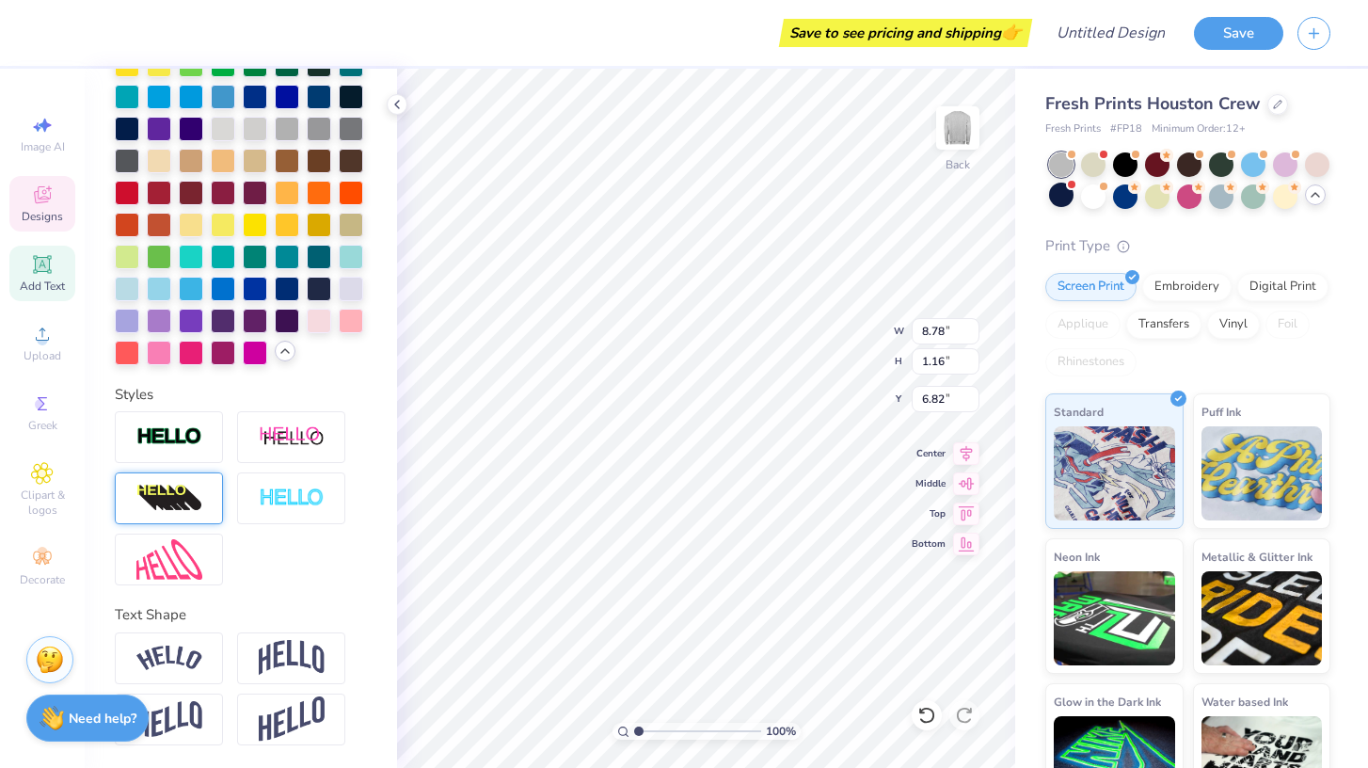
scroll to position [611, 0]
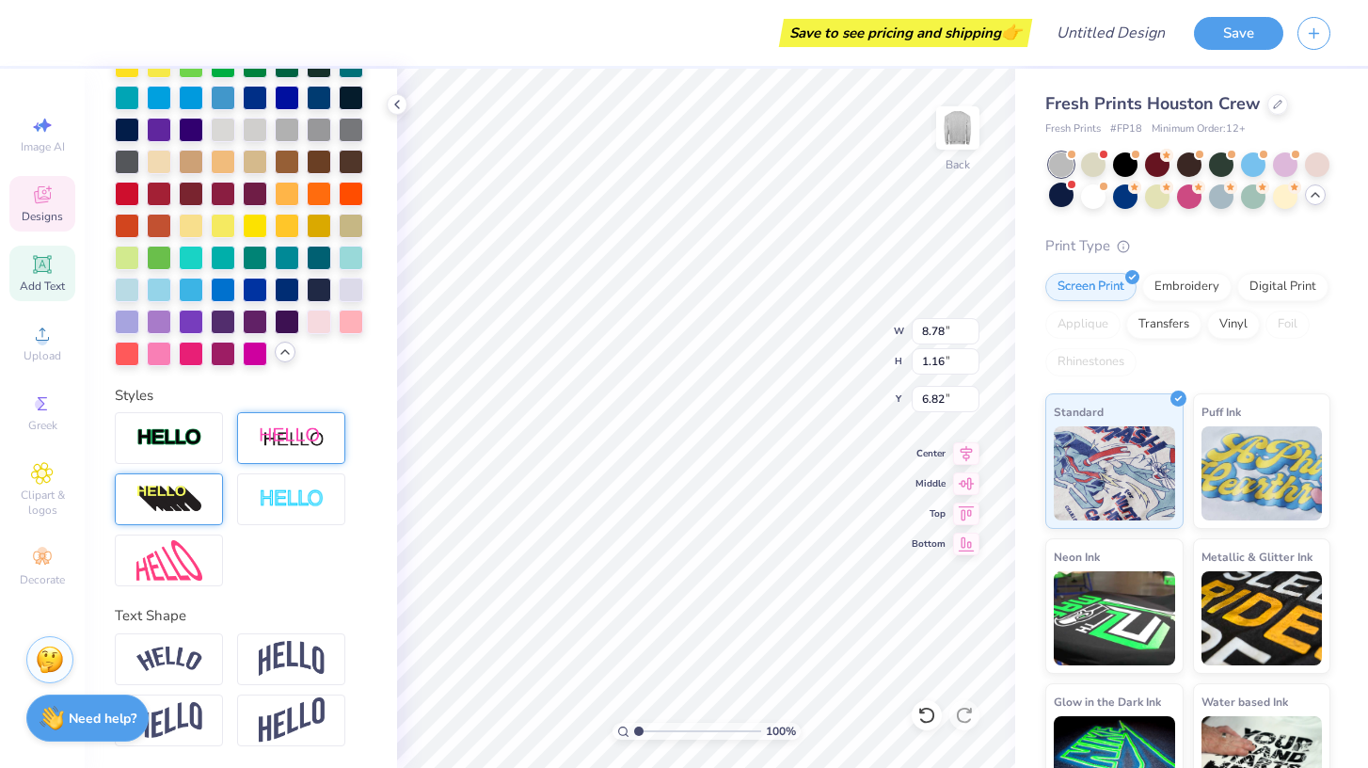
click at [299, 446] on img at bounding box center [292, 438] width 66 height 24
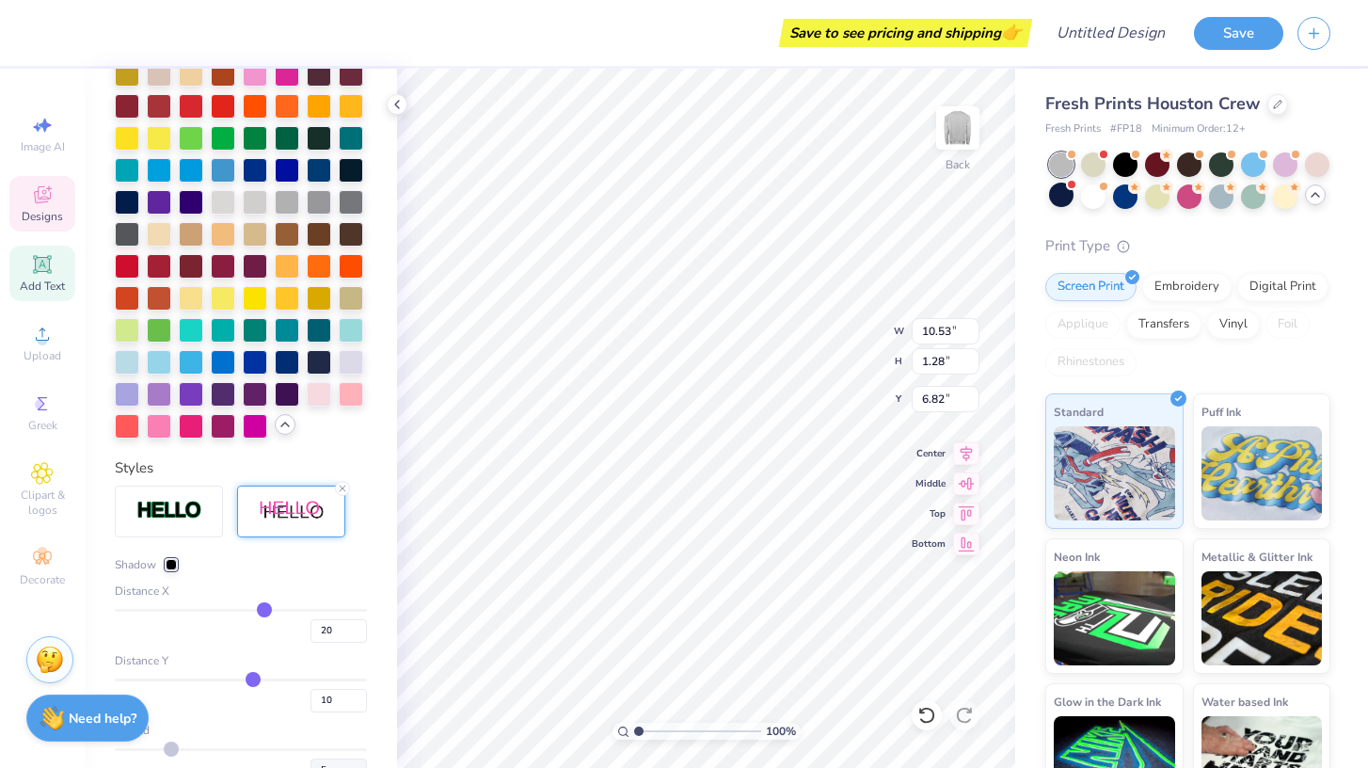
scroll to position [685, 0]
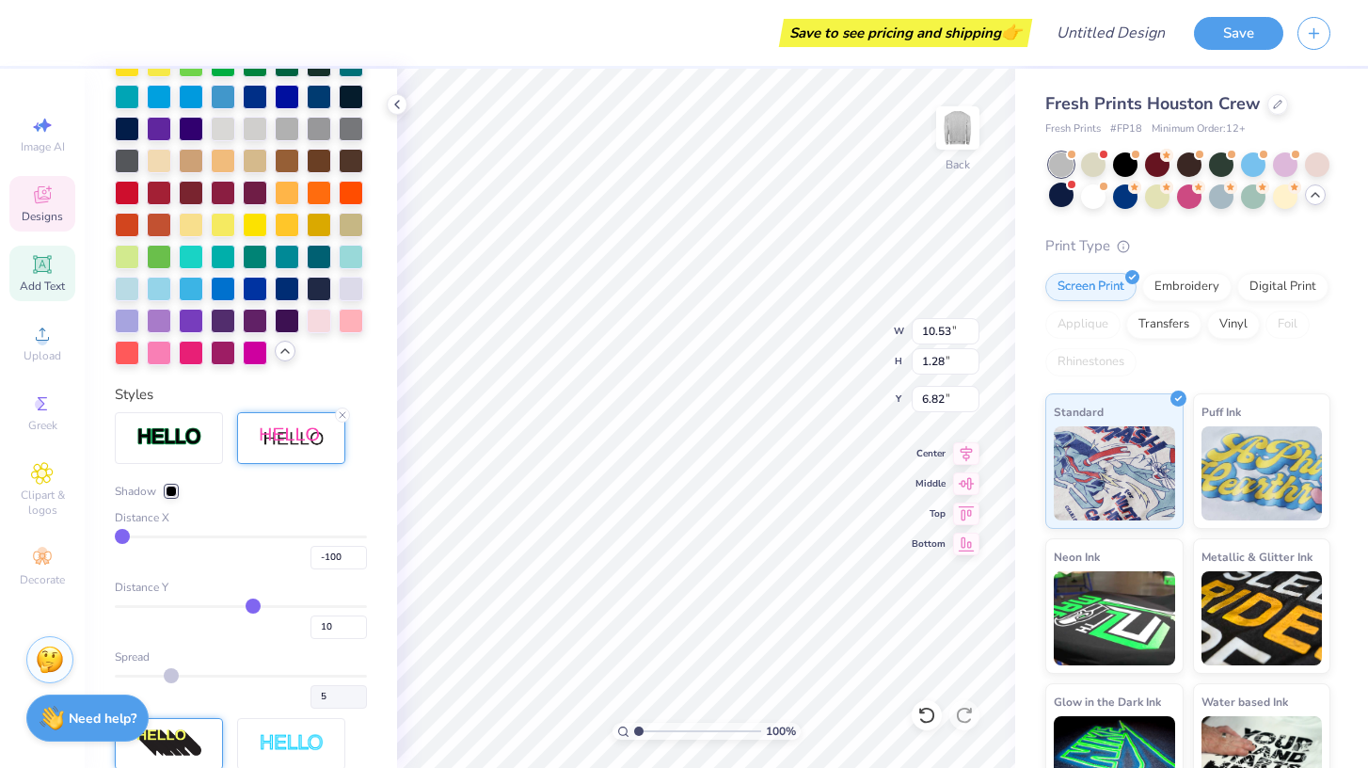
drag, startPoint x: 268, startPoint y: 536, endPoint x: 78, endPoint y: 542, distance: 190.1
click at [115, 538] on input "range" at bounding box center [241, 536] width 252 height 3
drag, startPoint x: 120, startPoint y: 535, endPoint x: 215, endPoint y: 537, distance: 95.0
click at [216, 537] on input "range" at bounding box center [241, 536] width 252 height 3
drag, startPoint x: 215, startPoint y: 537, endPoint x: 237, endPoint y: 539, distance: 21.7
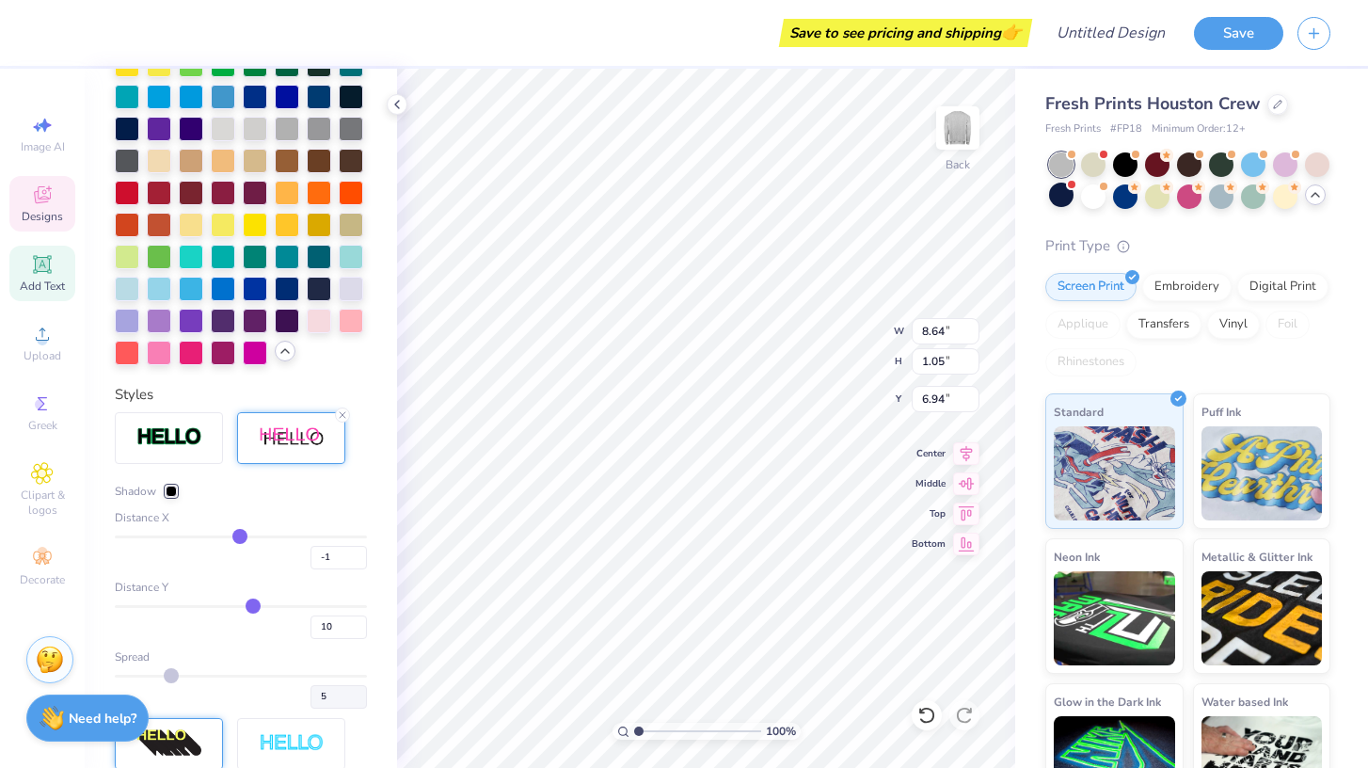
click at [239, 538] on input "range" at bounding box center [241, 536] width 252 height 3
click at [246, 535] on input "range" at bounding box center [241, 536] width 252 height 3
click at [243, 535] on input "range" at bounding box center [241, 536] width 252 height 3
click at [248, 535] on input "range" at bounding box center [241, 536] width 252 height 3
click at [241, 535] on input "range" at bounding box center [241, 536] width 252 height 3
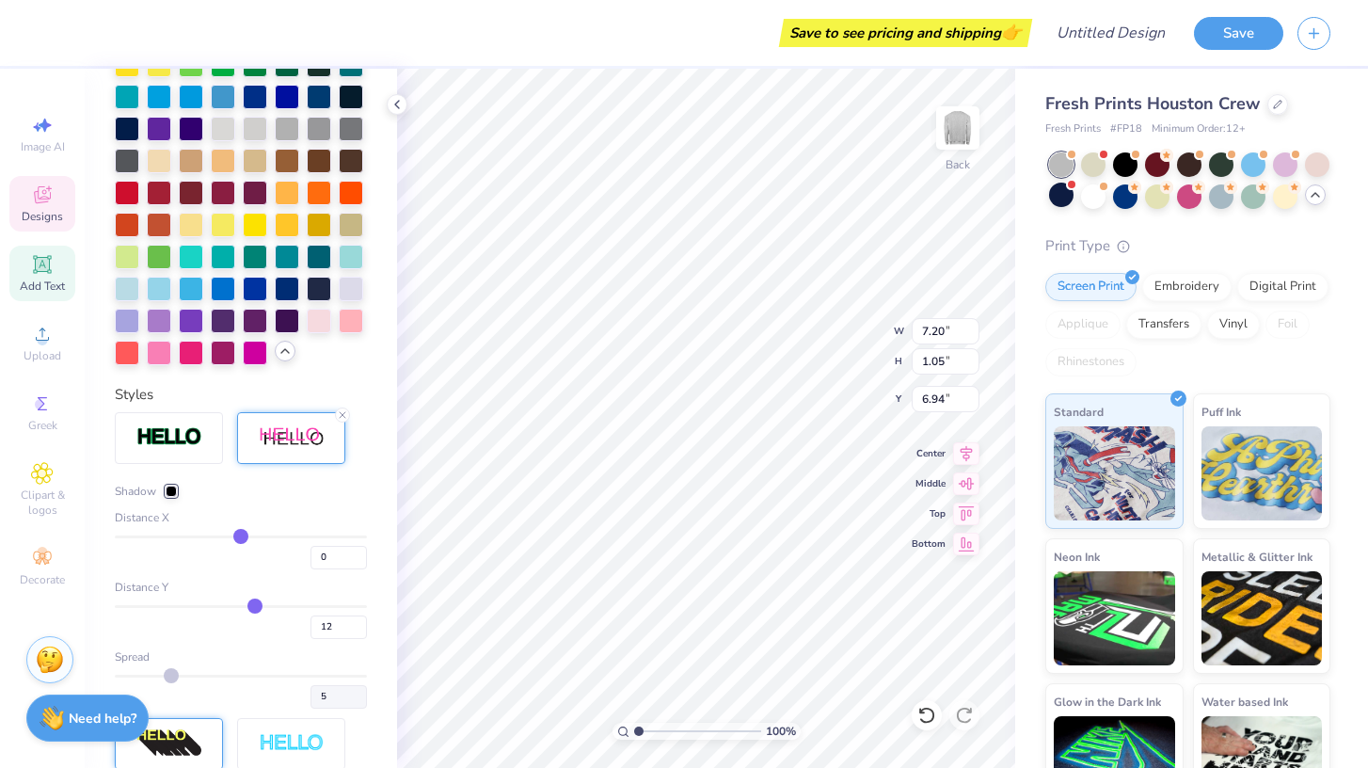
click at [255, 608] on input "range" at bounding box center [241, 606] width 252 height 3
click at [252, 608] on input "range" at bounding box center [241, 606] width 252 height 3
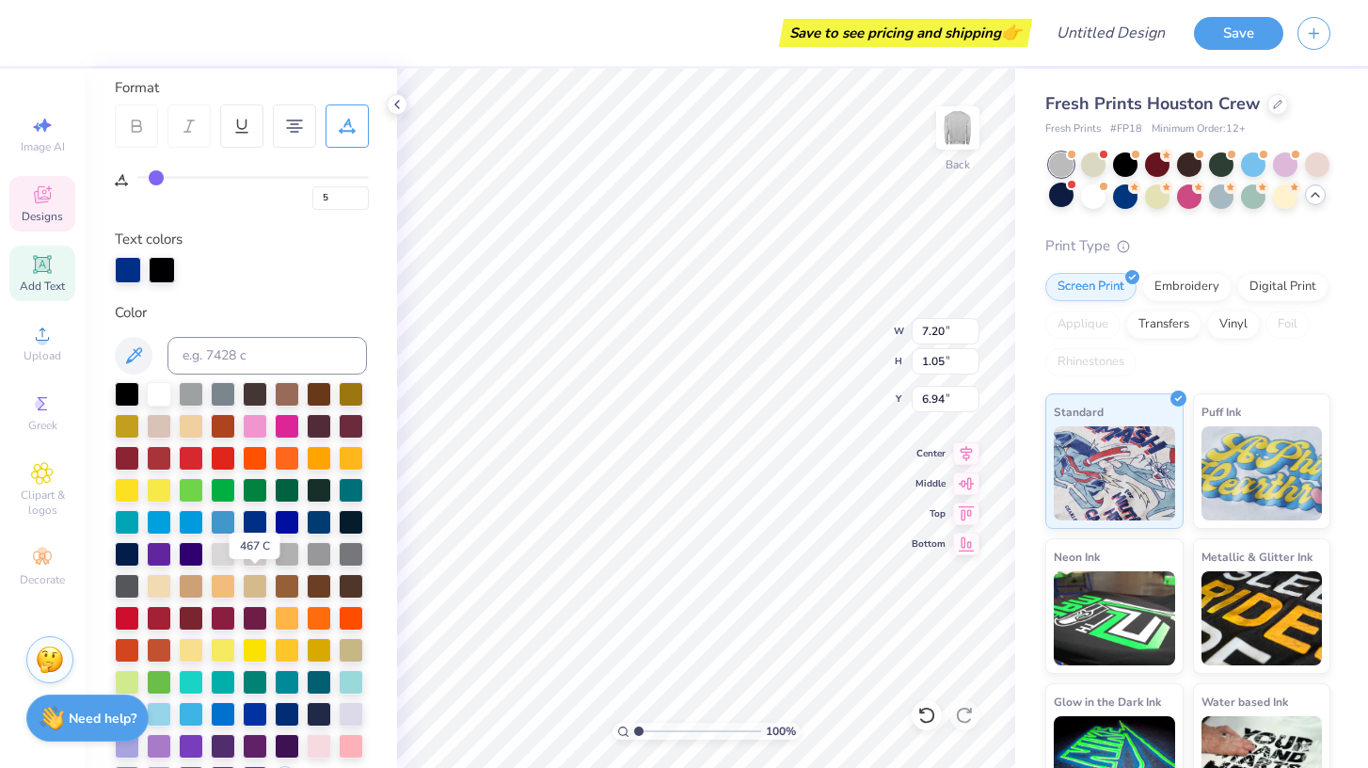
scroll to position [253, 0]
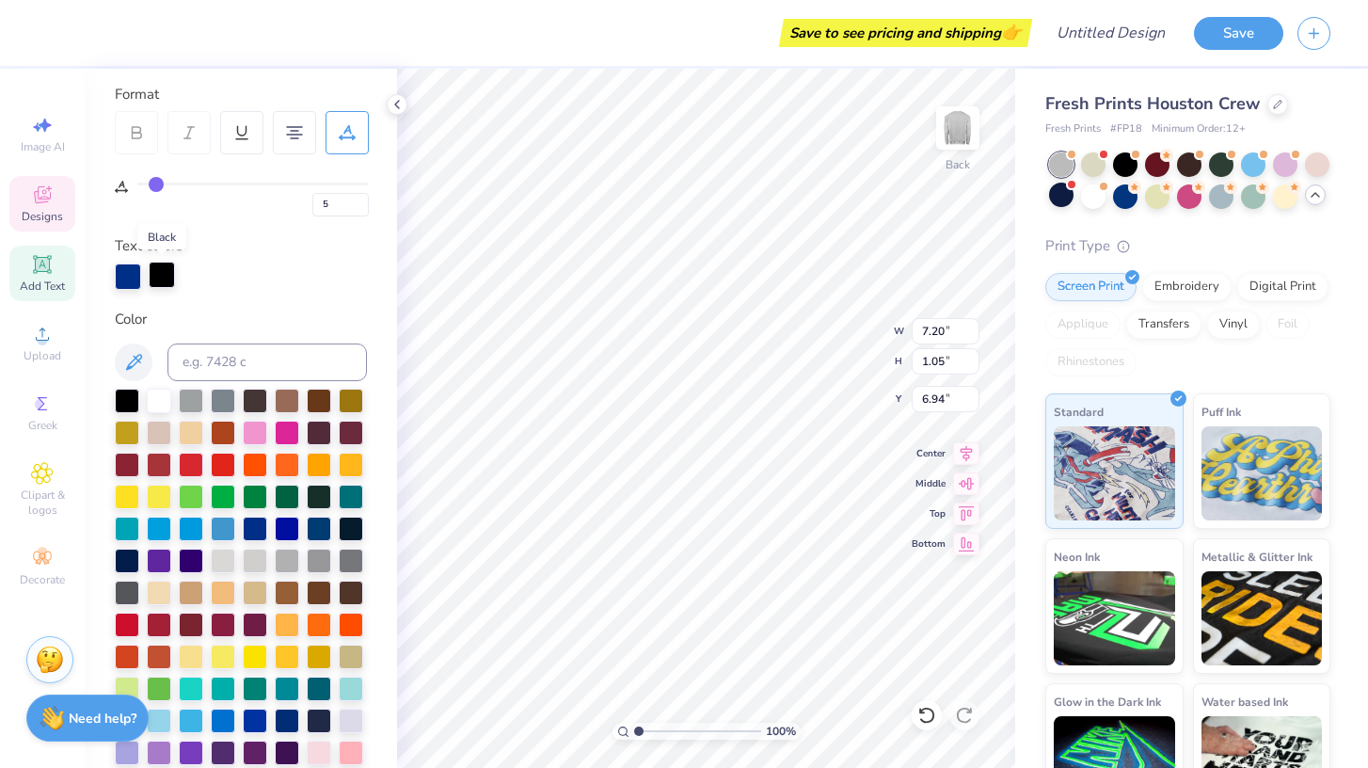
click at [162, 273] on div at bounding box center [162, 274] width 26 height 26
click at [157, 395] on div at bounding box center [159, 399] width 24 height 24
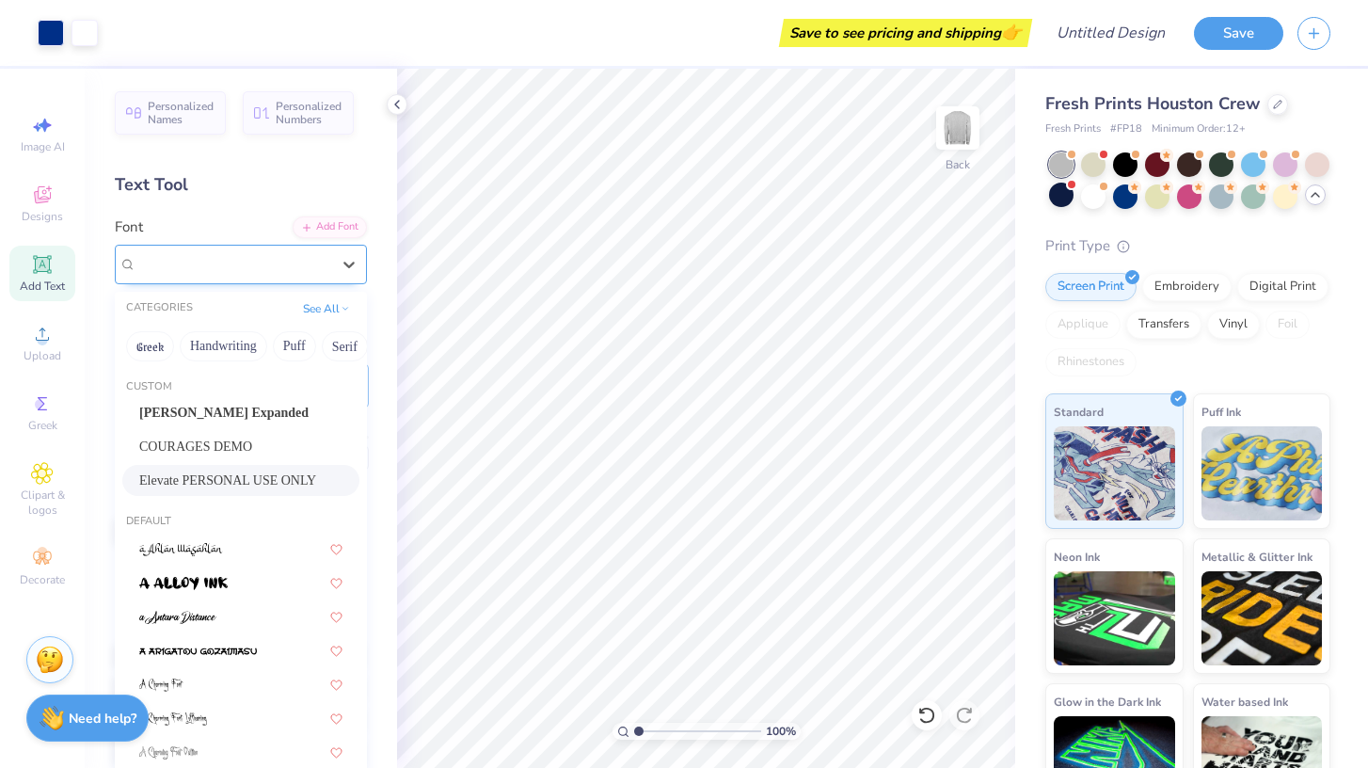
click at [234, 277] on div "Elevate PERSONAL USE ONLY" at bounding box center [234, 263] width 198 height 29
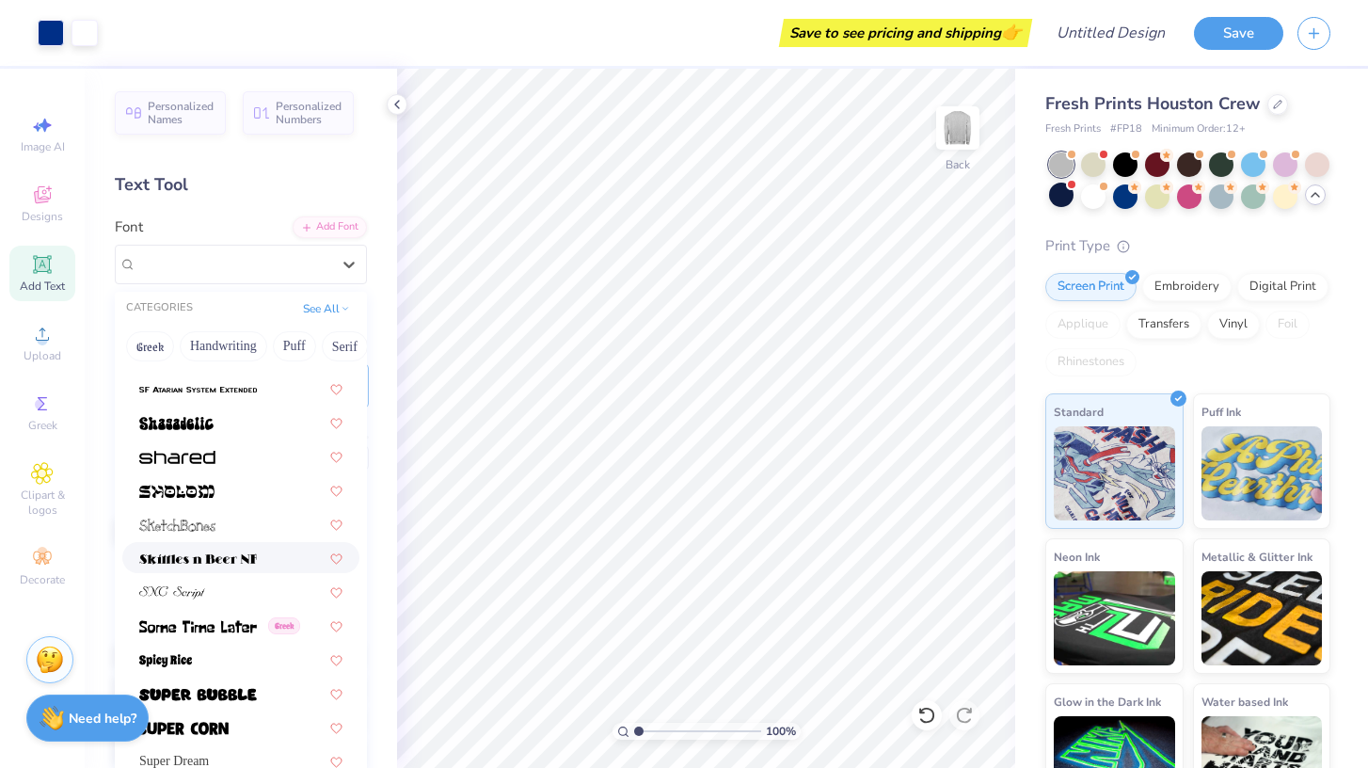
scroll to position [9005, 0]
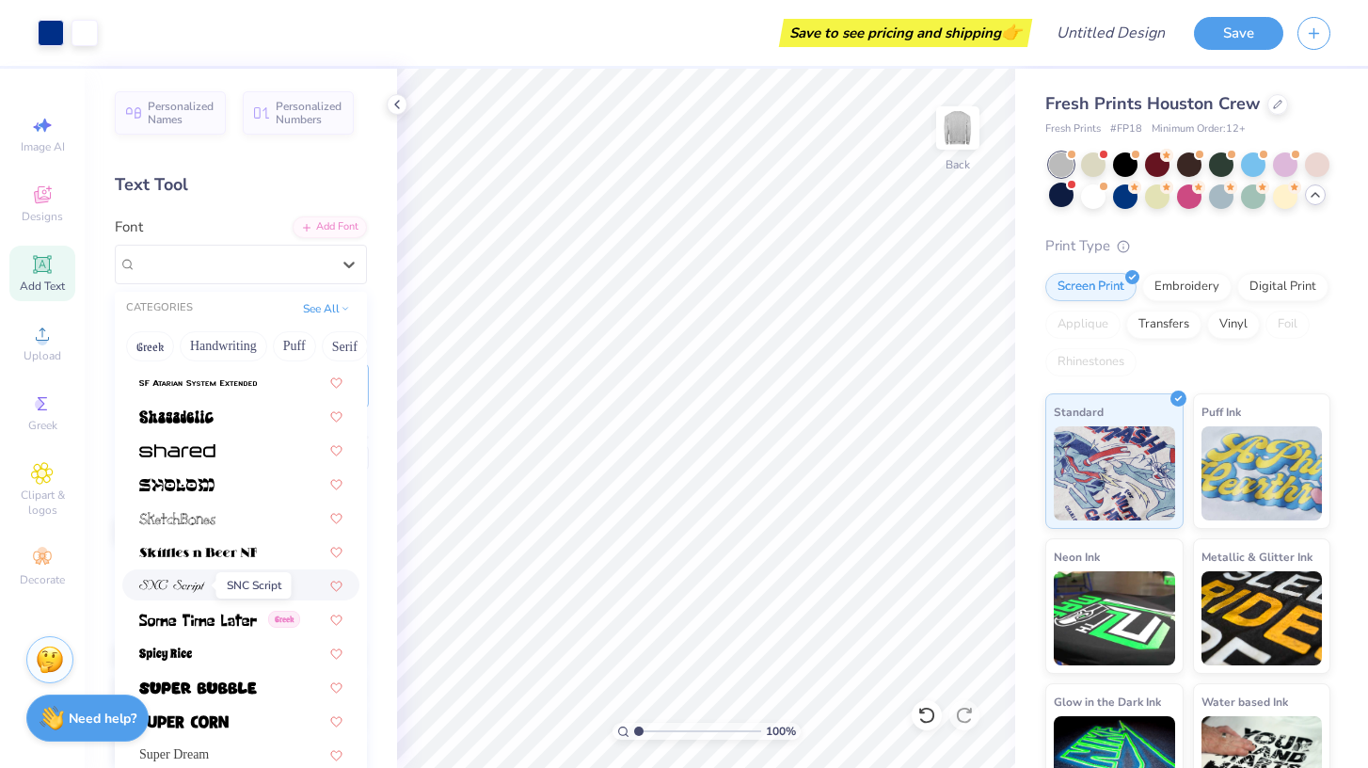
click at [187, 579] on img at bounding box center [172, 585] width 66 height 13
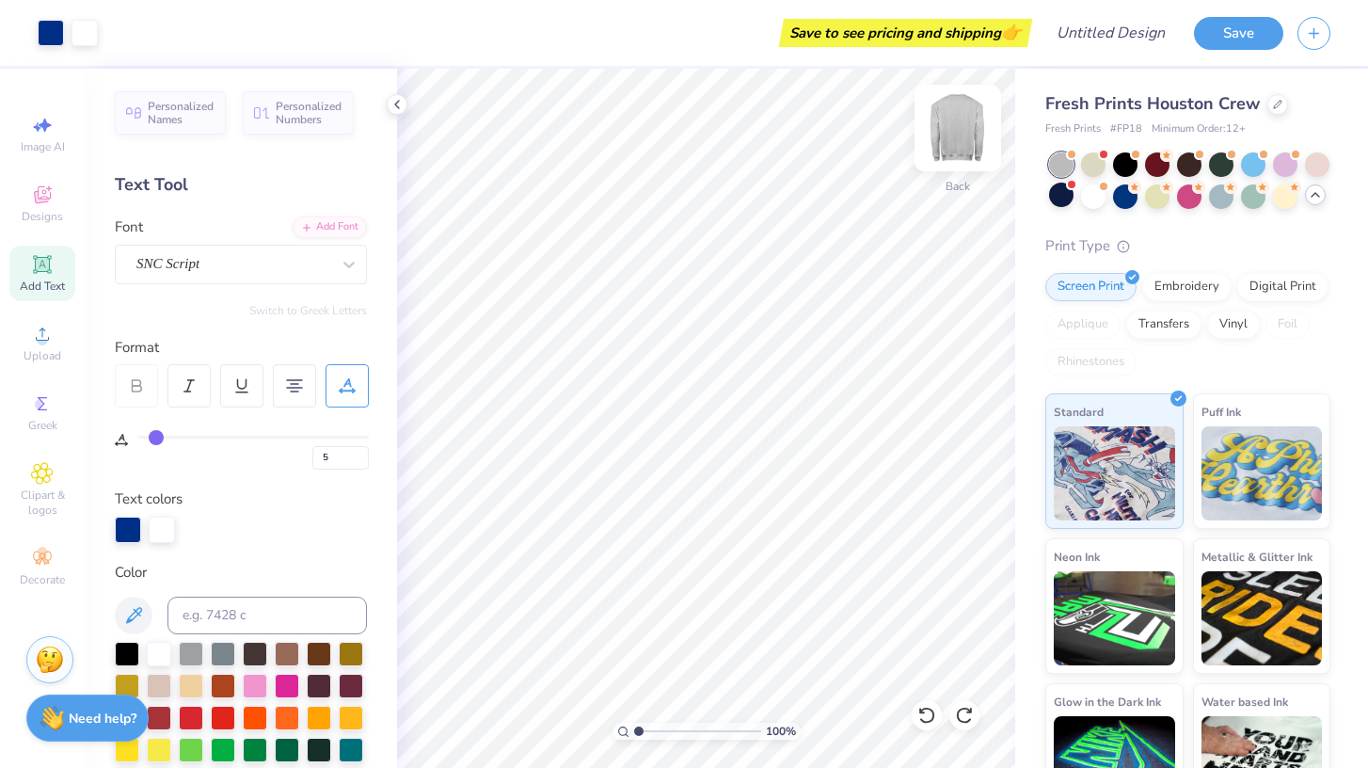
click at [959, 121] on img at bounding box center [957, 127] width 75 height 75
click at [47, 272] on icon at bounding box center [42, 264] width 23 height 23
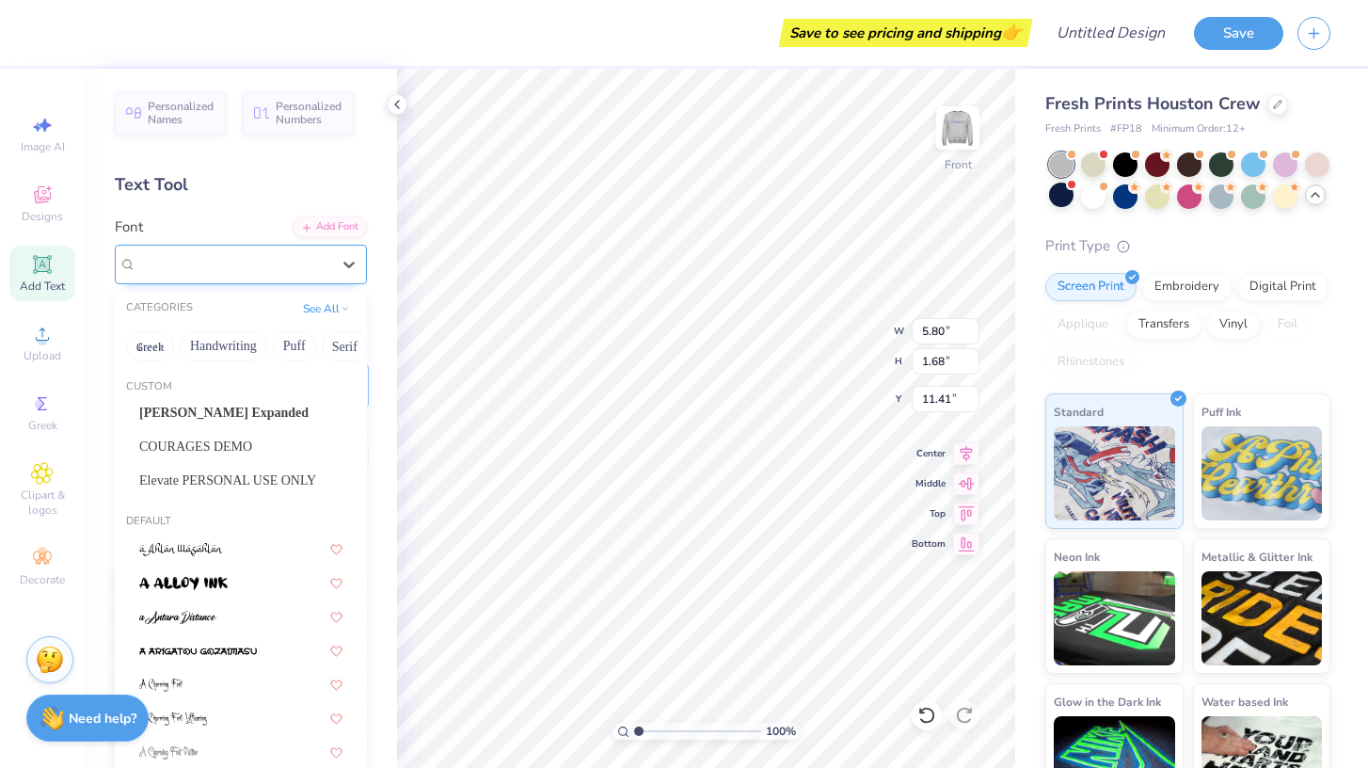
click at [269, 263] on div "Super Dream" at bounding box center [234, 263] width 198 height 29
click at [252, 446] on span "COURAGES DEMO" at bounding box center [195, 446] width 113 height 20
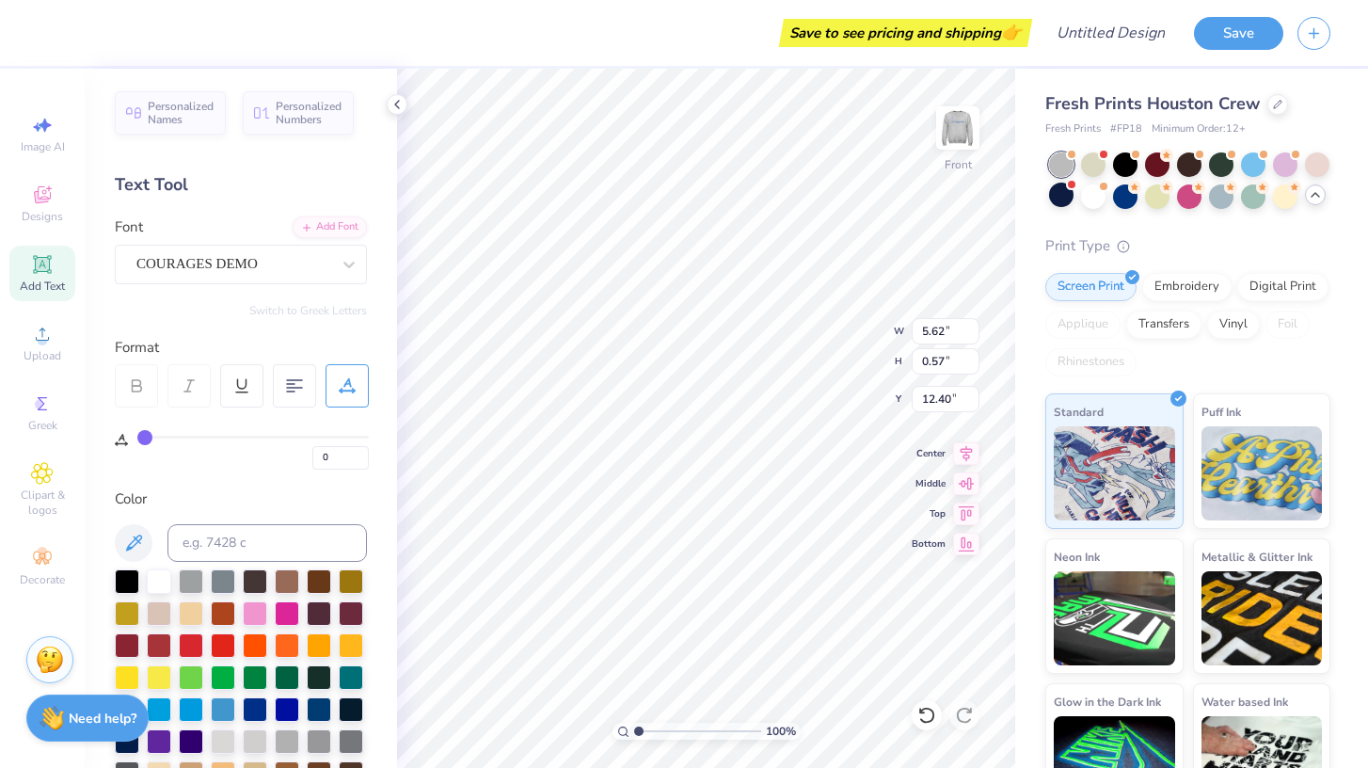
scroll to position [8, 0]
click at [298, 377] on icon at bounding box center [294, 385] width 17 height 17
click at [970, 459] on icon at bounding box center [966, 450] width 26 height 23
click at [971, 341] on input "11.63" at bounding box center [945, 331] width 68 height 26
click at [972, 337] on input "11.62" at bounding box center [945, 331] width 68 height 26
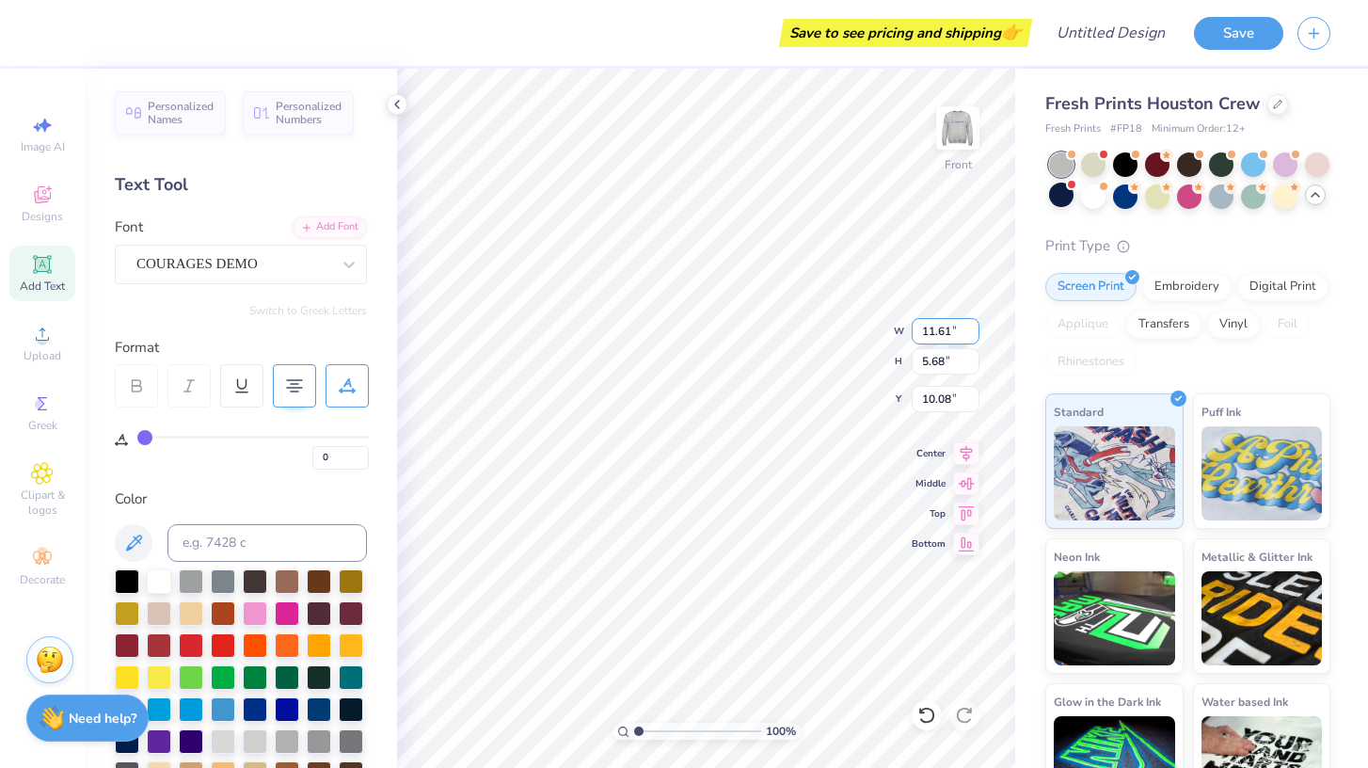
click at [972, 337] on input "11.61" at bounding box center [945, 331] width 68 height 26
click at [972, 337] on input "11.6" at bounding box center [945, 331] width 68 height 26
click at [972, 337] on input "11.59" at bounding box center [945, 331] width 68 height 26
click at [972, 337] on input "11.58" at bounding box center [945, 331] width 68 height 26
click at [972, 337] on input "11.57" at bounding box center [945, 331] width 68 height 26
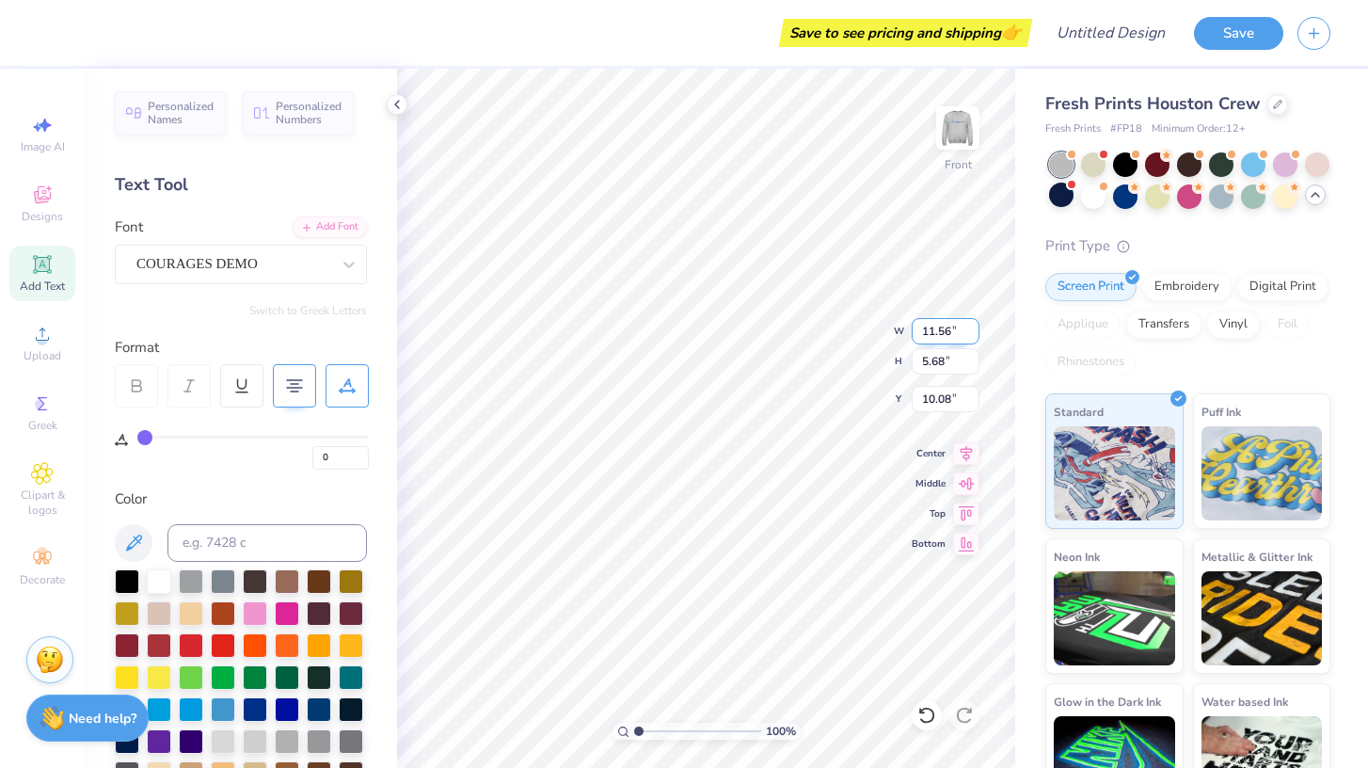
click at [972, 337] on input "11.56" at bounding box center [945, 331] width 68 height 26
click at [972, 337] on input "11.55" at bounding box center [945, 331] width 68 height 26
click at [957, 356] on input "5.64" at bounding box center [945, 361] width 68 height 26
click at [973, 354] on input "5.65" at bounding box center [945, 361] width 68 height 26
click at [973, 354] on input "5.66" at bounding box center [945, 361] width 68 height 26
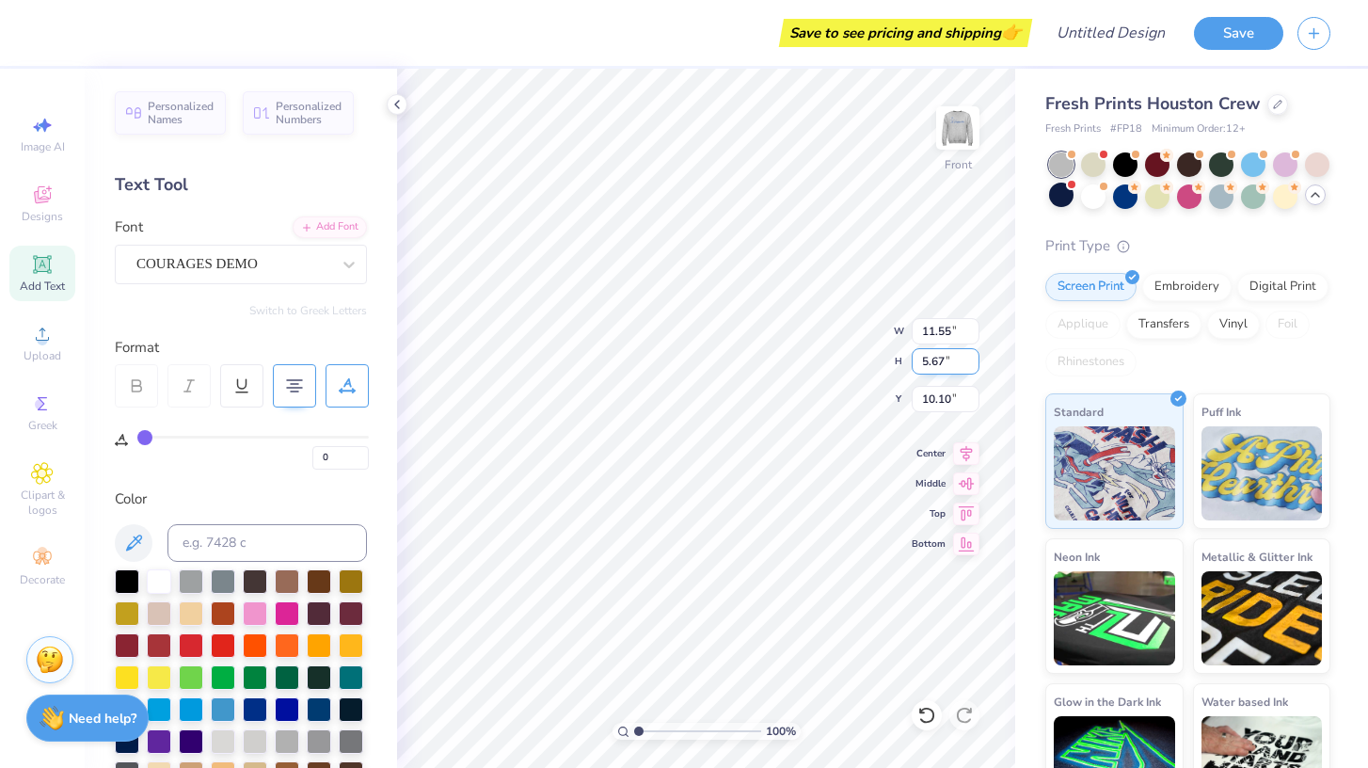
click at [973, 354] on input "5.67" at bounding box center [945, 361] width 68 height 26
click at [973, 354] on input "5.68" at bounding box center [945, 361] width 68 height 26
click at [973, 354] on input "5.69" at bounding box center [945, 361] width 68 height 26
click at [973, 354] on input "5.7" at bounding box center [945, 361] width 68 height 26
click at [973, 354] on input "5.71" at bounding box center [945, 361] width 68 height 26
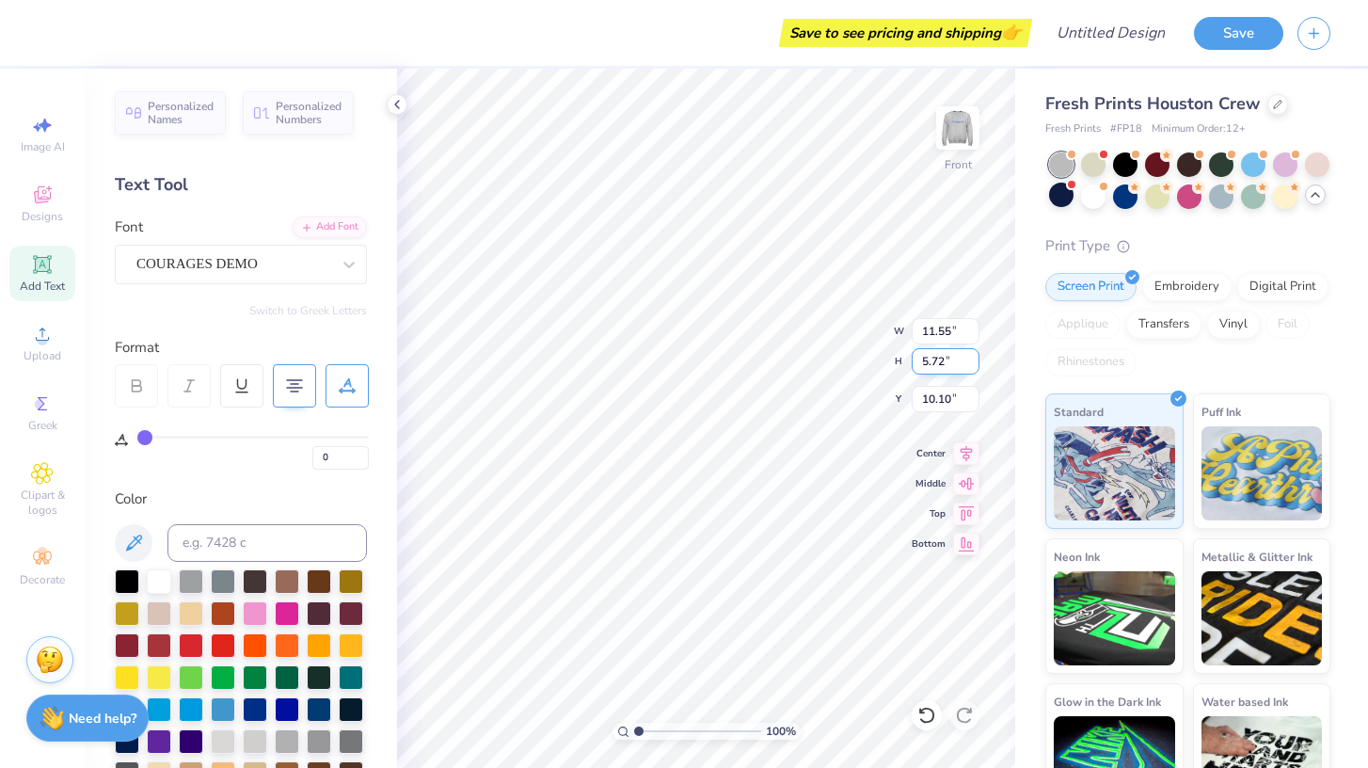
click at [973, 354] on input "5.72" at bounding box center [945, 361] width 68 height 26
click at [973, 354] on input "5.73" at bounding box center [945, 361] width 68 height 26
click at [973, 354] on input "5.74" at bounding box center [945, 361] width 68 height 26
click at [973, 354] on input "5.75" at bounding box center [945, 361] width 68 height 26
click at [973, 354] on input "5.76" at bounding box center [945, 361] width 68 height 26
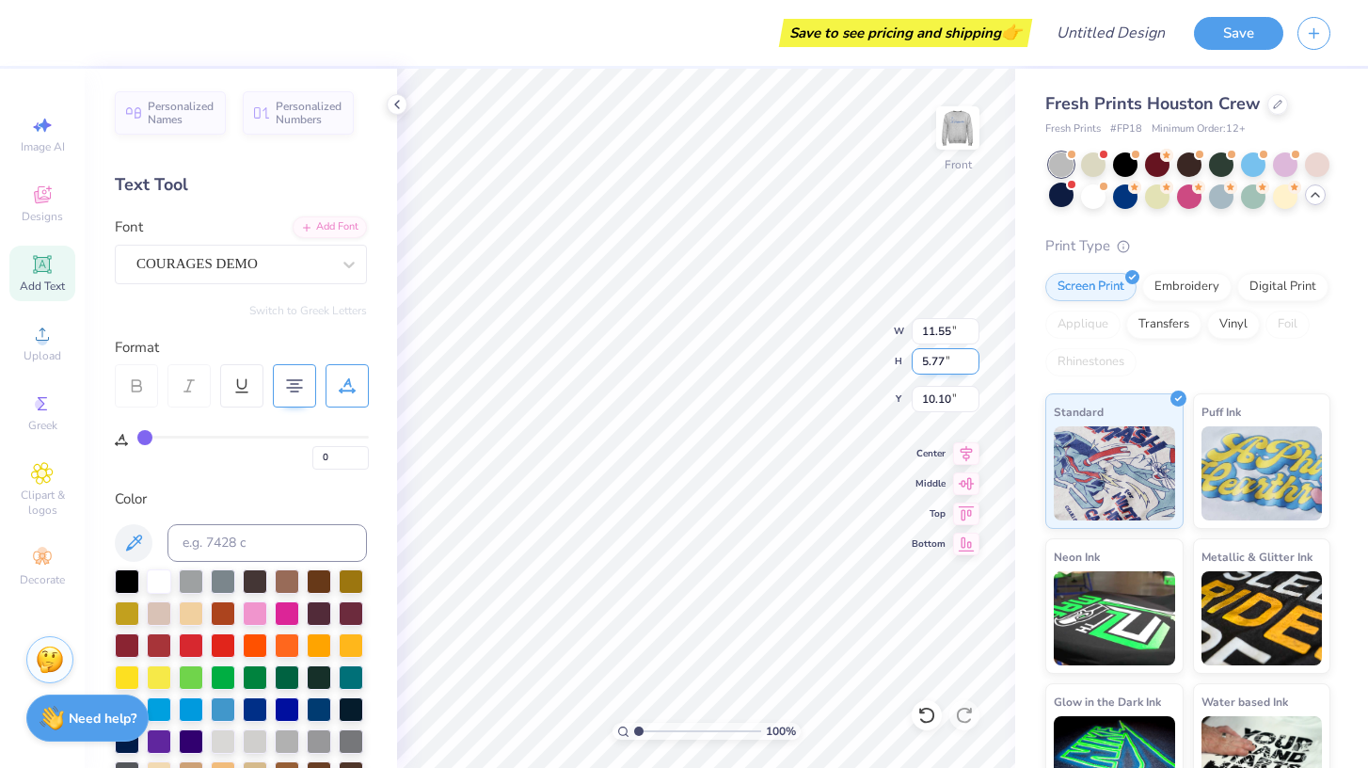
click at [973, 354] on input "5.77" at bounding box center [945, 361] width 68 height 26
click at [973, 354] on input "5.78" at bounding box center [945, 361] width 68 height 26
click at [973, 354] on input "5.79" at bounding box center [945, 361] width 68 height 26
click at [973, 354] on input "5.8" at bounding box center [945, 361] width 68 height 26
click at [973, 354] on input "5.81" at bounding box center [945, 361] width 68 height 26
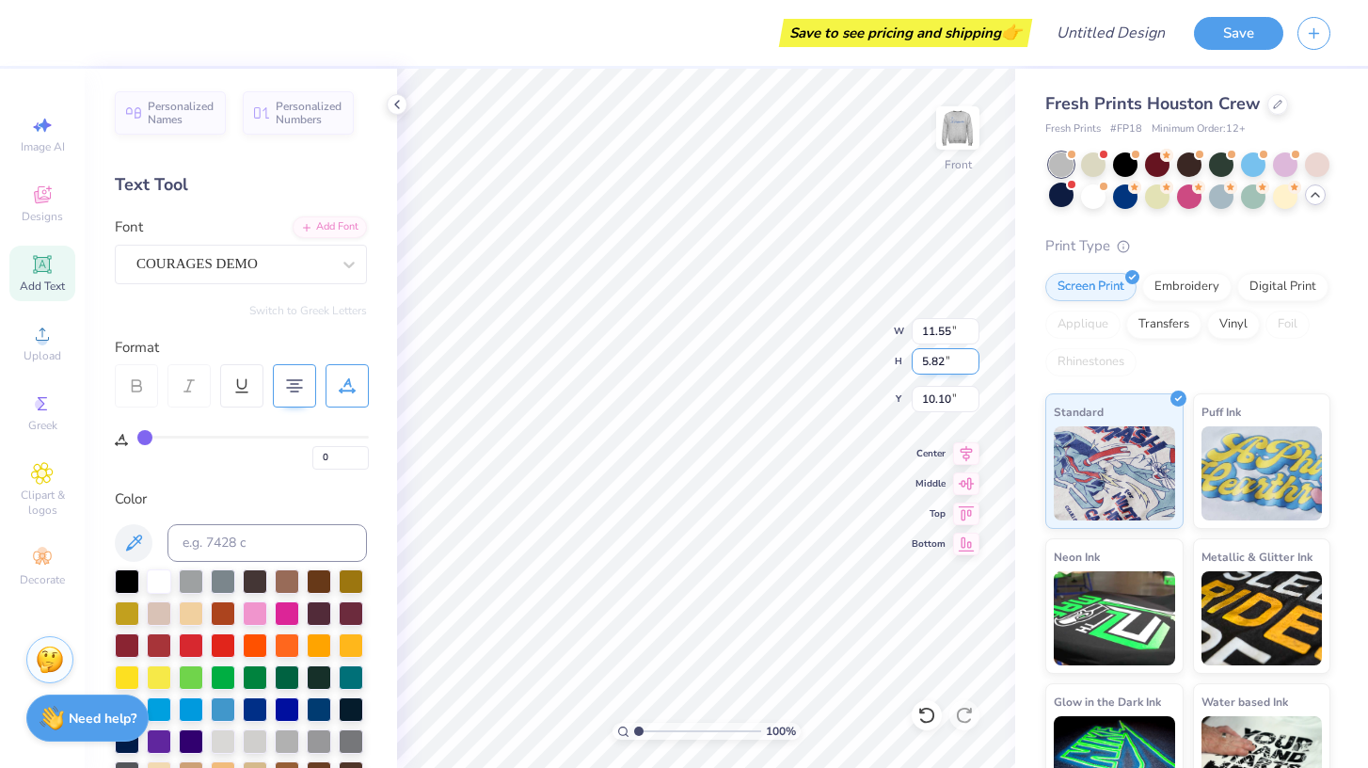
click at [973, 354] on input "5.82" at bounding box center [945, 361] width 68 height 26
click at [973, 354] on input "5.83" at bounding box center [945, 361] width 68 height 26
click at [973, 354] on input "5.84" at bounding box center [945, 361] width 68 height 26
click at [974, 354] on input "6.34" at bounding box center [945, 361] width 68 height 26
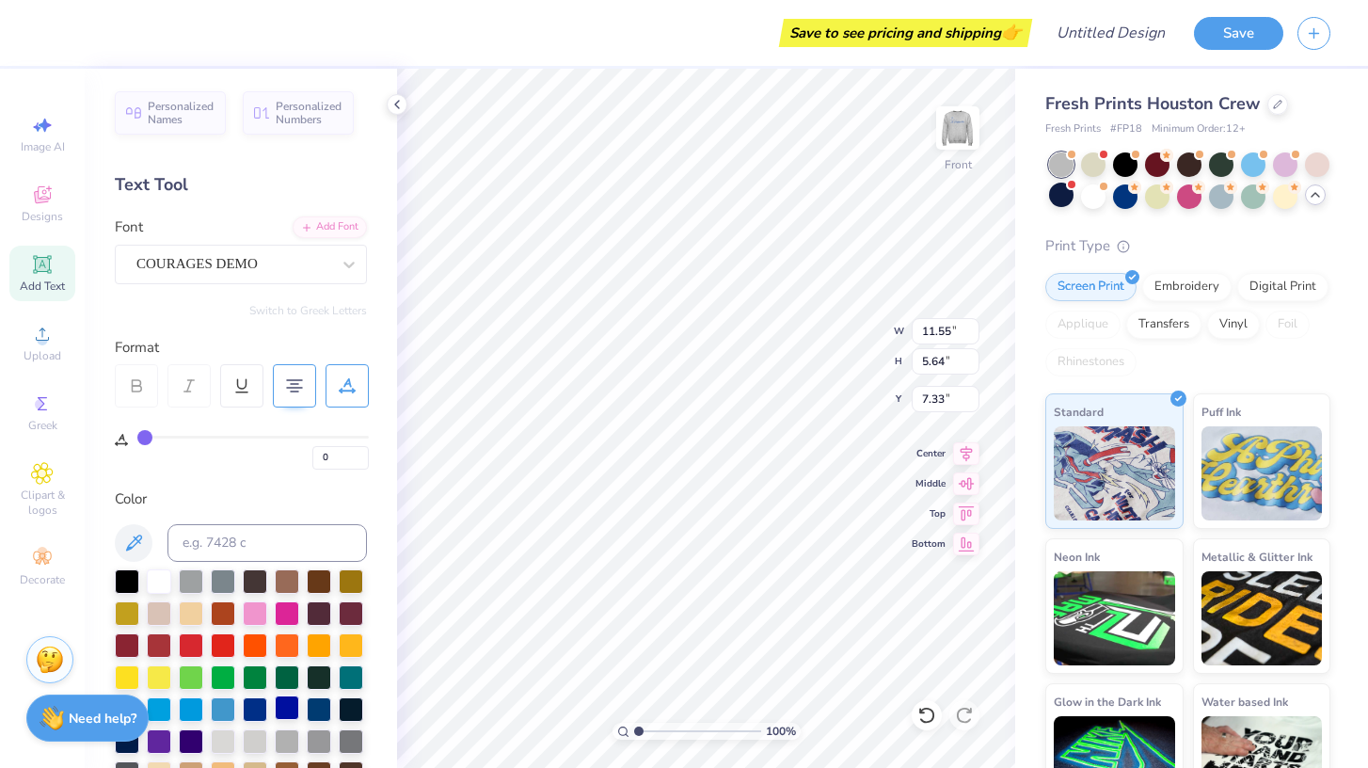
click at [279, 710] on div at bounding box center [287, 707] width 24 height 24
click at [261, 705] on div at bounding box center [255, 707] width 24 height 24
click at [956, 150] on img at bounding box center [957, 127] width 75 height 75
click at [225, 167] on div "Personalized Names Personalized Numbers Text Tool Add Font Font COURAGES DEMO S…" at bounding box center [241, 418] width 312 height 699
click at [261, 709] on div at bounding box center [255, 707] width 24 height 24
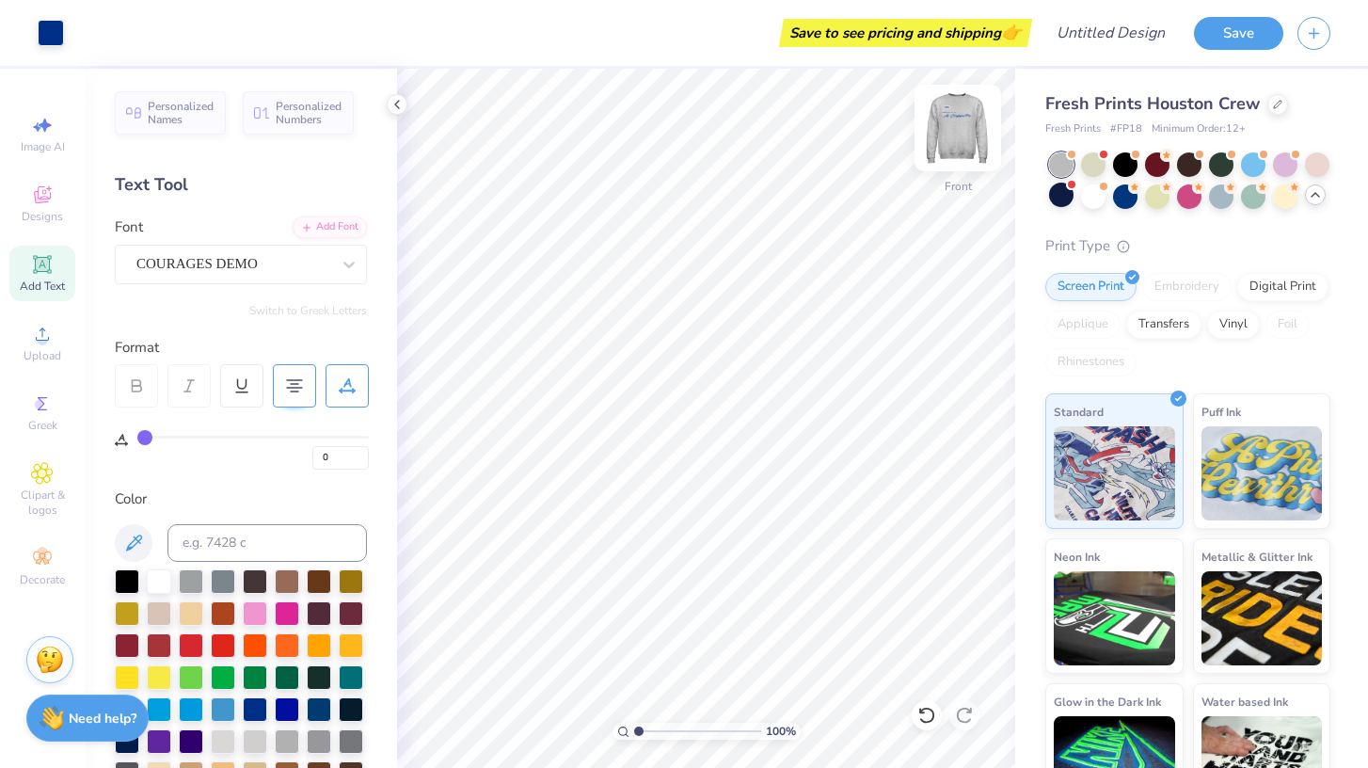
click at [961, 124] on img at bounding box center [957, 127] width 75 height 75
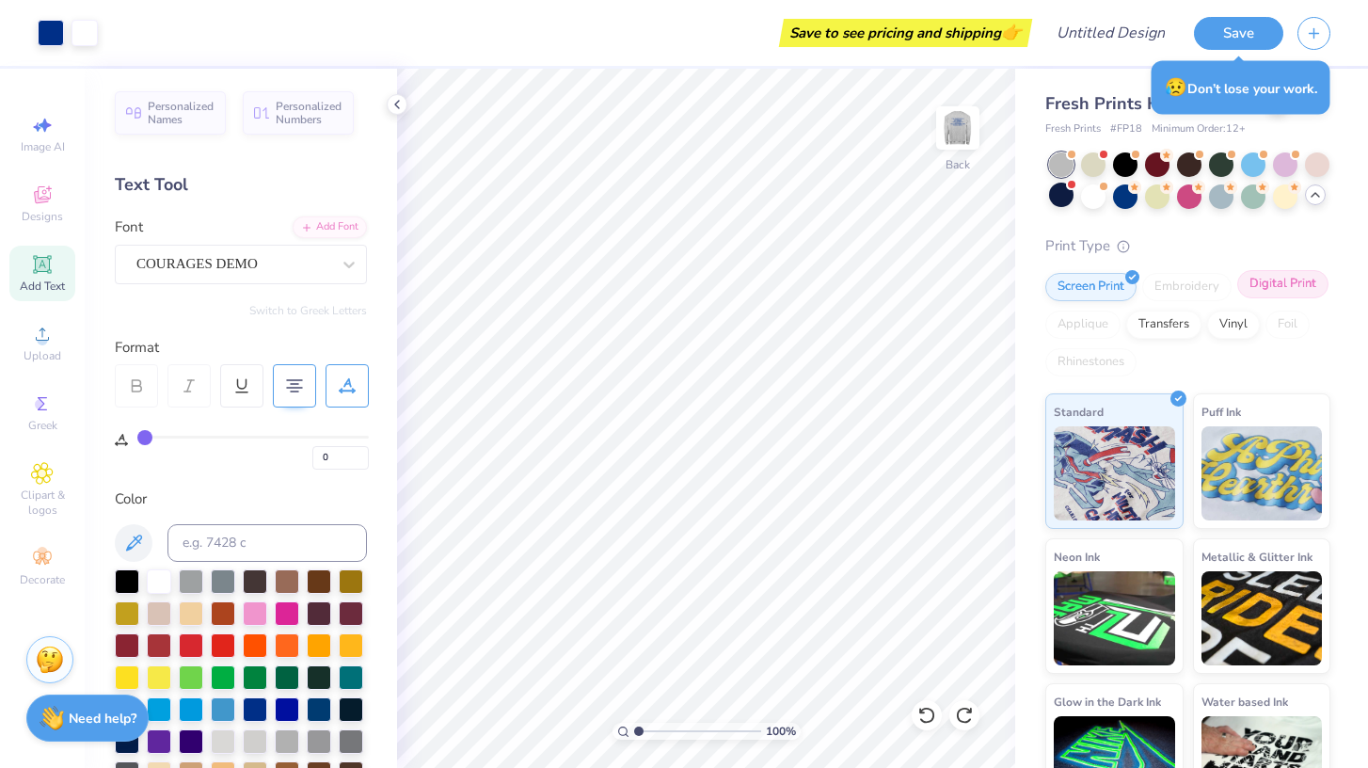
click at [1305, 284] on div "Digital Print" at bounding box center [1282, 284] width 91 height 28
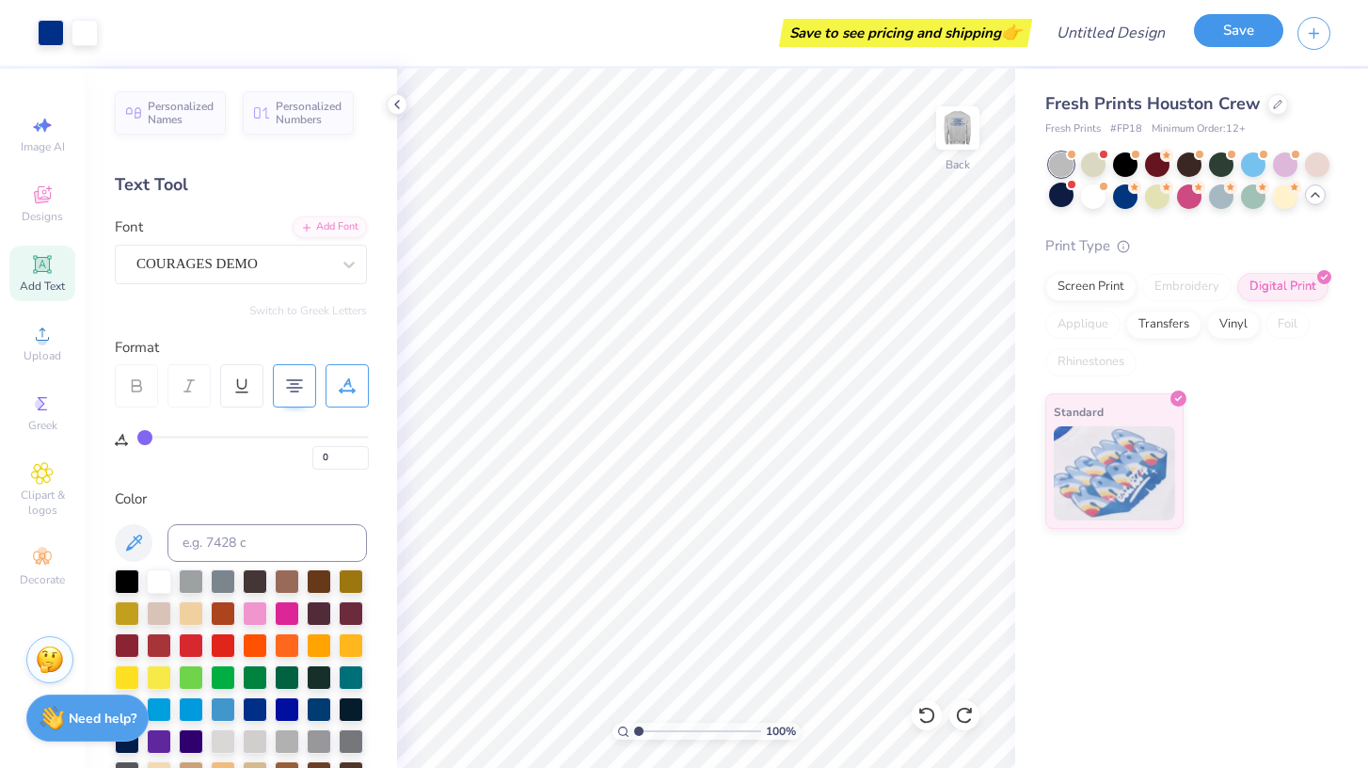
click at [1220, 32] on button "Save" at bounding box center [1238, 30] width 89 height 33
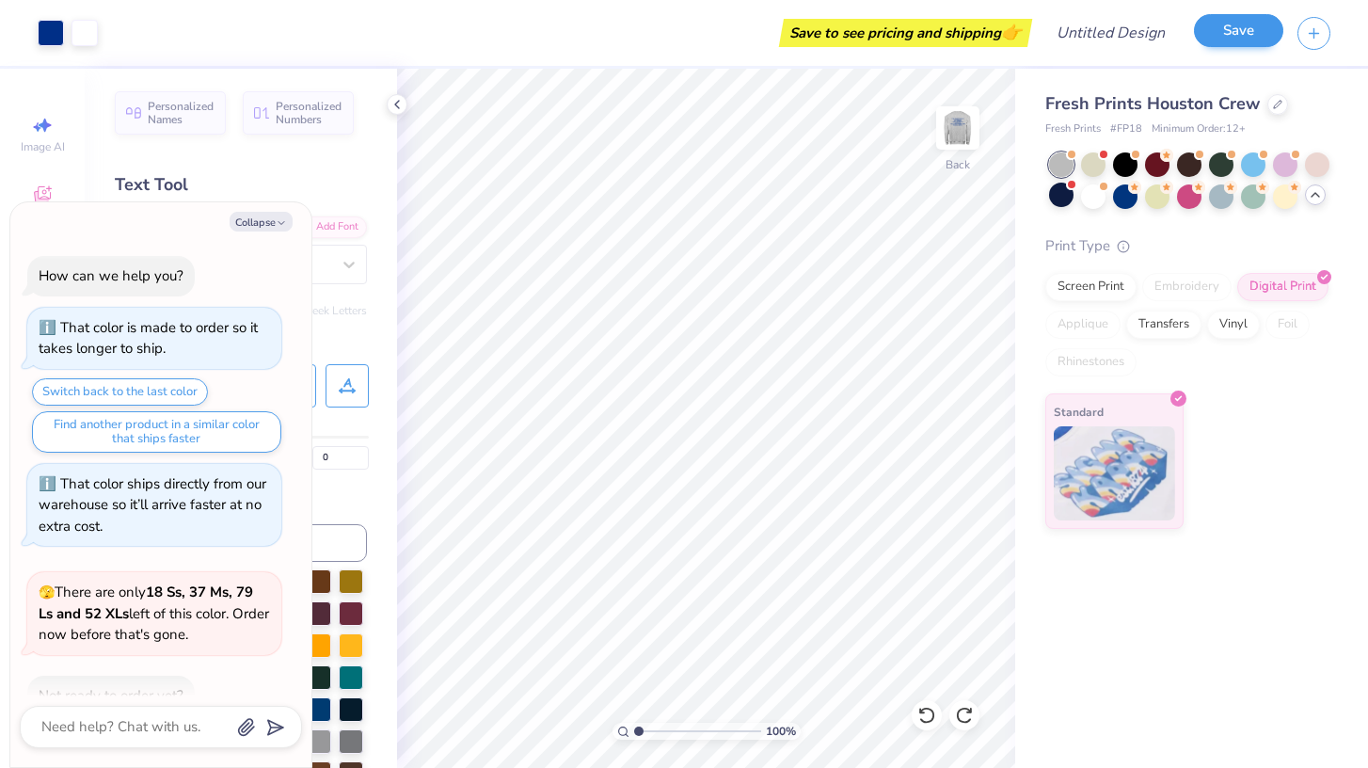
scroll to position [160, 0]
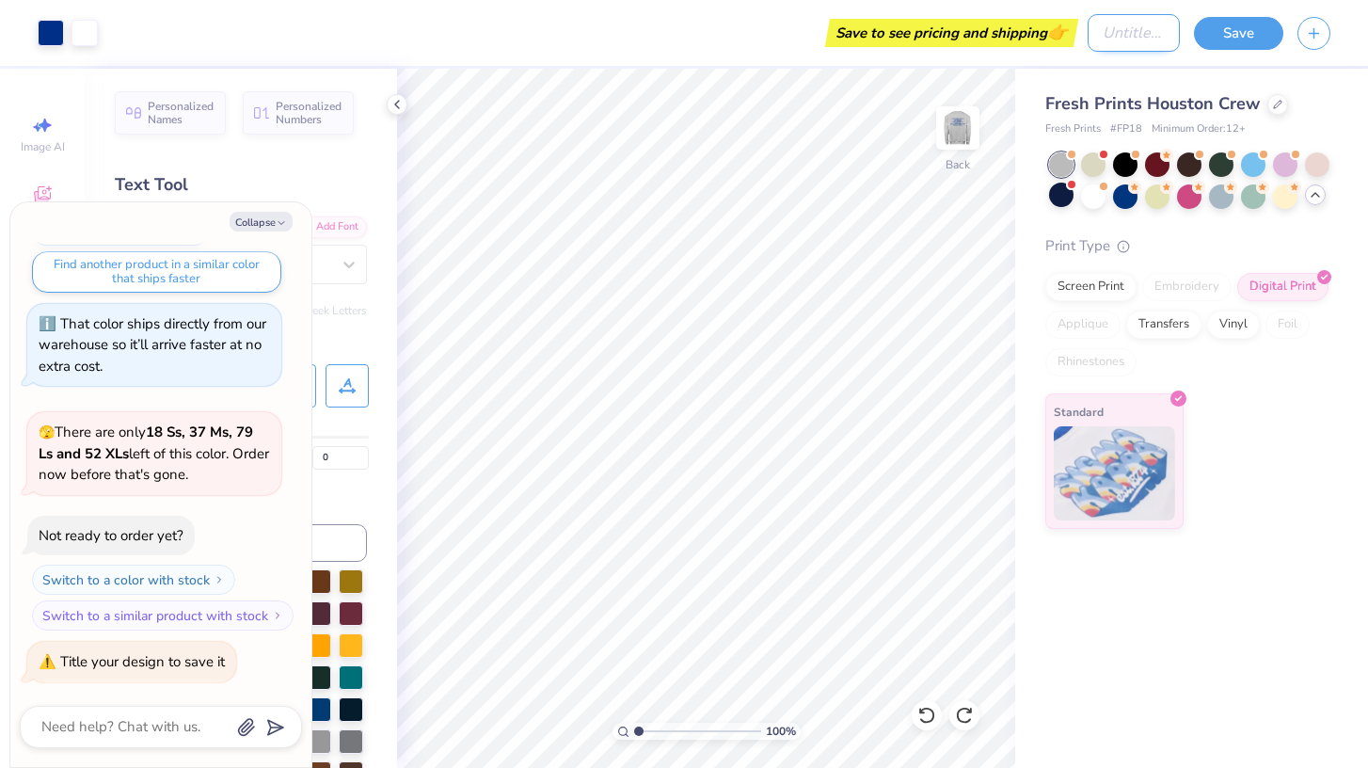
click at [1121, 40] on input "Design Title" at bounding box center [1133, 33] width 92 height 38
click at [1218, 39] on button "Save" at bounding box center [1238, 30] width 89 height 33
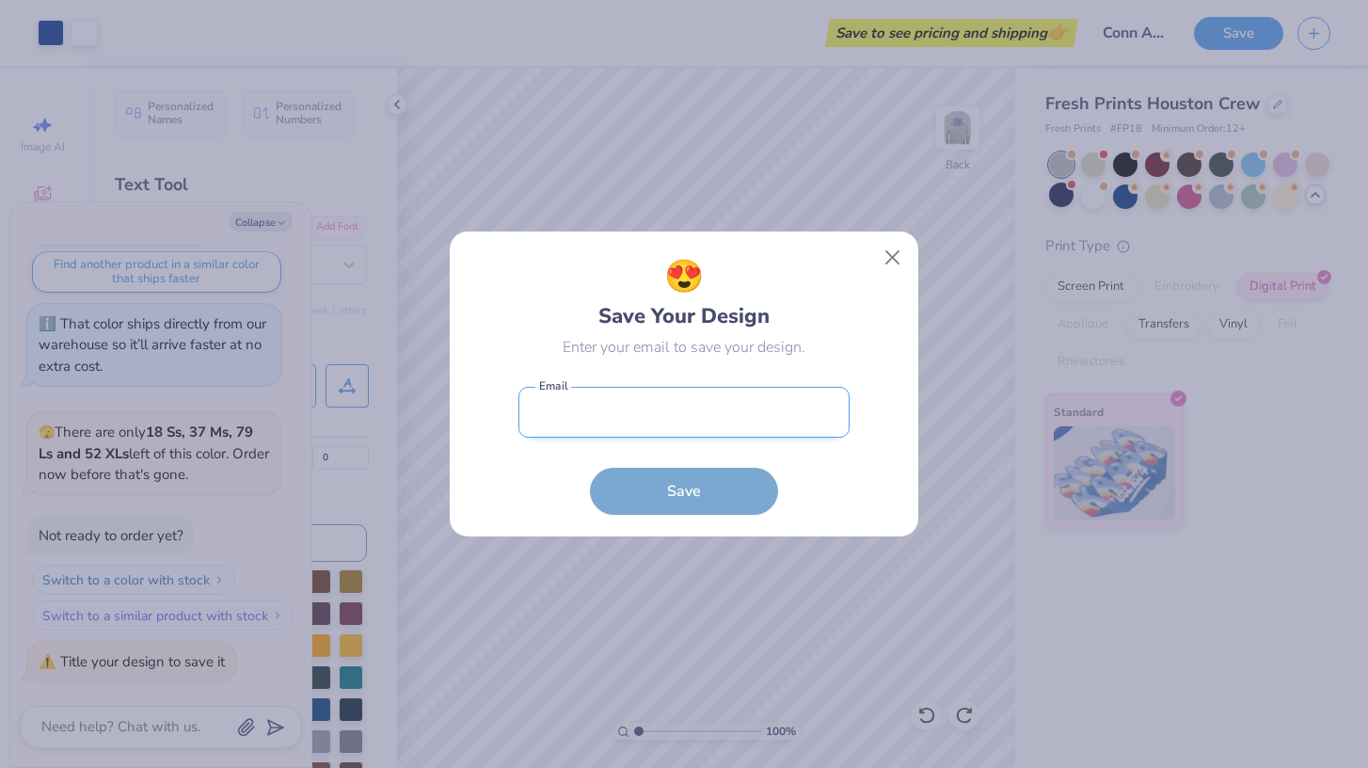
click at [566, 421] on input "email" at bounding box center [683, 413] width 331 height 52
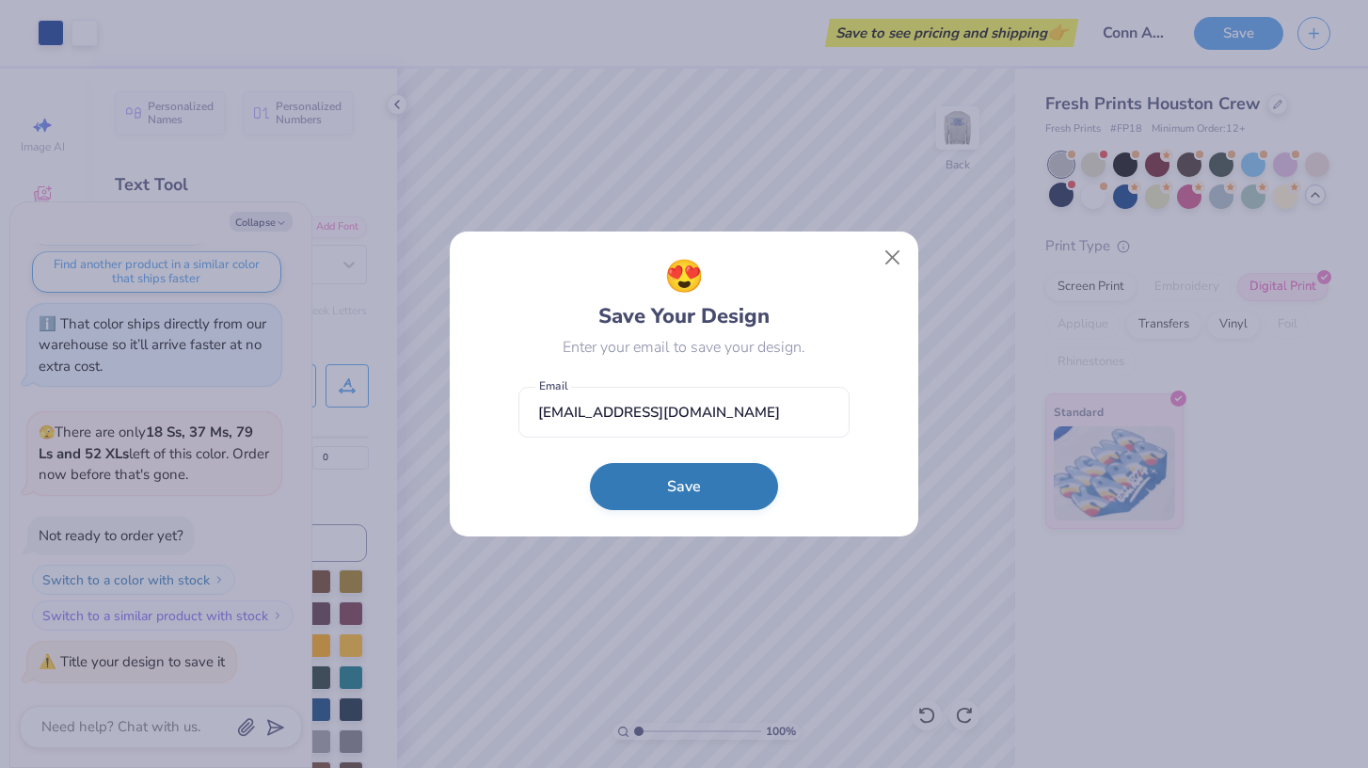
click at [660, 488] on button "Save" at bounding box center [684, 486] width 188 height 47
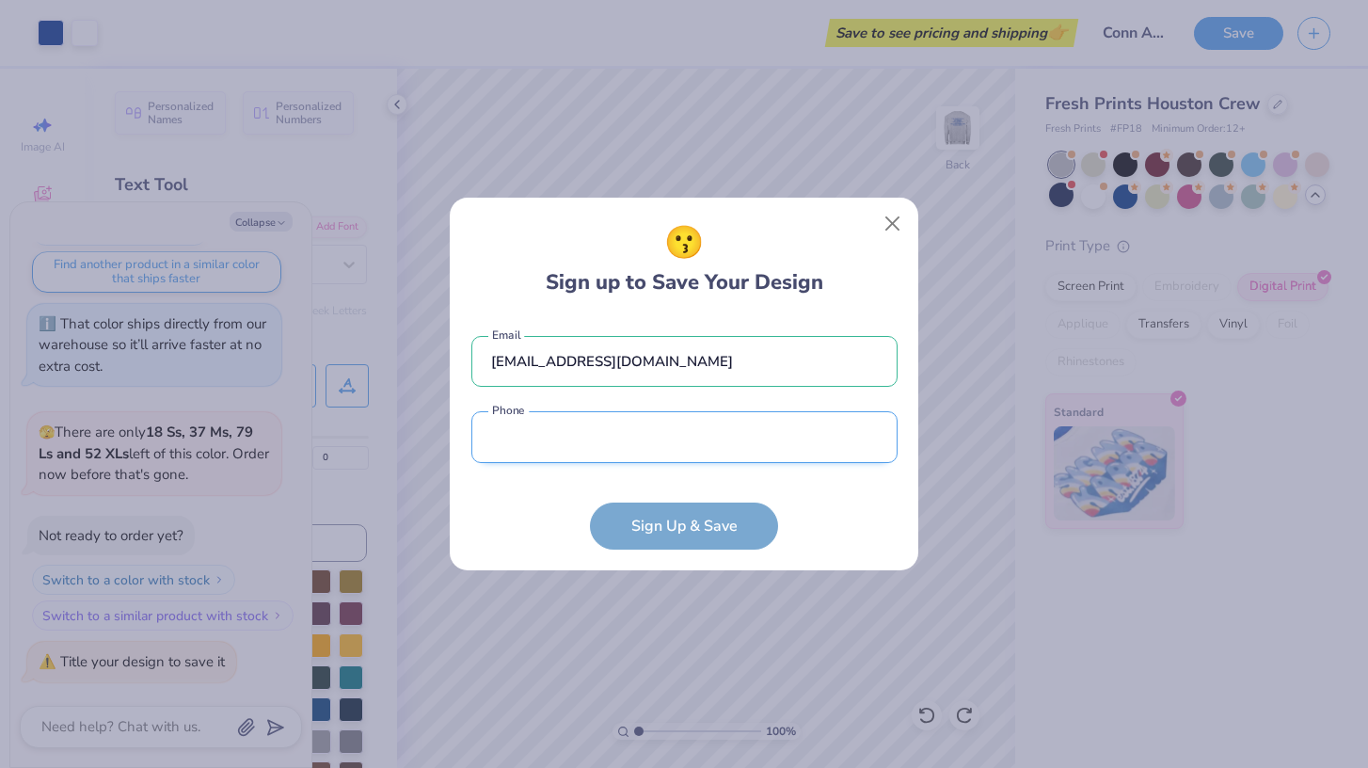
click at [633, 446] on input "tel" at bounding box center [684, 437] width 426 height 52
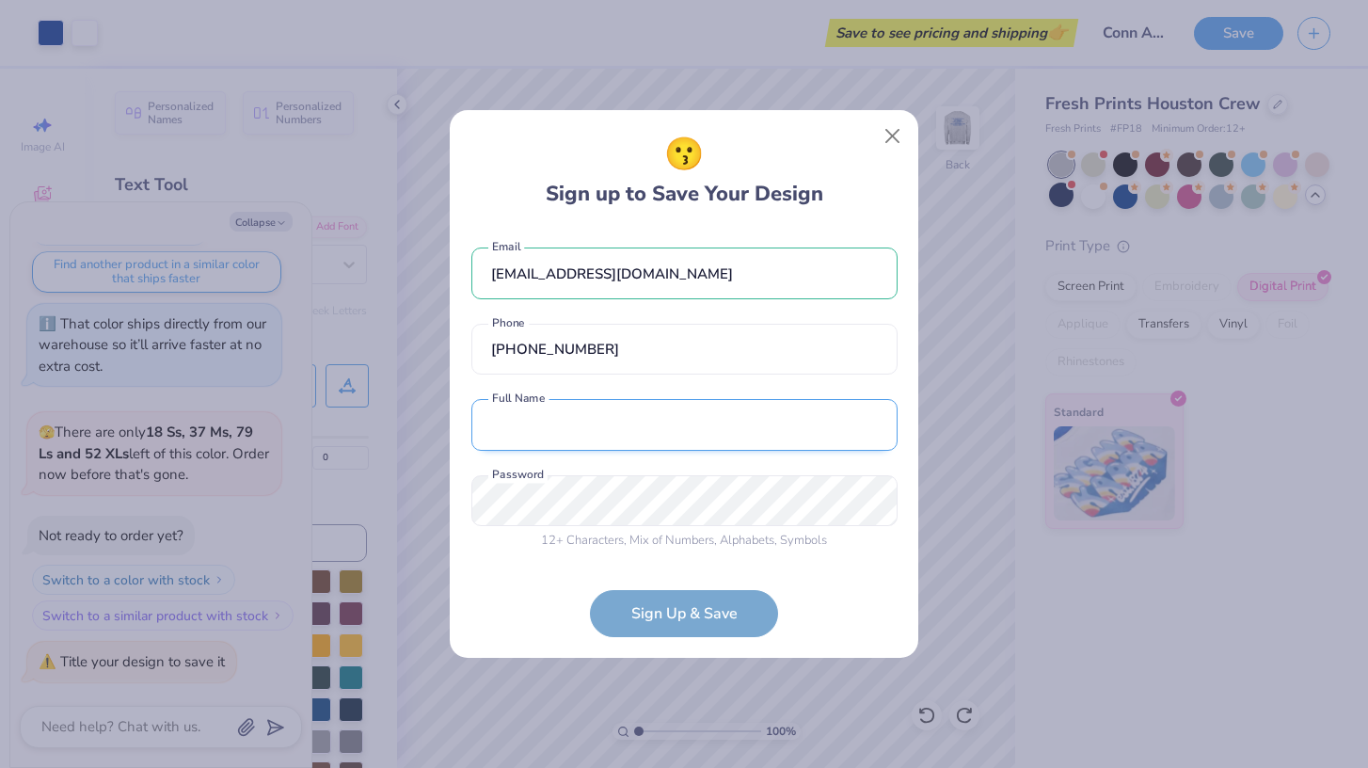
click at [605, 428] on input "text" at bounding box center [684, 425] width 426 height 52
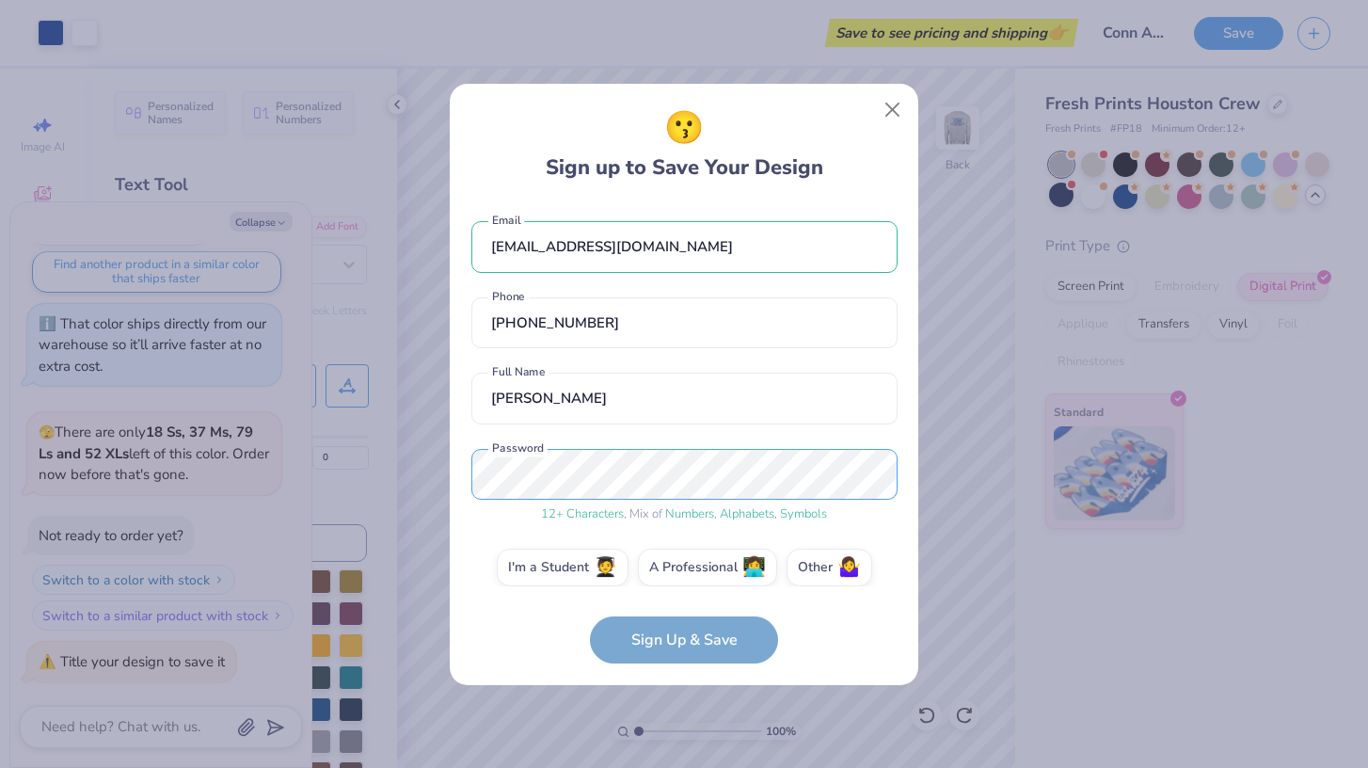
scroll to position [18, 0]
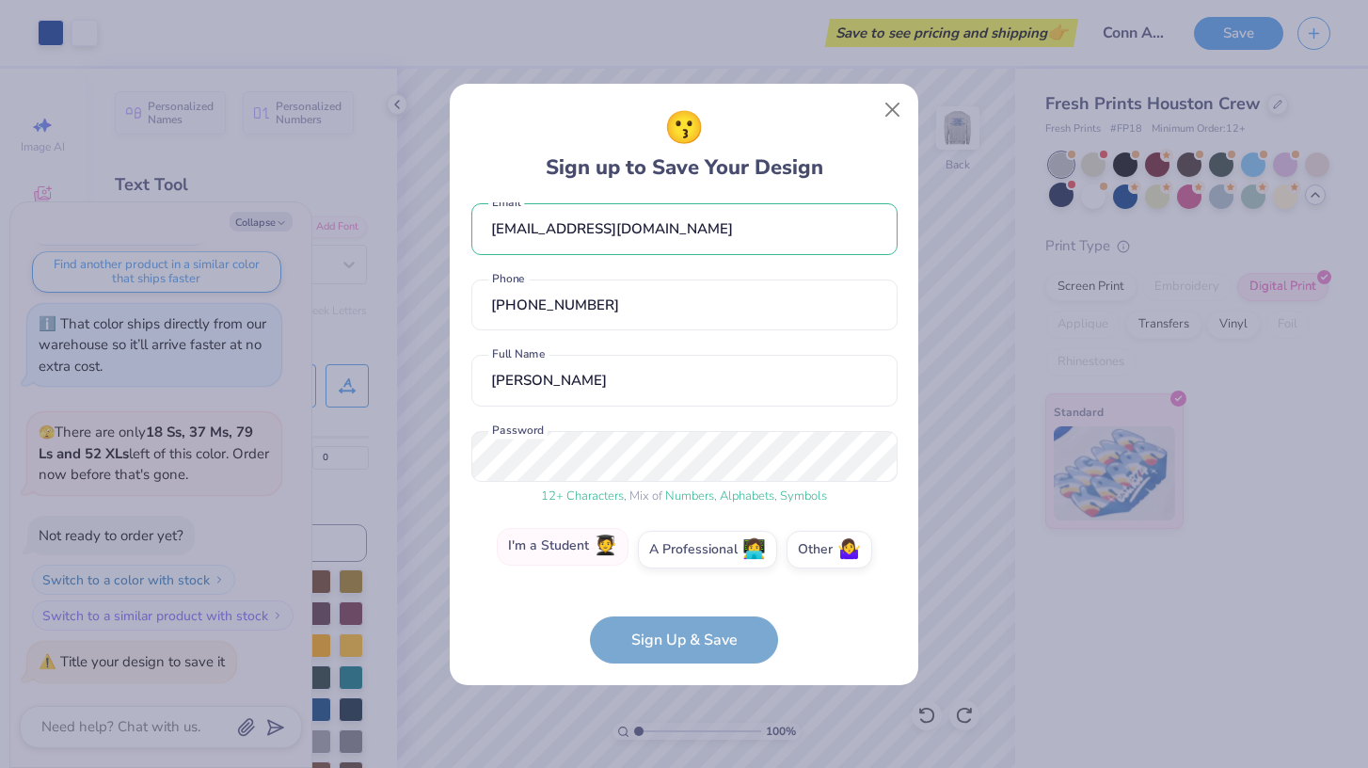
click at [585, 544] on label "I'm a Student 🧑‍🎓" at bounding box center [563, 547] width 132 height 38
click at [678, 565] on input "I'm a Student 🧑‍🎓" at bounding box center [684, 571] width 12 height 12
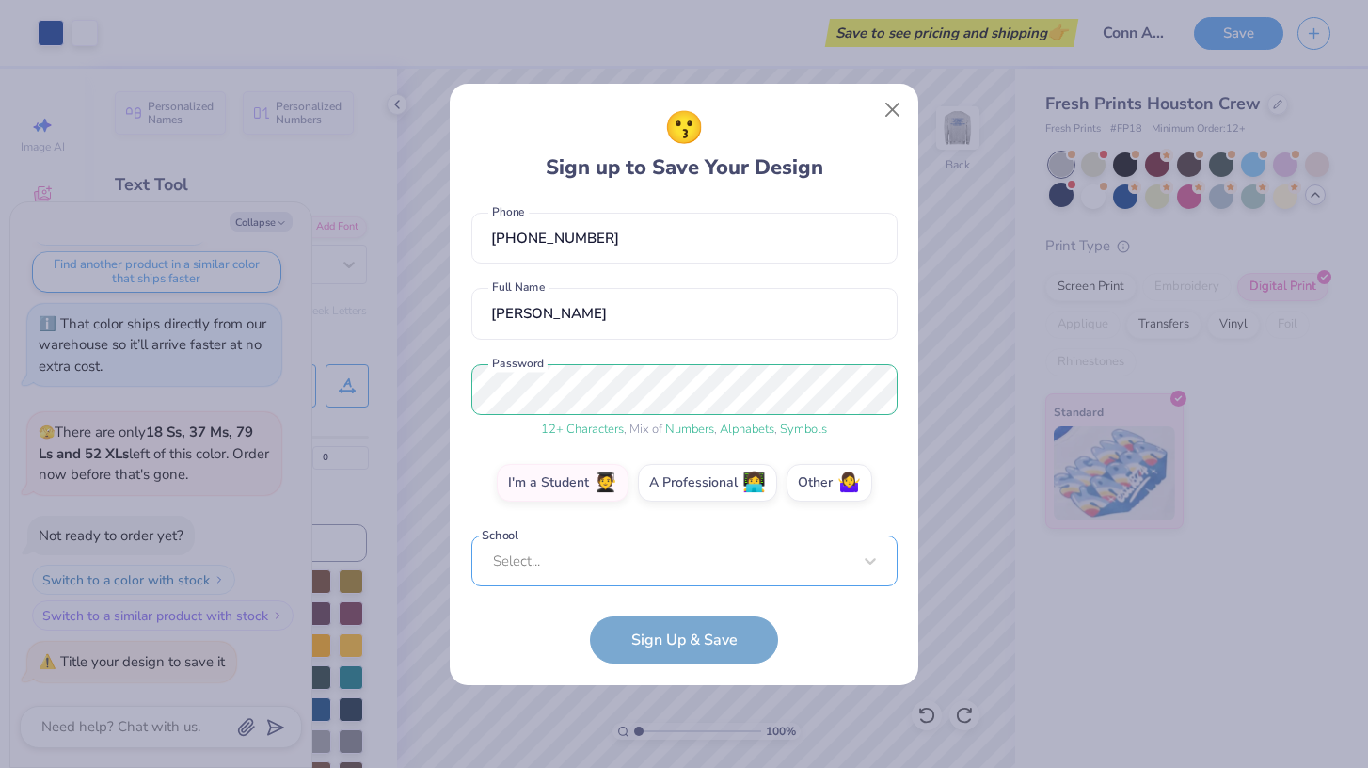
click at [590, 553] on div "Select..." at bounding box center [684, 561] width 426 height 52
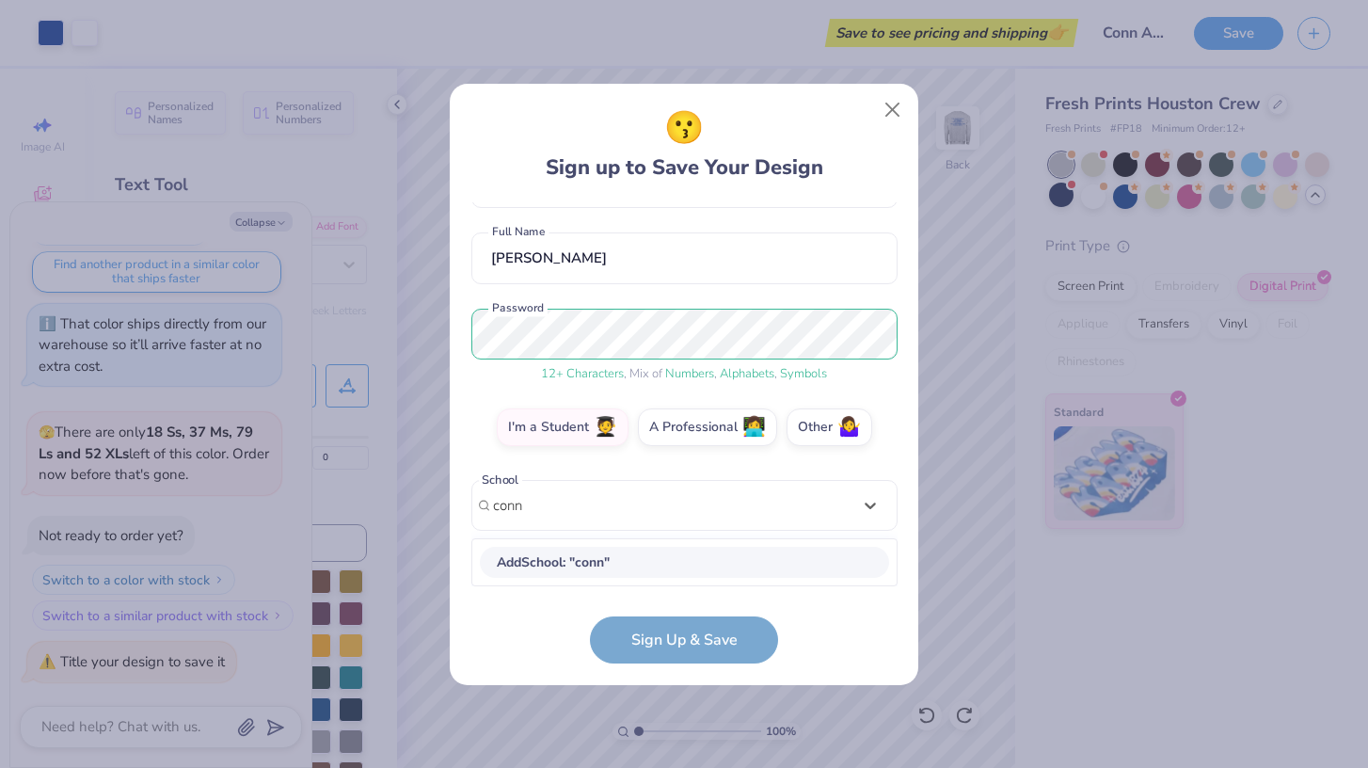
scroll to position [376, 0]
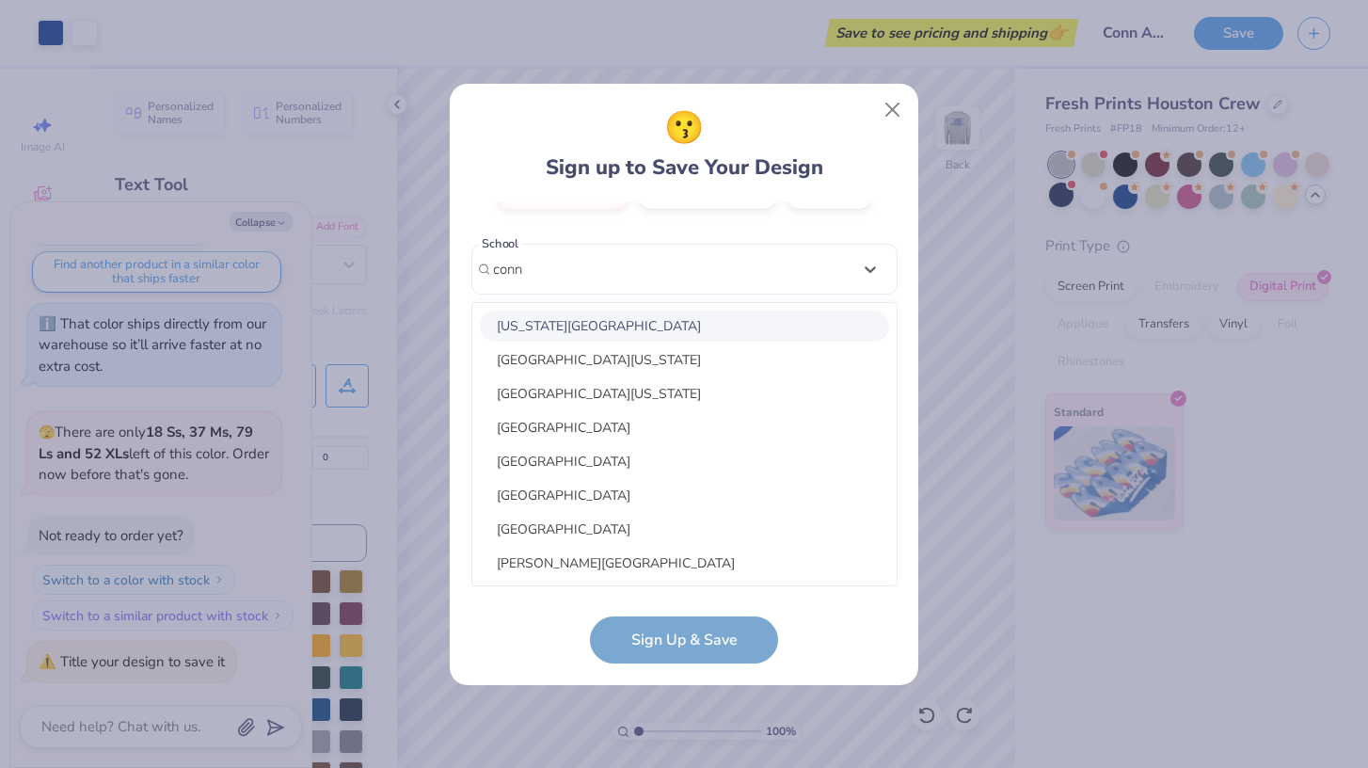
click at [571, 313] on div "[US_STATE][GEOGRAPHIC_DATA]" at bounding box center [684, 325] width 409 height 31
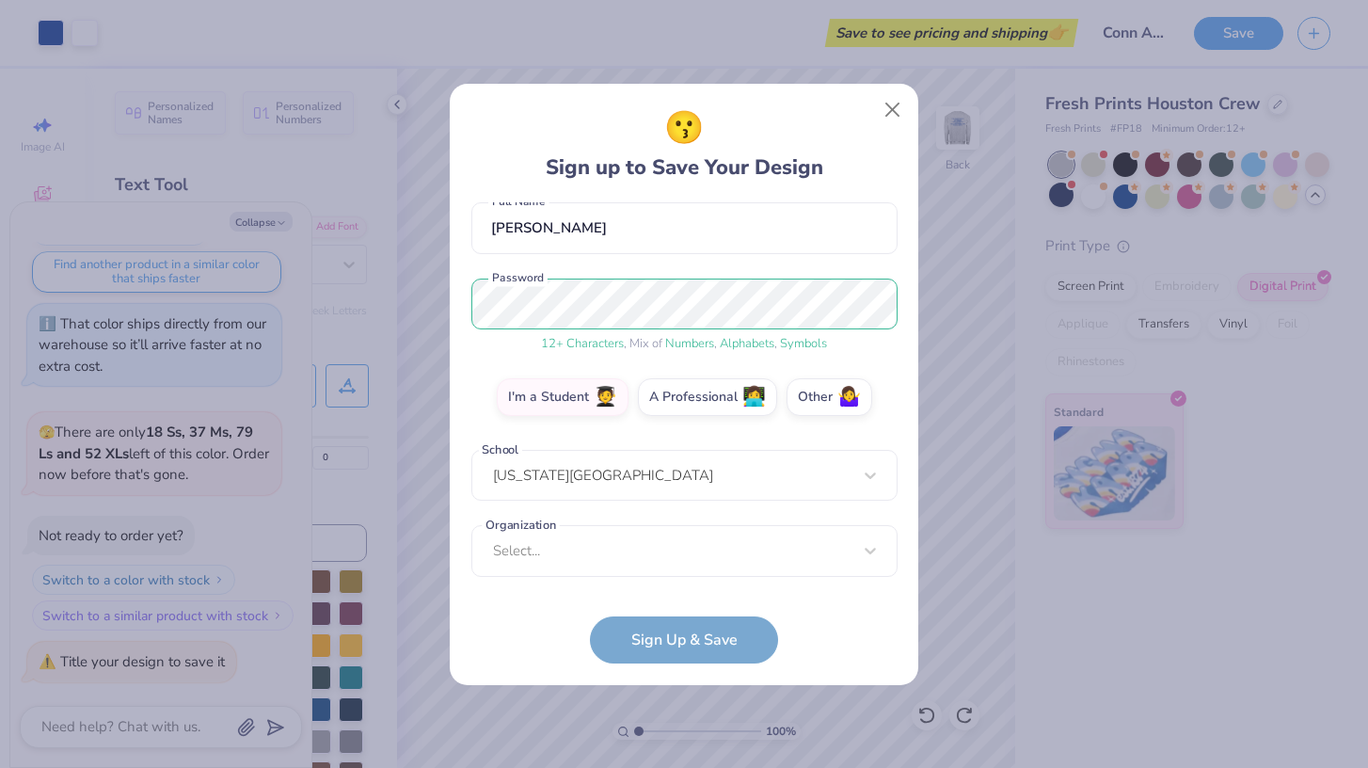
scroll to position [169, 0]
click at [675, 553] on div "Select..." at bounding box center [684, 552] width 426 height 52
drag, startPoint x: 600, startPoint y: 266, endPoint x: 512, endPoint y: 262, distance: 88.5
click at [512, 262] on div "[EMAIL_ADDRESS][DOMAIN_NAME] Email [PHONE_NUMBER] Phone [PERSON_NAME] Full Name…" at bounding box center [684, 394] width 426 height 384
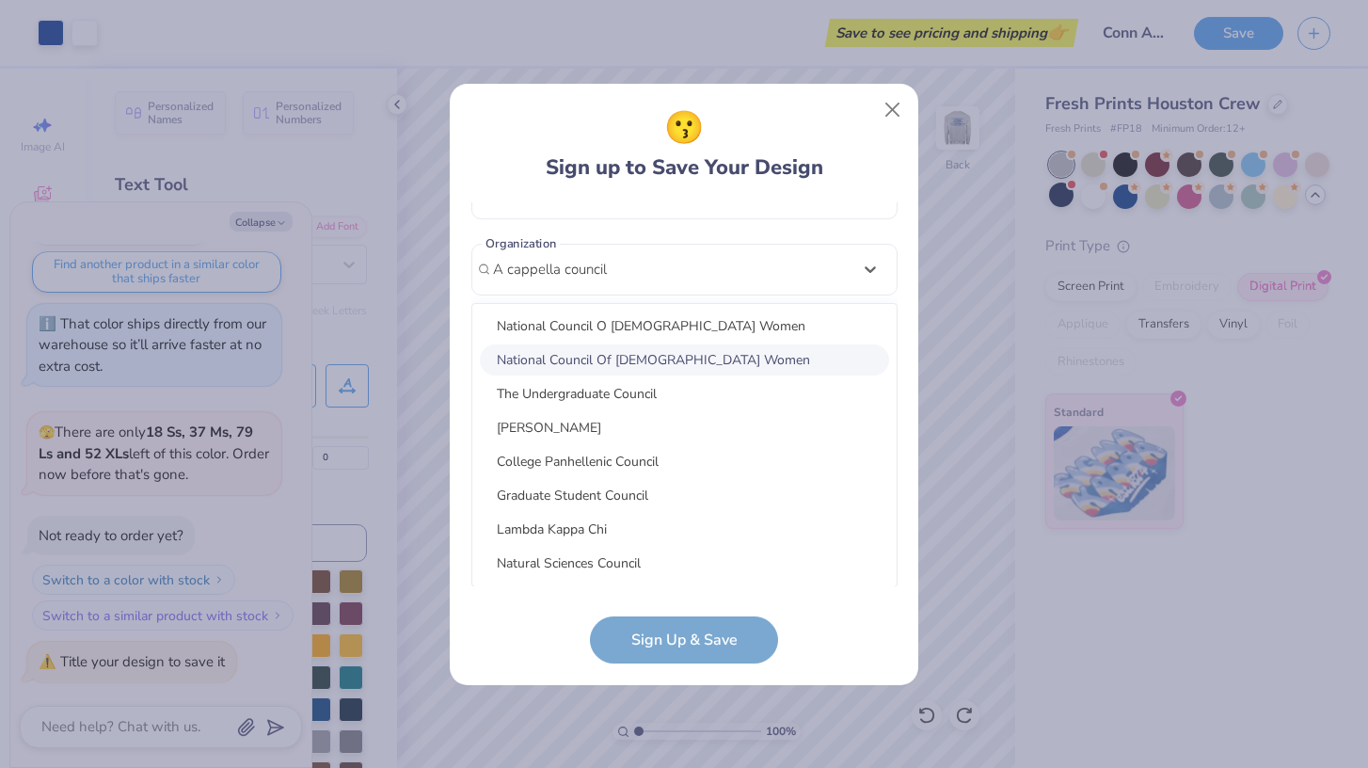
scroll to position [0, 0]
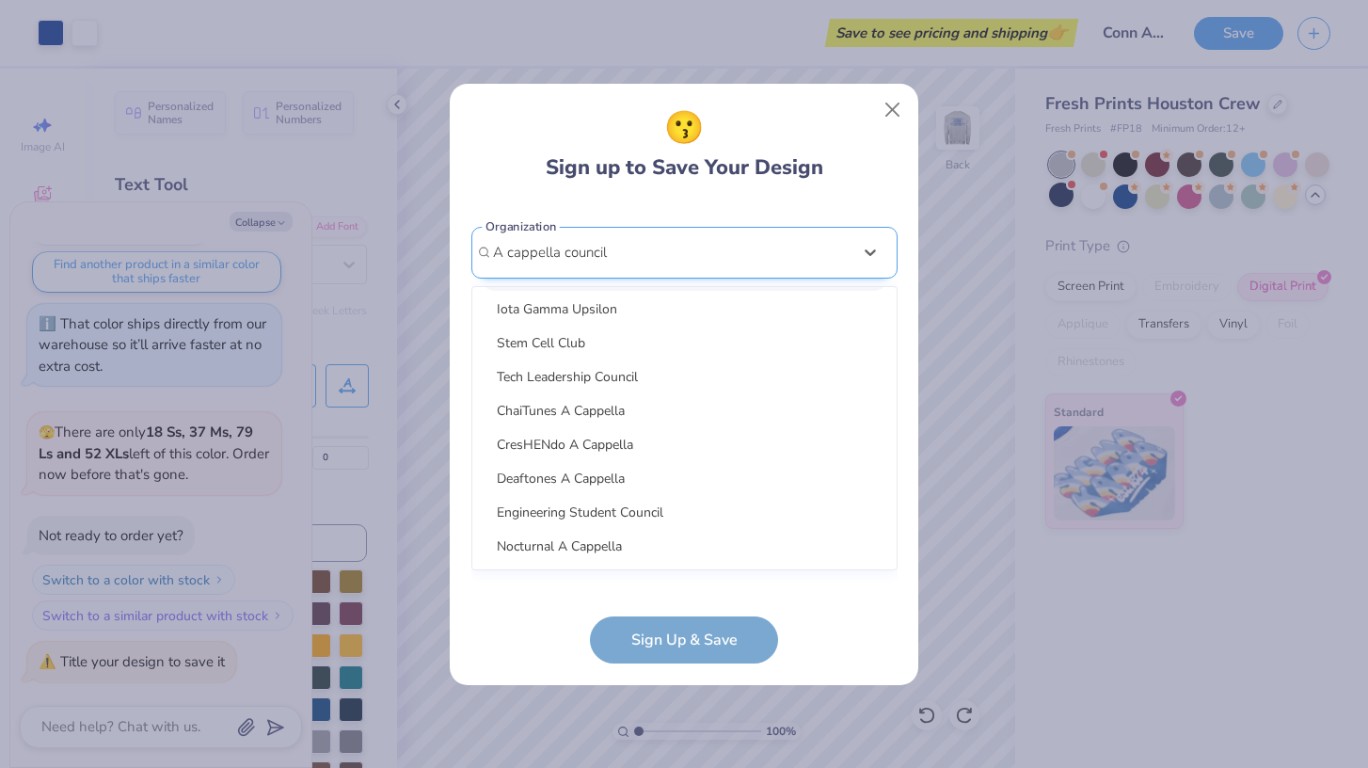
click at [513, 254] on input "A cappella council" at bounding box center [552, 253] width 118 height 22
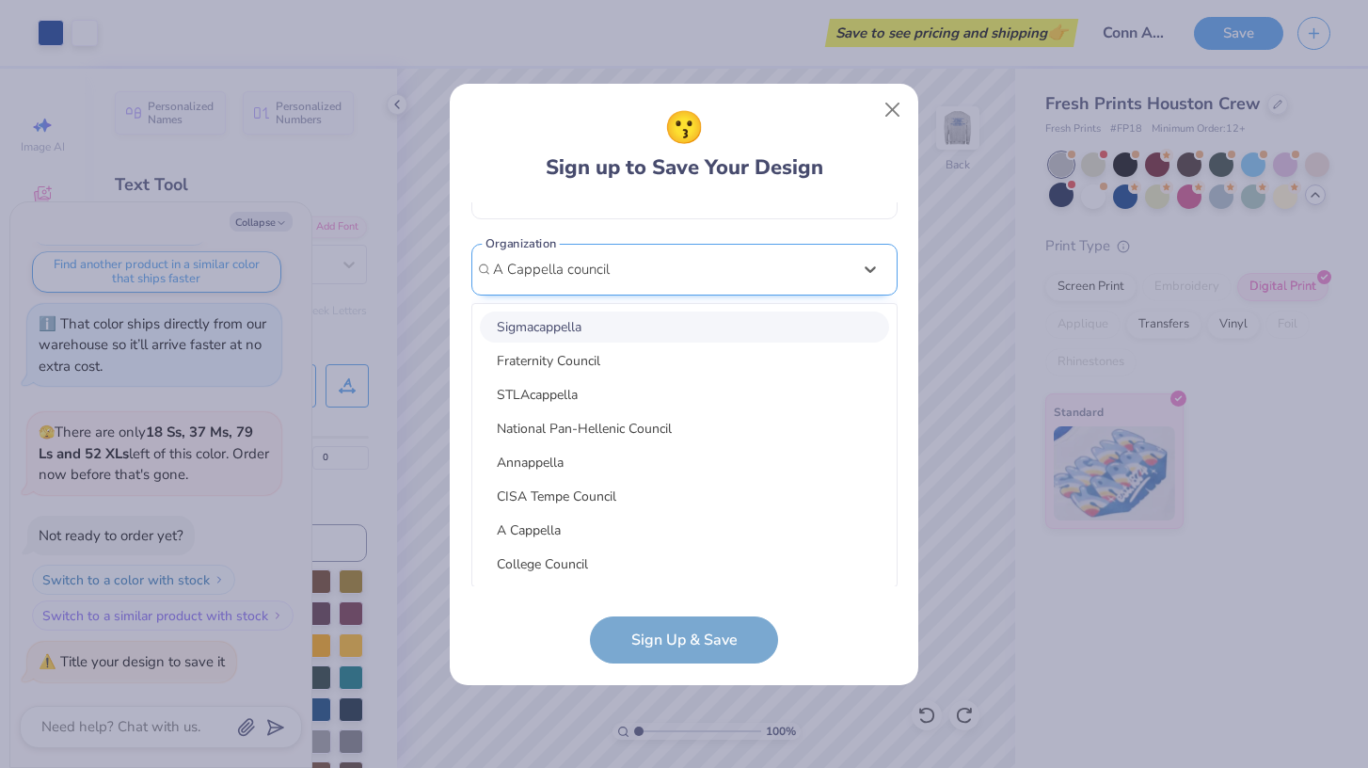
click at [572, 273] on input "A Cappella council" at bounding box center [553, 270] width 120 height 22
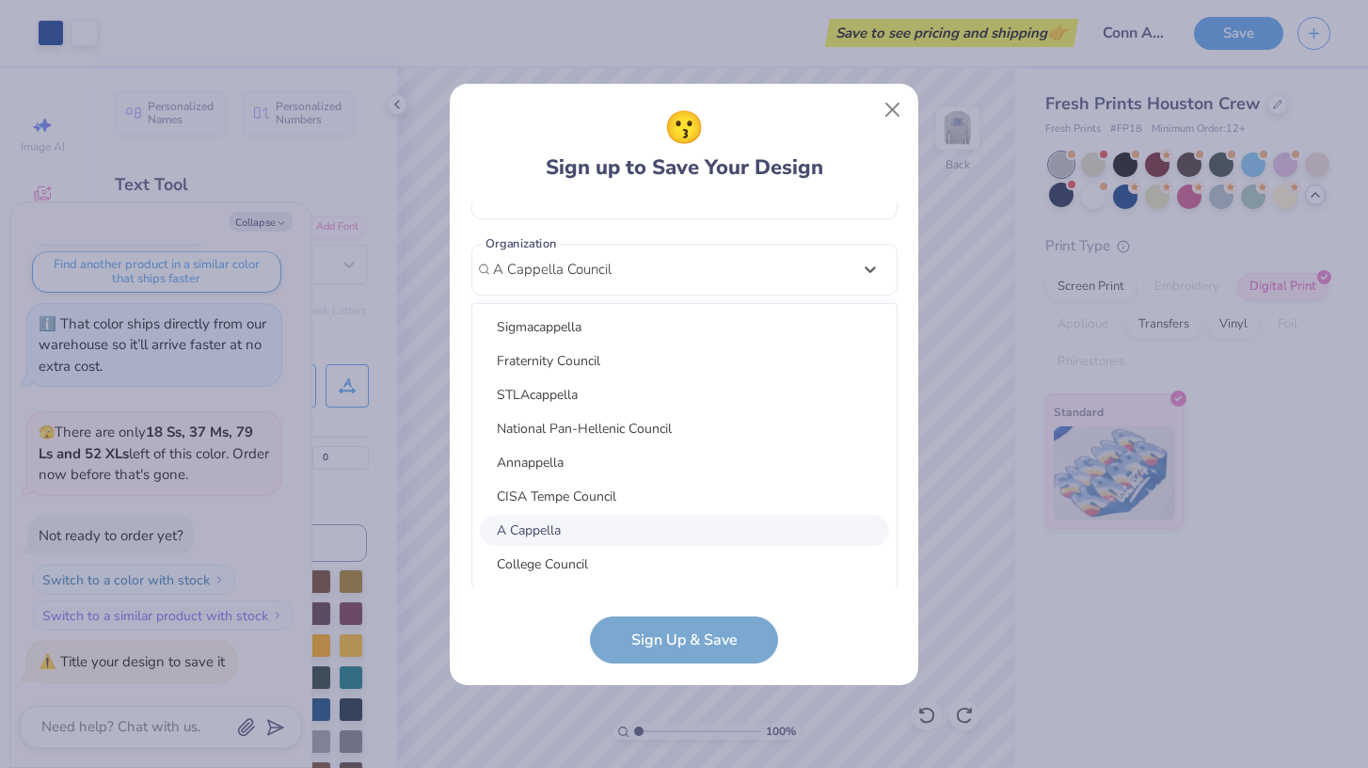
click at [541, 519] on div "A Cappella" at bounding box center [684, 530] width 409 height 31
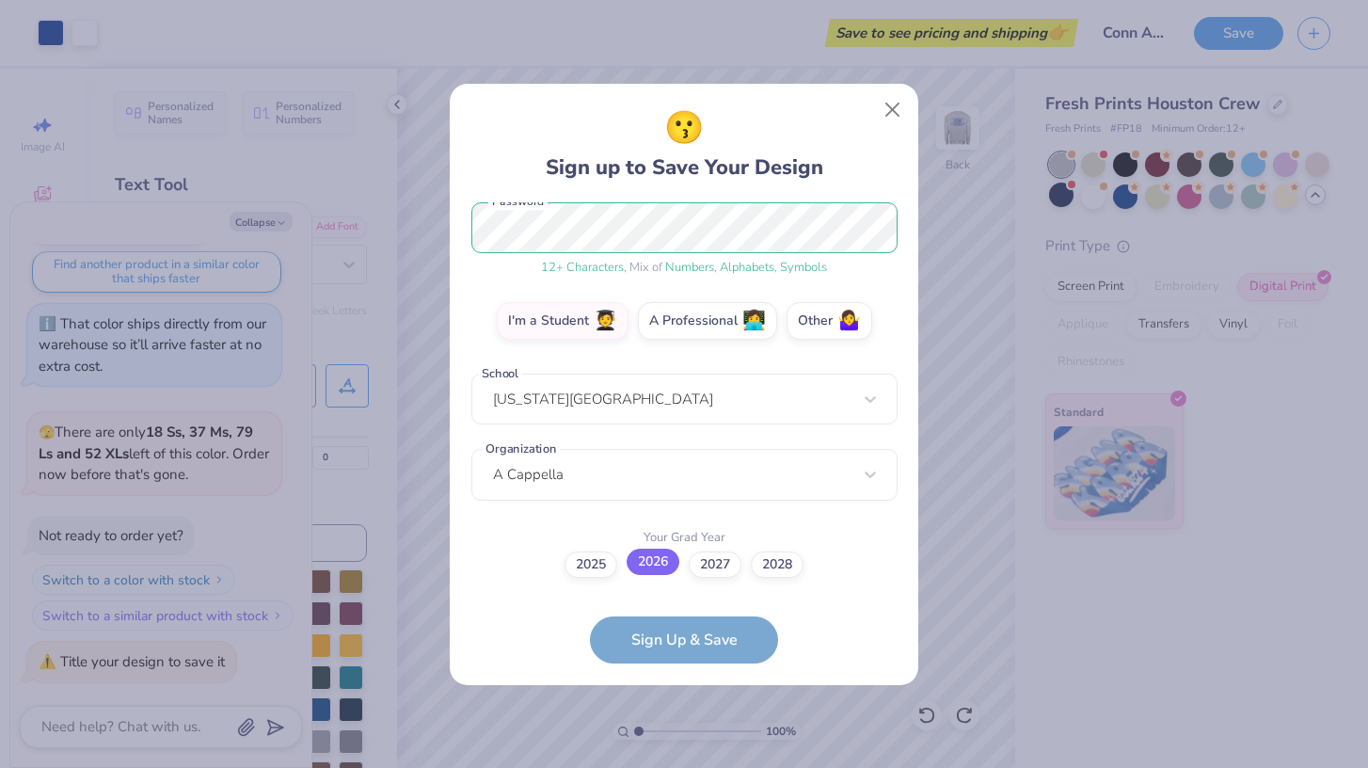
click at [654, 558] on label "2026" at bounding box center [652, 561] width 53 height 26
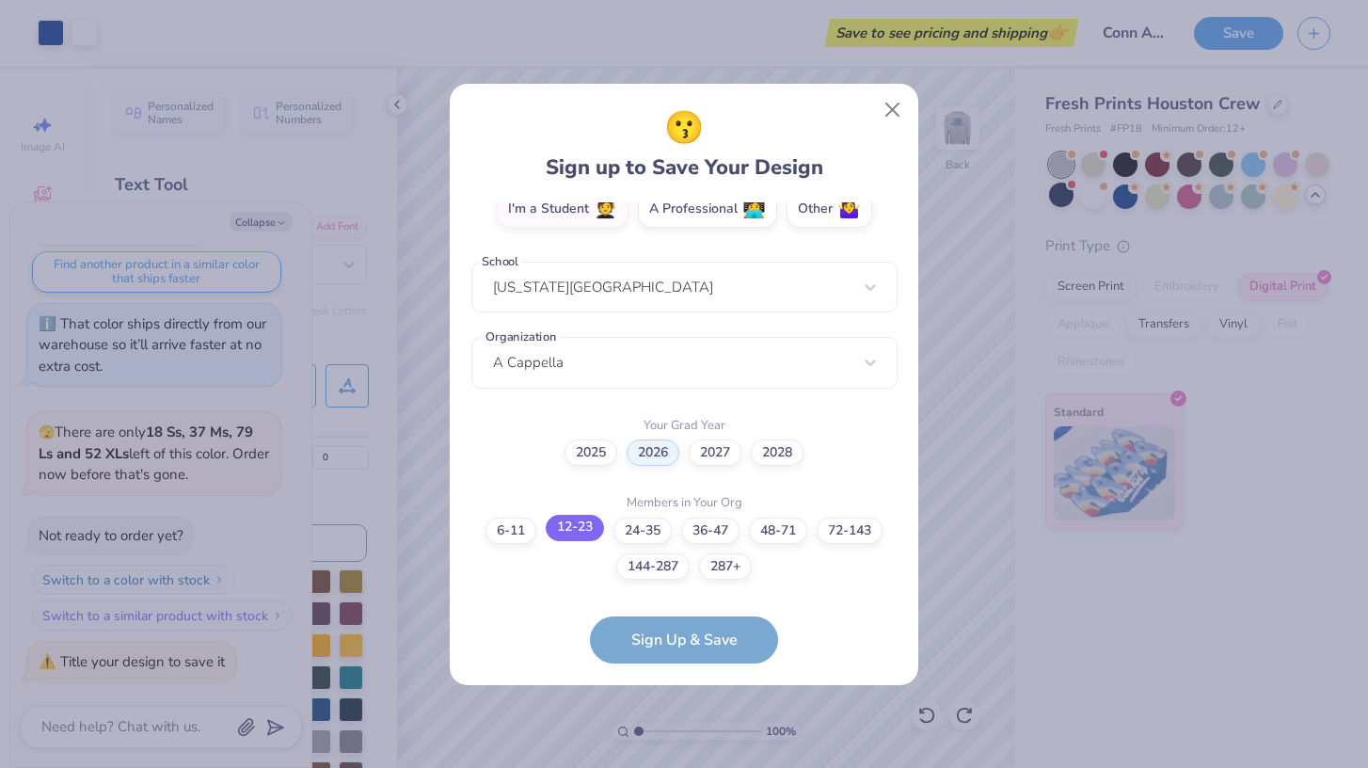
click at [576, 528] on label "12-23" at bounding box center [575, 528] width 58 height 26
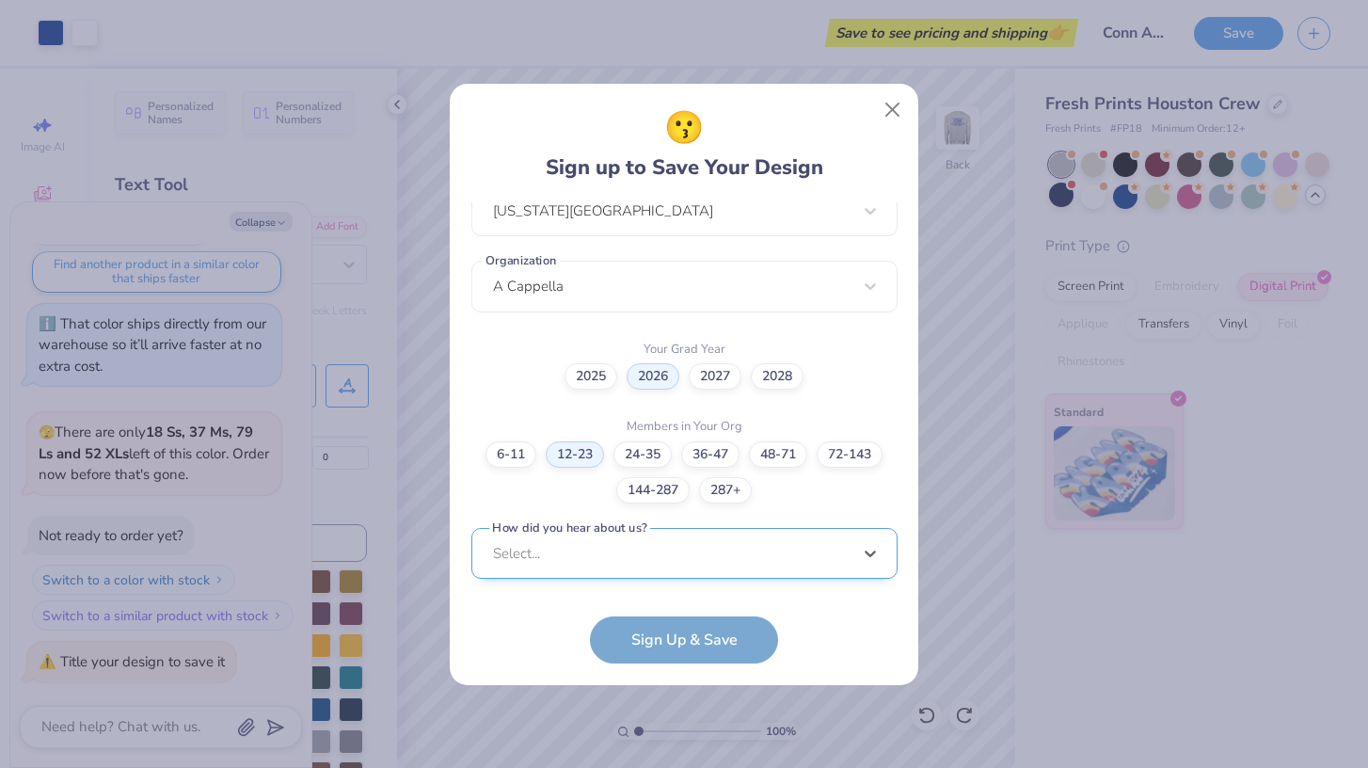
click at [649, 536] on div "option Word of Mouth focused, 8 of 15. 15 results available. Use Up and Down to…" at bounding box center [684, 699] width 426 height 343
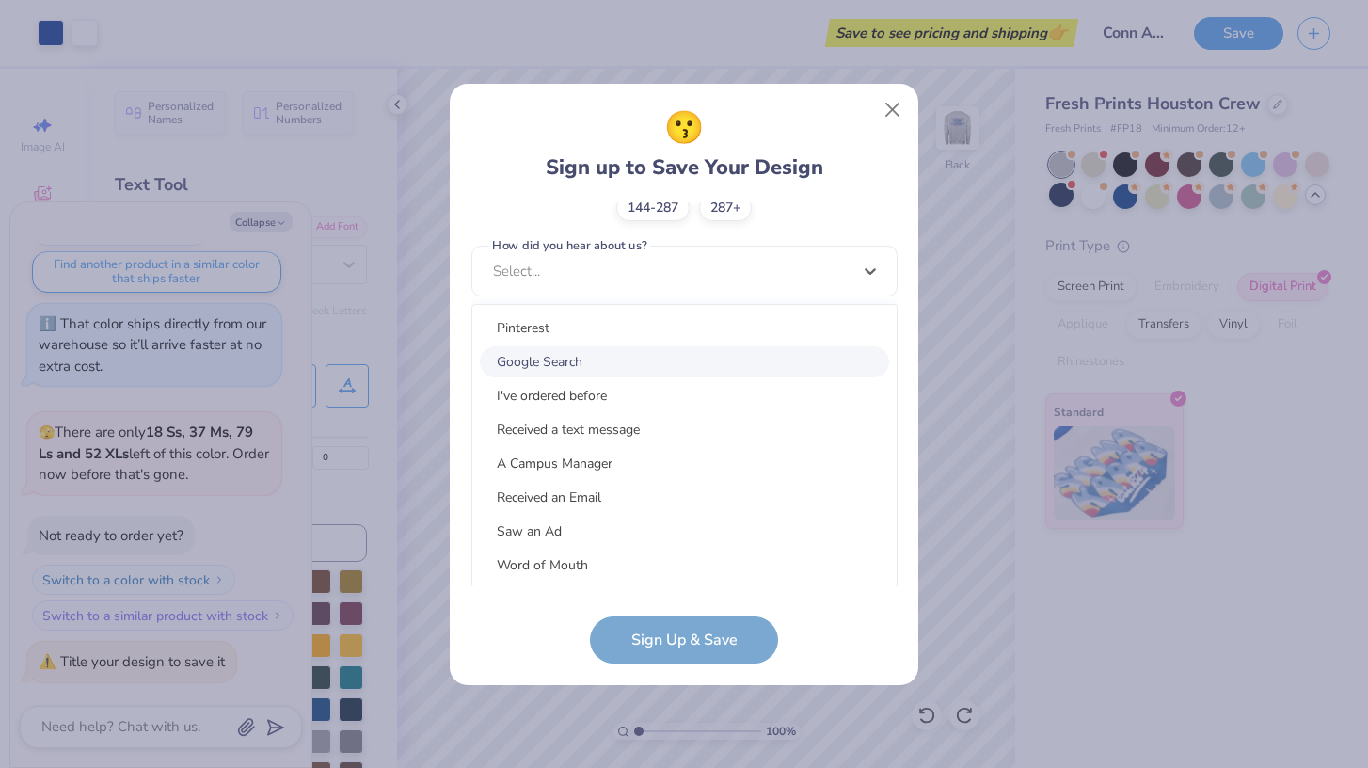
click at [546, 358] on div "Google Search" at bounding box center [684, 361] width 409 height 31
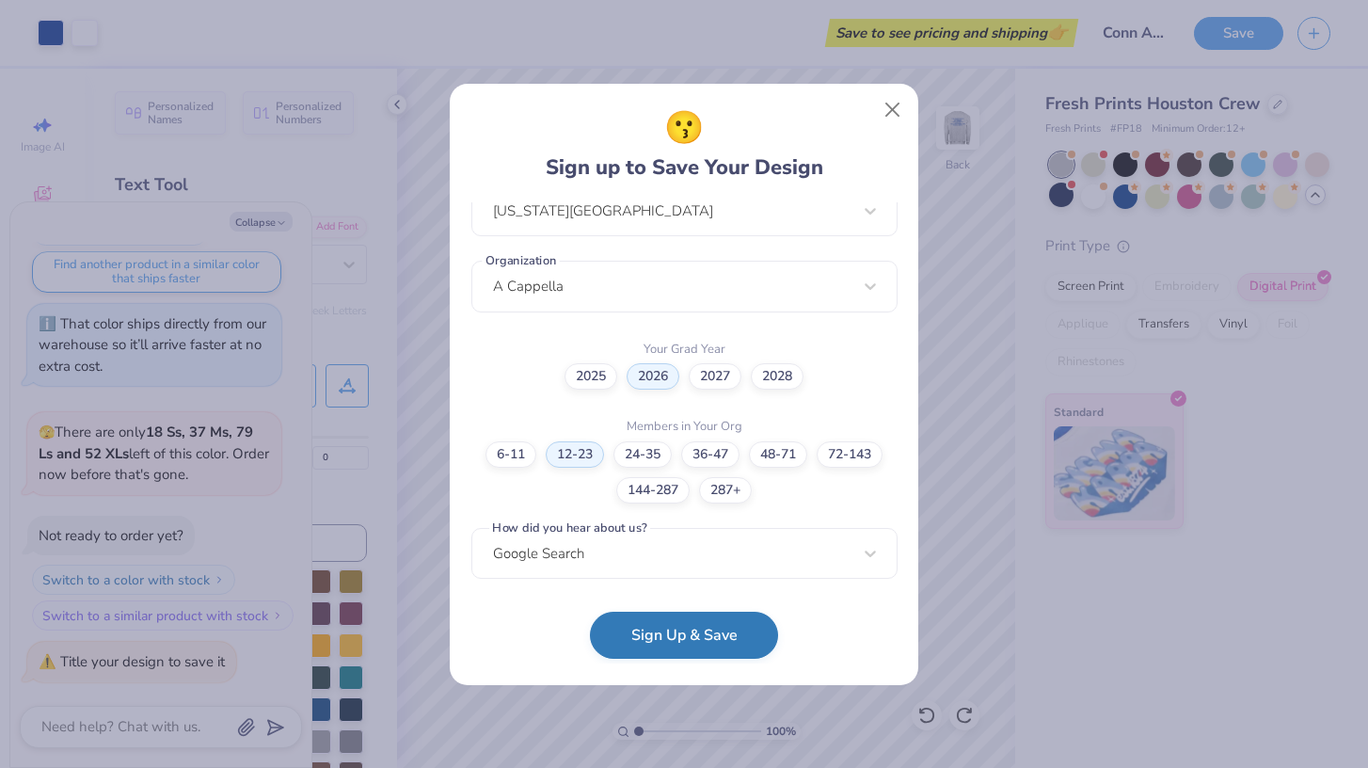
click at [689, 648] on button "Sign Up & Save" at bounding box center [684, 634] width 188 height 47
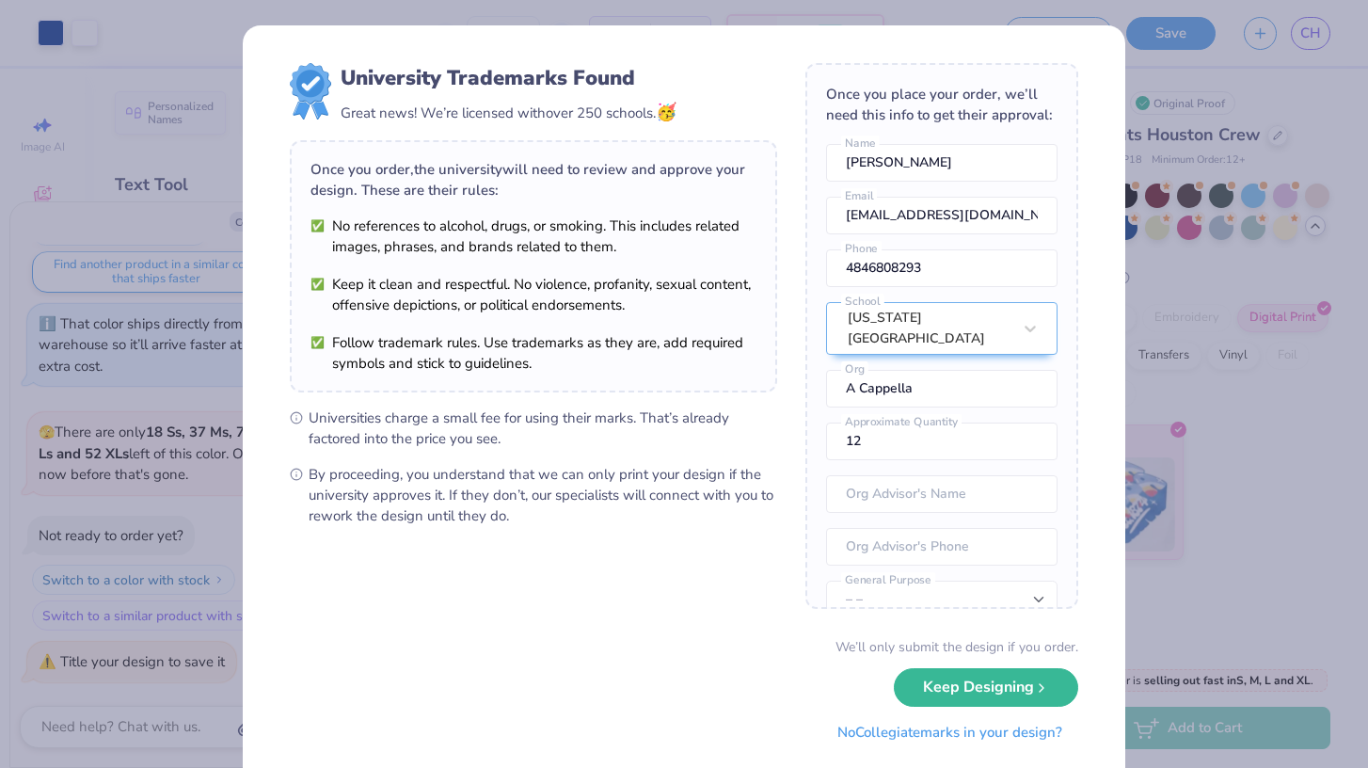
click at [1008, 735] on button "No Collegiate marks in your design?" at bounding box center [949, 732] width 257 height 39
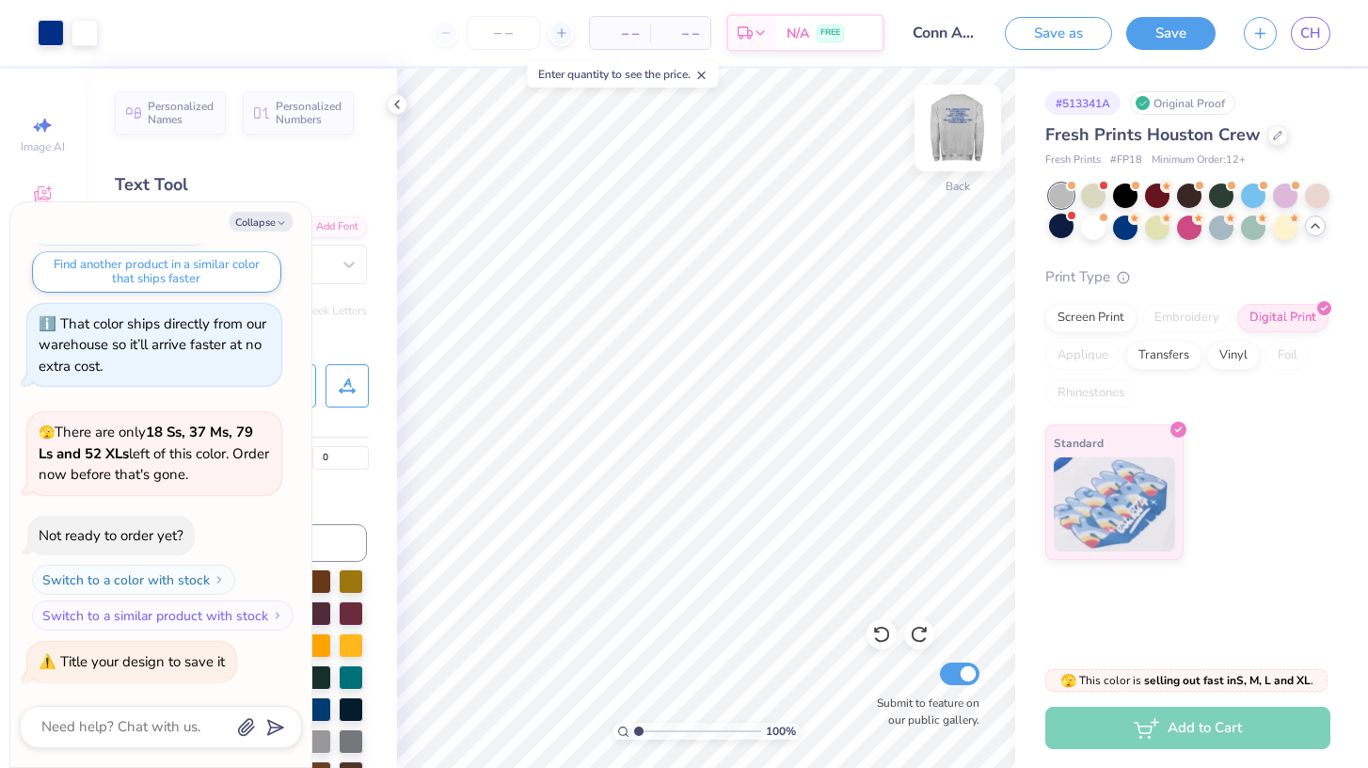
click at [971, 135] on img at bounding box center [957, 127] width 75 height 75
click at [972, 135] on img at bounding box center [957, 127] width 75 height 75
